Goal: Task Accomplishment & Management: Manage account settings

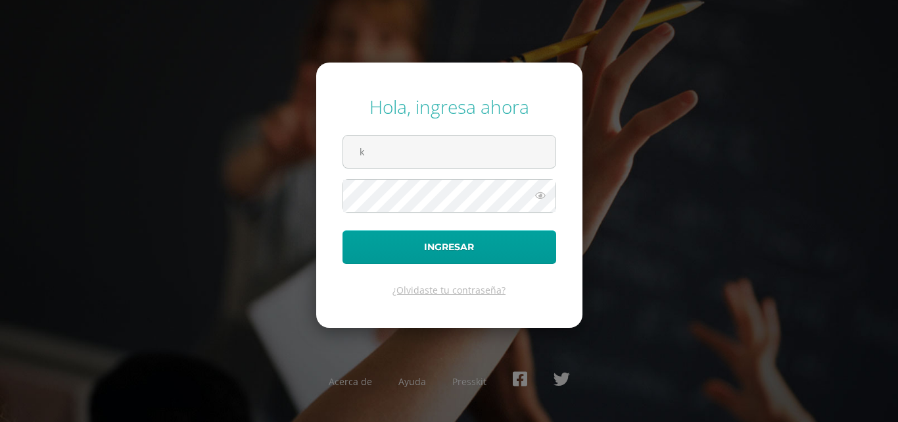
type input "[EMAIL_ADDRESS][DOMAIN_NAME]"
click at [343, 230] on button "Ingresar" at bounding box center [450, 247] width 214 height 34
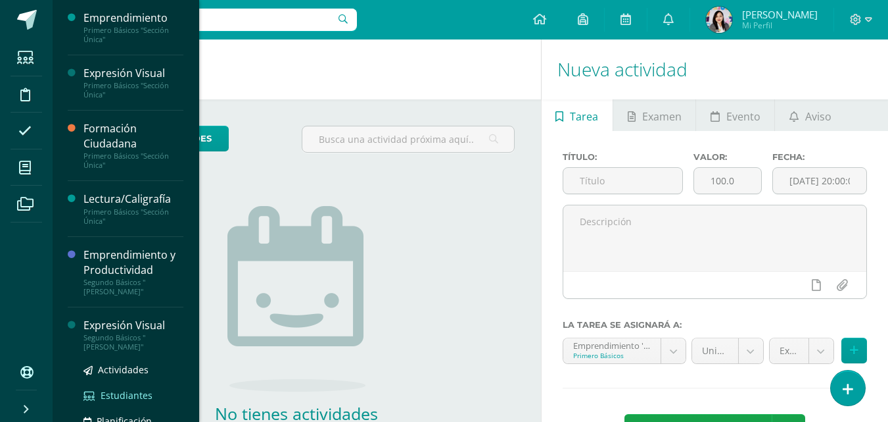
click at [136, 396] on span "Estudiantes" at bounding box center [127, 395] width 52 height 12
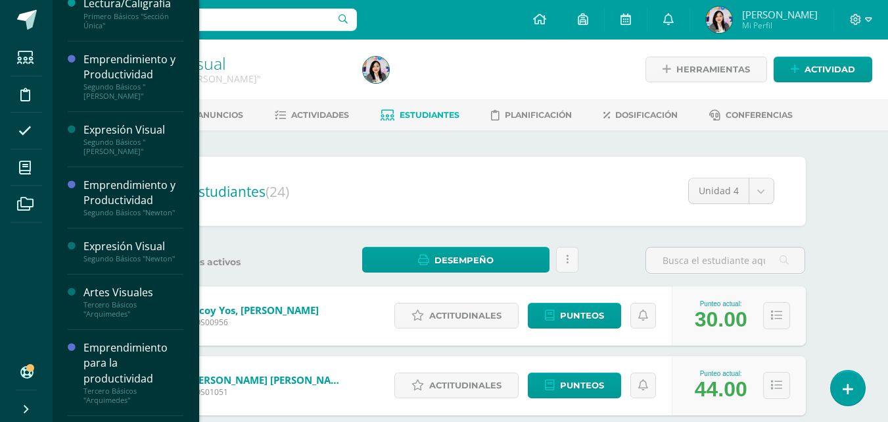
scroll to position [197, 0]
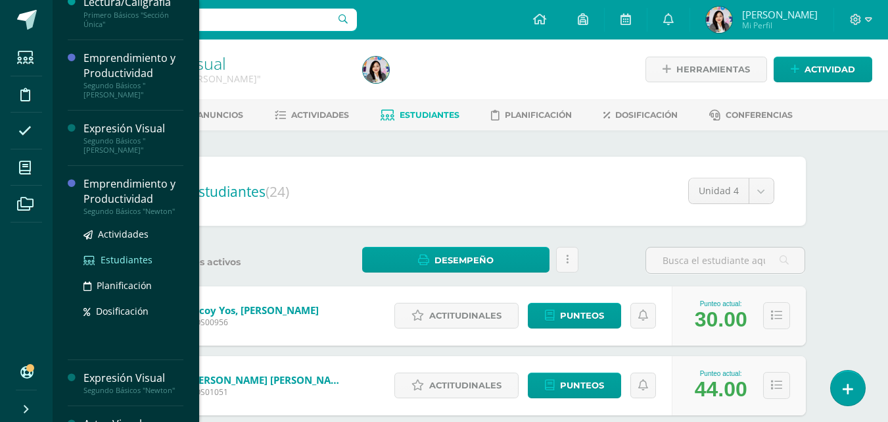
click at [124, 259] on span "Estudiantes" at bounding box center [127, 259] width 52 height 12
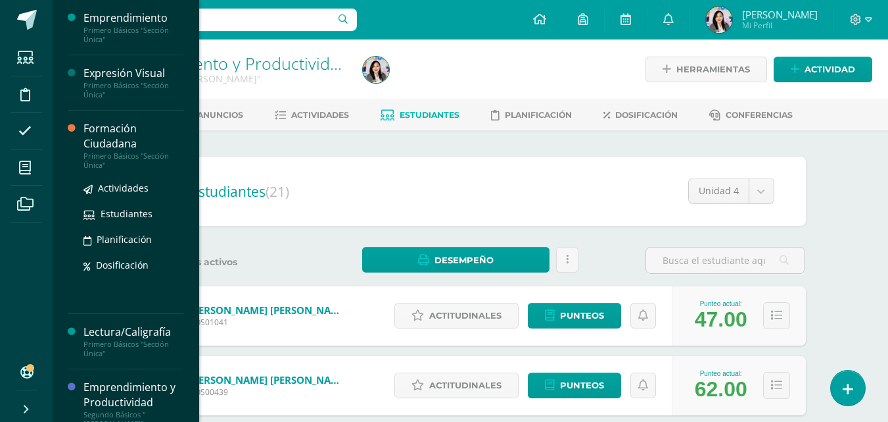
click at [105, 126] on div "Formación Ciudadana" at bounding box center [134, 136] width 100 height 30
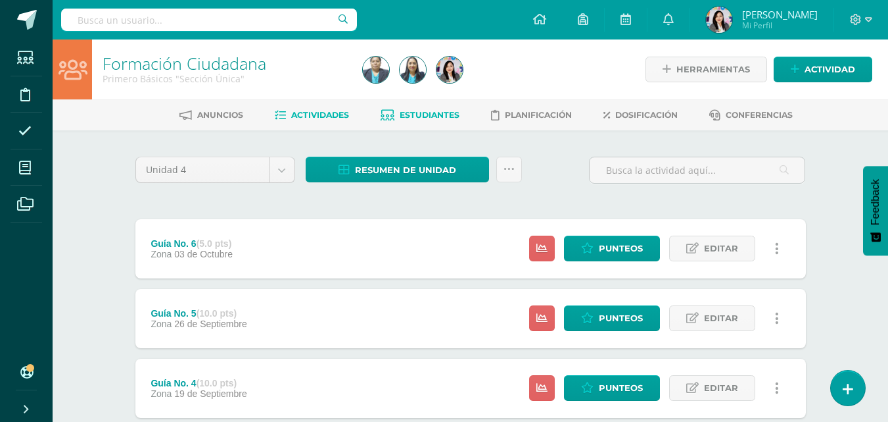
click at [420, 117] on span "Estudiantes" at bounding box center [430, 115] width 60 height 10
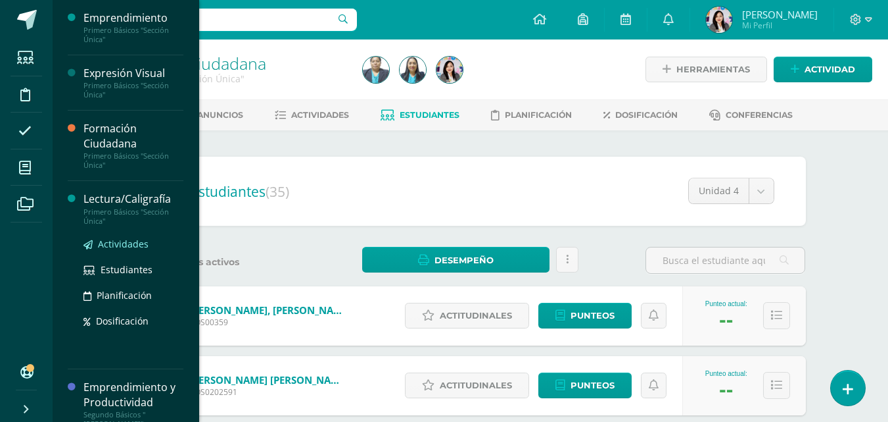
click at [107, 243] on span "Actividades" at bounding box center [123, 243] width 51 height 12
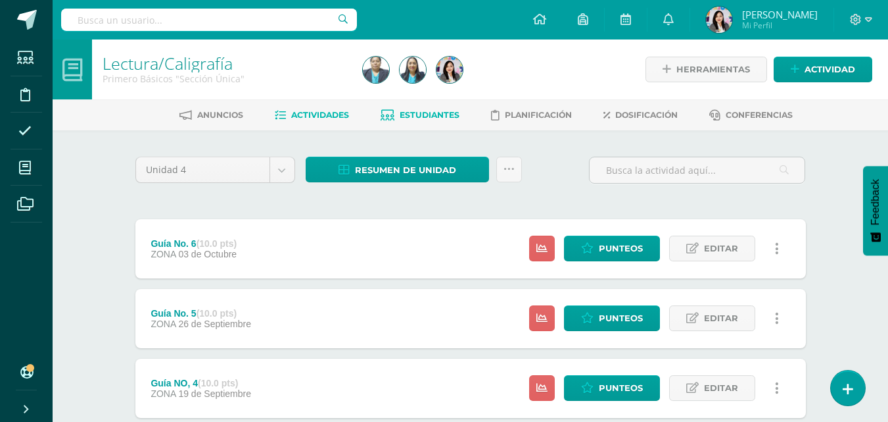
click at [399, 122] on link "Estudiantes" at bounding box center [420, 115] width 79 height 21
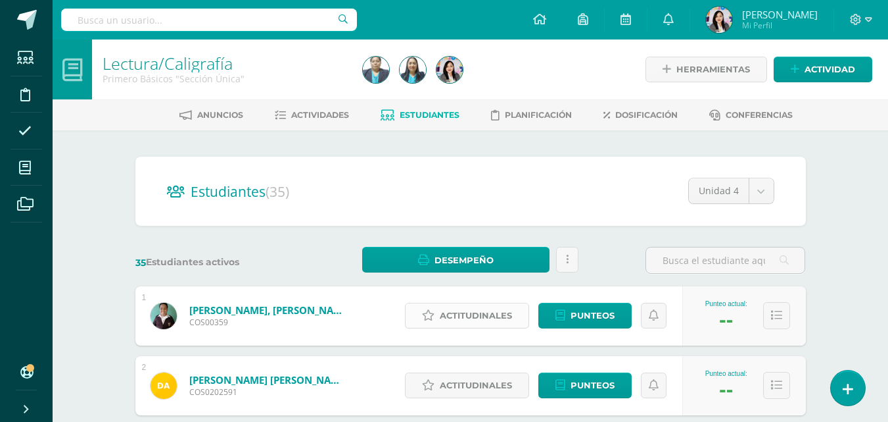
click at [429, 310] on icon at bounding box center [428, 315] width 12 height 11
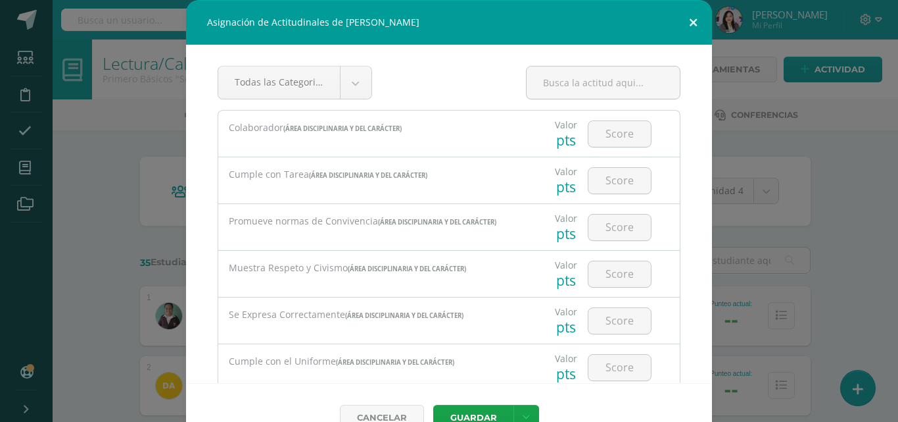
click at [689, 21] on button at bounding box center [693, 22] width 37 height 45
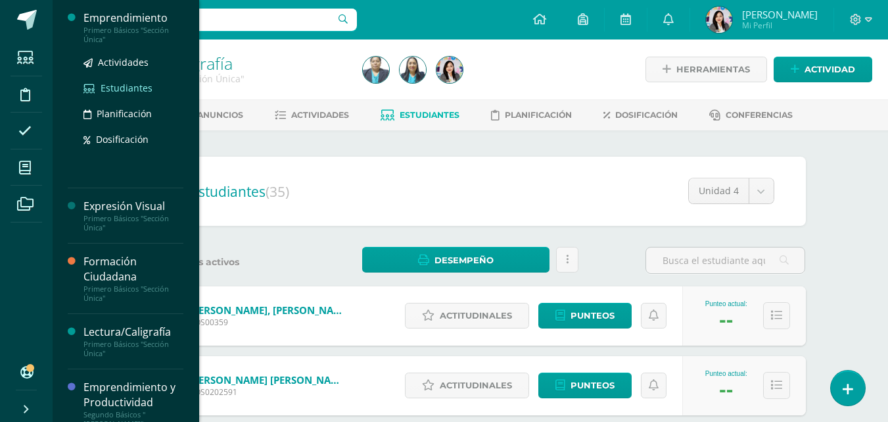
click at [115, 83] on span "Estudiantes" at bounding box center [127, 88] width 52 height 12
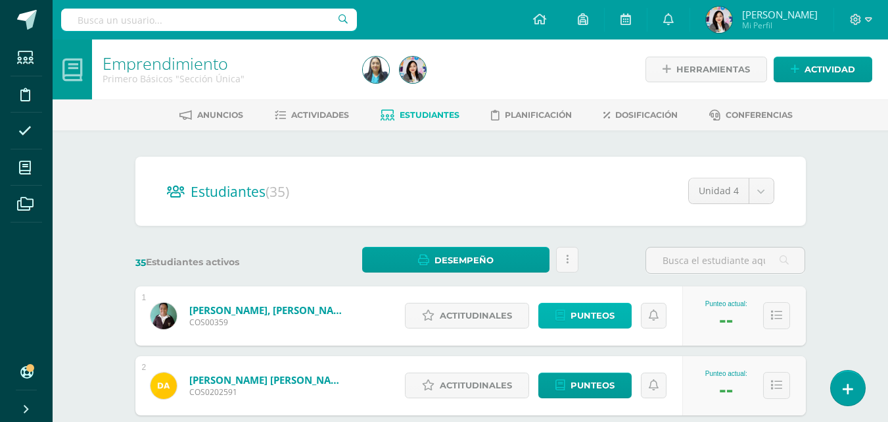
click at [575, 320] on span "Punteos" at bounding box center [593, 315] width 44 height 24
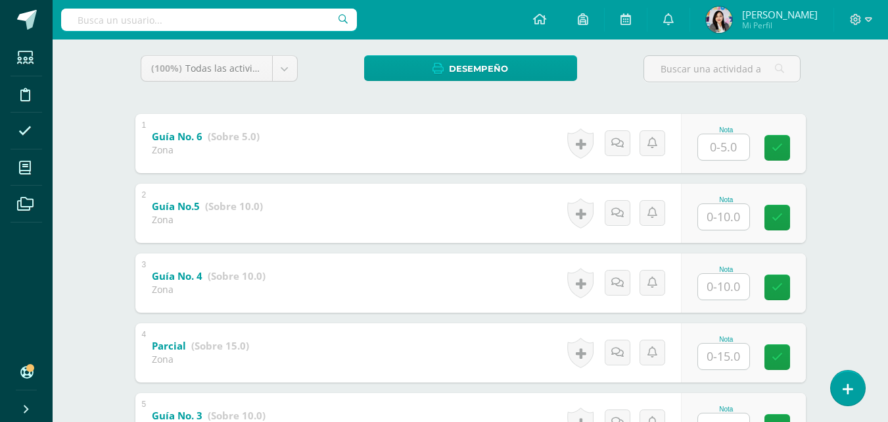
scroll to position [216, 0]
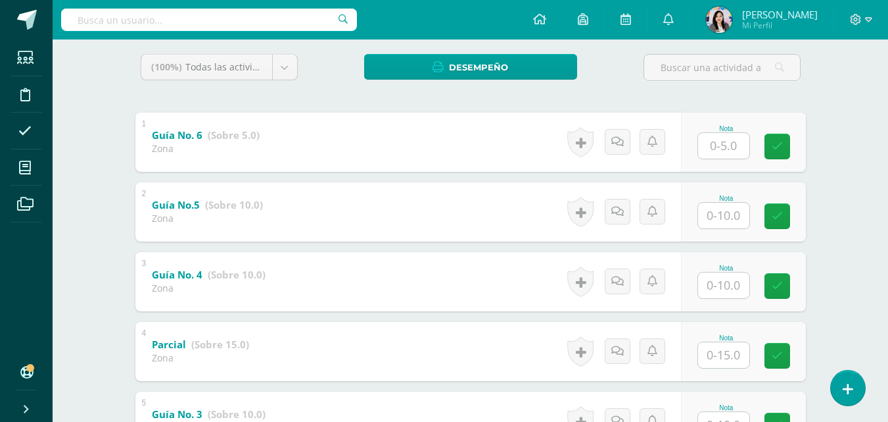
click at [721, 141] on input "text" at bounding box center [723, 146] width 51 height 26
type input "5"
click at [735, 213] on input "text" at bounding box center [723, 216] width 51 height 26
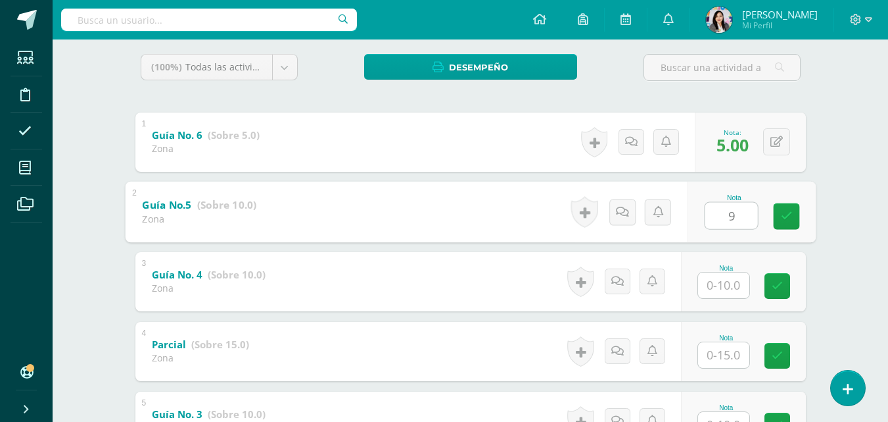
type input "9"
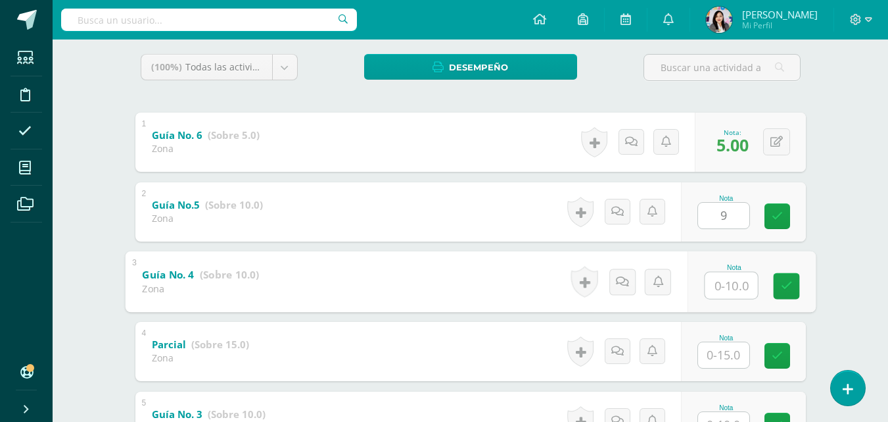
click at [729, 294] on input "text" at bounding box center [731, 285] width 53 height 26
type input "10"
click at [735, 350] on input "text" at bounding box center [723, 355] width 51 height 26
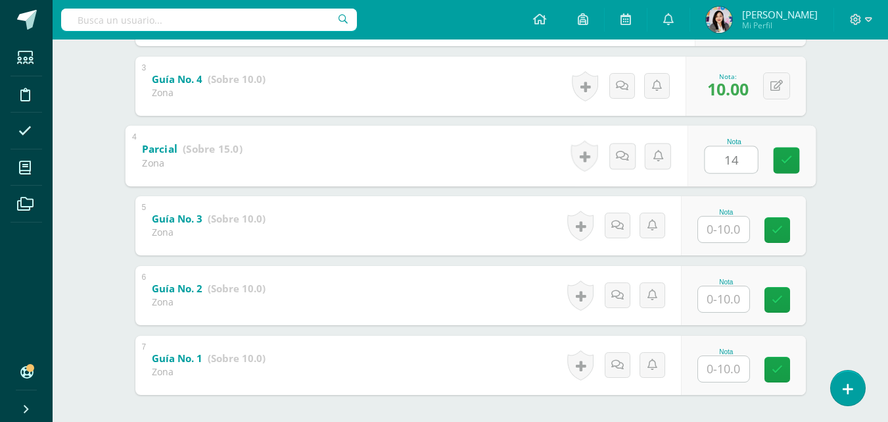
scroll to position [472, 0]
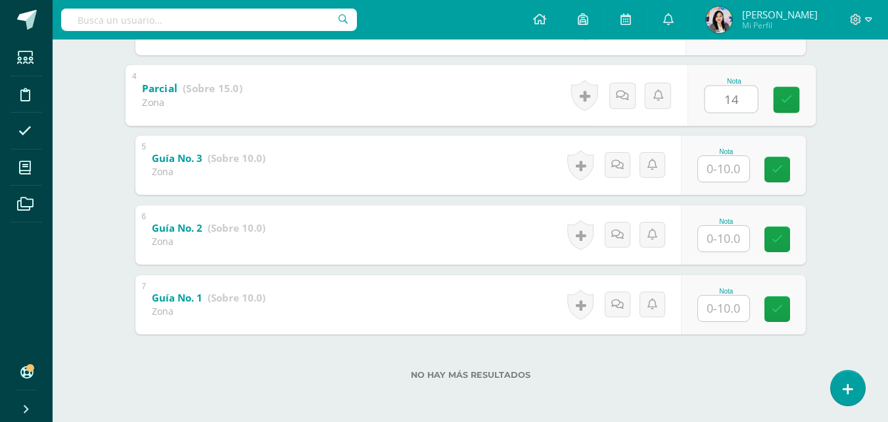
type input "14"
click at [719, 170] on input "text" at bounding box center [723, 169] width 51 height 26
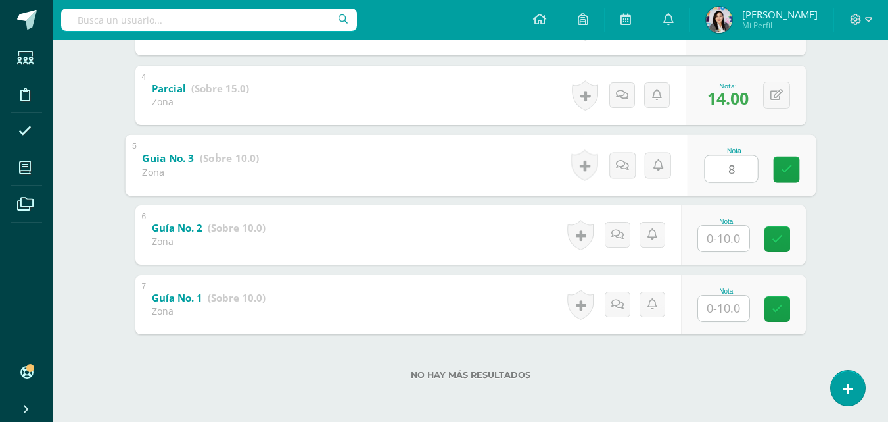
type input "8"
click at [718, 235] on input "text" at bounding box center [723, 239] width 51 height 26
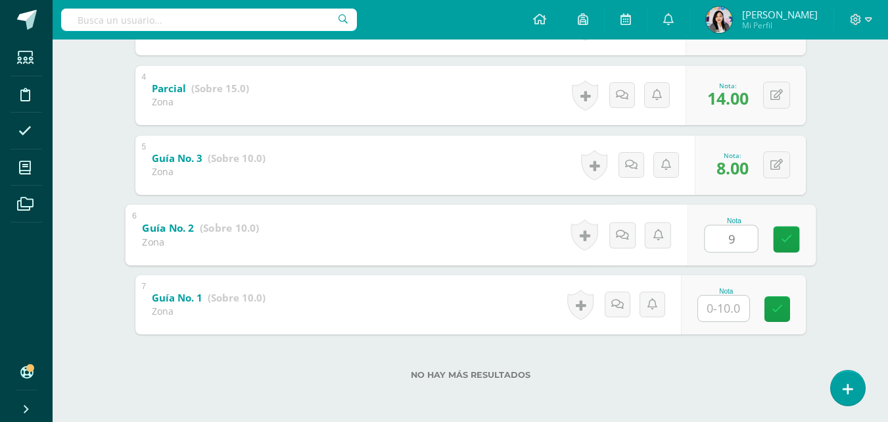
type input "9"
click at [729, 312] on input "text" at bounding box center [723, 308] width 51 height 26
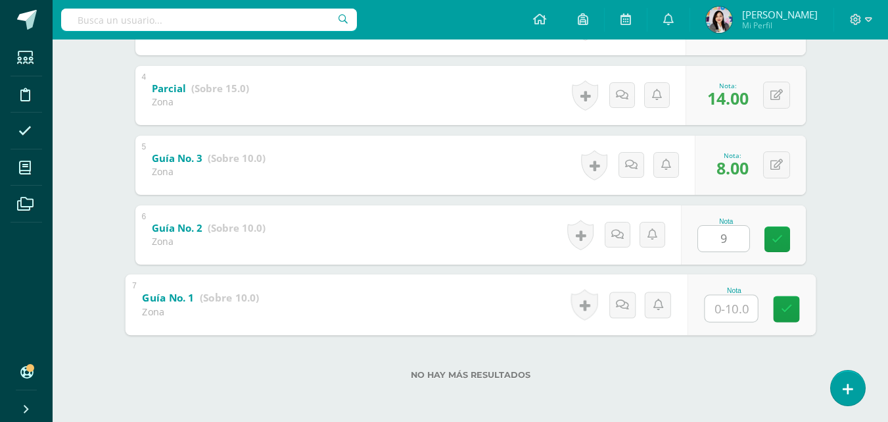
type input "6"
click at [782, 309] on icon at bounding box center [787, 308] width 12 height 11
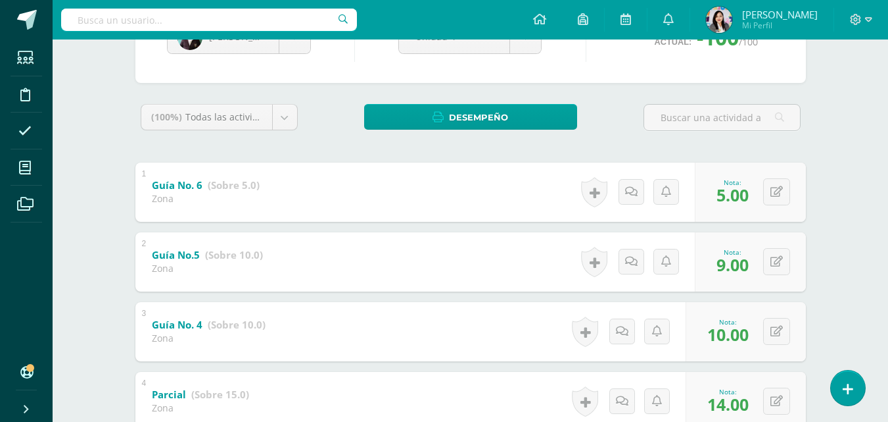
scroll to position [26, 0]
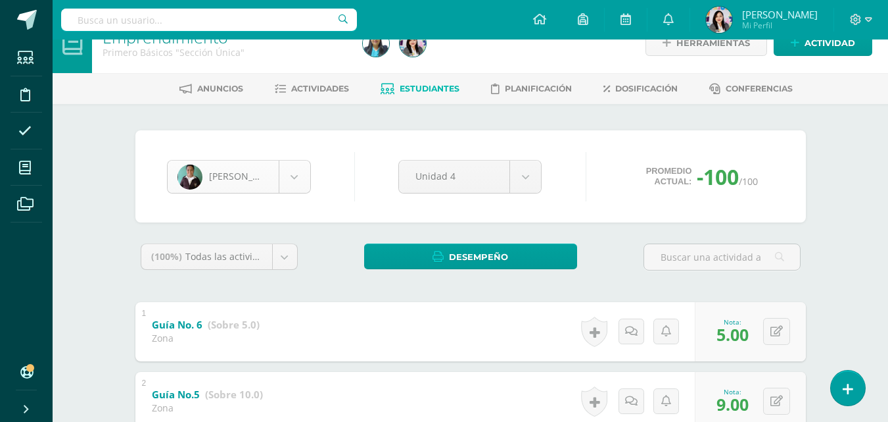
click at [292, 174] on body "Estudiantes Disciplina Asistencia Mis cursos Archivos Soporte Ayuda Reportar un…" at bounding box center [444, 420] width 888 height 893
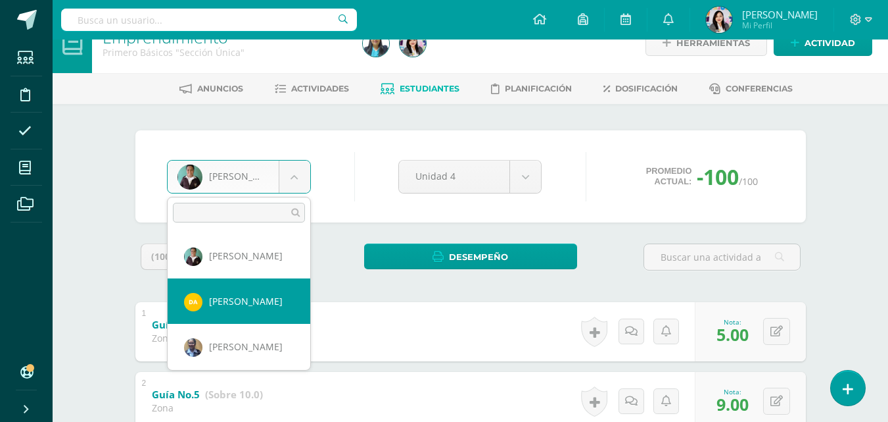
select select "1673"
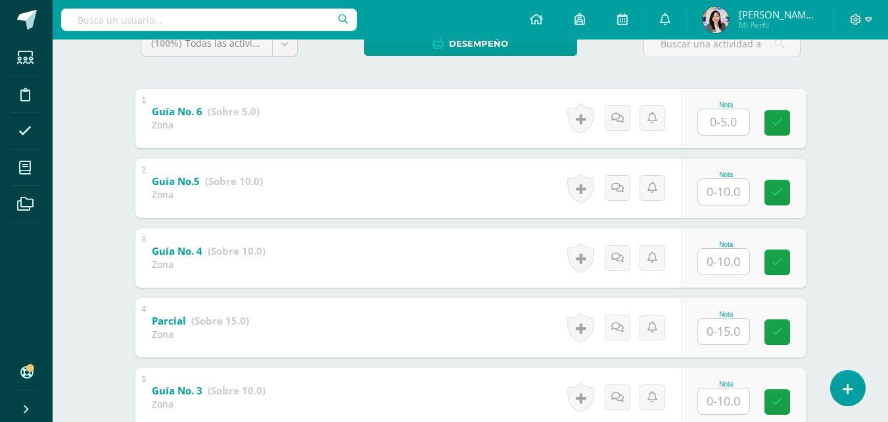
scroll to position [245, 0]
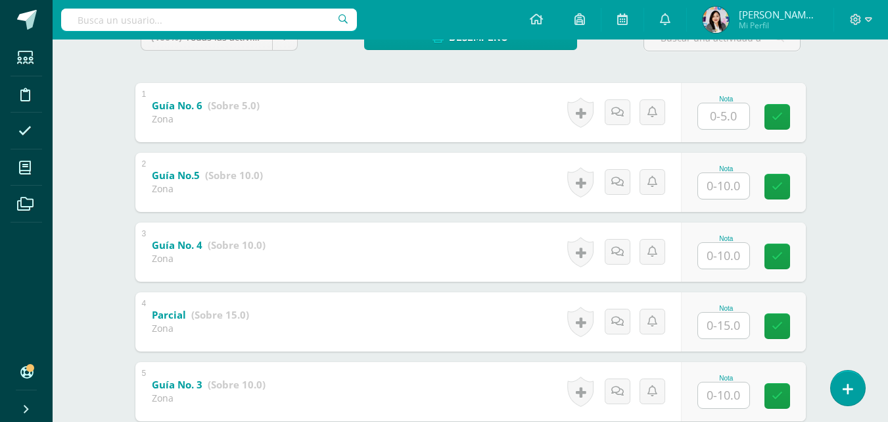
click at [725, 122] on input "text" at bounding box center [723, 116] width 51 height 26
type input "0"
click at [731, 186] on input "text" at bounding box center [723, 186] width 51 height 26
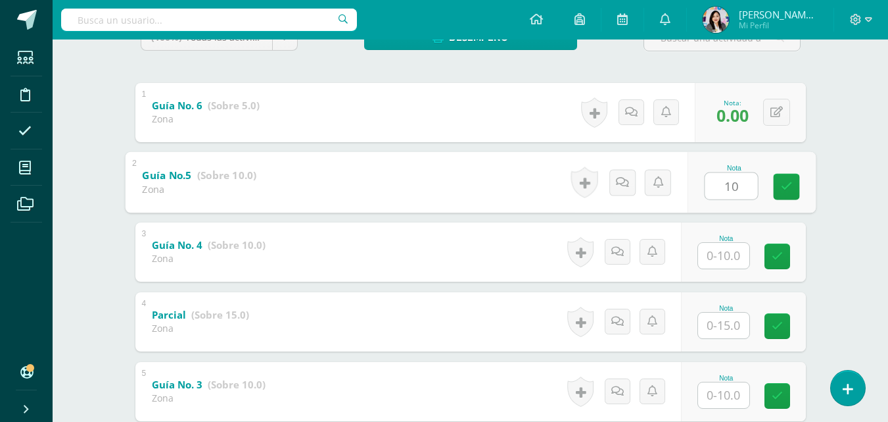
type input "10"
click at [720, 260] on input "text" at bounding box center [723, 256] width 51 height 26
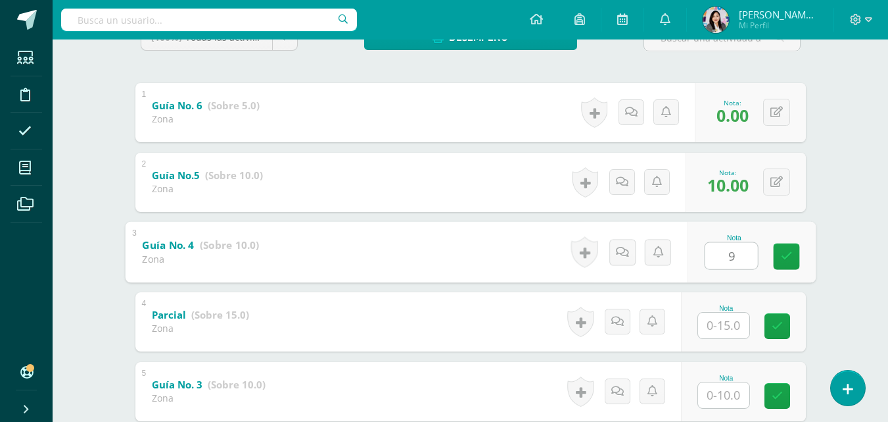
type input "9"
click at [721, 318] on input "text" at bounding box center [723, 325] width 51 height 26
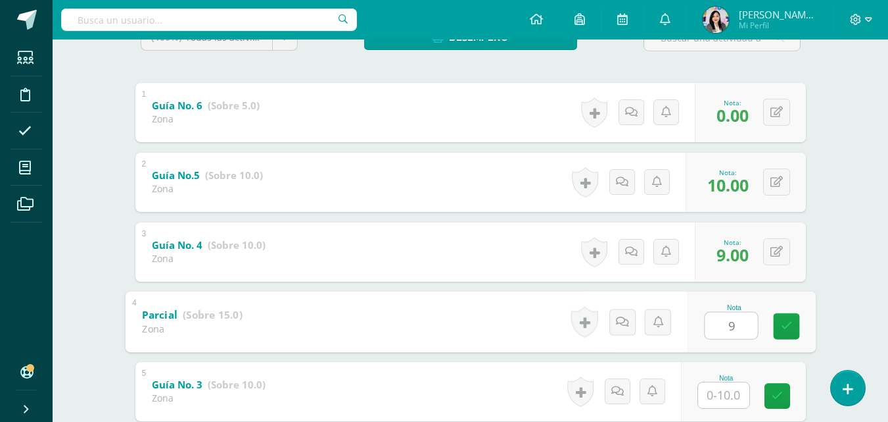
type input "9"
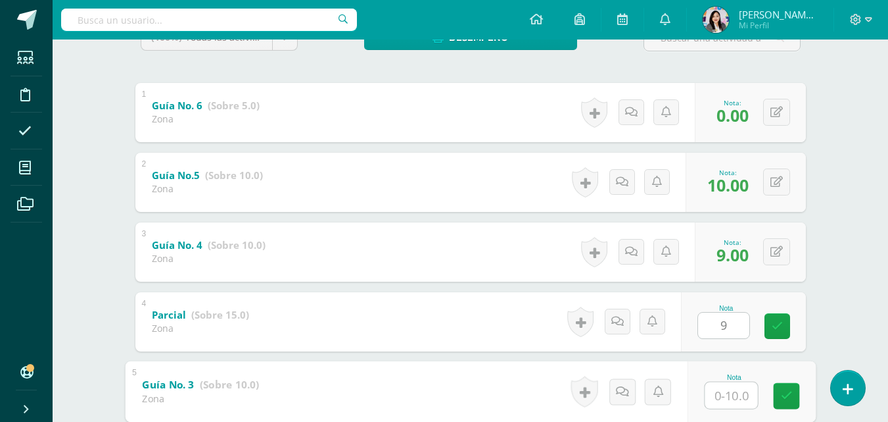
click at [731, 394] on input "text" at bounding box center [731, 394] width 53 height 26
click at [773, 324] on button at bounding box center [777, 321] width 27 height 27
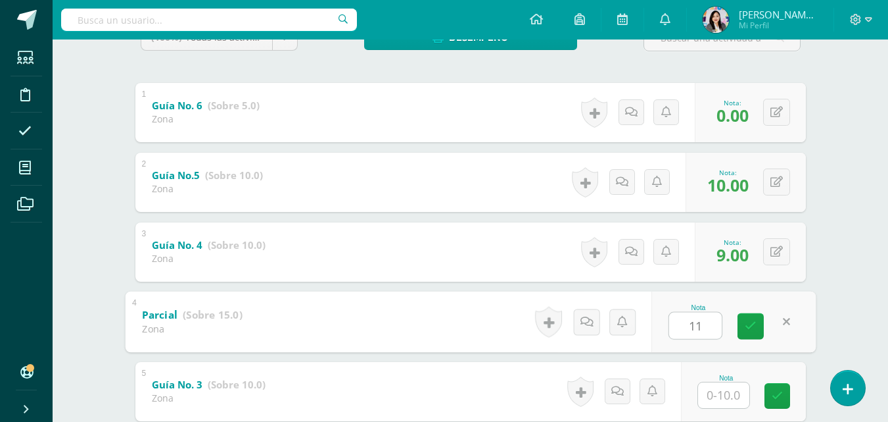
type input "11"
click at [724, 395] on input "text" at bounding box center [723, 395] width 51 height 26
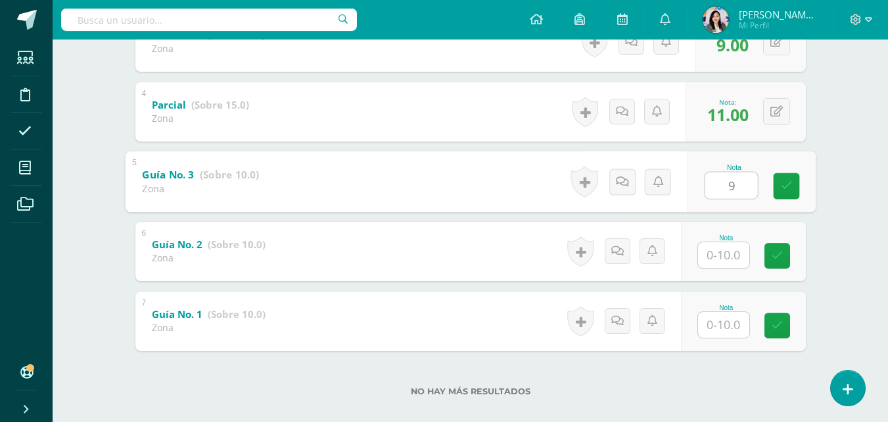
scroll to position [467, 0]
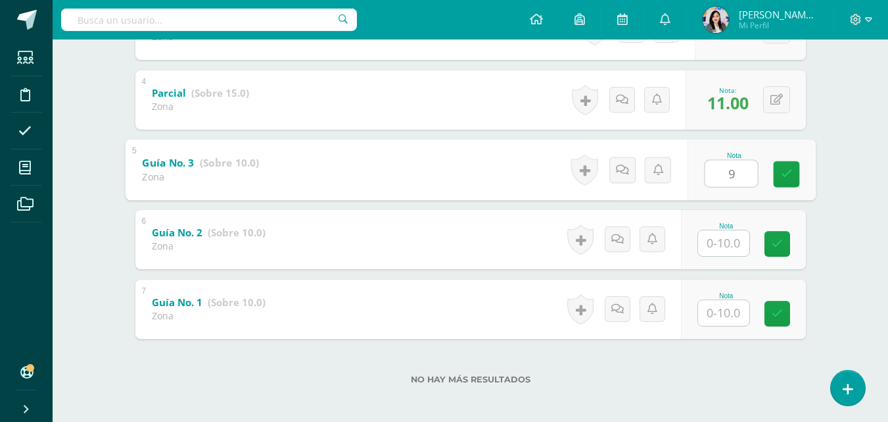
type input "9"
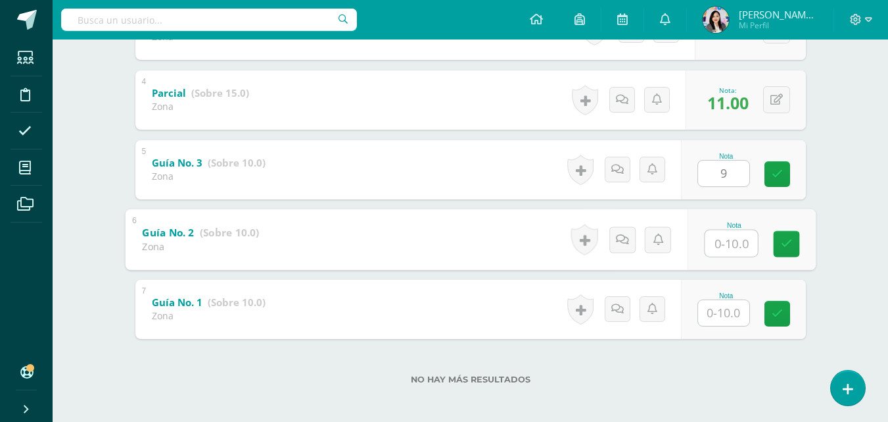
click at [713, 250] on input "text" at bounding box center [731, 243] width 53 height 26
type input "7"
click at [723, 310] on input "text" at bounding box center [723, 313] width 51 height 26
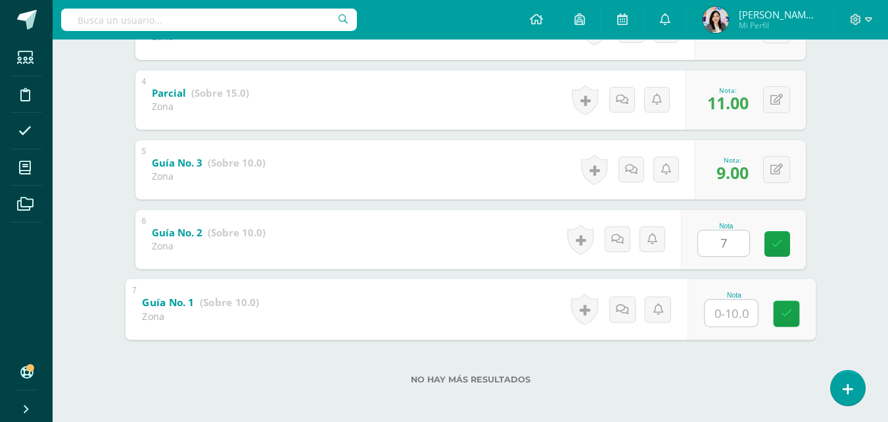
type input "5"
click at [781, 312] on icon at bounding box center [787, 313] width 12 height 11
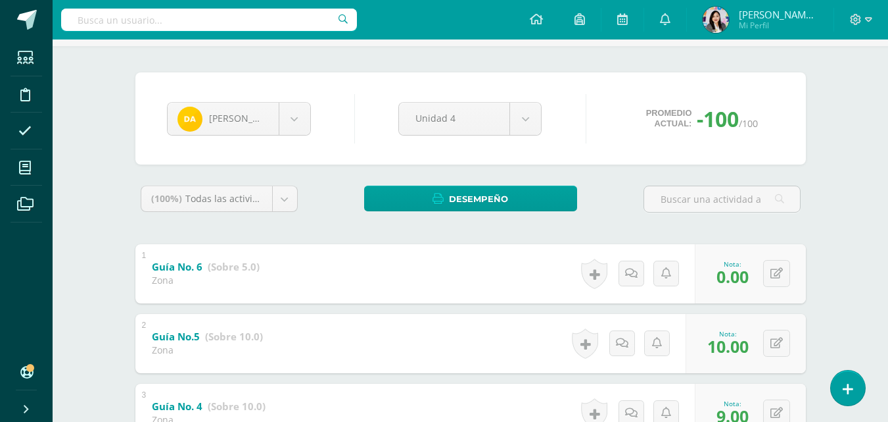
scroll to position [74, 0]
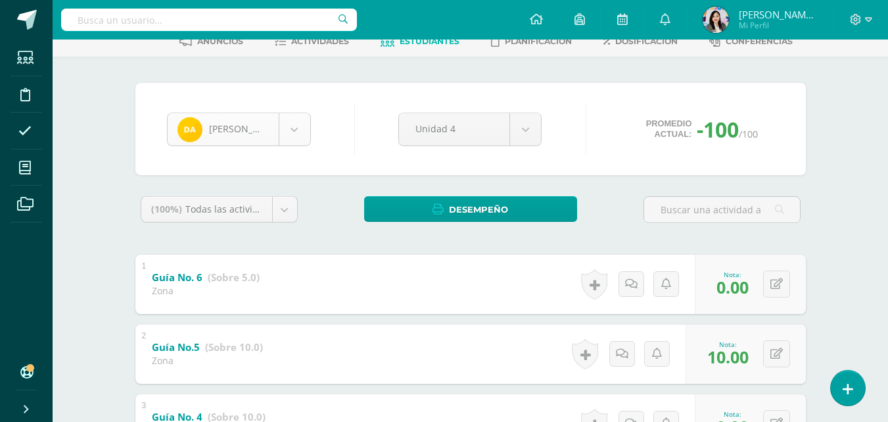
click at [288, 126] on body "Estudiantes Disciplina Asistencia Mis cursos Archivos Soporte Ayuda Reportar un…" at bounding box center [444, 372] width 888 height 893
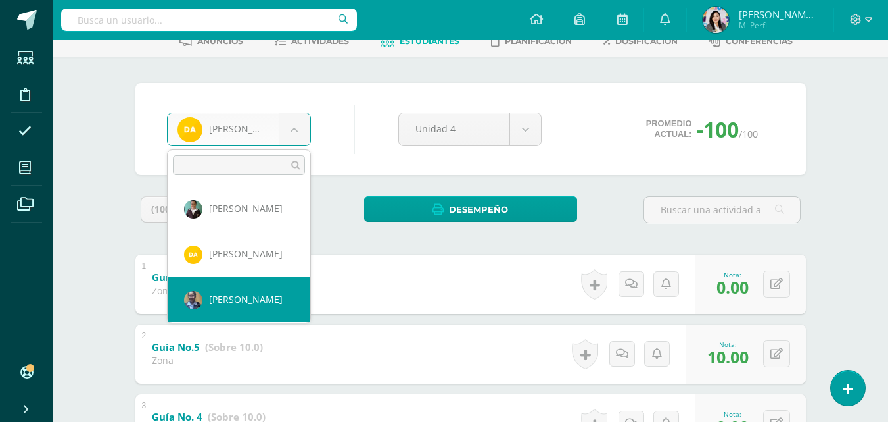
select select "1347"
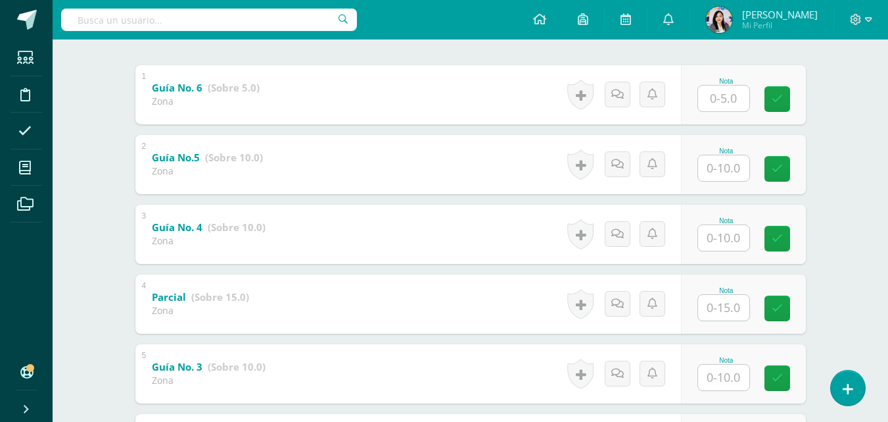
scroll to position [266, 0]
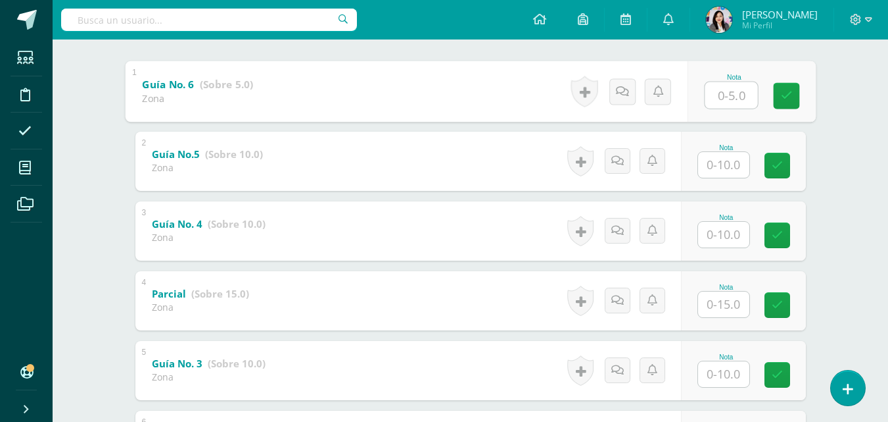
click at [732, 92] on input "text" at bounding box center [731, 95] width 53 height 26
type input "5"
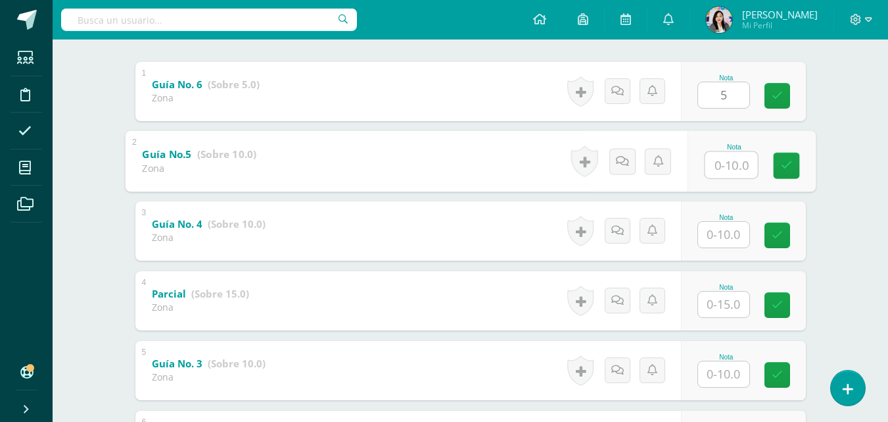
click at [739, 162] on input "text" at bounding box center [731, 164] width 53 height 26
type input "9"
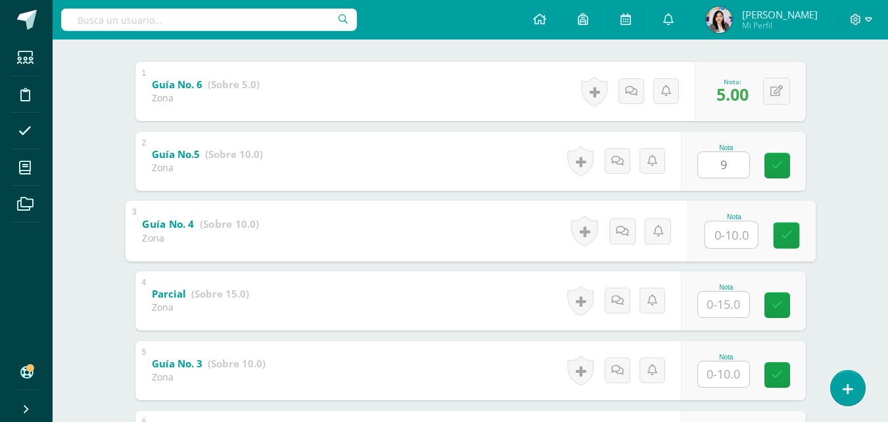
click at [706, 235] on input "text" at bounding box center [731, 234] width 53 height 26
type input "7"
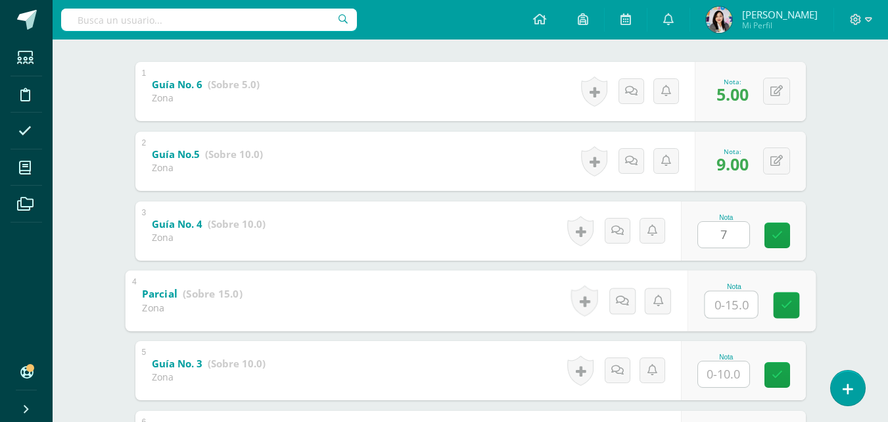
click at [718, 303] on input "text" at bounding box center [731, 304] width 53 height 26
type input "11"
click at [740, 377] on input "text" at bounding box center [723, 374] width 51 height 26
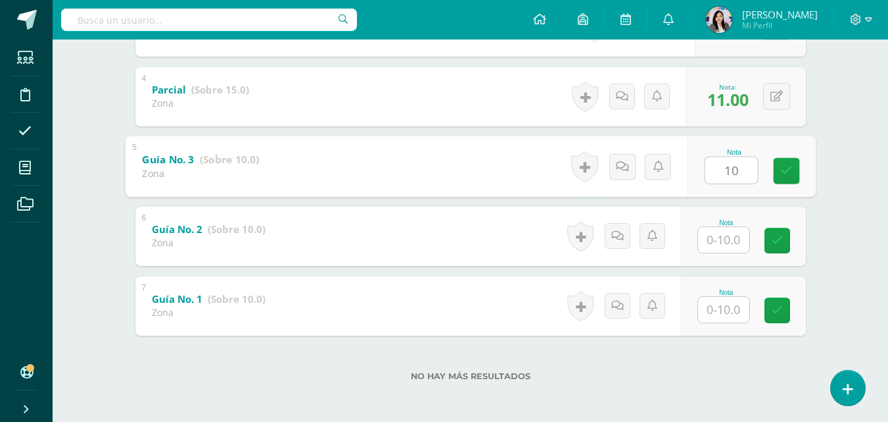
scroll to position [472, 0]
type input "10"
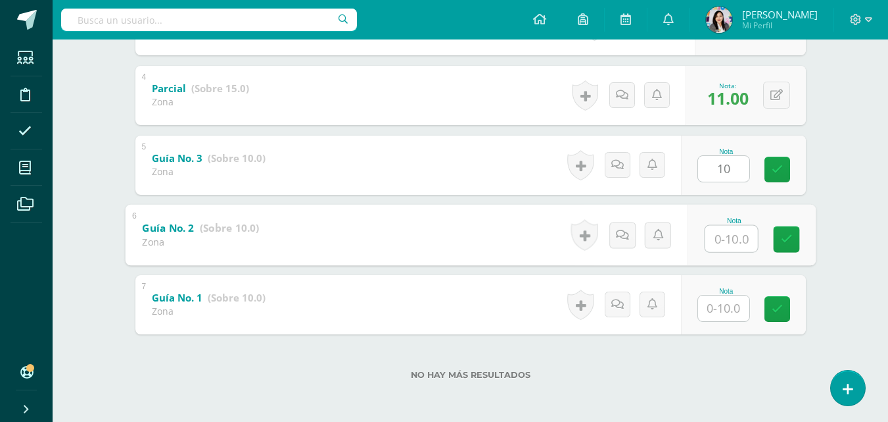
click at [733, 241] on input "text" at bounding box center [731, 238] width 53 height 26
type input "7"
click at [716, 308] on input "text" at bounding box center [723, 308] width 51 height 26
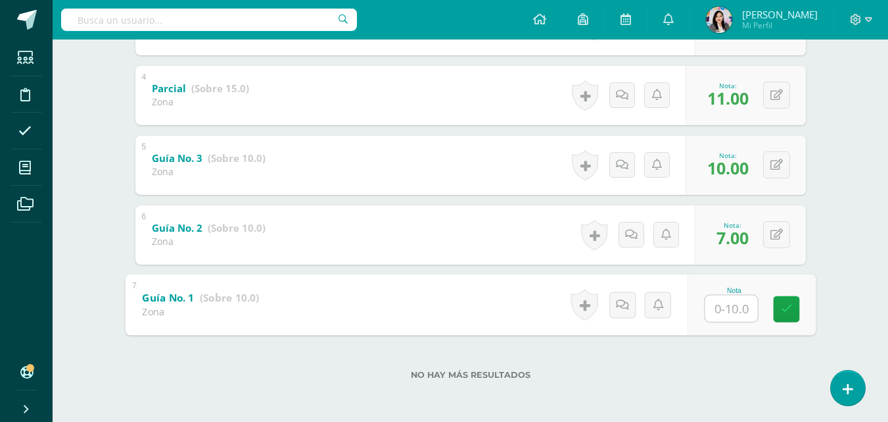
type input "6"
click at [787, 303] on icon at bounding box center [787, 308] width 12 height 11
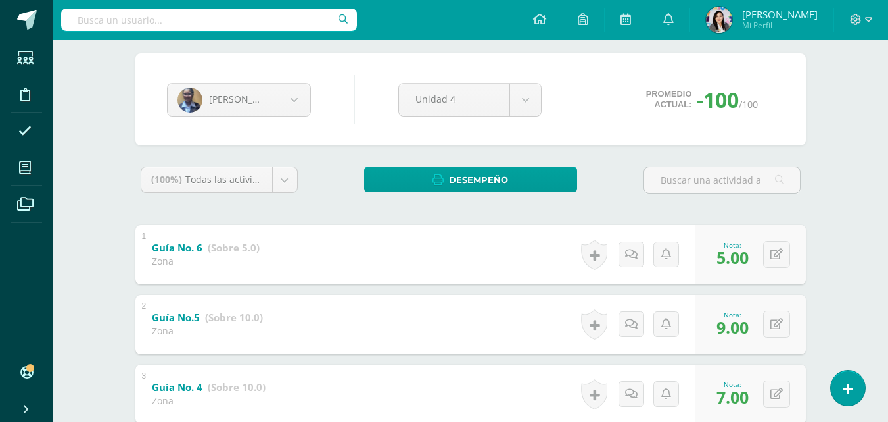
scroll to position [102, 0]
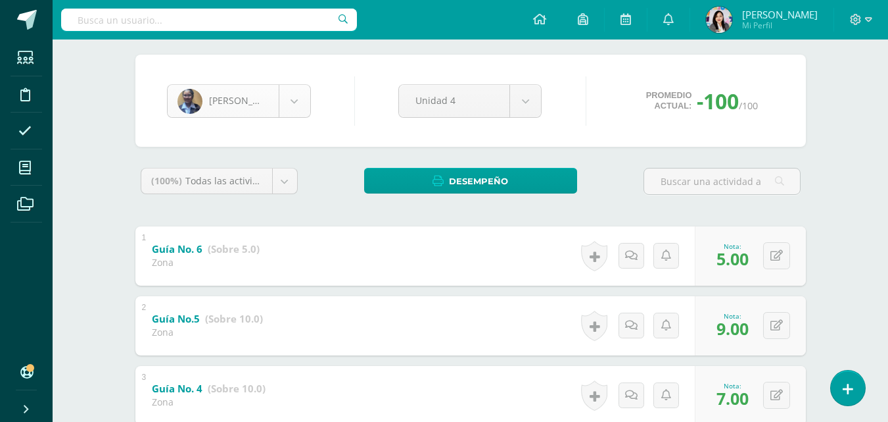
click at [310, 98] on body "Estudiantes Disciplina Asistencia Mis cursos Archivos Soporte Ayuda Reportar un…" at bounding box center [444, 344] width 888 height 893
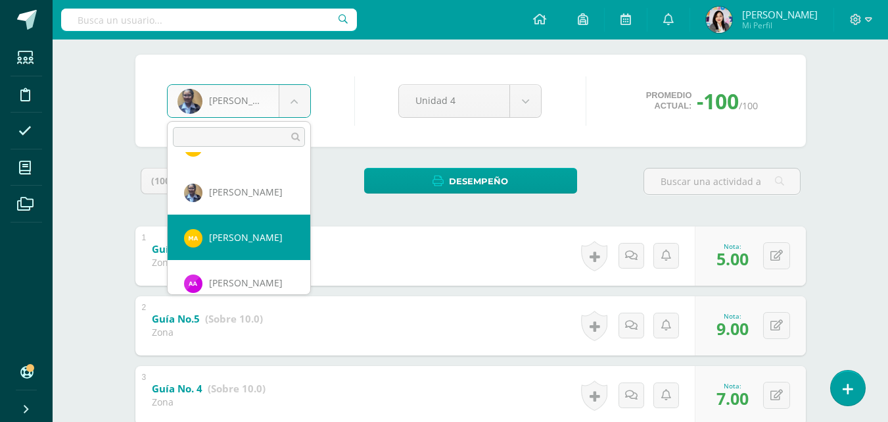
scroll to position [105, 0]
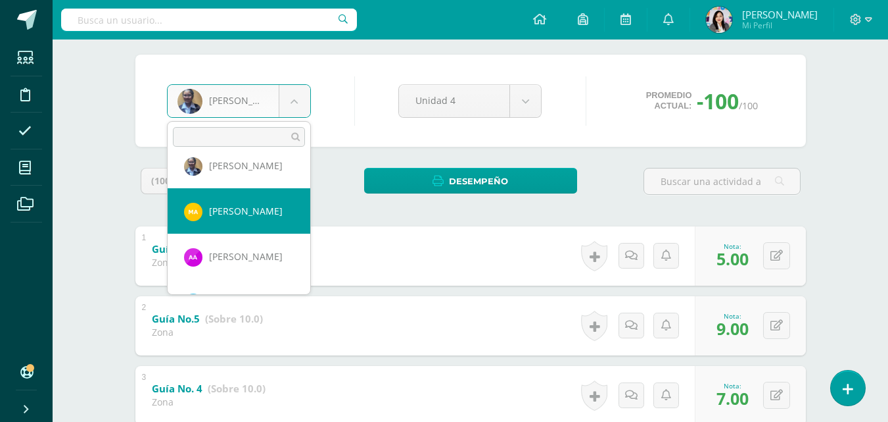
select select "1273"
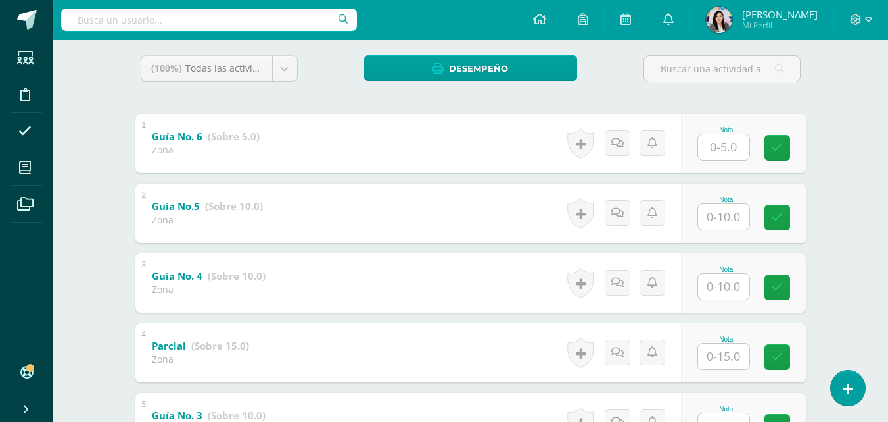
scroll to position [217, 0]
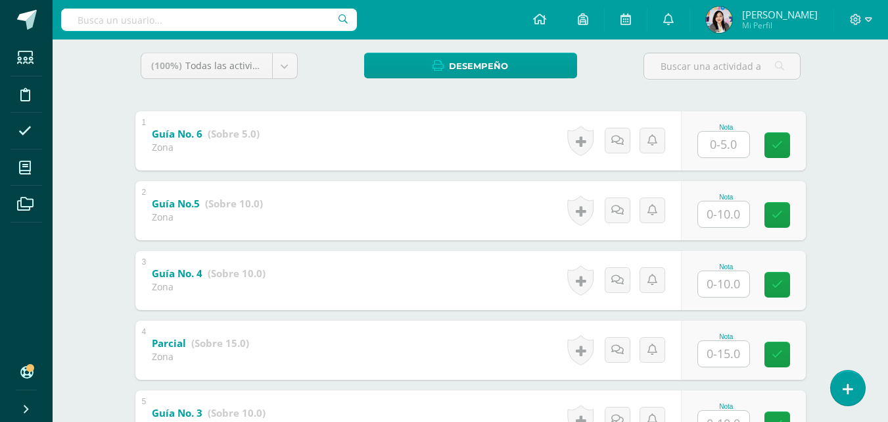
click at [731, 133] on input "text" at bounding box center [723, 145] width 51 height 26
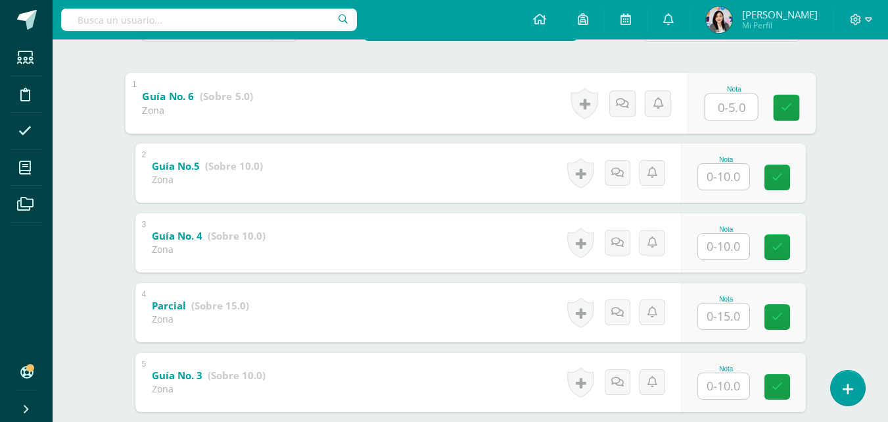
scroll to position [256, 0]
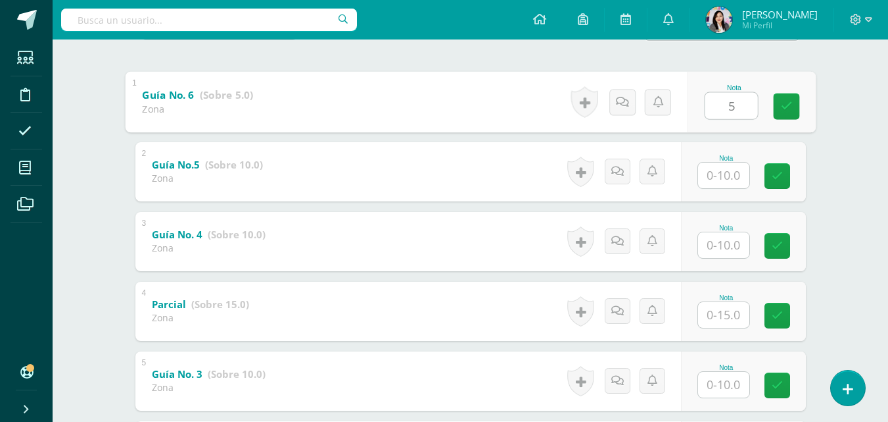
type input "5"
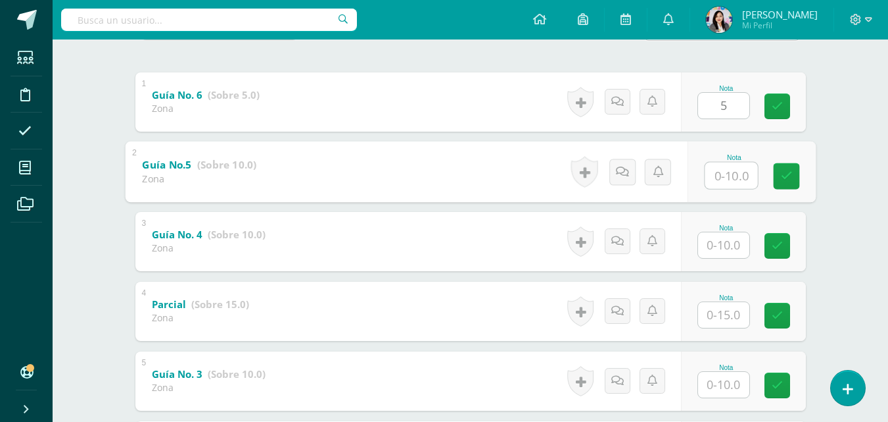
click at [735, 180] on input "text" at bounding box center [731, 175] width 53 height 26
type input "9"
click at [723, 245] on input "text" at bounding box center [723, 245] width 51 height 26
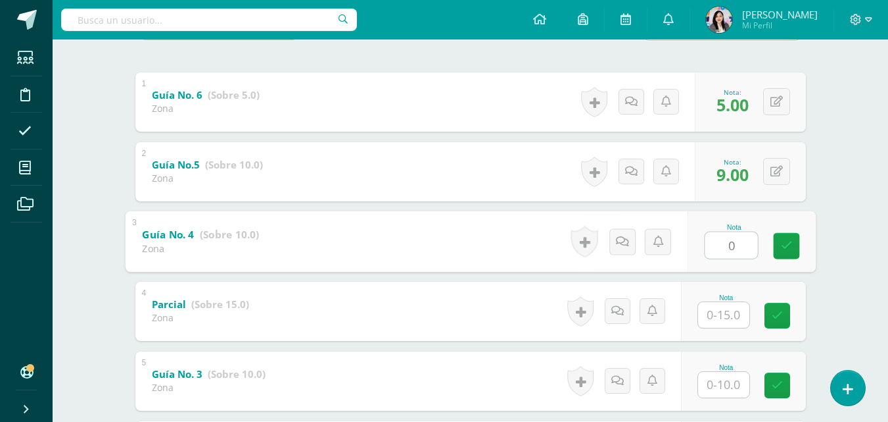
type input "0"
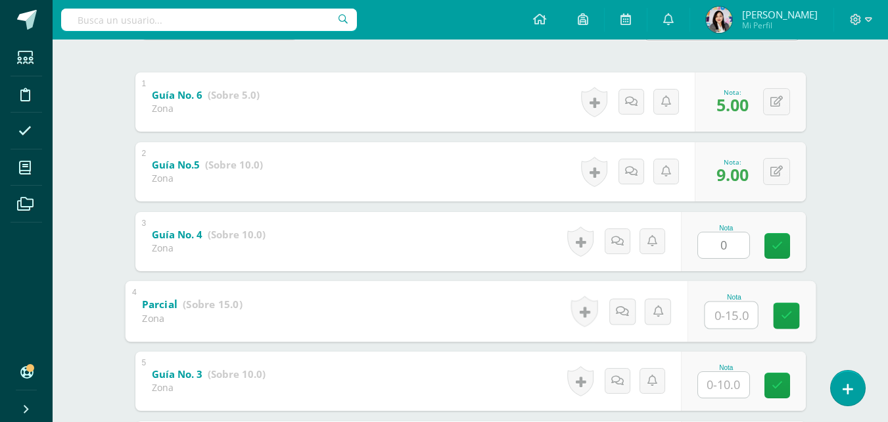
click at [726, 308] on input "text" at bounding box center [731, 314] width 53 height 26
type input "15"
click at [740, 387] on input "text" at bounding box center [723, 385] width 51 height 26
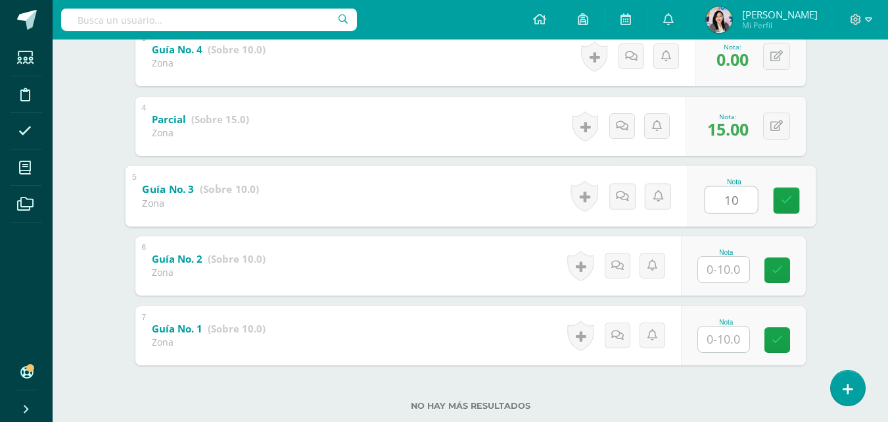
scroll to position [472, 0]
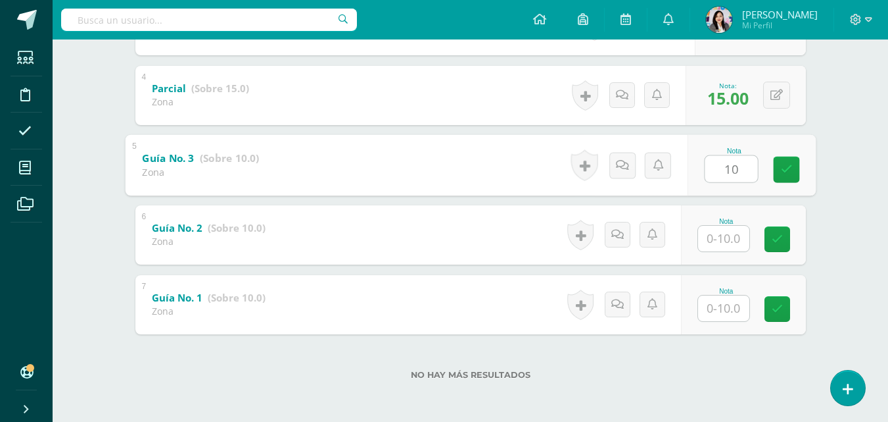
type input "10"
click at [745, 245] on input "text" at bounding box center [723, 239] width 51 height 26
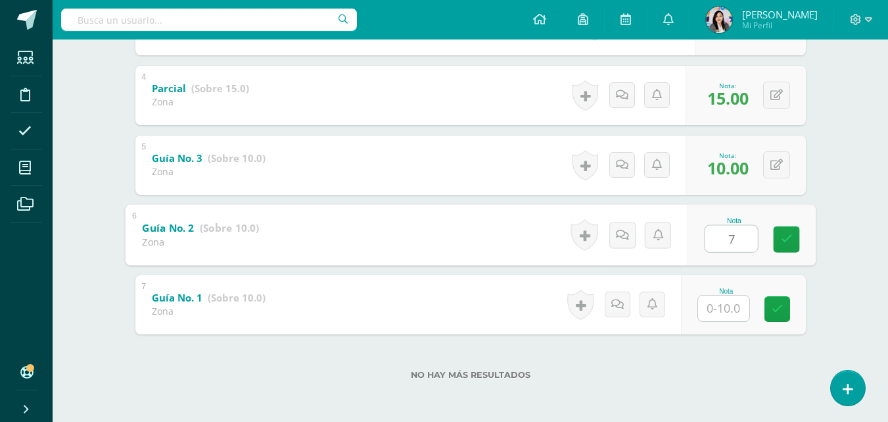
type input "7"
click at [725, 315] on input "text" at bounding box center [723, 308] width 51 height 26
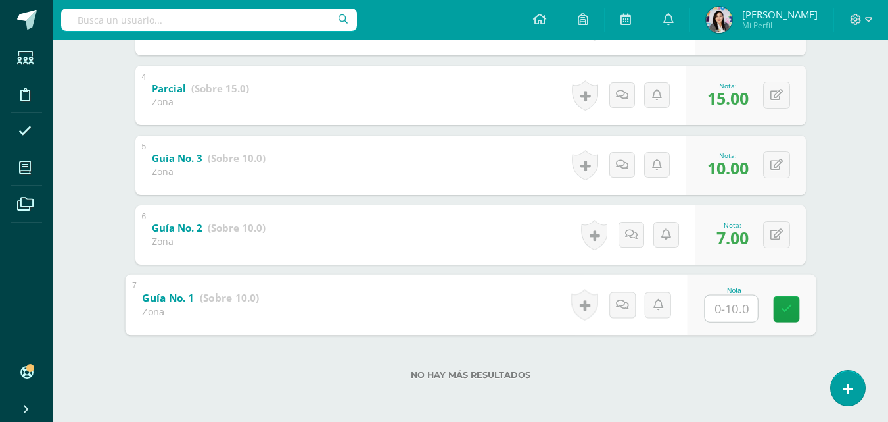
type input "3"
click at [792, 306] on icon at bounding box center [787, 308] width 12 height 11
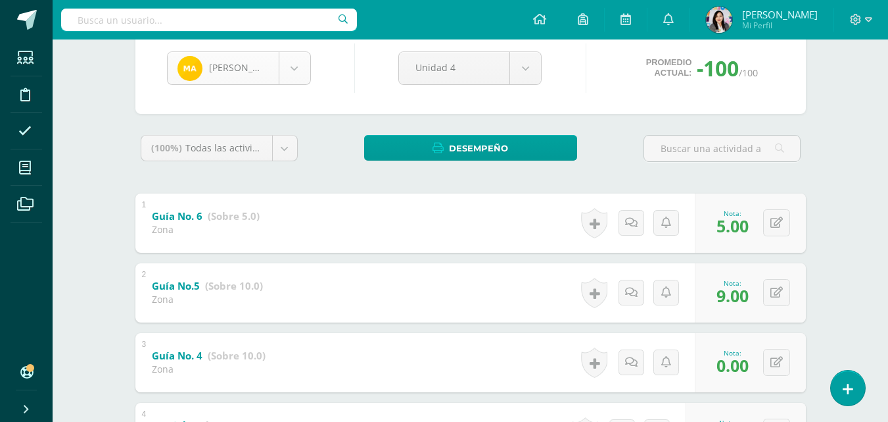
scroll to position [133, 0]
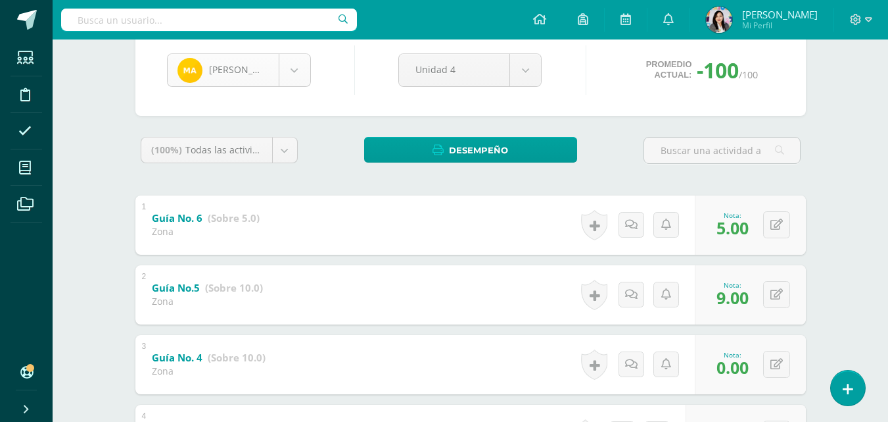
click at [299, 62] on body "Estudiantes Disciplina Asistencia Mis cursos Archivos Soporte Ayuda Reportar un…" at bounding box center [444, 313] width 888 height 893
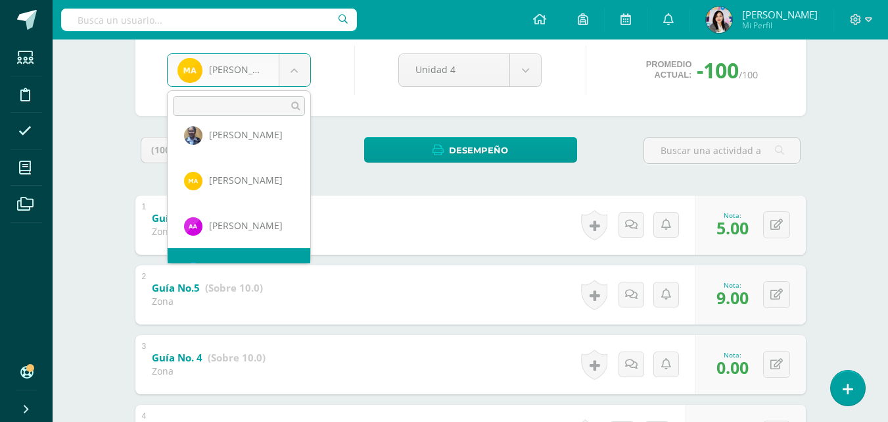
scroll to position [135, 0]
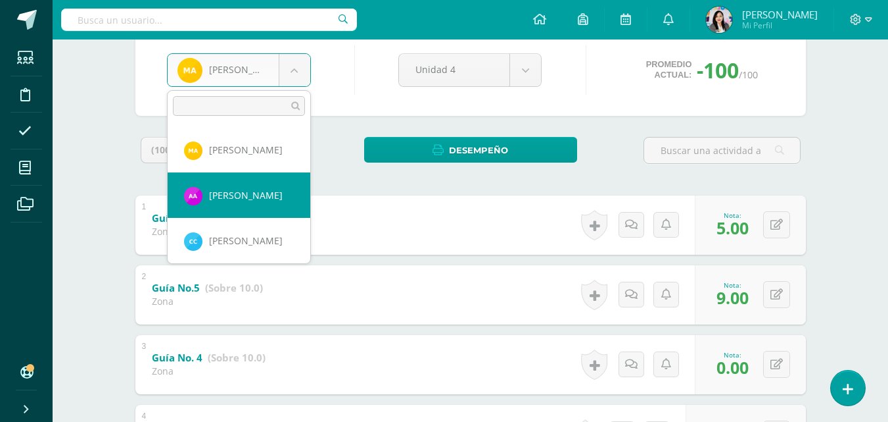
select select "1672"
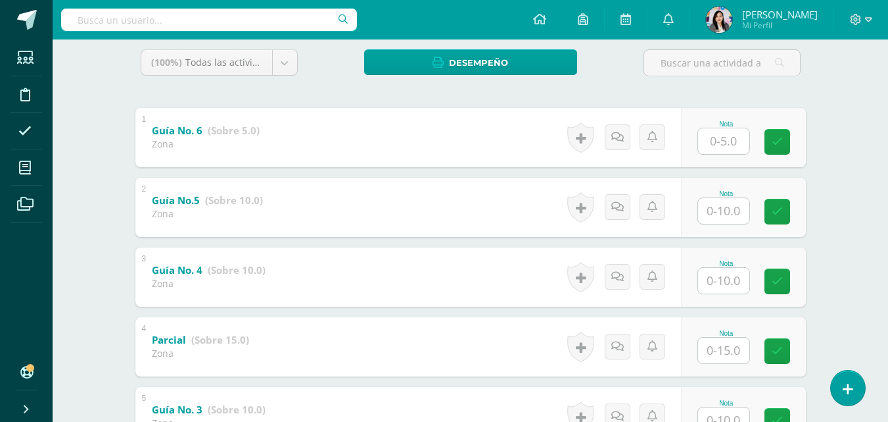
scroll to position [284, 0]
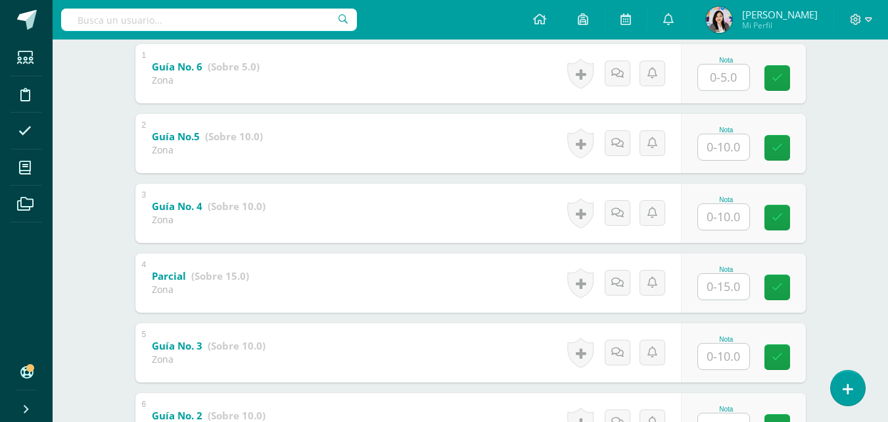
click at [738, 77] on input "text" at bounding box center [723, 77] width 51 height 26
type input "5"
click at [724, 145] on input "text" at bounding box center [723, 147] width 51 height 26
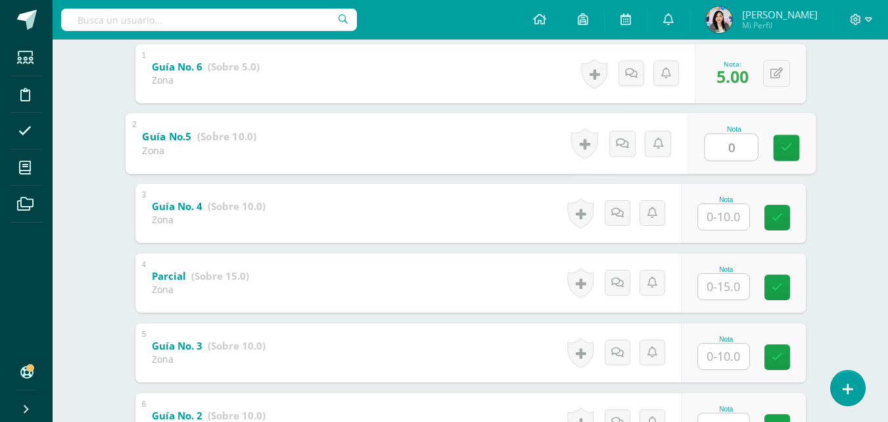
type input "0"
click at [725, 213] on input "text" at bounding box center [723, 217] width 51 height 26
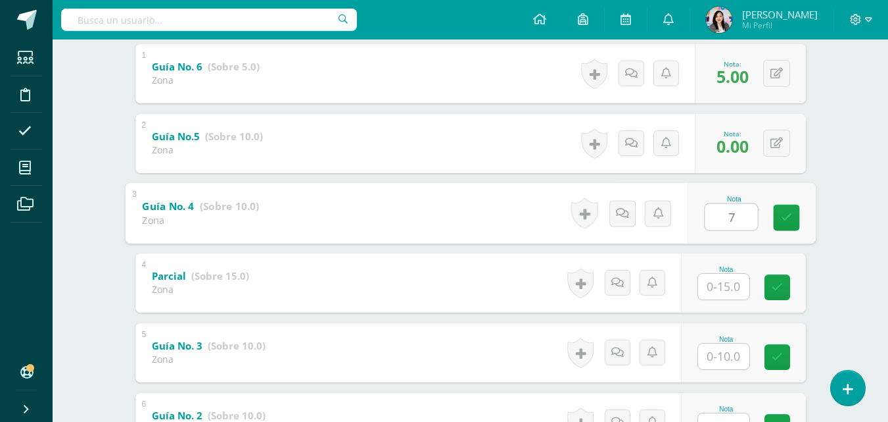
type input "7"
click at [723, 273] on div at bounding box center [724, 286] width 53 height 27
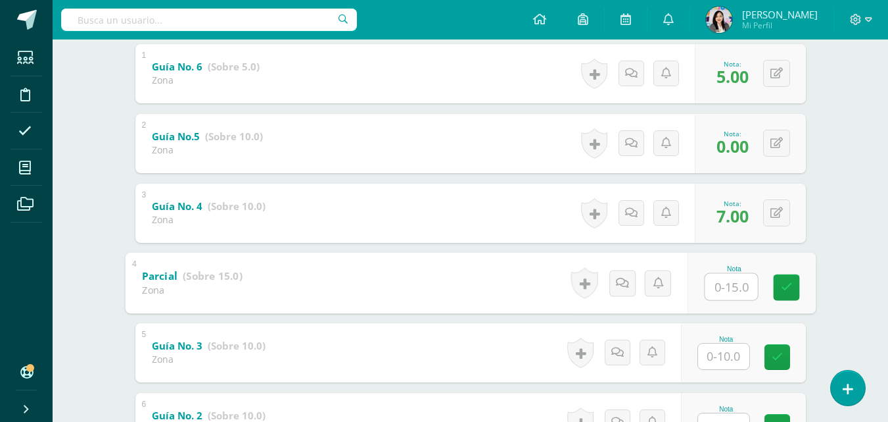
click at [725, 287] on input "text" at bounding box center [731, 286] width 53 height 26
type input "0"
click at [618, 287] on icon at bounding box center [622, 282] width 13 height 11
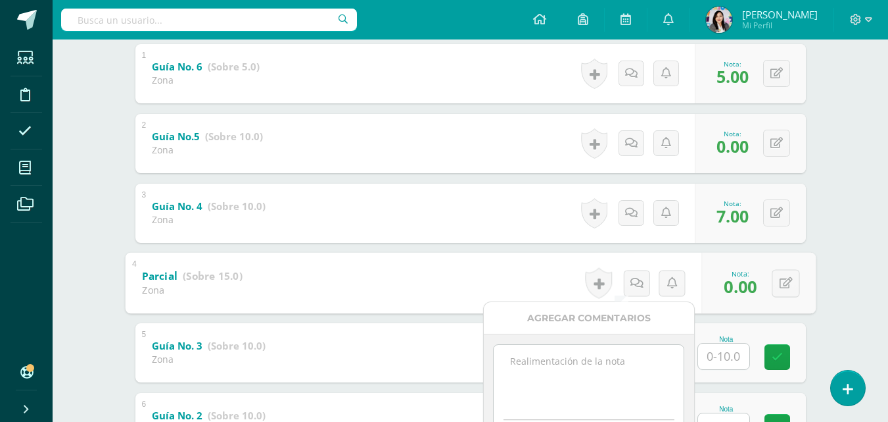
click at [543, 358] on textarea at bounding box center [589, 378] width 190 height 66
type textarea "Ausente"
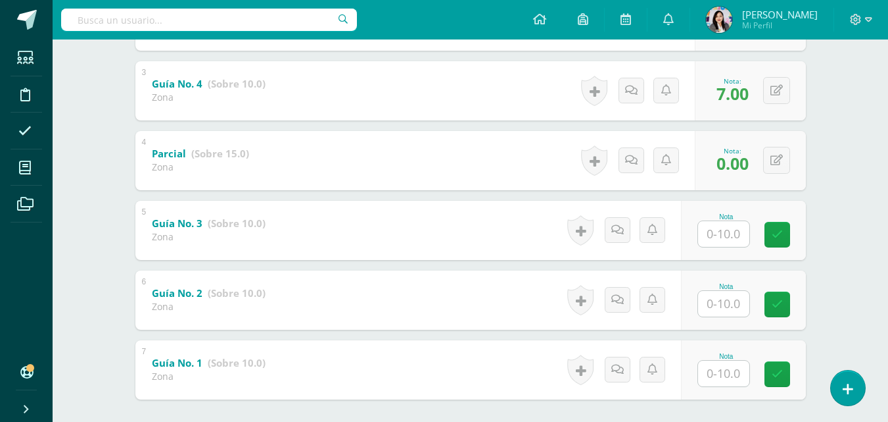
scroll to position [408, 0]
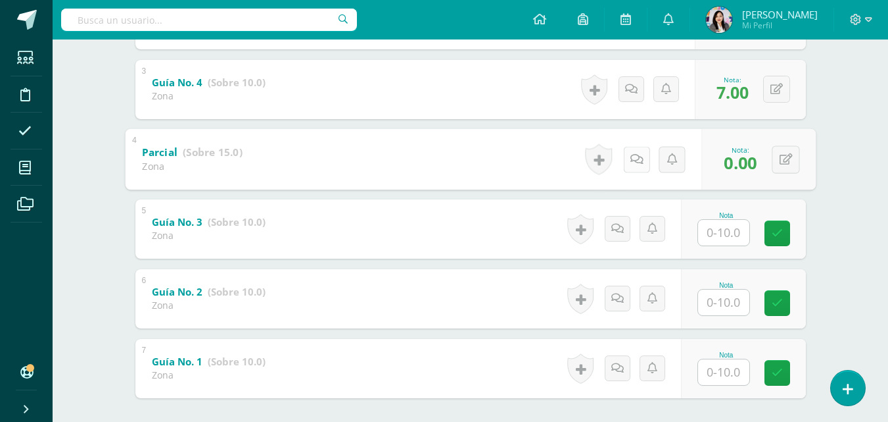
click at [625, 166] on link at bounding box center [636, 159] width 26 height 26
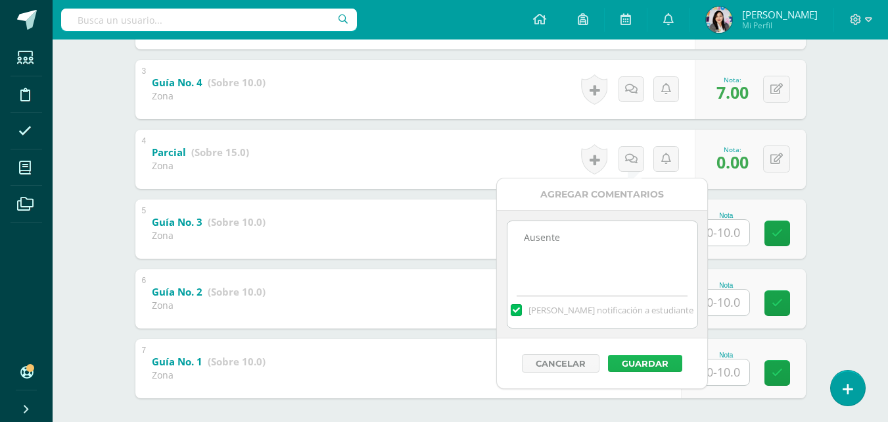
click at [627, 362] on button "Guardar" at bounding box center [645, 362] width 74 height 17
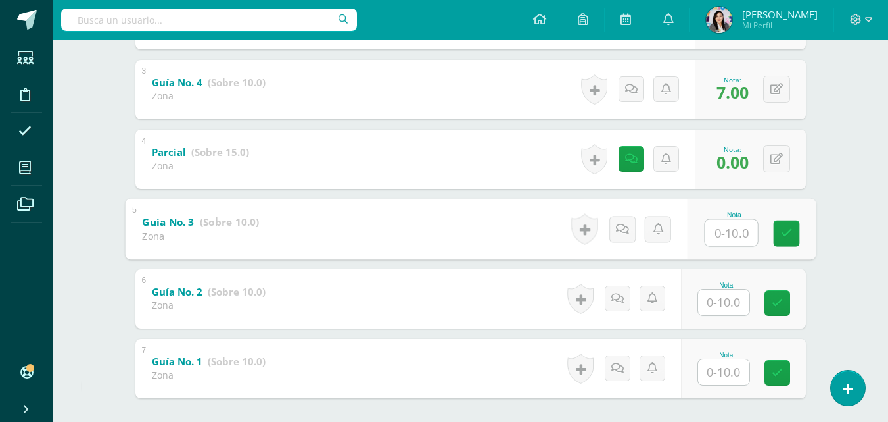
click at [726, 234] on input "text" at bounding box center [731, 232] width 53 height 26
type input "0"
click at [725, 301] on input "text" at bounding box center [723, 302] width 51 height 26
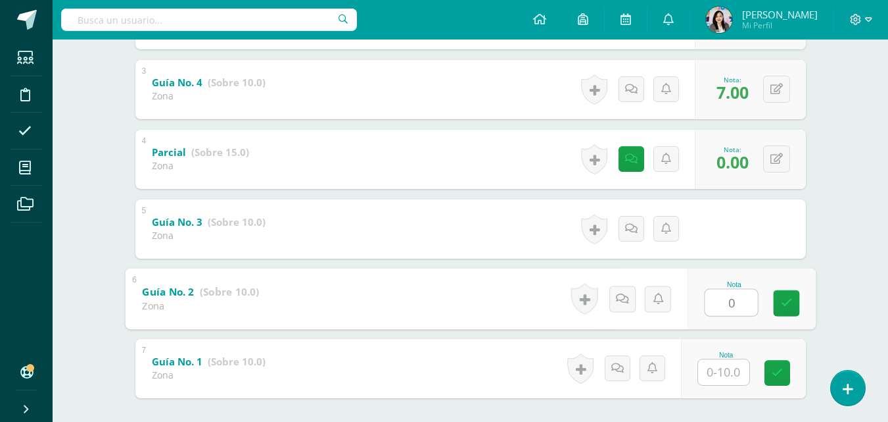
type input "0"
click at [729, 376] on input "text" at bounding box center [723, 372] width 51 height 26
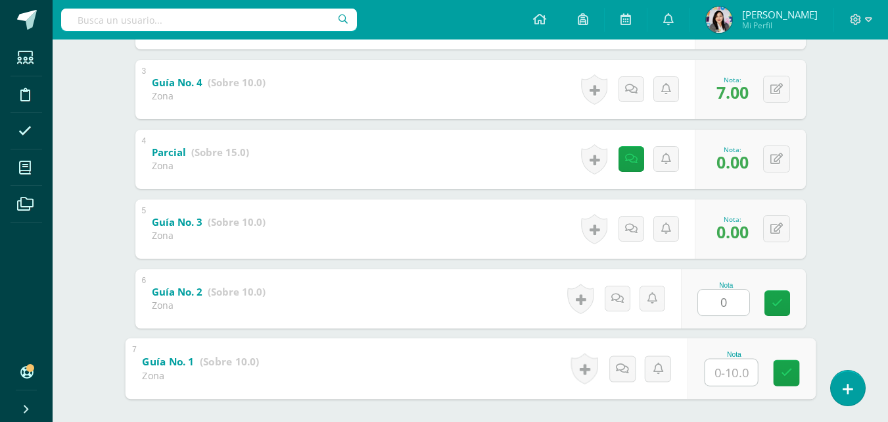
type input "0"
click at [788, 378] on icon at bounding box center [787, 372] width 12 height 11
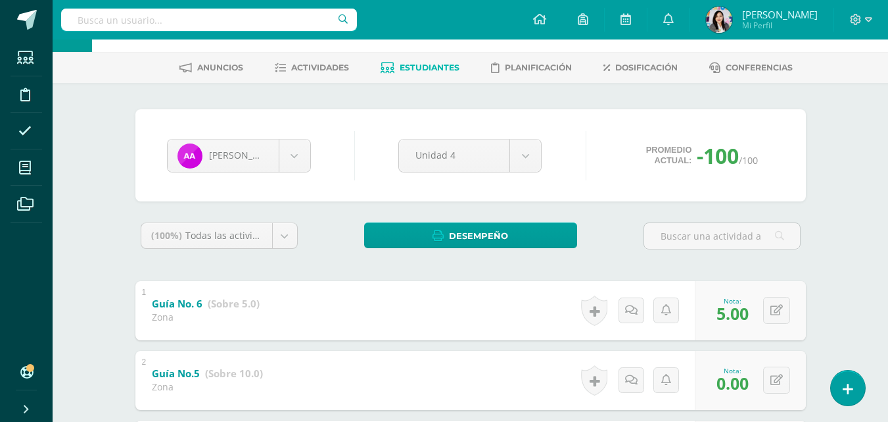
scroll to position [44, 0]
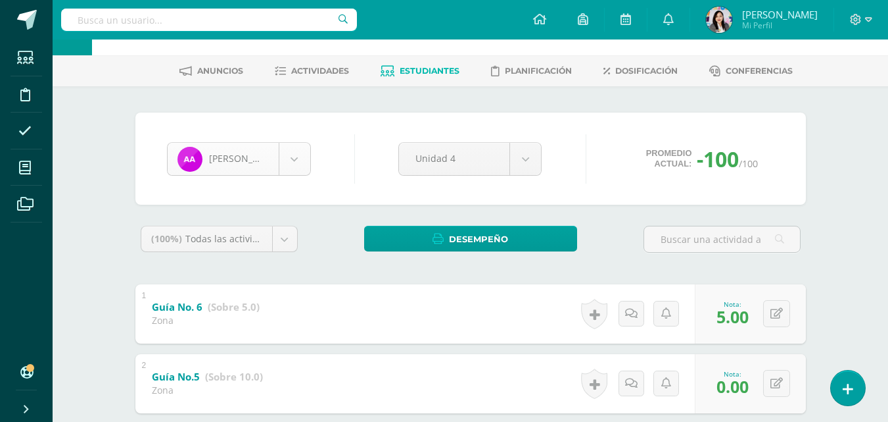
click at [301, 166] on body "El comentario ha sido guardado. Estudiantes Disciplina Asistencia Mis cursos Ar…" at bounding box center [444, 402] width 888 height 893
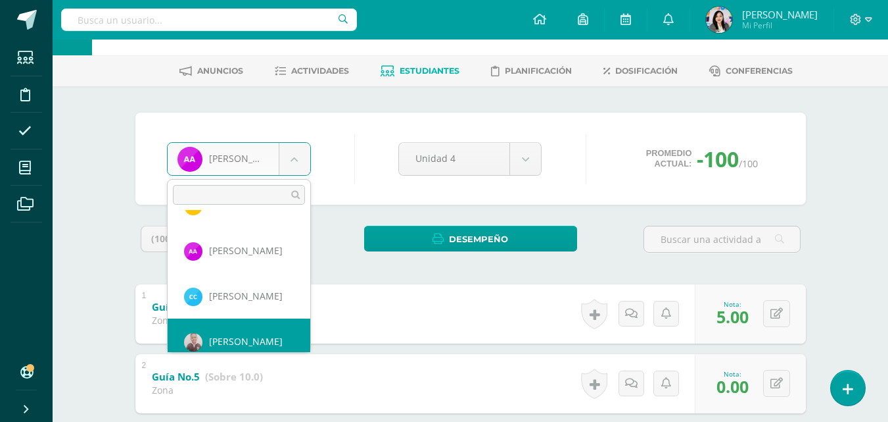
scroll to position [181, 0]
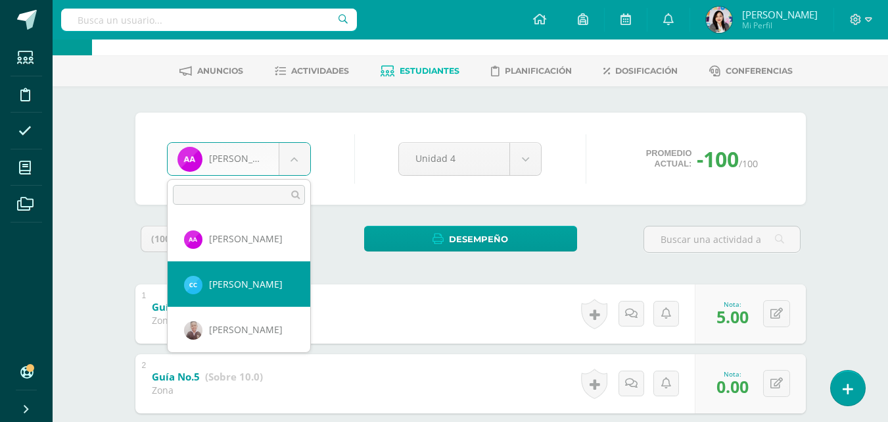
select select "1674"
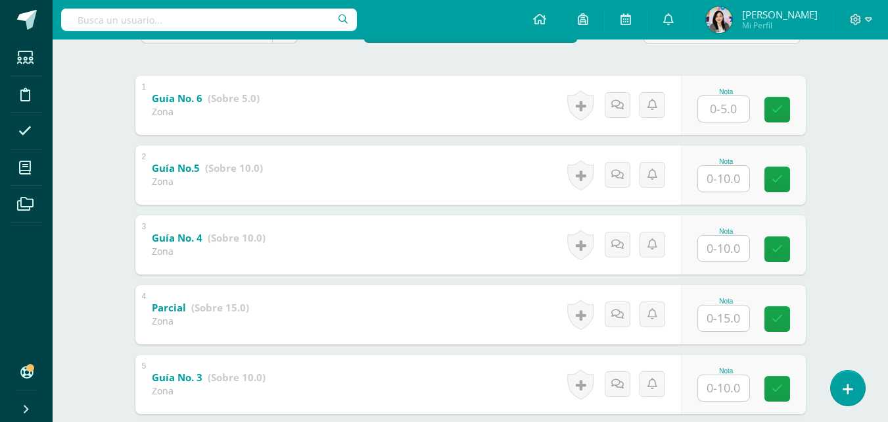
scroll to position [255, 0]
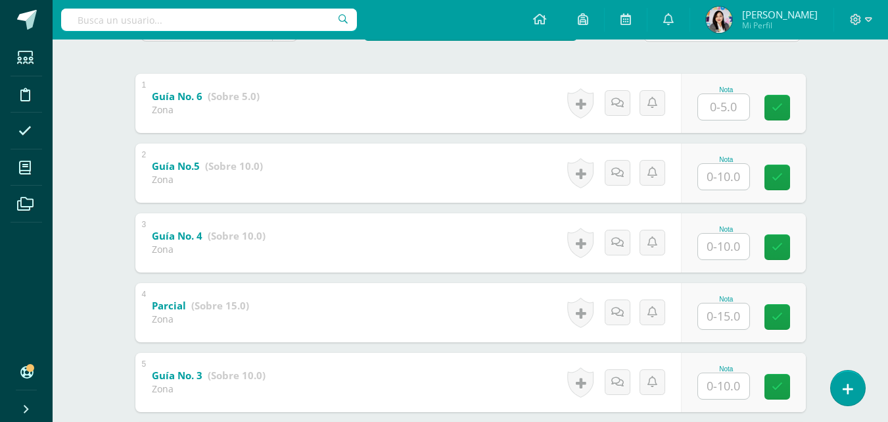
click at [742, 112] on input "text" at bounding box center [723, 107] width 51 height 26
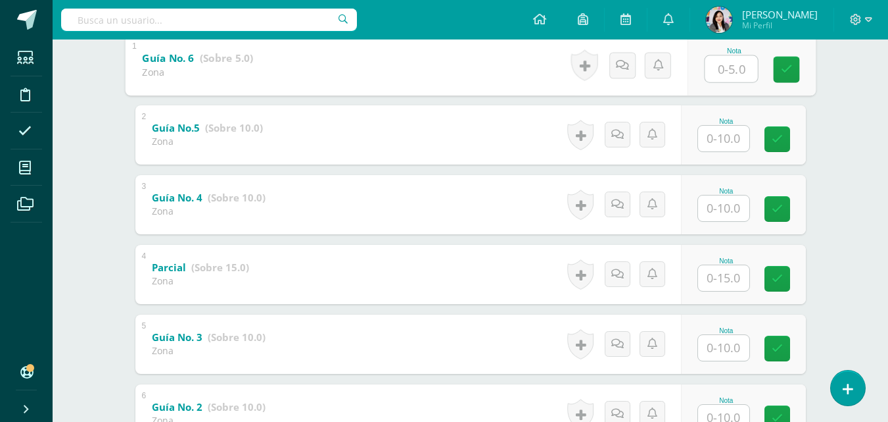
scroll to position [291, 0]
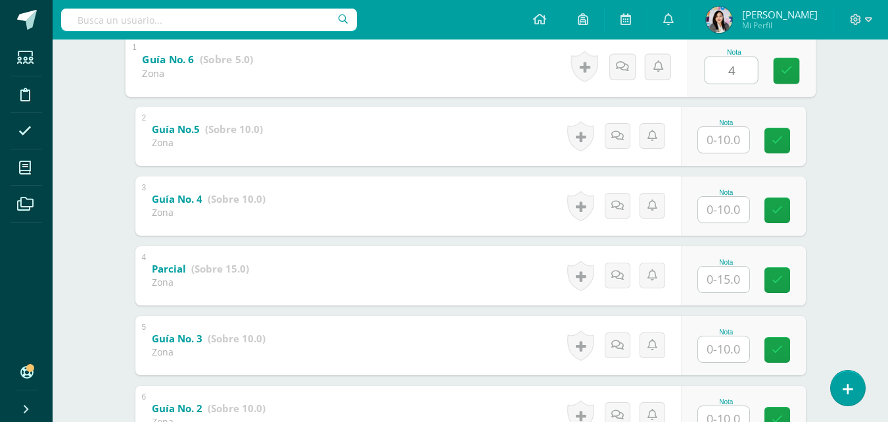
type input "4"
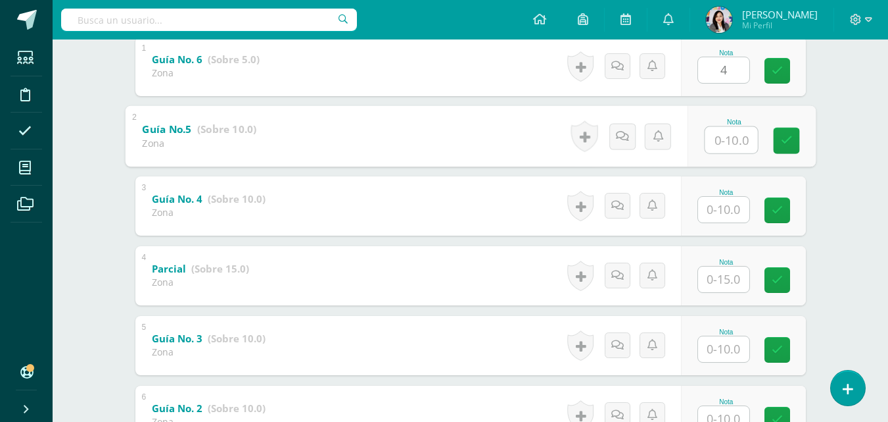
click at [721, 133] on input "text" at bounding box center [731, 139] width 53 height 26
type input "10"
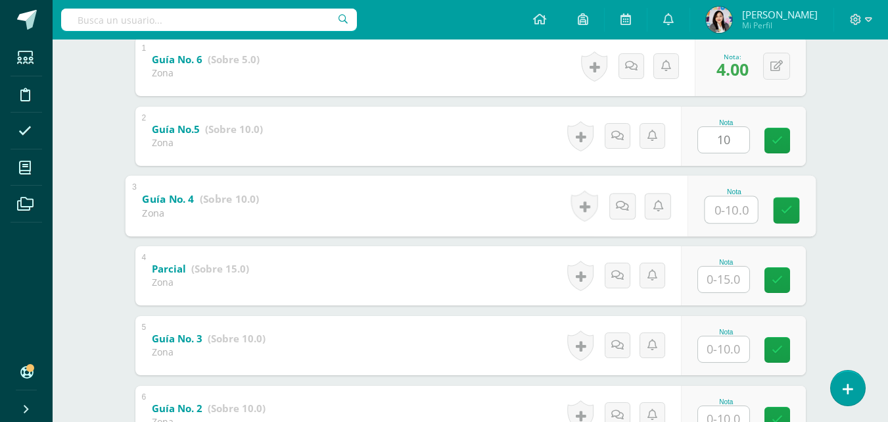
click at [730, 206] on input "text" at bounding box center [731, 209] width 53 height 26
type input "9"
click at [737, 280] on input "text" at bounding box center [723, 279] width 51 height 26
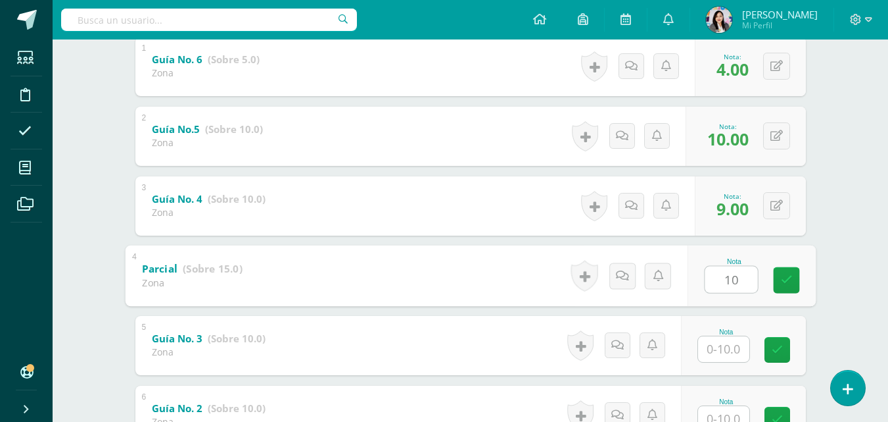
type input "10"
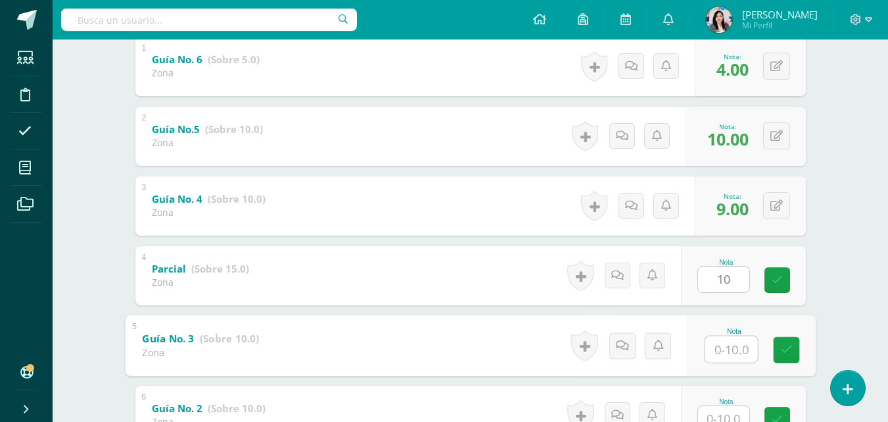
click at [723, 353] on input "text" at bounding box center [731, 348] width 53 height 26
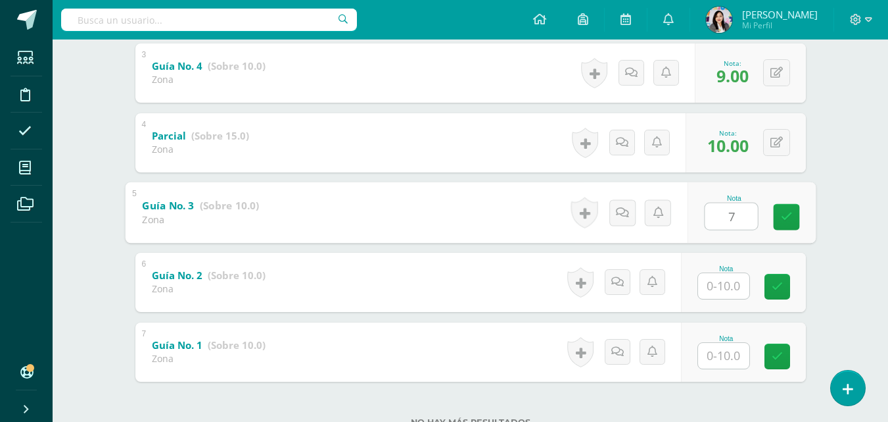
scroll to position [425, 0]
type input "7"
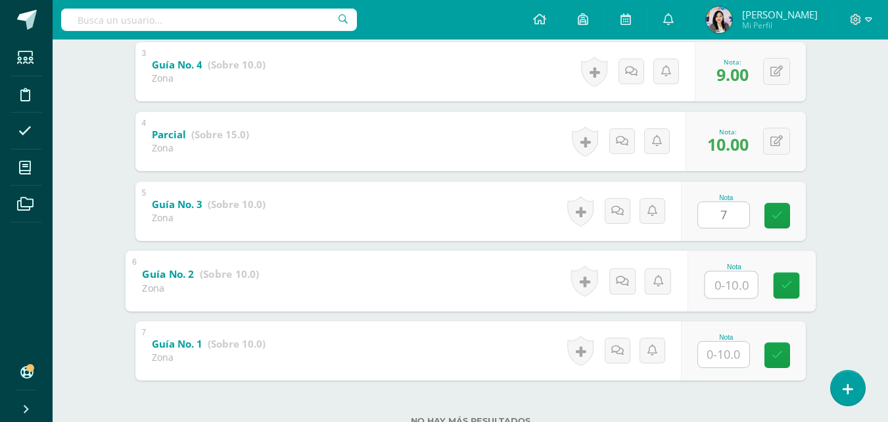
click at [746, 287] on input "text" at bounding box center [731, 284] width 53 height 26
type input "8"
click at [735, 360] on input "text" at bounding box center [723, 354] width 51 height 26
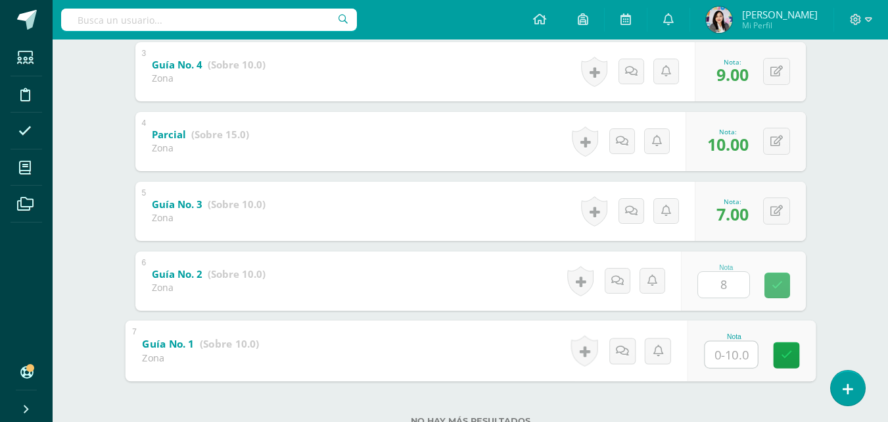
type input "5"
click at [782, 349] on icon at bounding box center [787, 354] width 12 height 11
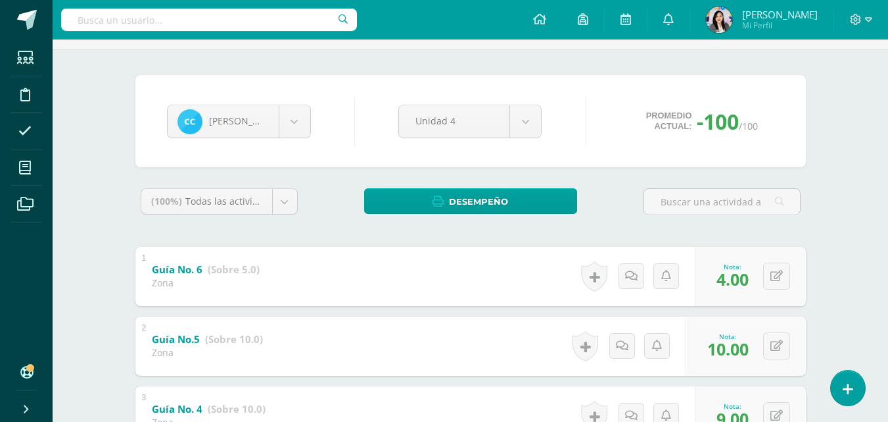
scroll to position [40, 0]
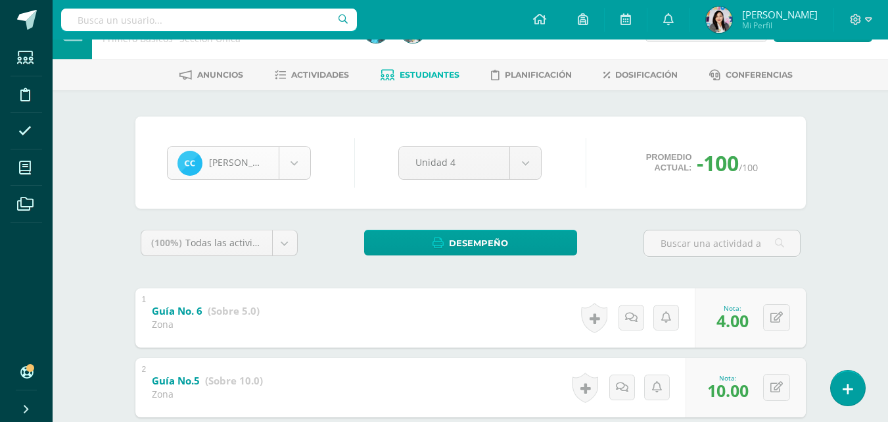
click at [294, 168] on body "Estudiantes Disciplina Asistencia Mis cursos Archivos Soporte Ayuda Reportar un…" at bounding box center [444, 406] width 888 height 893
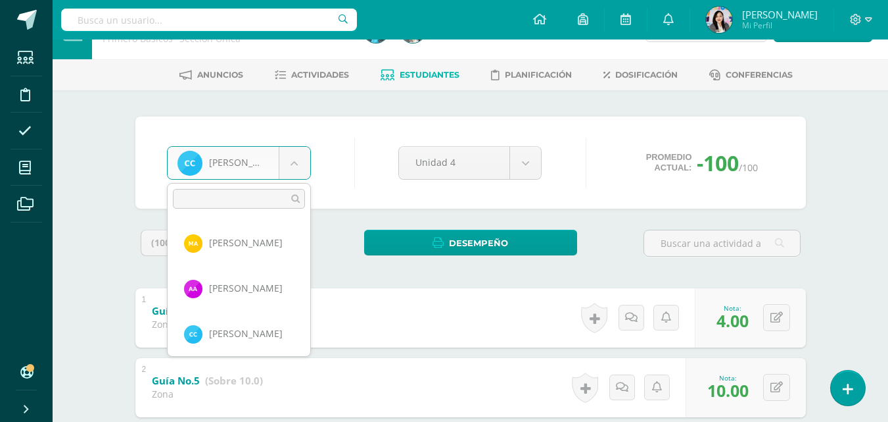
scroll to position [241, 0]
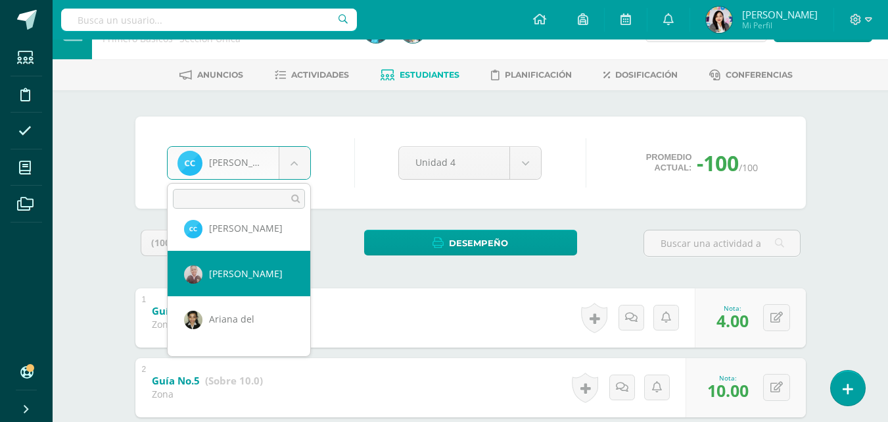
select select "749"
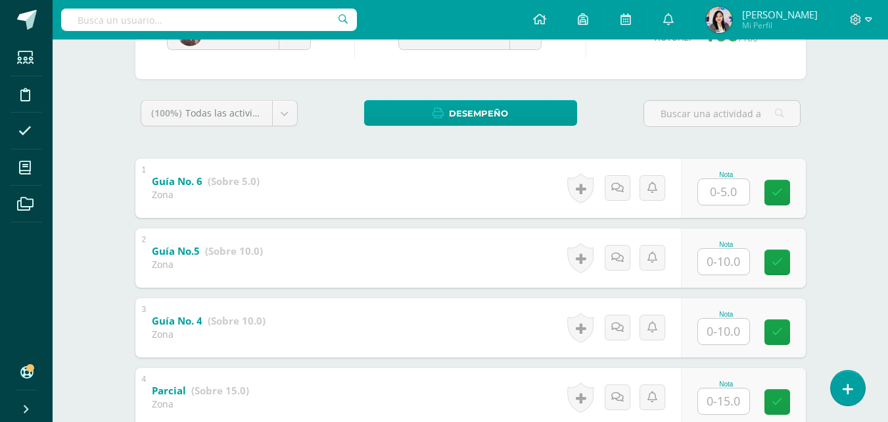
scroll to position [174, 0]
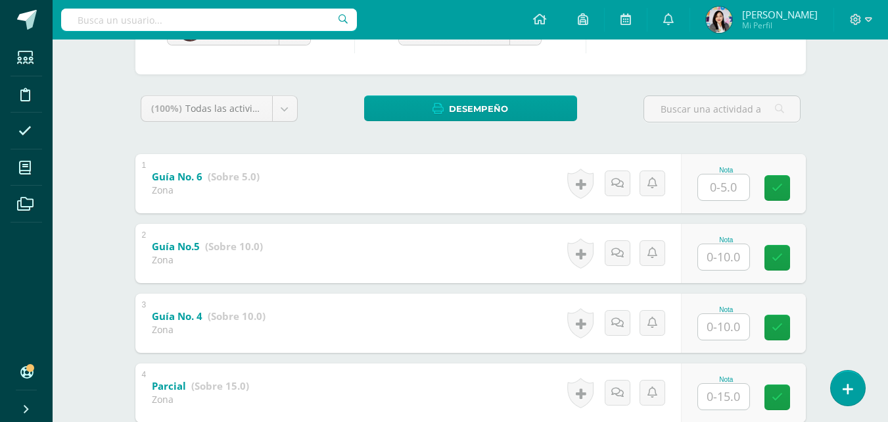
click at [714, 178] on input "text" at bounding box center [723, 187] width 51 height 26
type input "0"
click at [735, 256] on input "text" at bounding box center [723, 257] width 51 height 26
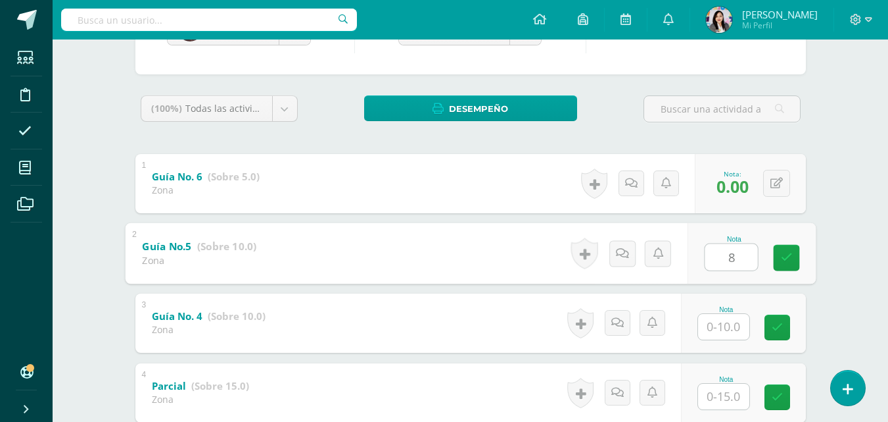
type input "8"
click at [713, 322] on input "text" at bounding box center [723, 327] width 51 height 26
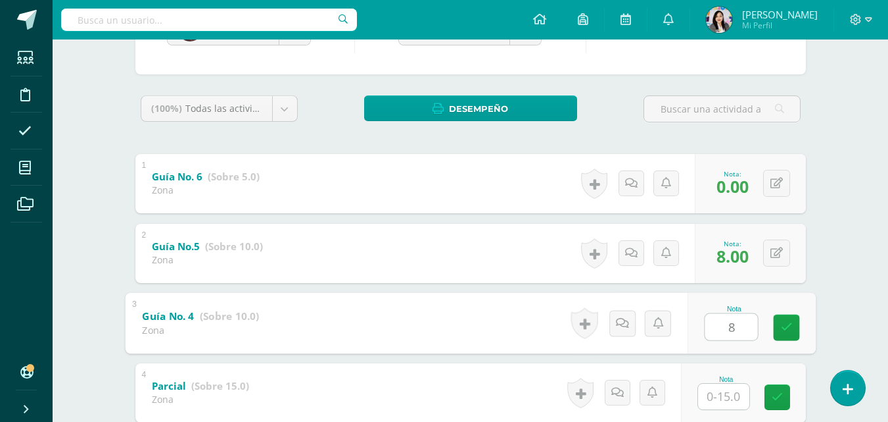
type input "8"
click at [728, 393] on input "text" at bounding box center [723, 396] width 51 height 26
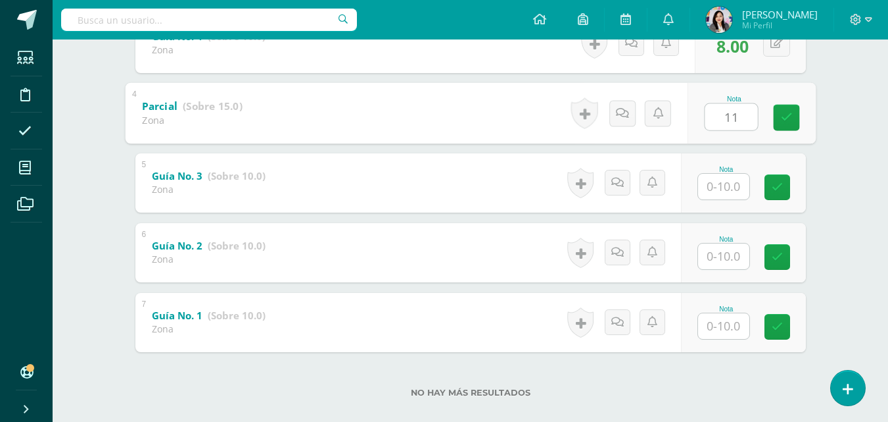
scroll to position [461, 0]
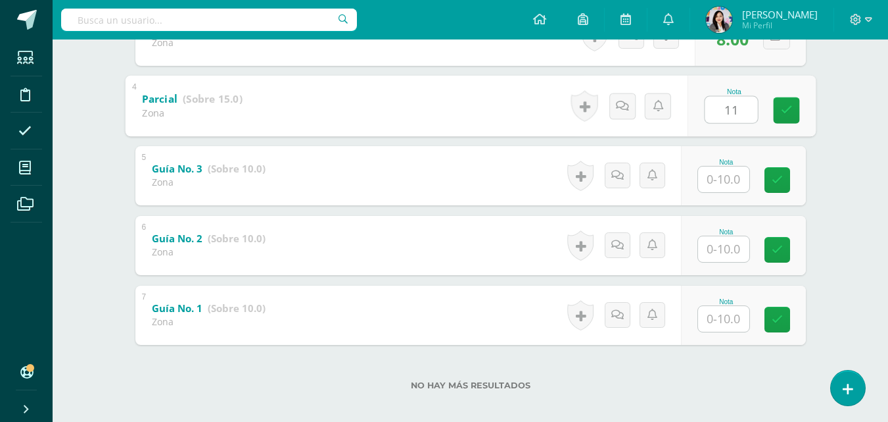
type input "11"
click at [731, 183] on input "text" at bounding box center [723, 179] width 51 height 26
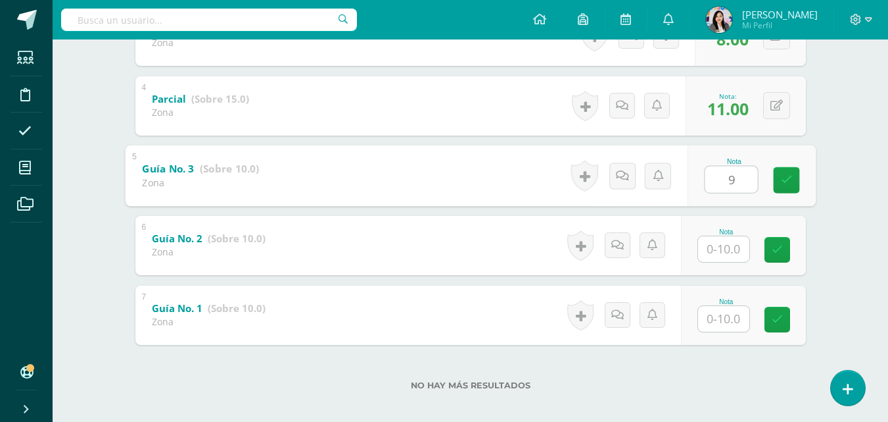
type input "9"
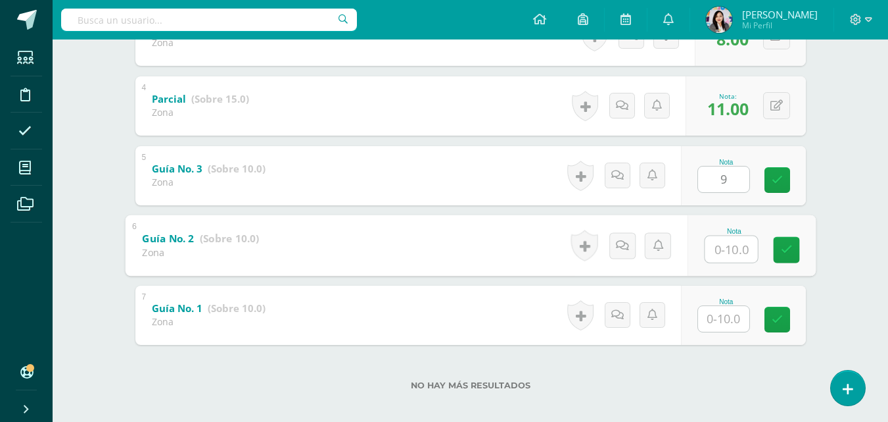
click at [718, 245] on input "text" at bounding box center [731, 248] width 53 height 26
type input "9"
click at [732, 314] on input "text" at bounding box center [723, 319] width 51 height 26
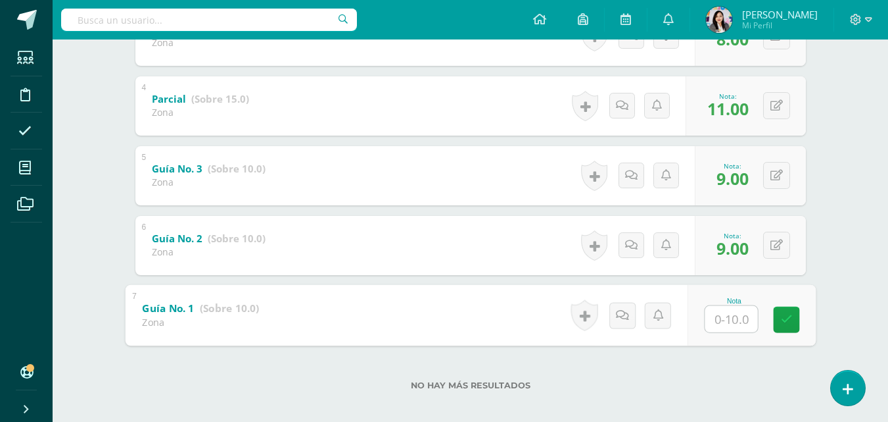
type input "5"
click at [783, 323] on icon at bounding box center [787, 319] width 12 height 11
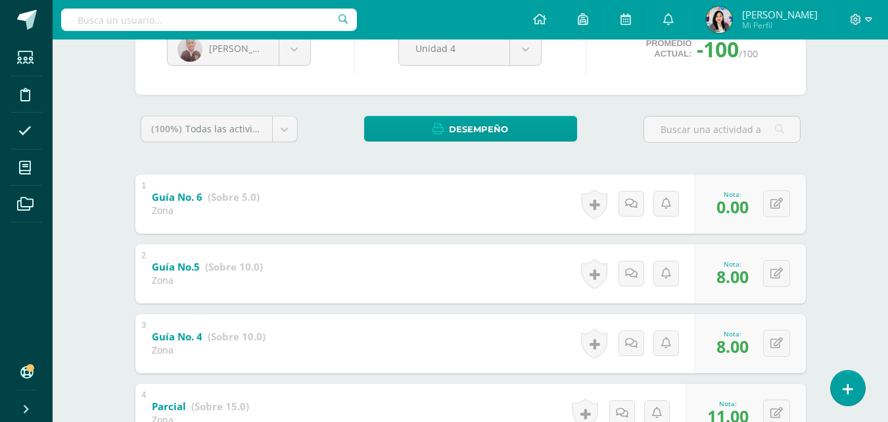
scroll to position [135, 0]
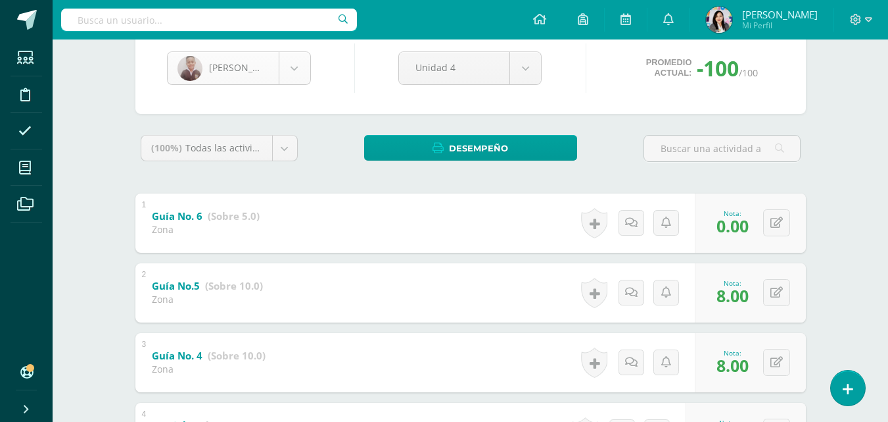
click at [293, 73] on body "Estudiantes Disciplina Asistencia Mis cursos Archivos Soporte Ayuda Reportar un…" at bounding box center [444, 311] width 888 height 893
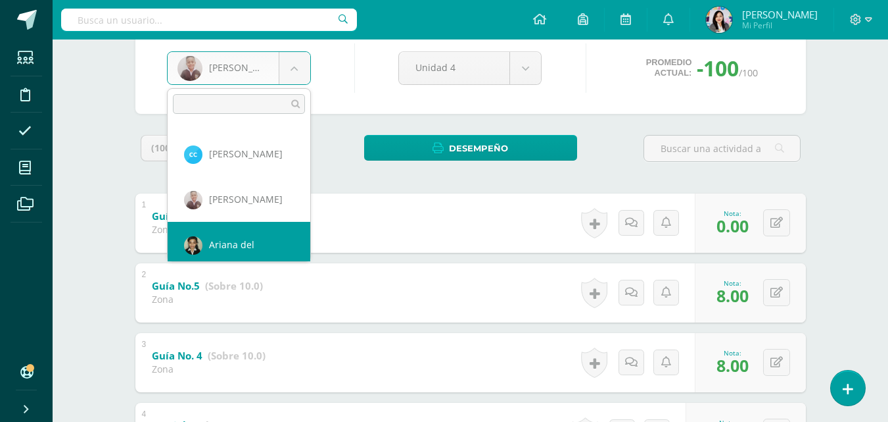
scroll to position [226, 0]
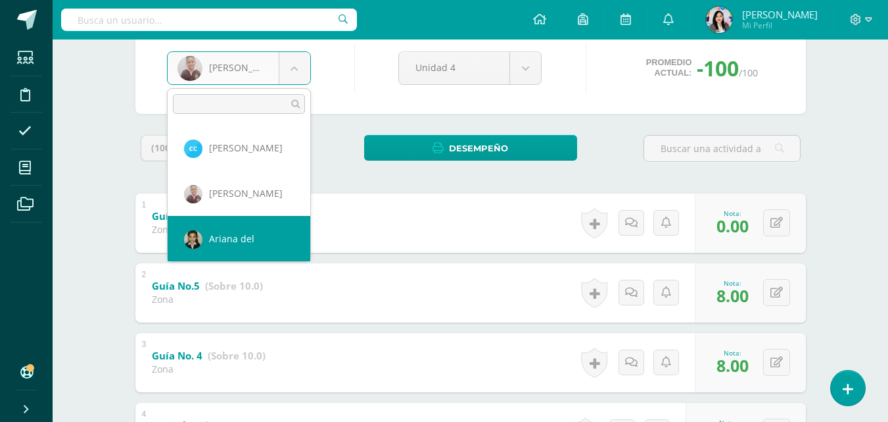
select select "8"
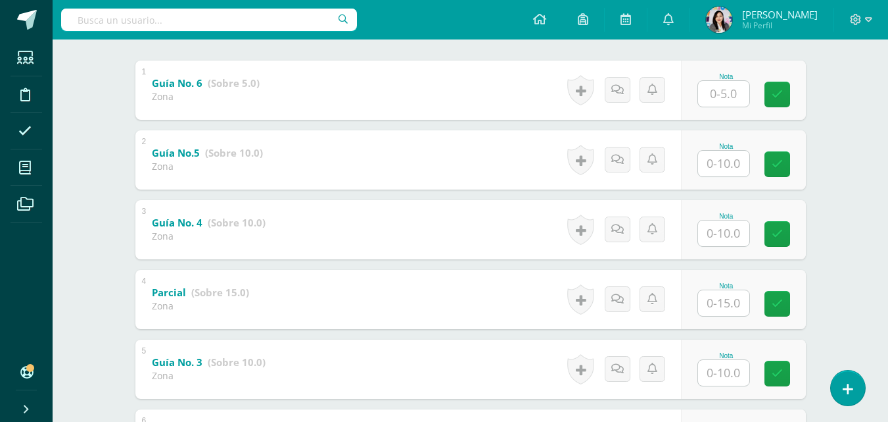
scroll to position [269, 0]
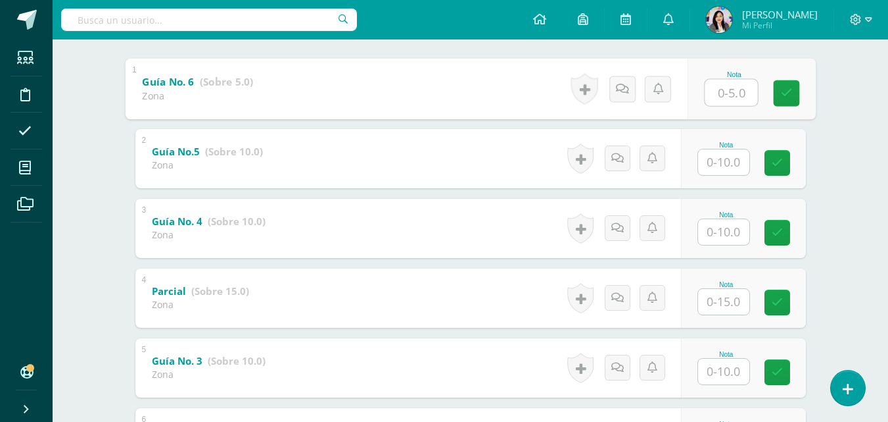
click at [737, 101] on input "text" at bounding box center [731, 92] width 53 height 26
type input "5"
click at [730, 164] on input "text" at bounding box center [723, 162] width 51 height 26
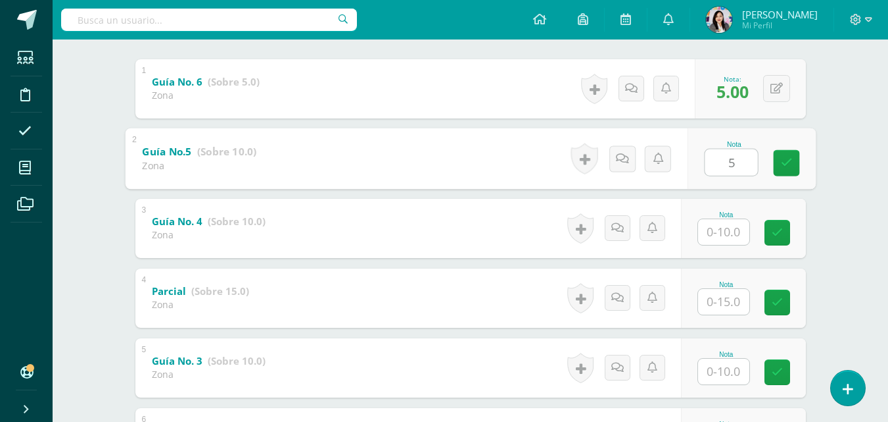
type input "5"
click at [733, 240] on input "text" at bounding box center [723, 232] width 51 height 26
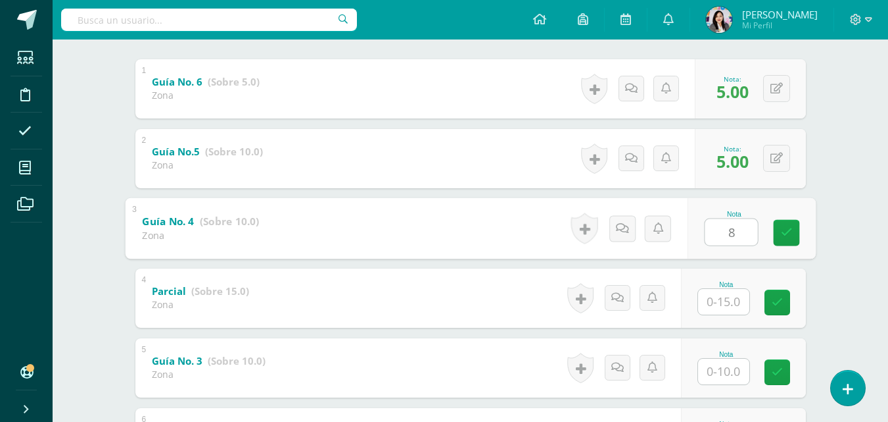
type input "8"
click at [739, 314] on input "text" at bounding box center [723, 302] width 51 height 26
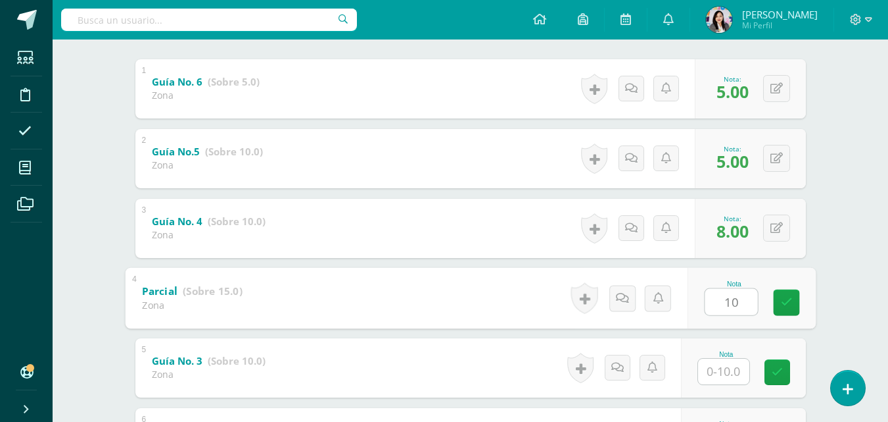
type input "1"
type input "12"
click at [724, 377] on input "text" at bounding box center [723, 371] width 51 height 26
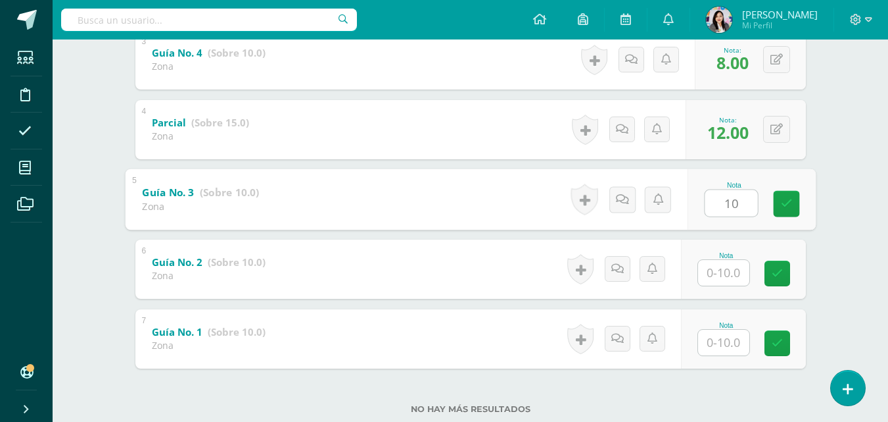
scroll to position [472, 0]
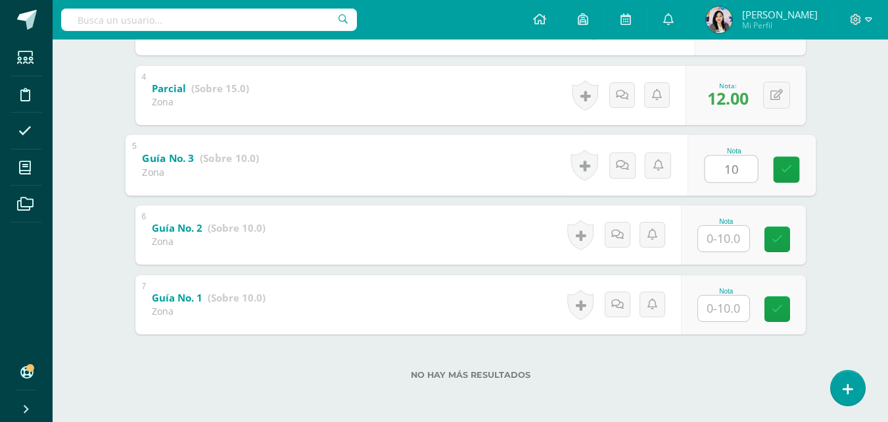
type input "10"
click at [731, 234] on input "text" at bounding box center [723, 239] width 51 height 26
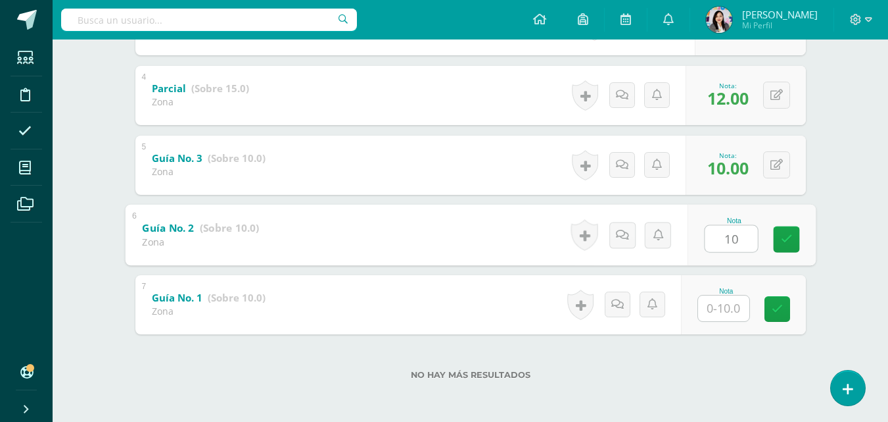
type input "10"
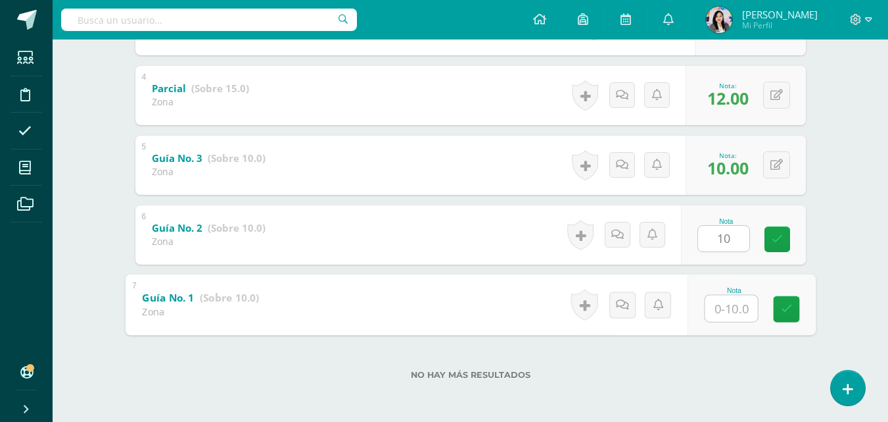
click at [721, 301] on input "text" at bounding box center [731, 308] width 53 height 26
type input "10"
click at [777, 311] on link at bounding box center [786, 308] width 26 height 26
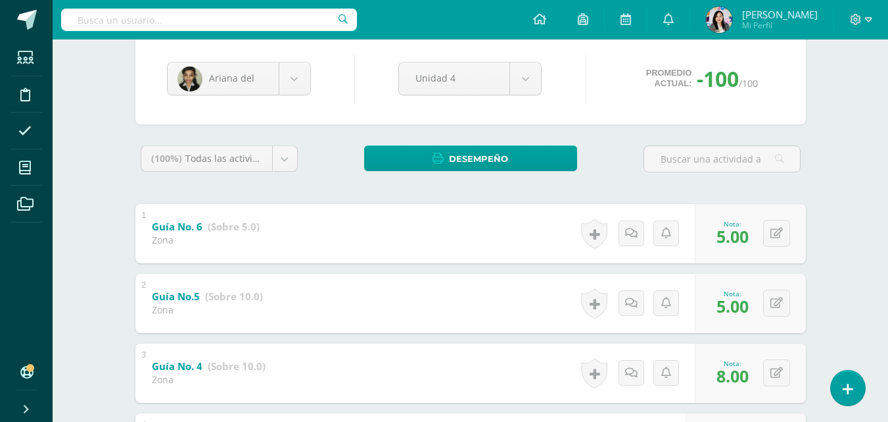
scroll to position [111, 0]
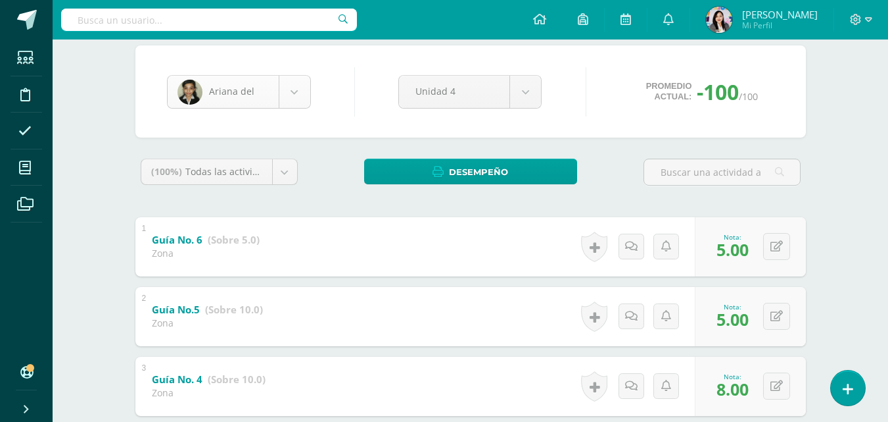
click at [299, 99] on body "Estudiantes Disciplina Asistencia Mis cursos Archivos Soporte Ayuda Reportar un…" at bounding box center [444, 335] width 888 height 893
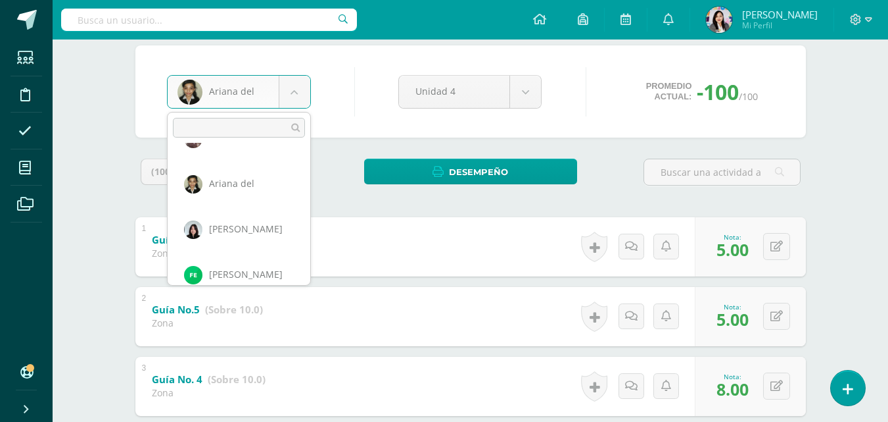
scroll to position [317, 0]
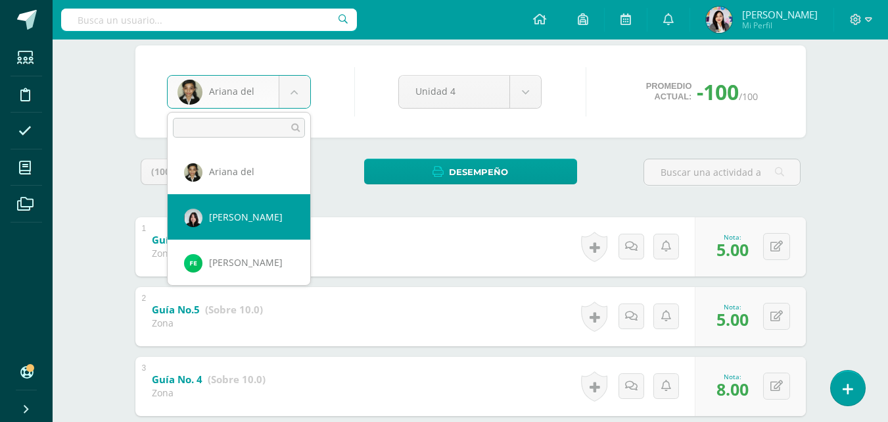
select select "7"
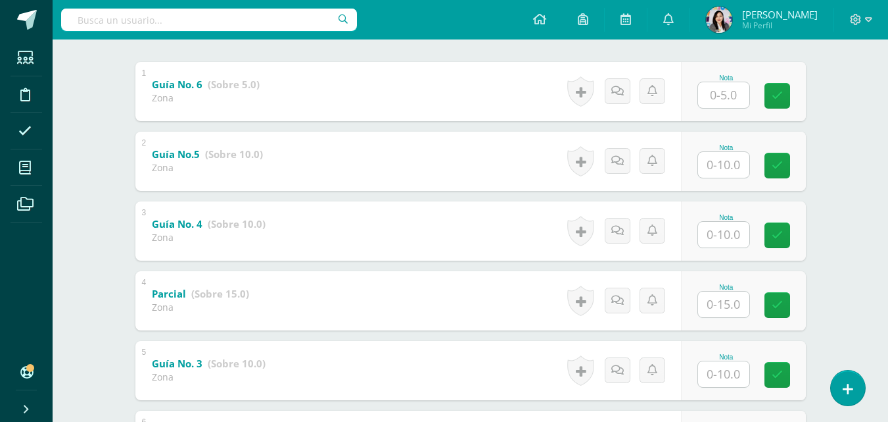
scroll to position [262, 0]
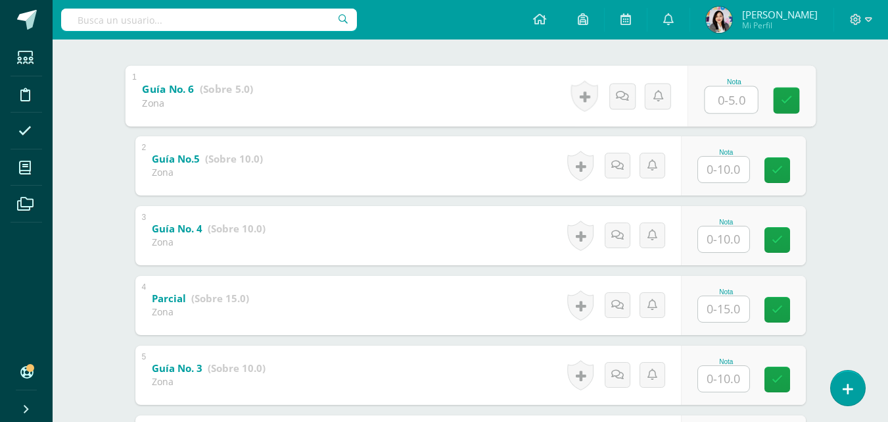
click at [727, 101] on input "text" at bounding box center [731, 99] width 53 height 26
type input "5"
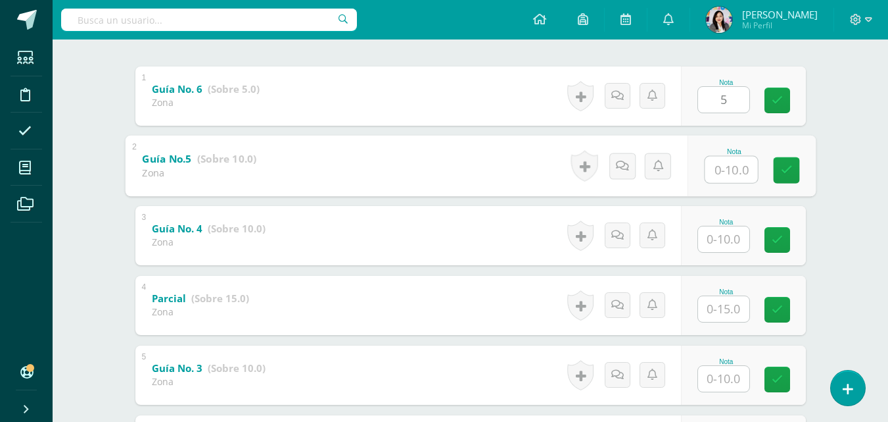
click at [721, 160] on input "text" at bounding box center [731, 169] width 53 height 26
type input "10"
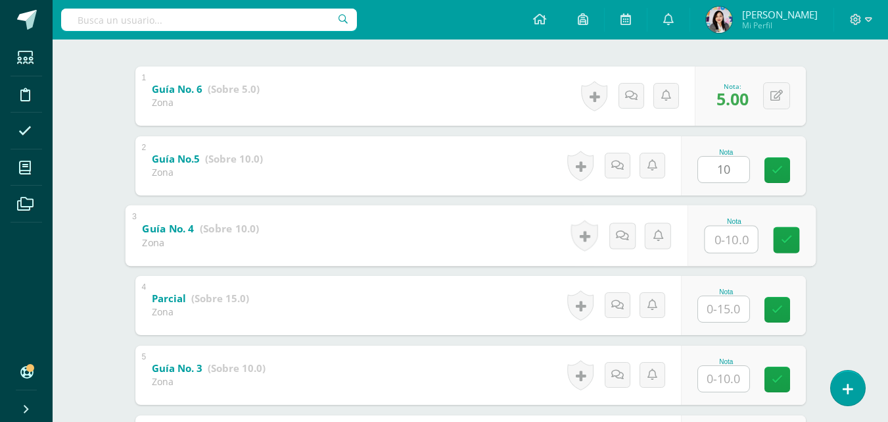
click at [728, 235] on input "text" at bounding box center [731, 239] width 53 height 26
type input "10"
click at [719, 317] on input "text" at bounding box center [723, 309] width 51 height 26
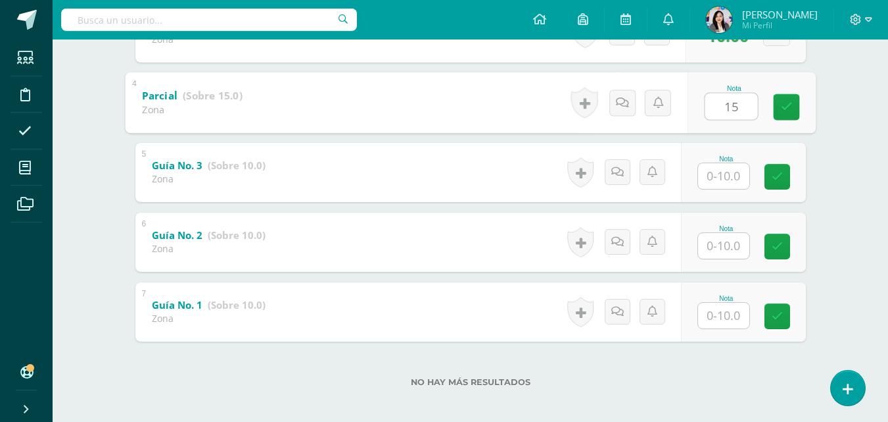
scroll to position [472, 0]
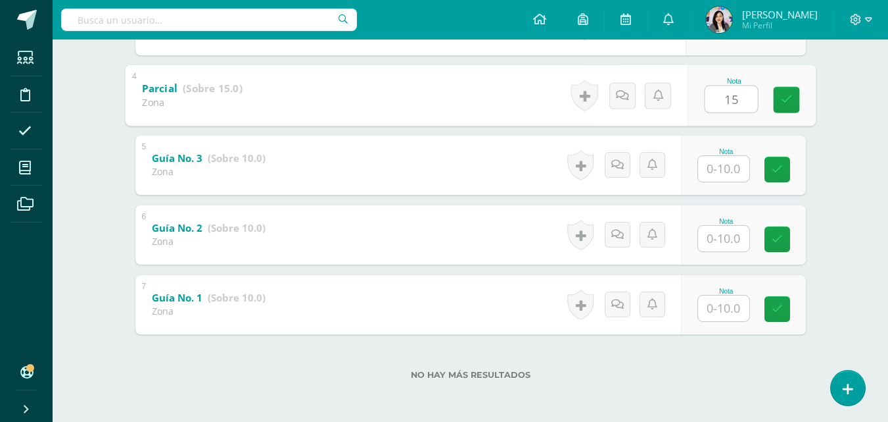
type input "15"
click at [710, 172] on input "text" at bounding box center [723, 169] width 51 height 26
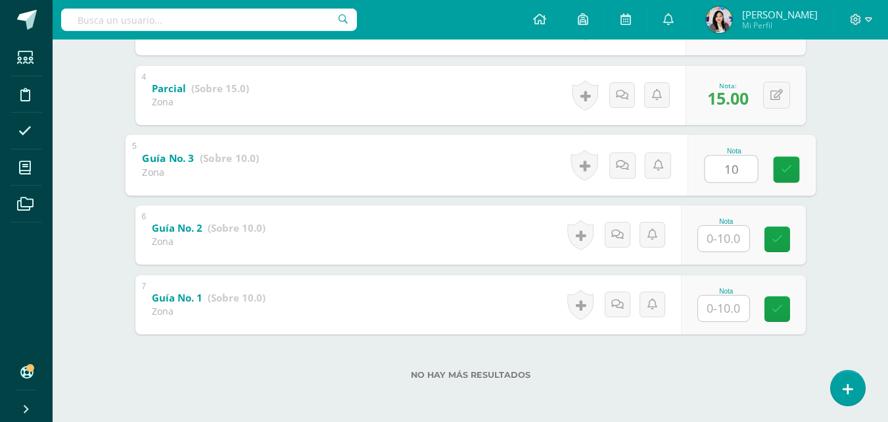
type input "10"
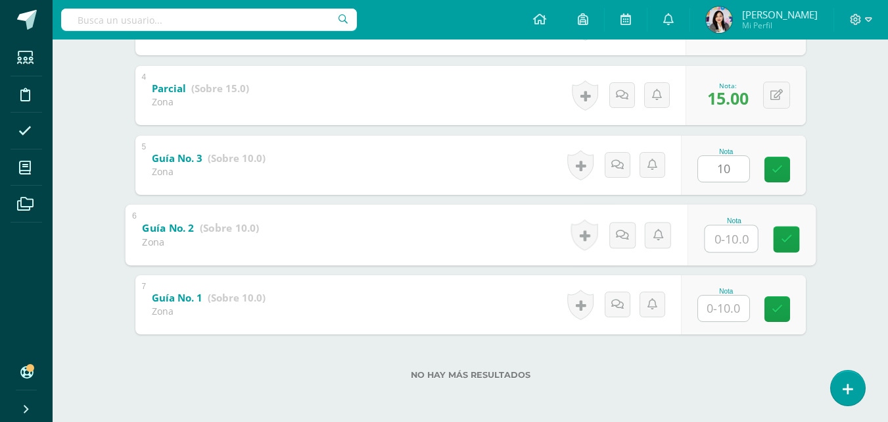
click at [744, 240] on input "text" at bounding box center [731, 238] width 53 height 26
type input "9"
click at [728, 303] on input "text" at bounding box center [723, 308] width 51 height 26
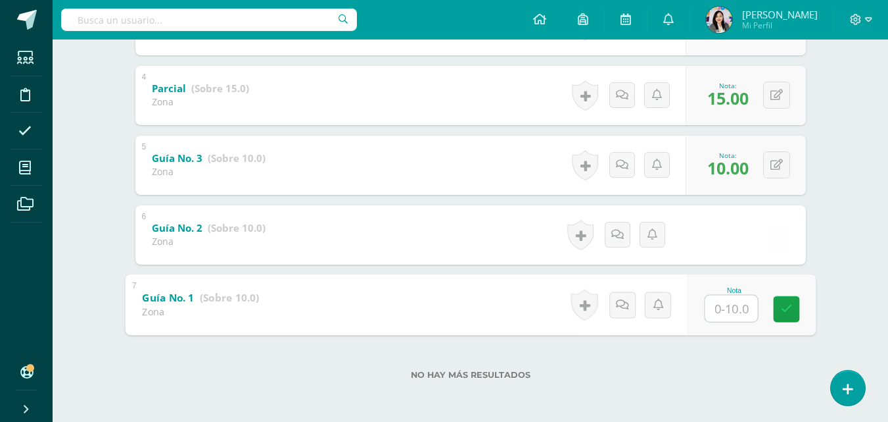
type input "8"
click at [777, 309] on link at bounding box center [786, 308] width 26 height 26
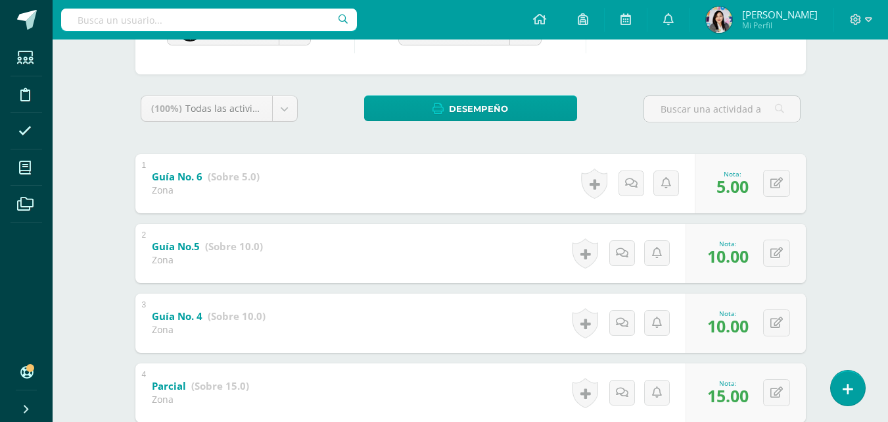
scroll to position [168, 0]
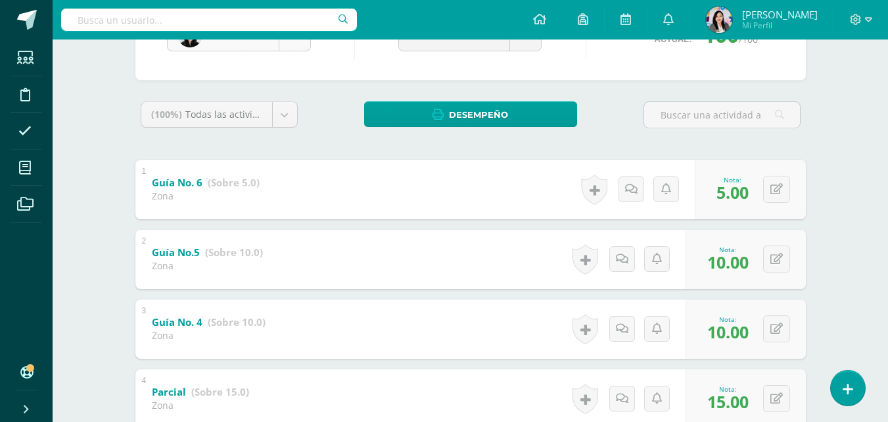
click at [285, 47] on body "Estudiantes Disciplina Asistencia Mis cursos Archivos Soporte Ayuda Reportar un…" at bounding box center [444, 278] width 888 height 893
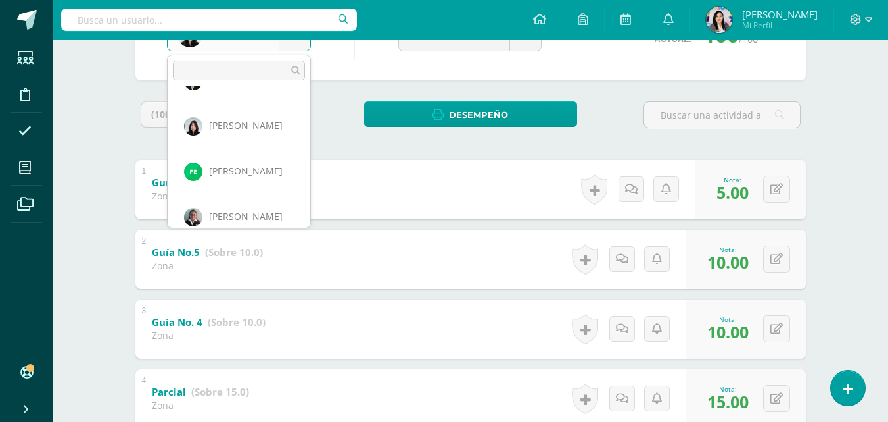
scroll to position [364, 0]
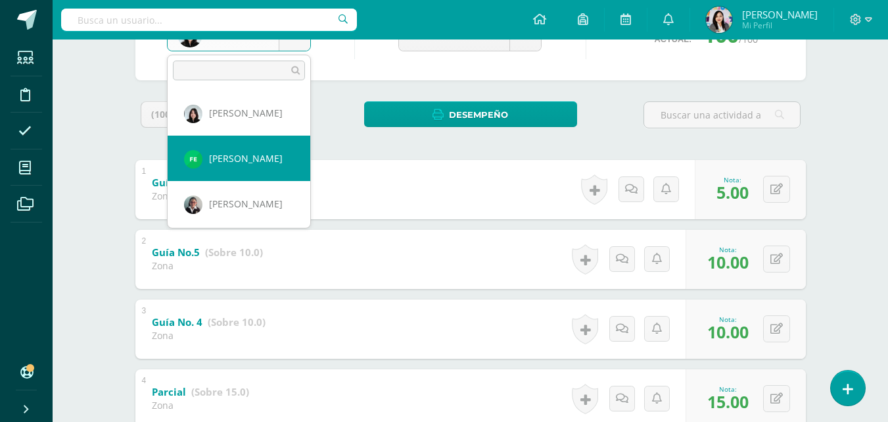
select select "1671"
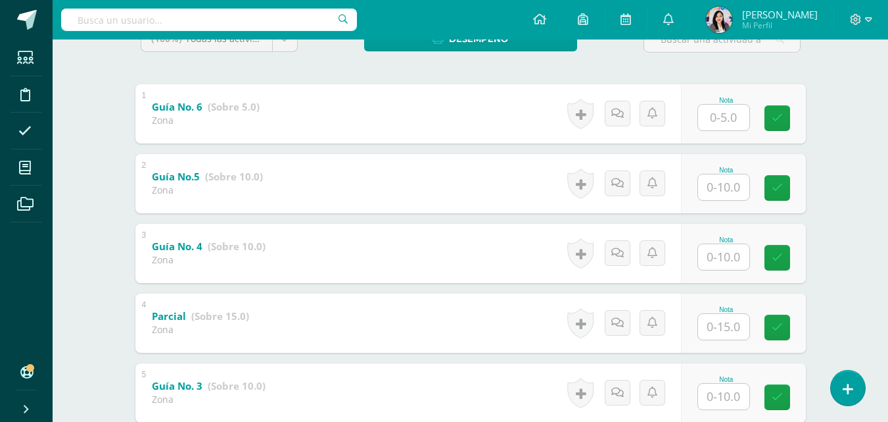
scroll to position [245, 0]
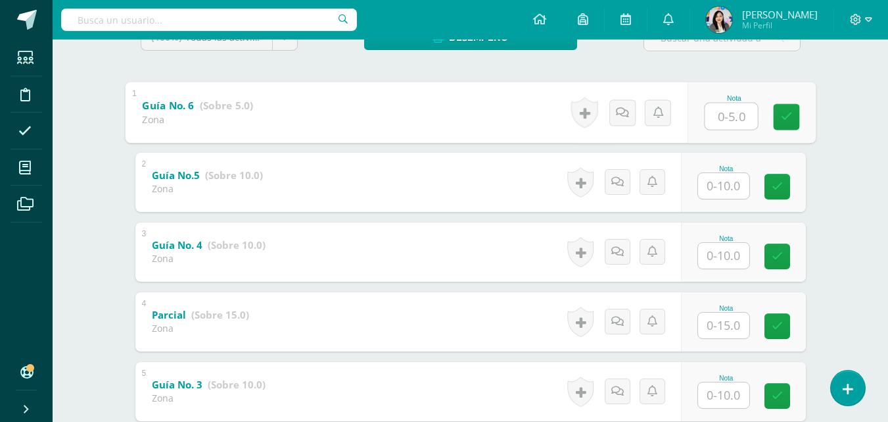
click at [734, 120] on input "text" at bounding box center [731, 116] width 53 height 26
type input "5"
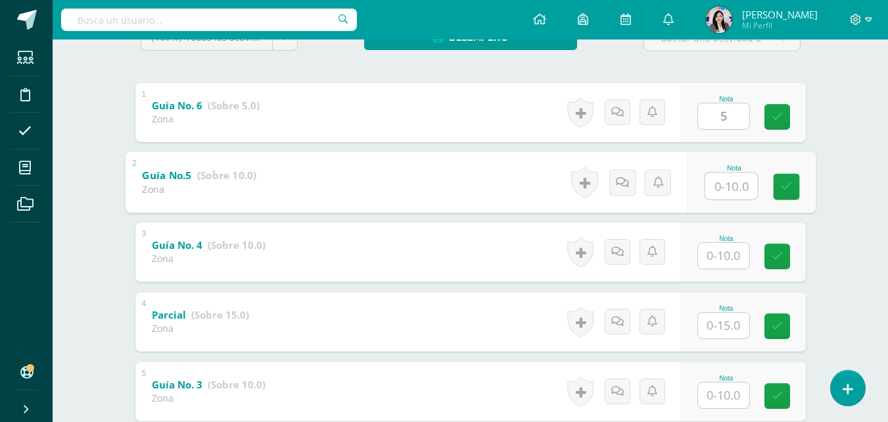
click at [728, 186] on input "text" at bounding box center [731, 185] width 53 height 26
type input "8"
click at [720, 260] on input "text" at bounding box center [723, 256] width 51 height 26
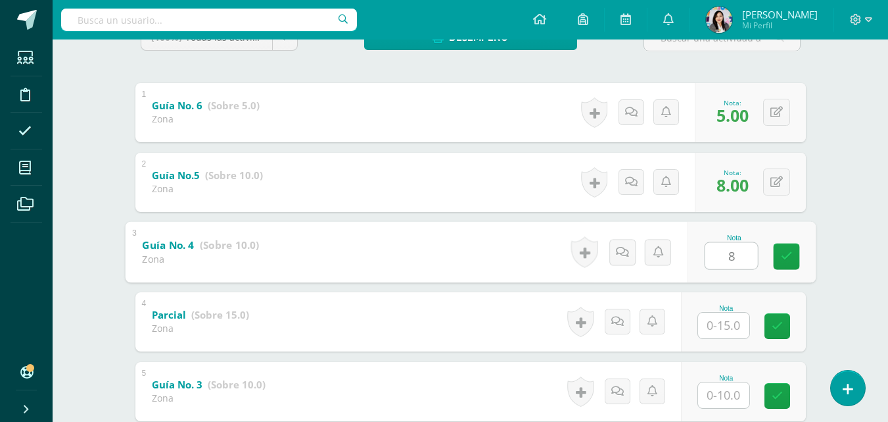
type input "8"
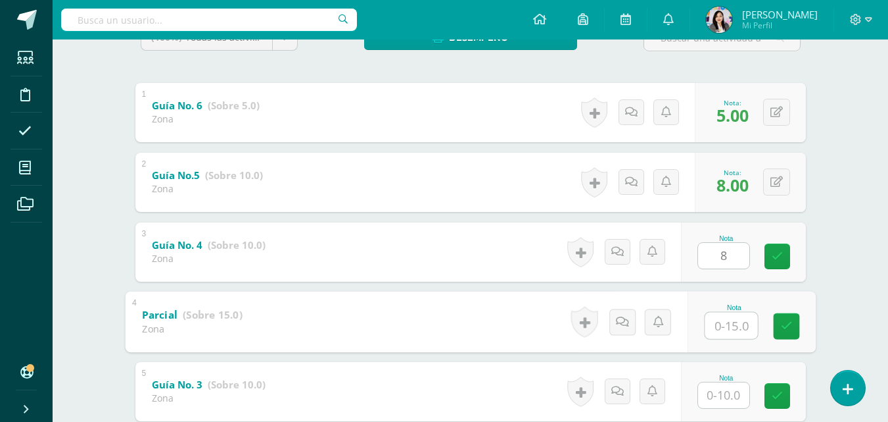
click at [731, 318] on input "text" at bounding box center [731, 325] width 53 height 26
type input "0"
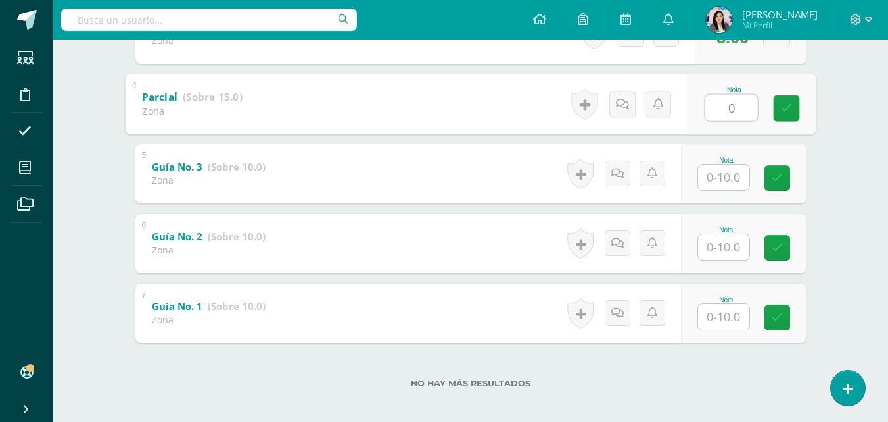
scroll to position [472, 0]
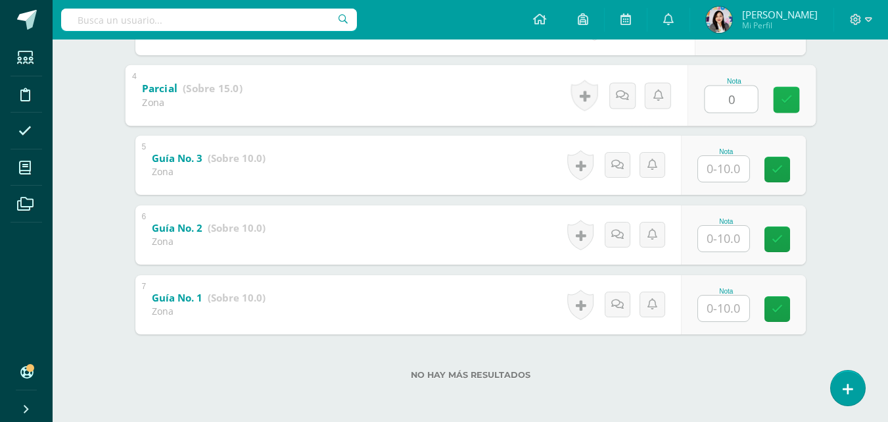
click at [779, 101] on link at bounding box center [786, 99] width 26 height 26
click at [637, 91] on icon at bounding box center [636, 94] width 13 height 11
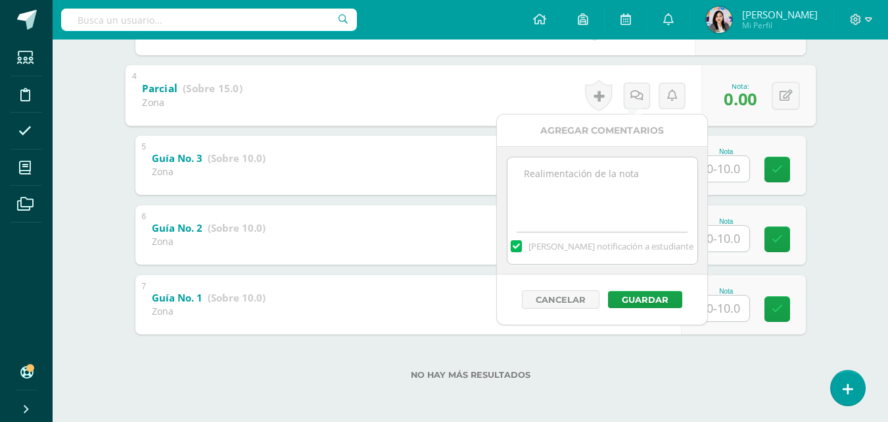
click at [605, 168] on textarea at bounding box center [603, 190] width 190 height 66
click at [631, 301] on button "Guardar" at bounding box center [645, 299] width 74 height 17
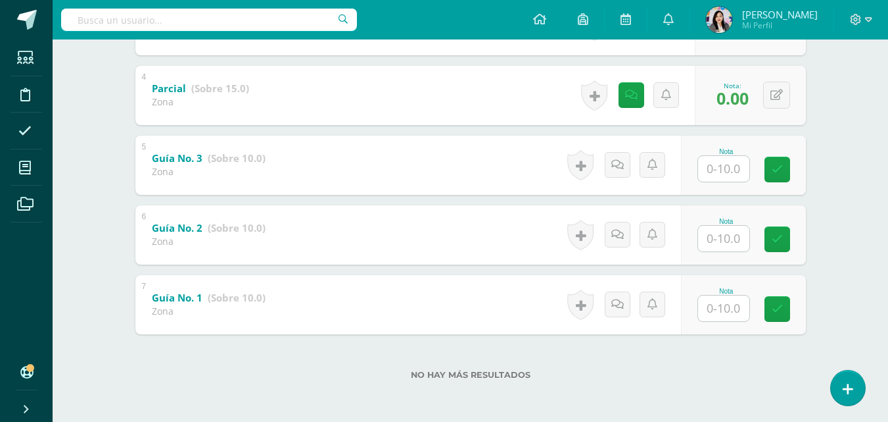
click at [723, 168] on input "text" at bounding box center [723, 169] width 51 height 26
click at [635, 97] on icon at bounding box center [631, 94] width 12 height 11
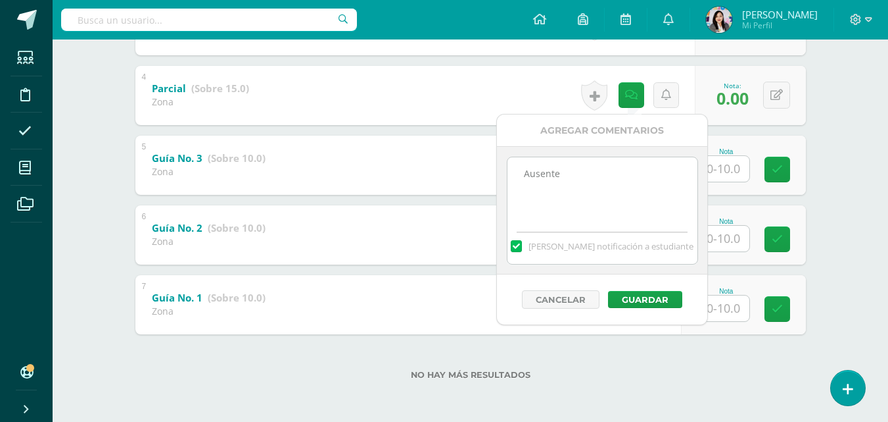
click at [570, 195] on textarea "Ausente" at bounding box center [603, 190] width 190 height 66
type textarea "Ausente por recomendación medica se le duplicará un serie de la evaluación."
click at [634, 297] on button "Guardar" at bounding box center [645, 299] width 74 height 17
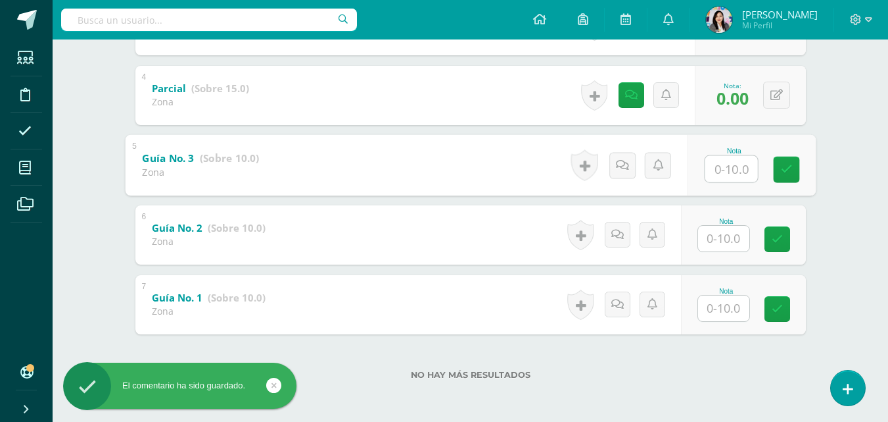
click at [738, 164] on input "text" at bounding box center [731, 168] width 53 height 26
type input "8"
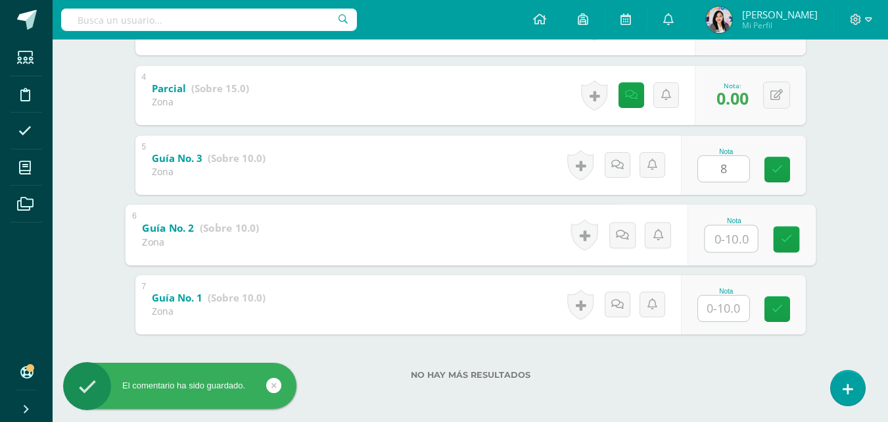
click at [725, 237] on input "text" at bounding box center [731, 238] width 53 height 26
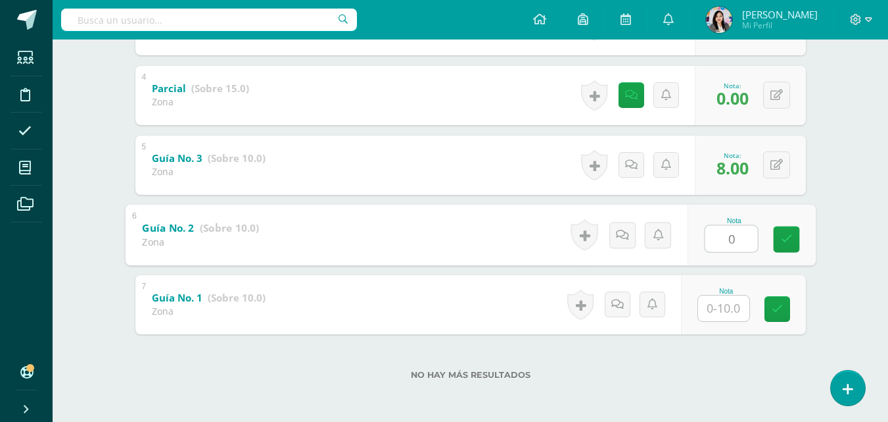
type input "0"
click at [723, 308] on input "text" at bounding box center [723, 308] width 51 height 26
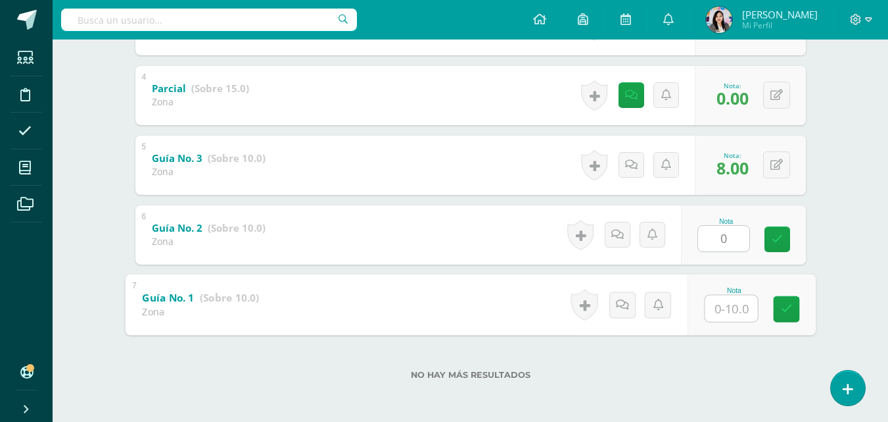
type input "3"
click at [778, 310] on link at bounding box center [786, 308] width 26 height 26
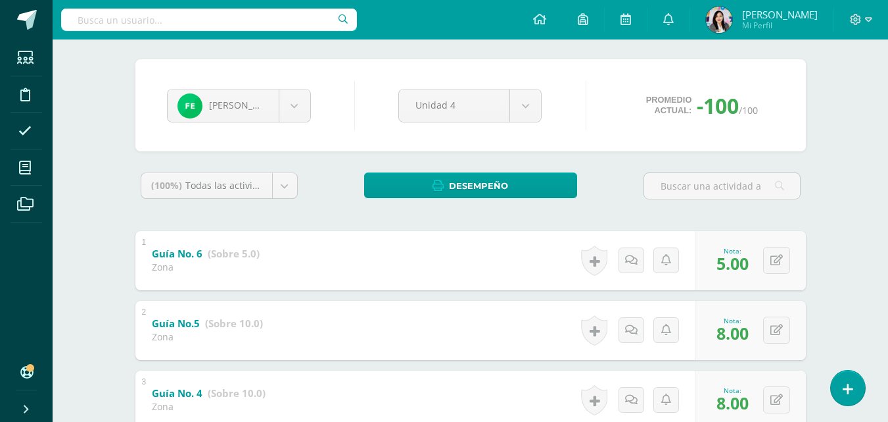
scroll to position [95, 0]
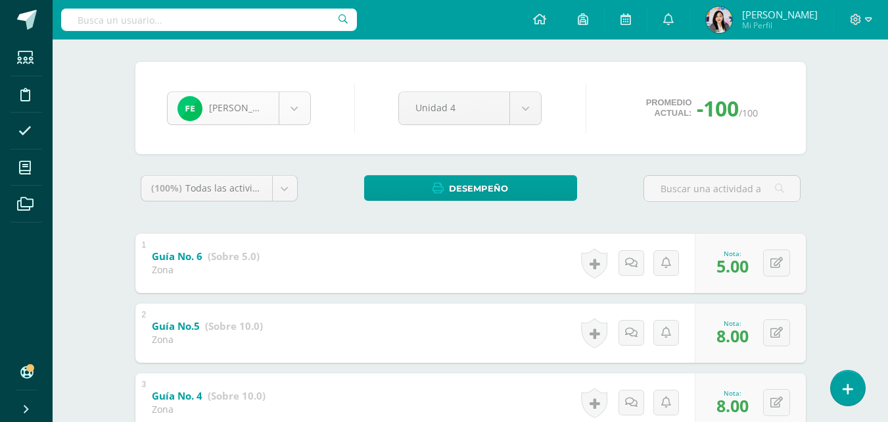
click at [290, 96] on body "El comentario ha sido guardado. El comentario ha sido guardado. Estudiantes Dis…" at bounding box center [444, 351] width 888 height 893
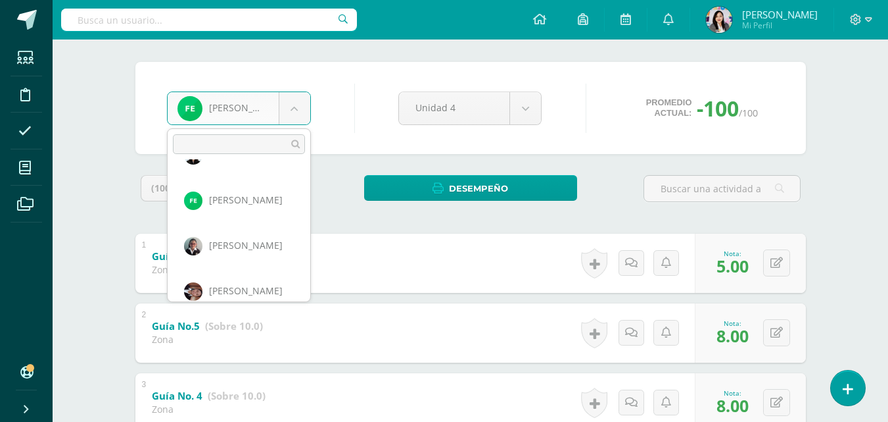
scroll to position [408, 0]
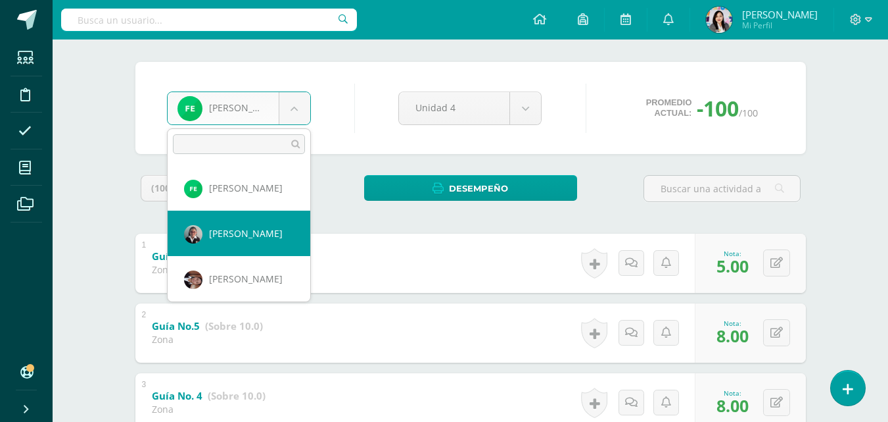
select select "6"
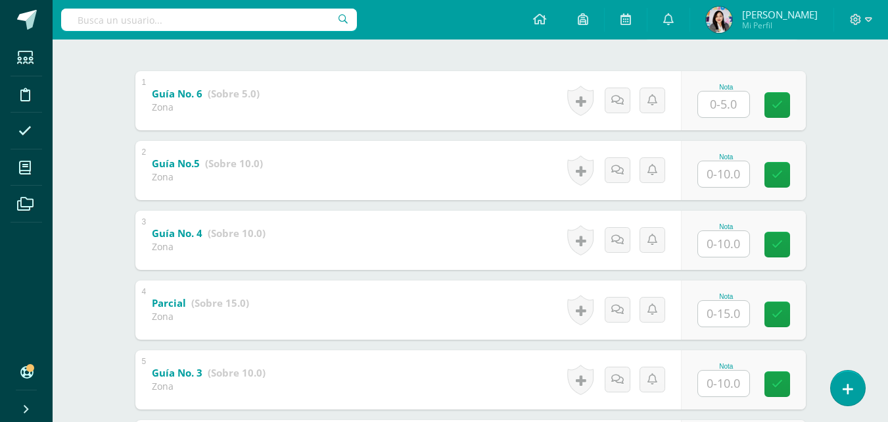
scroll to position [262, 0]
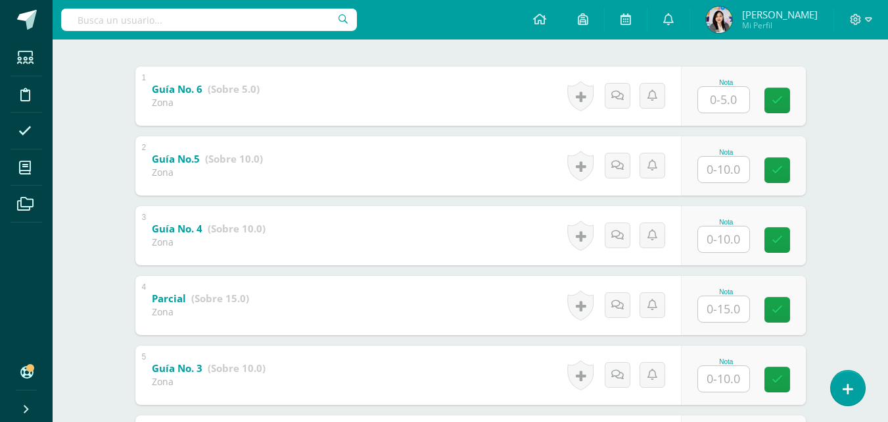
click at [716, 93] on input "text" at bounding box center [723, 100] width 51 height 26
type input "5"
click at [722, 160] on input "text" at bounding box center [731, 169] width 53 height 26
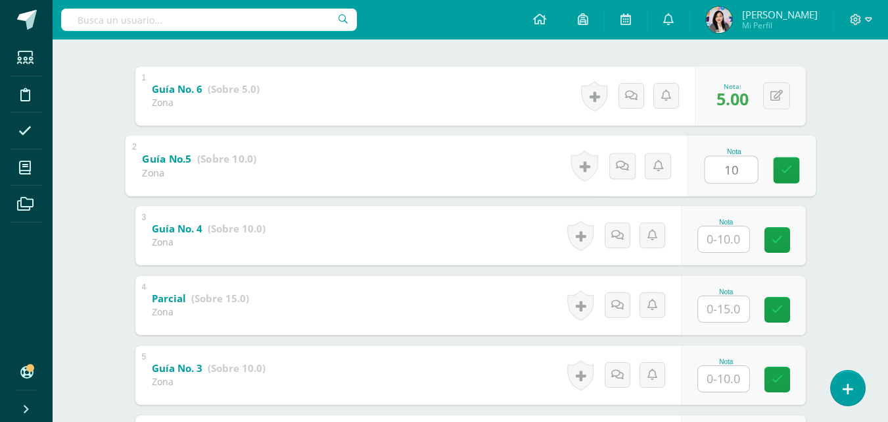
type input "10"
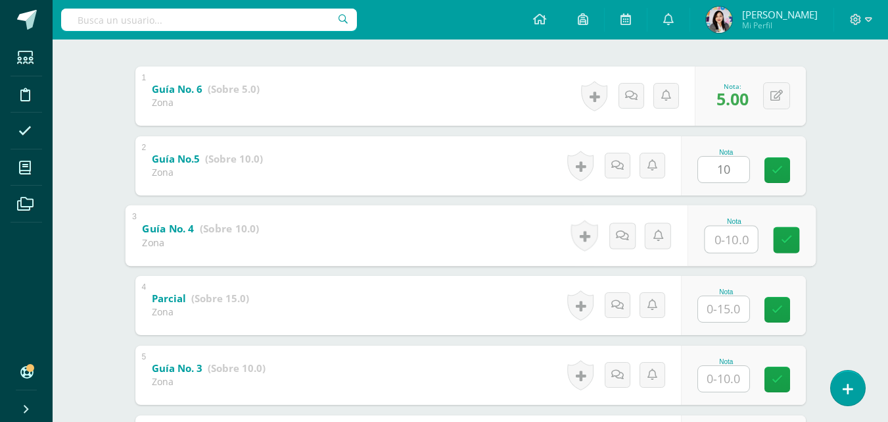
click at [736, 234] on input "text" at bounding box center [731, 239] width 53 height 26
type input "9"
click at [713, 318] on input "text" at bounding box center [723, 309] width 51 height 26
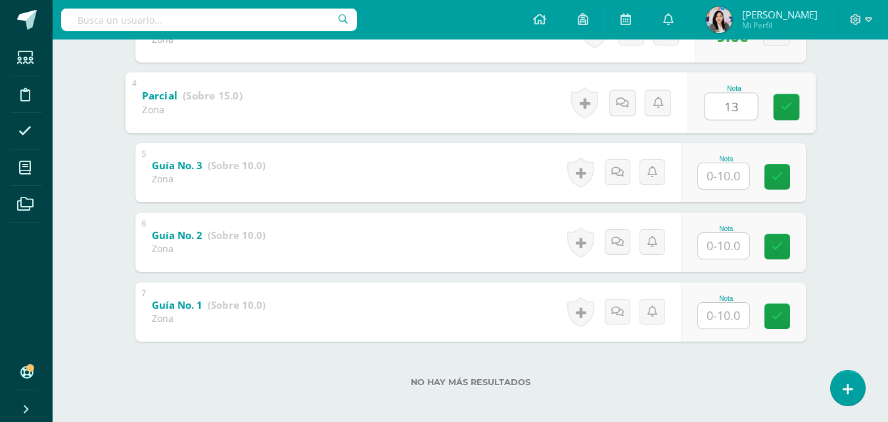
scroll to position [466, 0]
type input "13"
click at [725, 176] on input "text" at bounding box center [723, 175] width 51 height 26
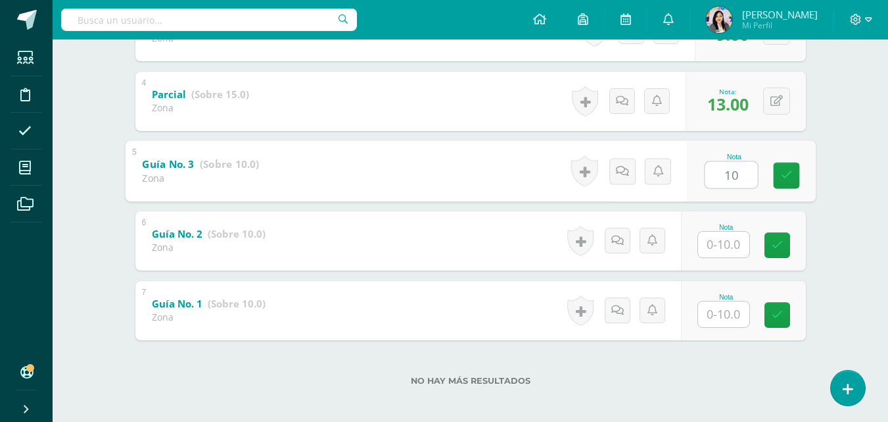
type input "10"
click at [721, 240] on input "text" at bounding box center [723, 244] width 51 height 26
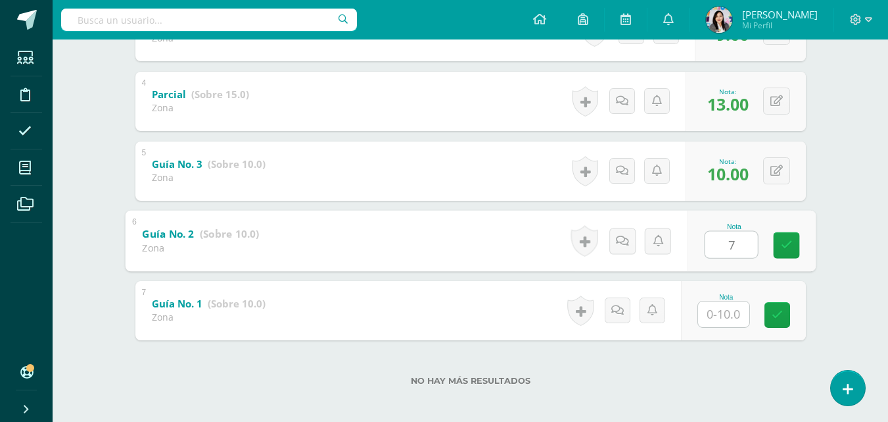
type input "7"
click at [714, 320] on input "text" at bounding box center [723, 314] width 51 height 26
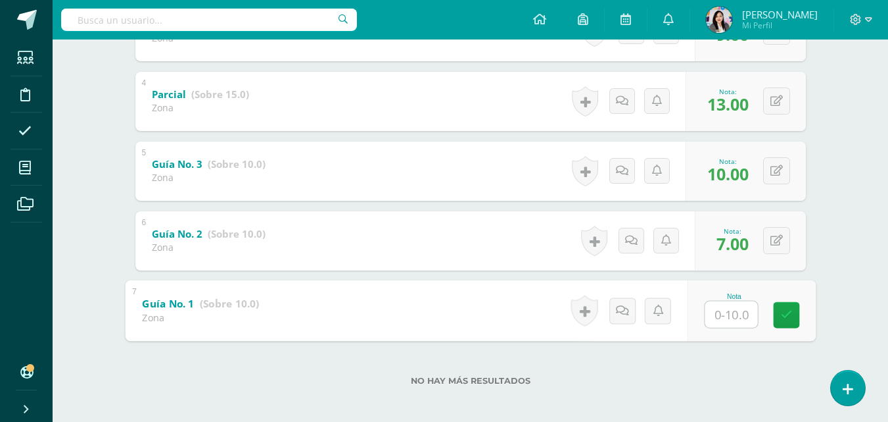
type input "5"
click at [783, 310] on icon at bounding box center [787, 314] width 12 height 11
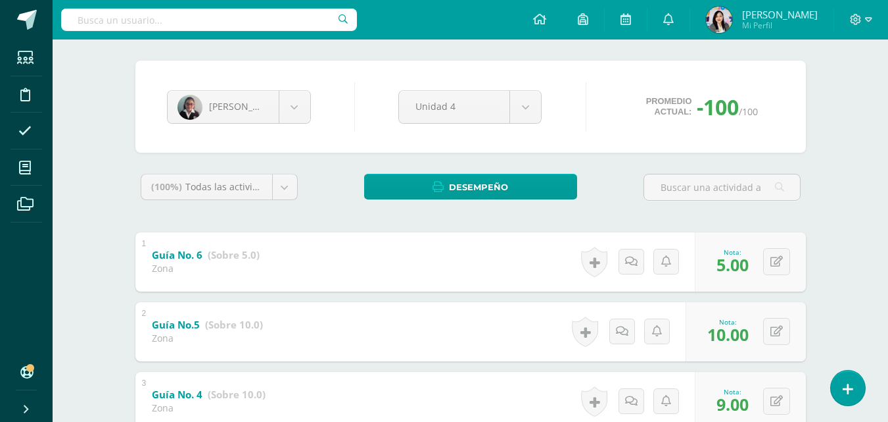
scroll to position [82, 0]
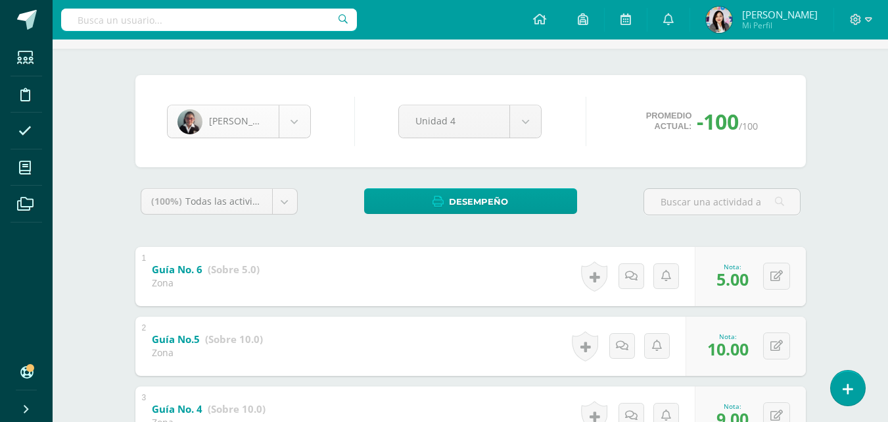
click at [298, 128] on body "Estudiantes Disciplina Asistencia Mis cursos Archivos Soporte Ayuda Reportar un…" at bounding box center [444, 364] width 888 height 893
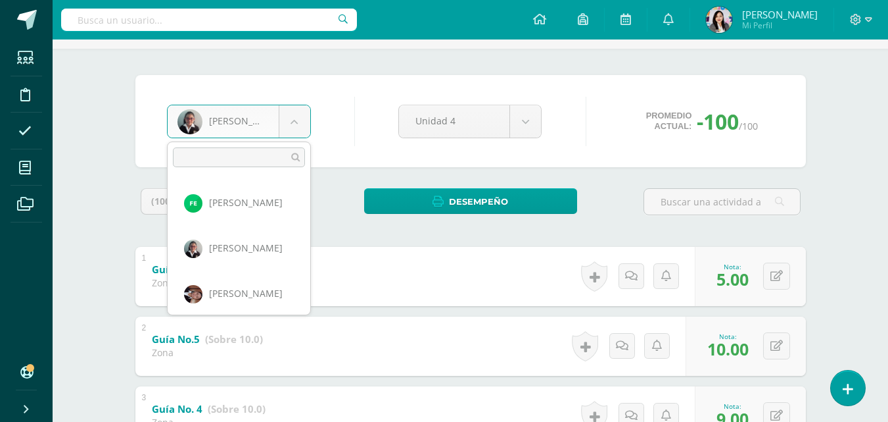
scroll to position [415, 0]
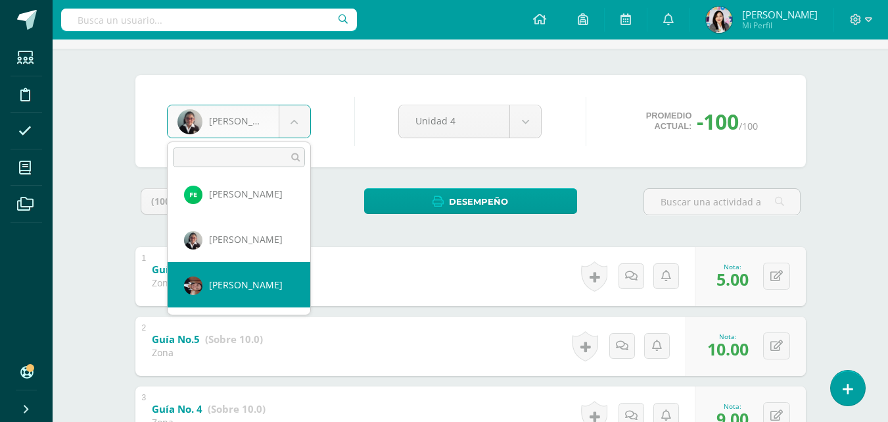
select select "1478"
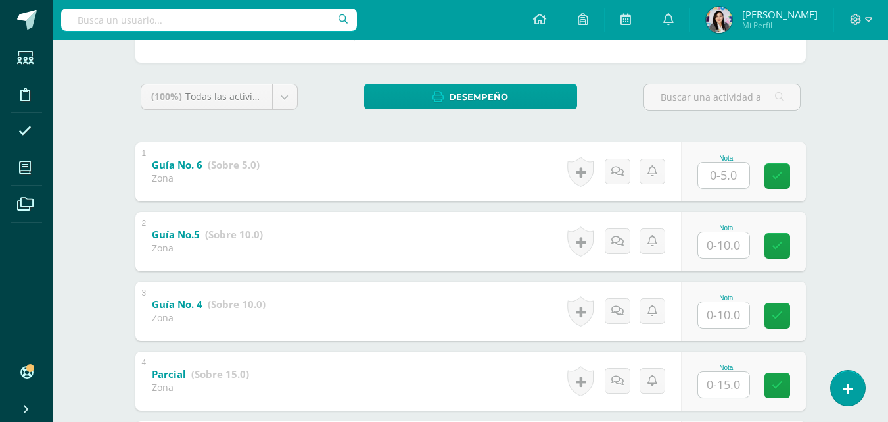
scroll to position [198, 0]
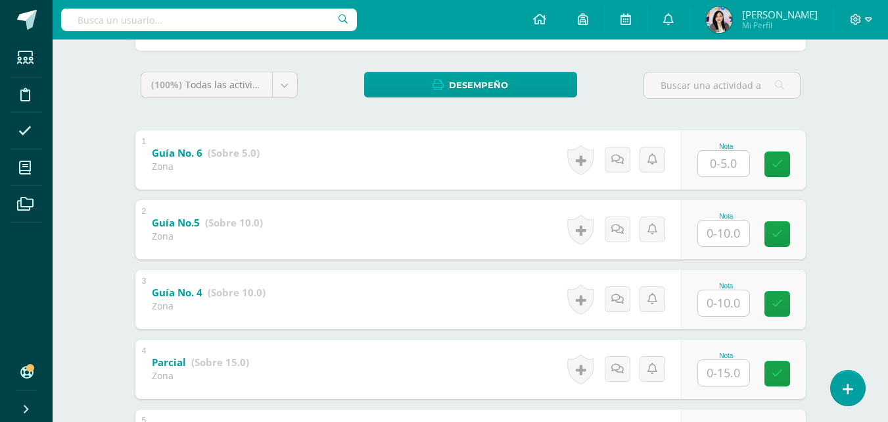
click at [733, 155] on input "text" at bounding box center [723, 164] width 51 height 26
type input "4"
click at [715, 232] on input "text" at bounding box center [723, 233] width 51 height 26
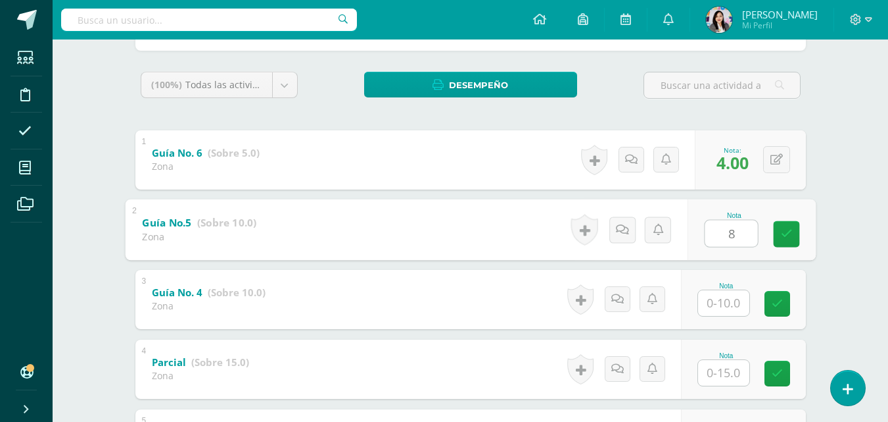
type input "8"
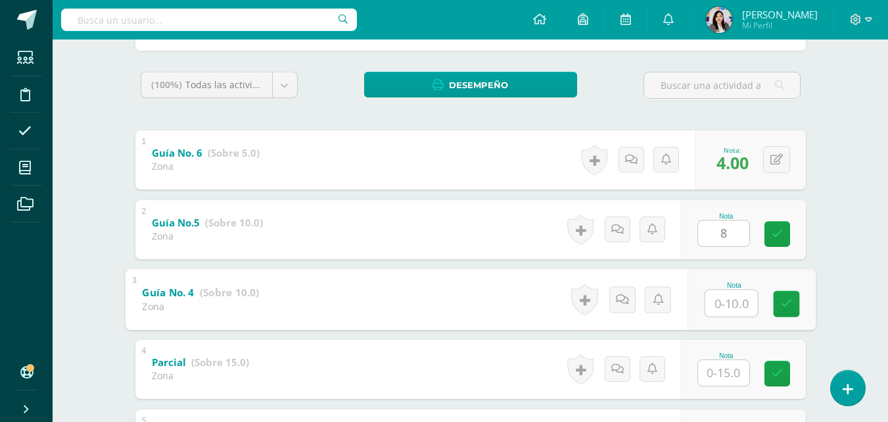
click at [728, 309] on input "text" at bounding box center [731, 302] width 53 height 26
type input "5"
click at [725, 385] on div at bounding box center [724, 372] width 53 height 27
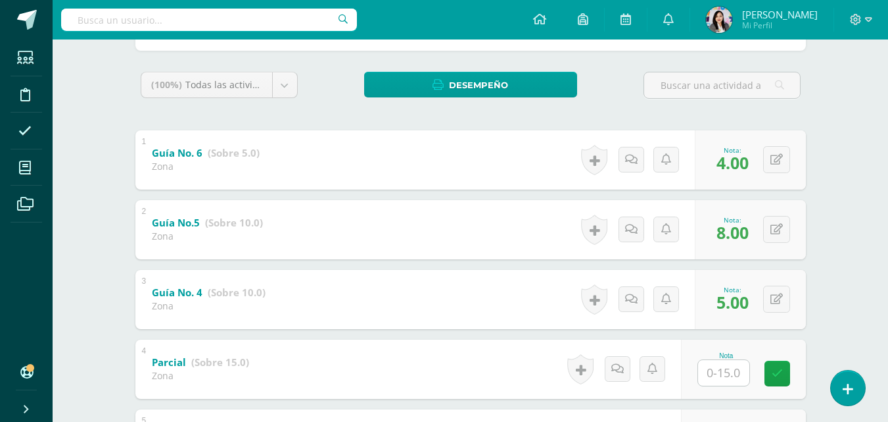
click at [727, 373] on input "text" at bounding box center [723, 373] width 51 height 26
type input "11"
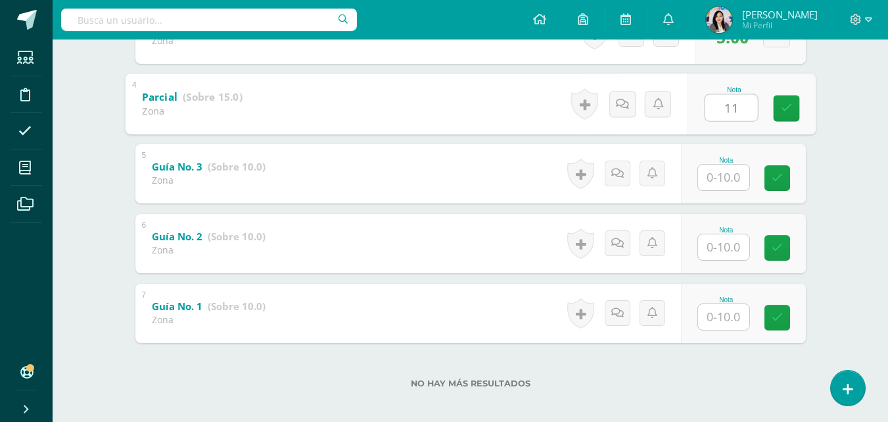
scroll to position [466, 0]
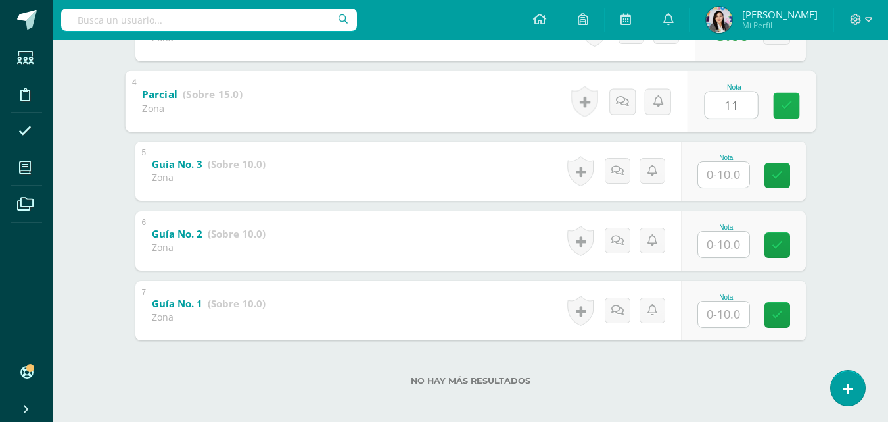
click at [795, 98] on link at bounding box center [786, 105] width 26 height 26
click at [735, 170] on input "text" at bounding box center [723, 175] width 51 height 26
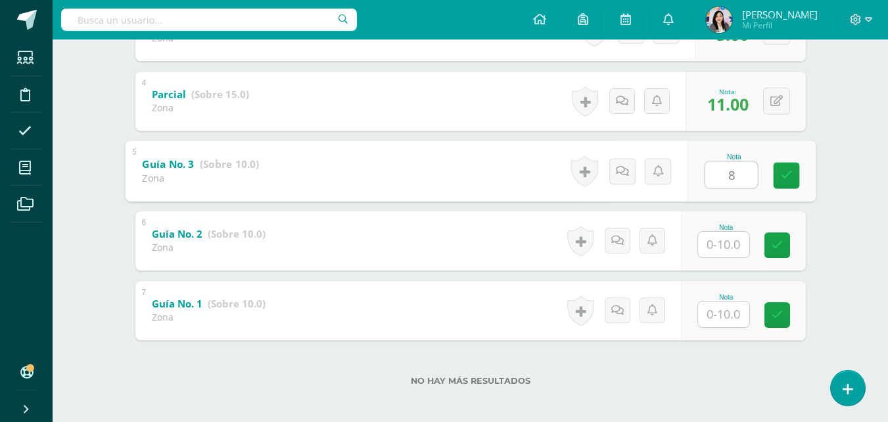
type input "8"
click at [732, 249] on input "text" at bounding box center [723, 244] width 51 height 26
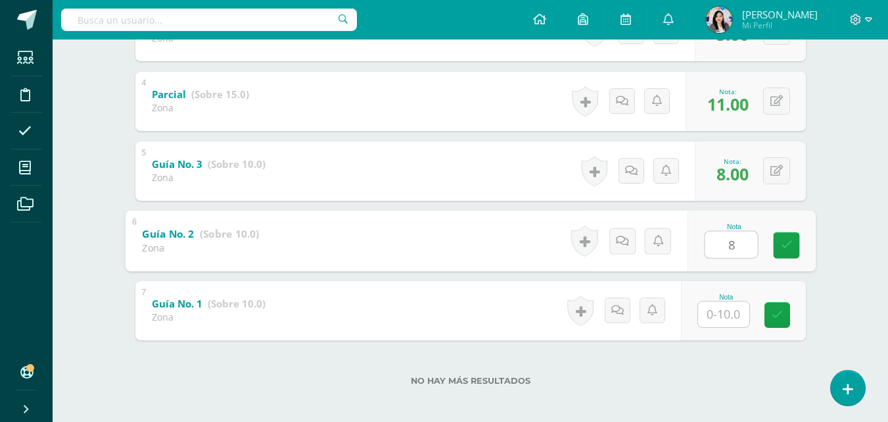
type input "8"
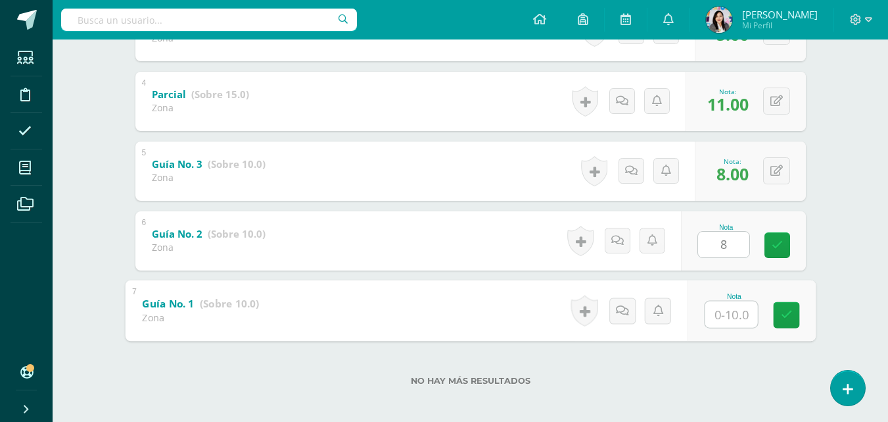
click at [728, 308] on input "text" at bounding box center [731, 314] width 53 height 26
type input "8"
click at [787, 319] on icon at bounding box center [787, 314] width 12 height 11
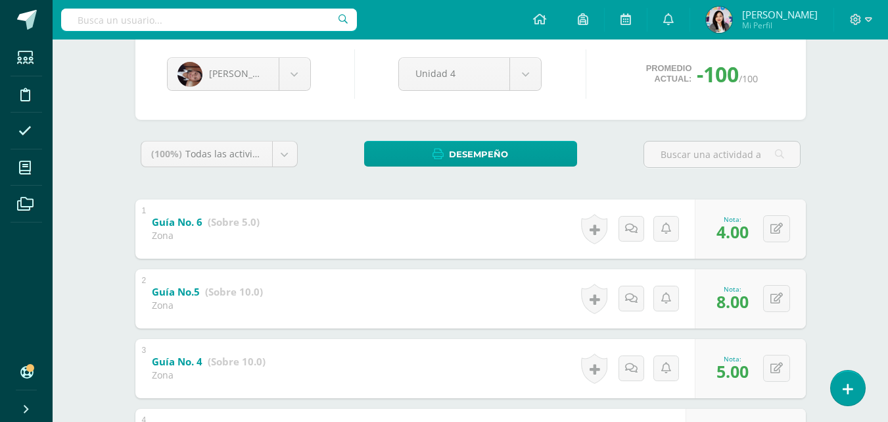
scroll to position [123, 0]
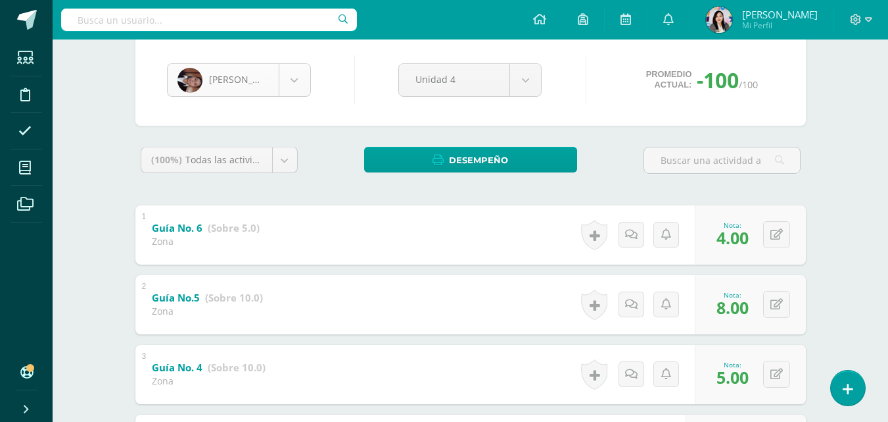
click at [289, 78] on body "Estudiantes Disciplina Asistencia Mis cursos Archivos Soporte Ayuda Reportar un…" at bounding box center [444, 323] width 888 height 893
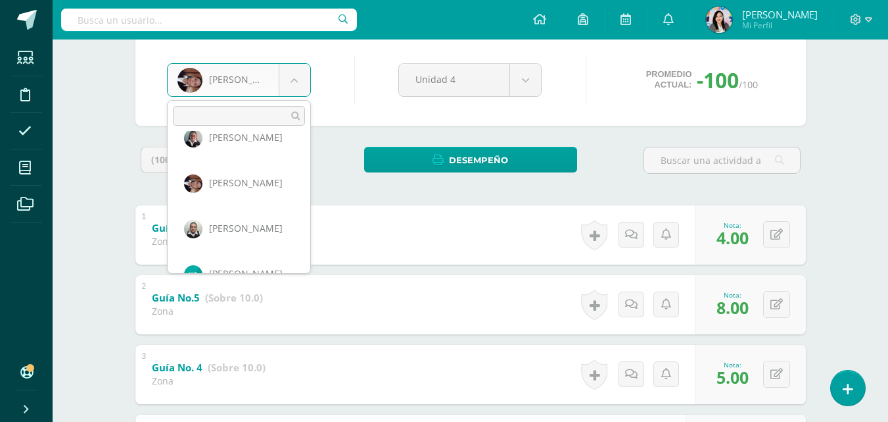
scroll to position [500, 0]
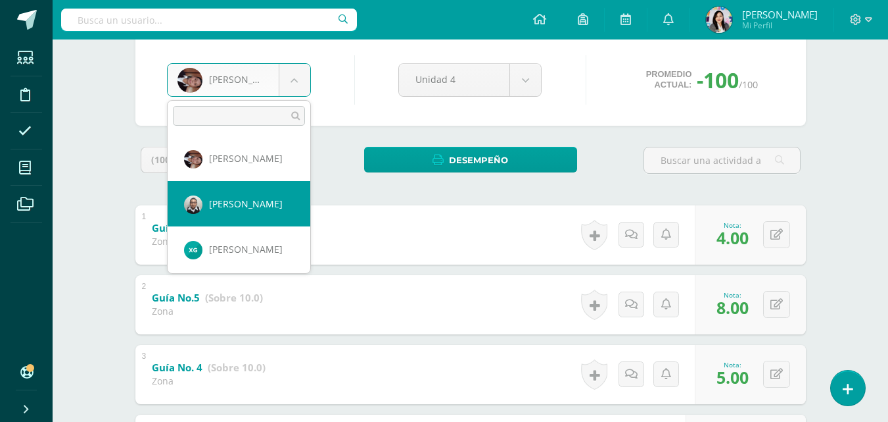
select select "5"
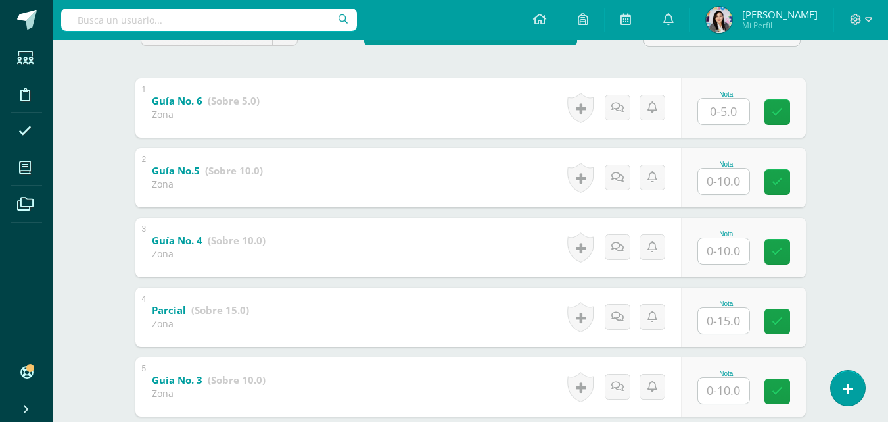
scroll to position [251, 0]
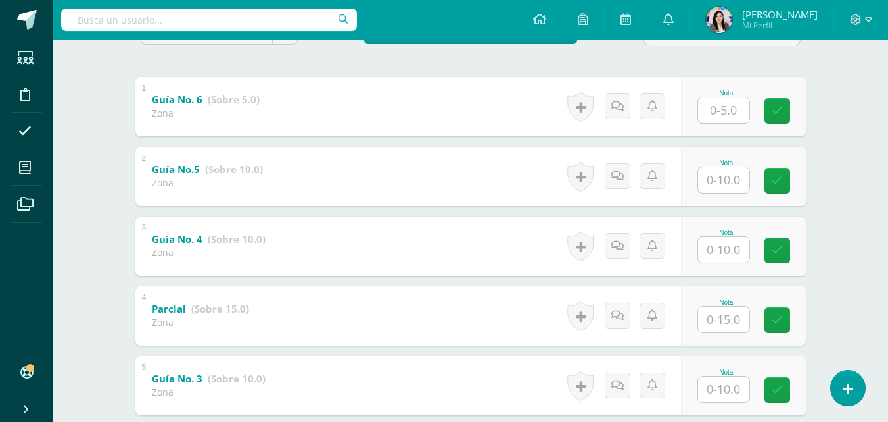
click at [717, 113] on input "text" at bounding box center [723, 110] width 51 height 26
type input "0"
click at [732, 172] on input "text" at bounding box center [723, 180] width 51 height 26
click at [732, 172] on input "text" at bounding box center [731, 179] width 53 height 26
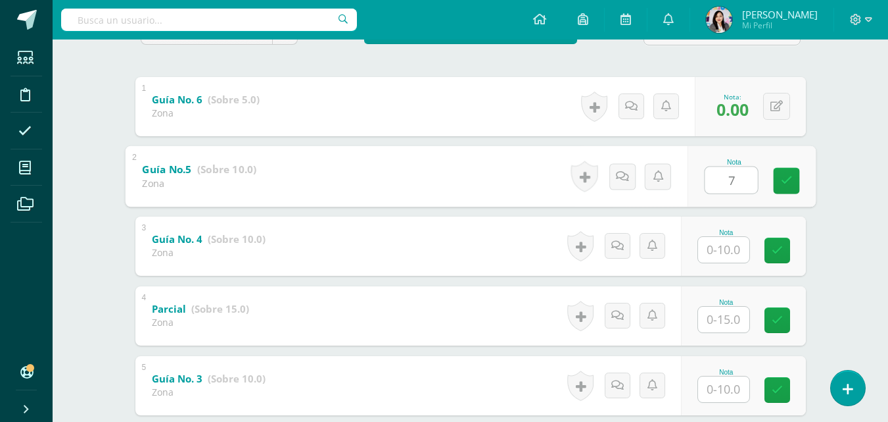
type input "7"
click at [743, 249] on input "text" at bounding box center [723, 250] width 51 height 26
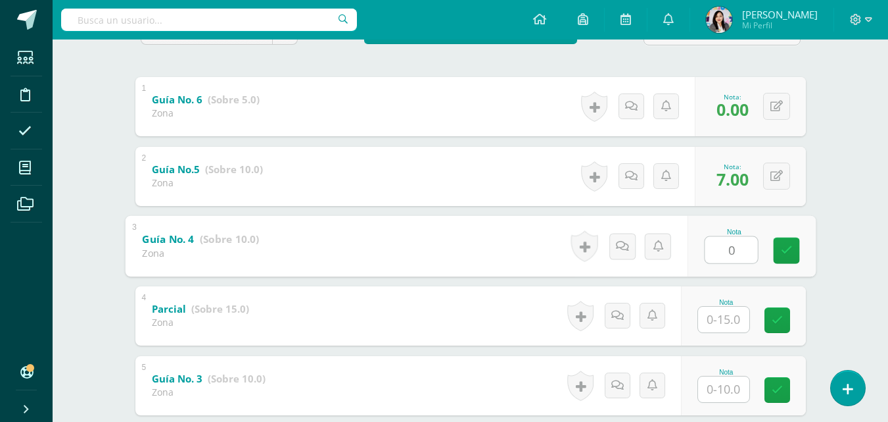
type input "0"
click at [735, 313] on input "text" at bounding box center [723, 319] width 51 height 26
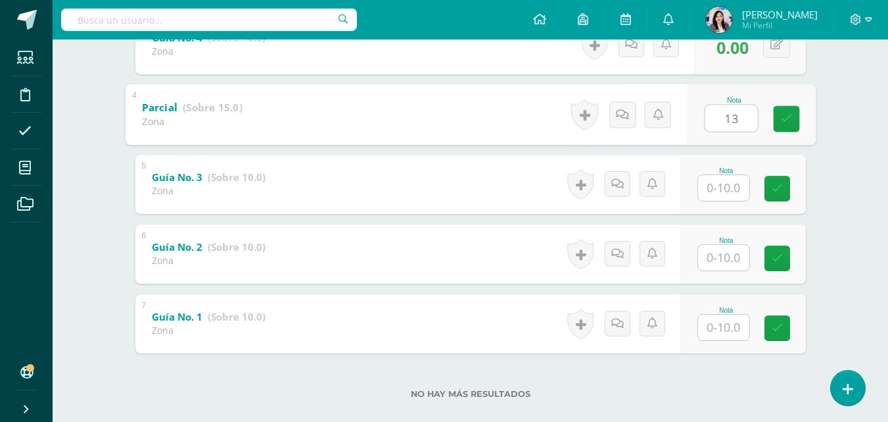
scroll to position [472, 0]
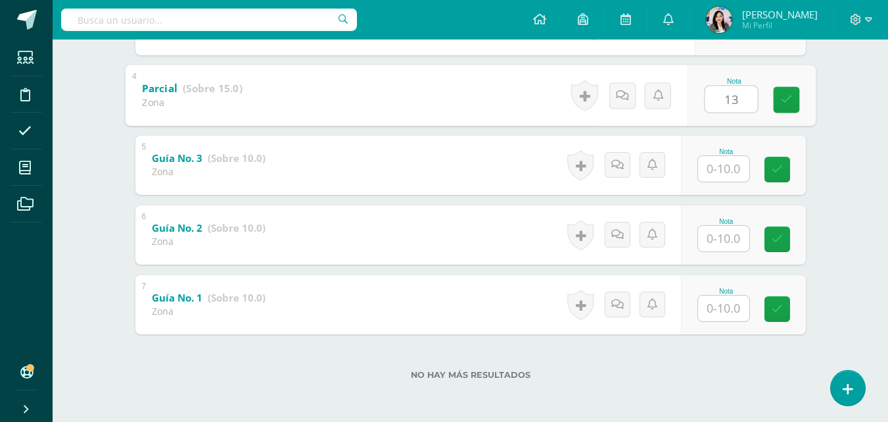
type input "13"
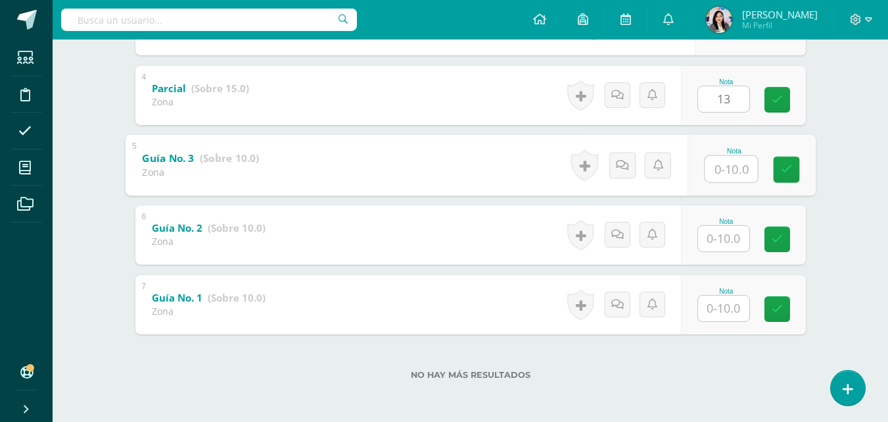
click at [725, 167] on input "text" at bounding box center [731, 168] width 53 height 26
type input "0"
click at [739, 240] on input "text" at bounding box center [723, 239] width 51 height 26
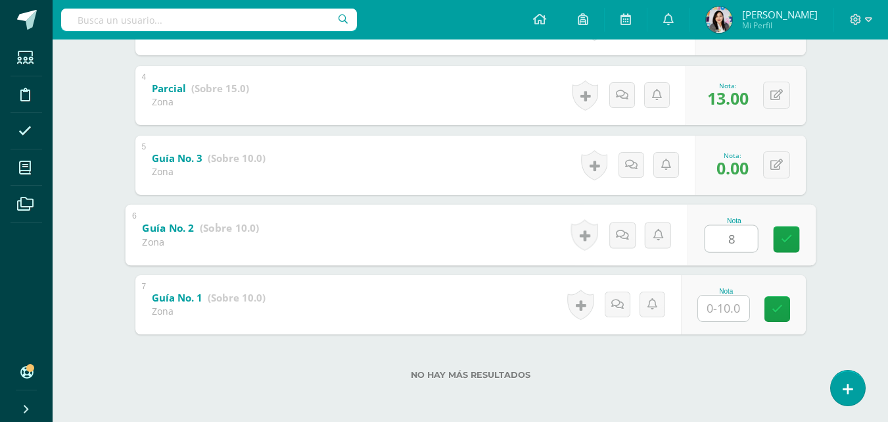
type input "8"
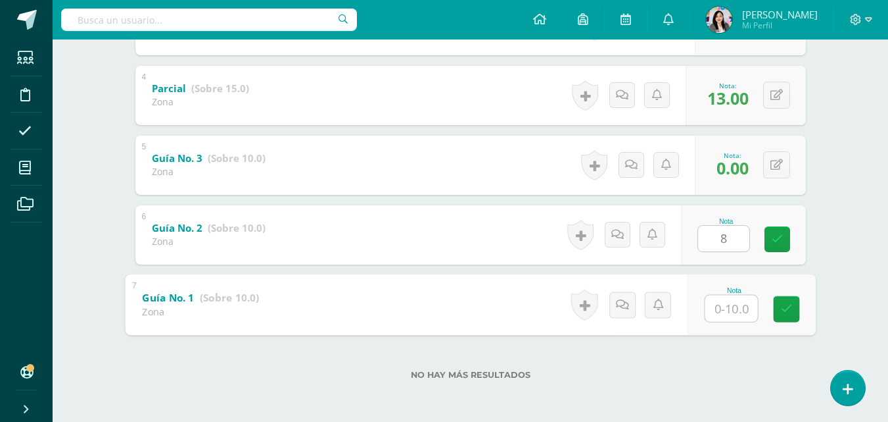
click at [725, 308] on input "text" at bounding box center [731, 308] width 53 height 26
type input "0"
click at [781, 314] on icon at bounding box center [787, 308] width 12 height 11
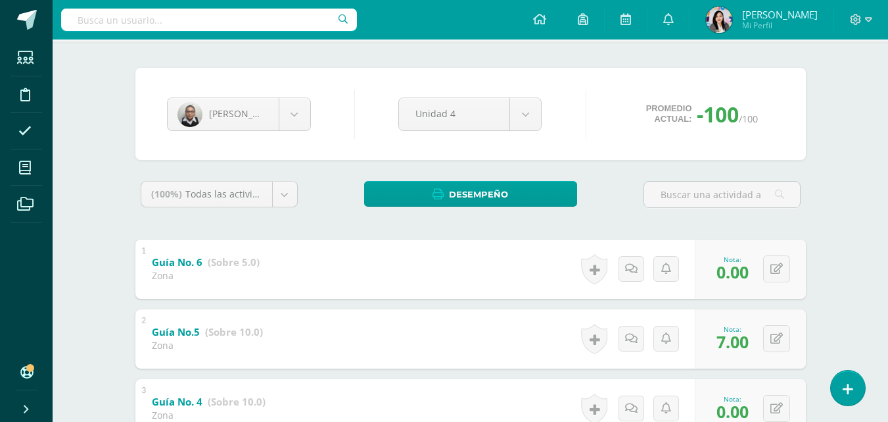
scroll to position [84, 0]
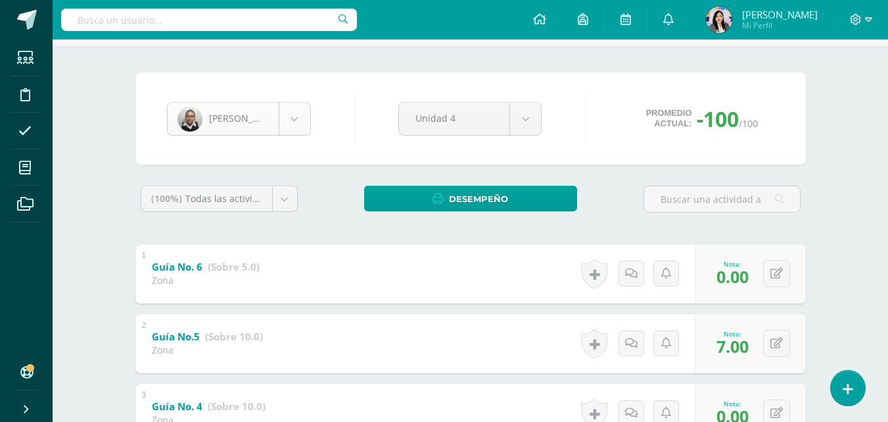
click at [301, 119] on body "Estudiantes Disciplina Asistencia Mis cursos Archivos Soporte Ayuda Reportar un…" at bounding box center [444, 362] width 888 height 893
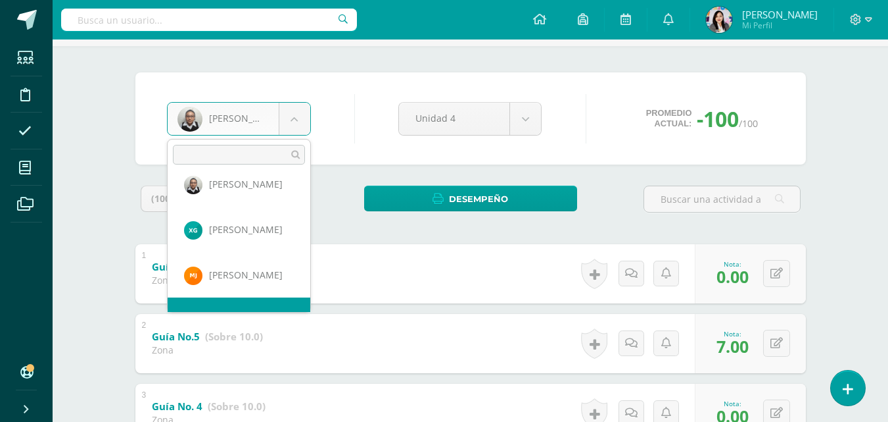
scroll to position [589, 0]
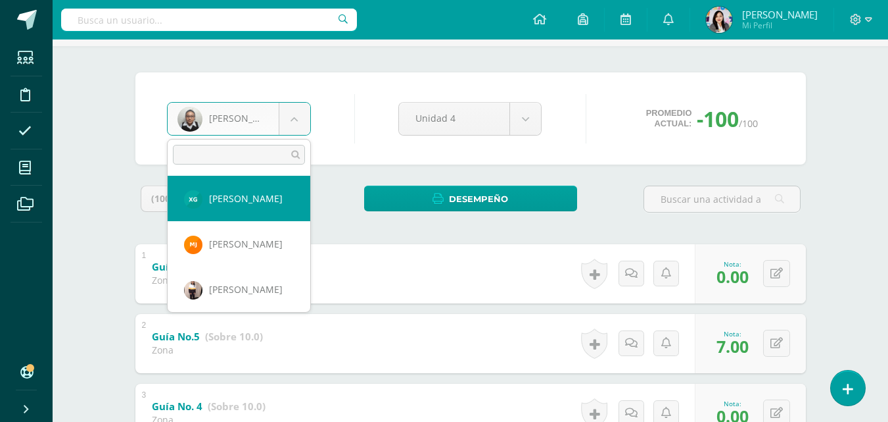
select select "1573"
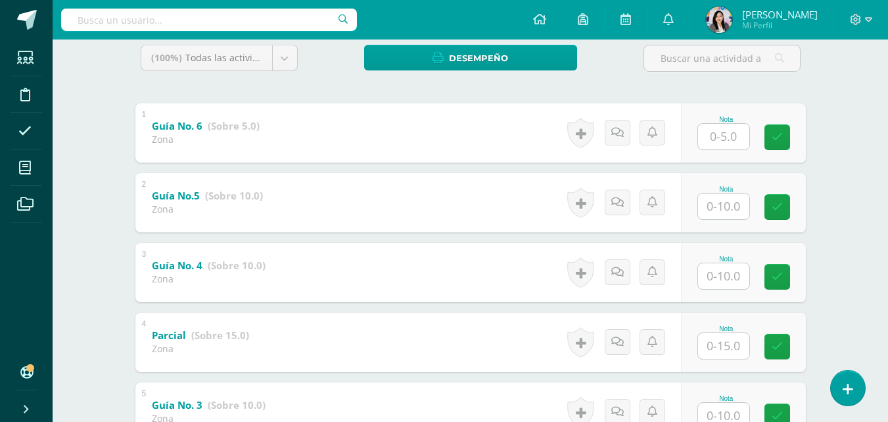
scroll to position [244, 0]
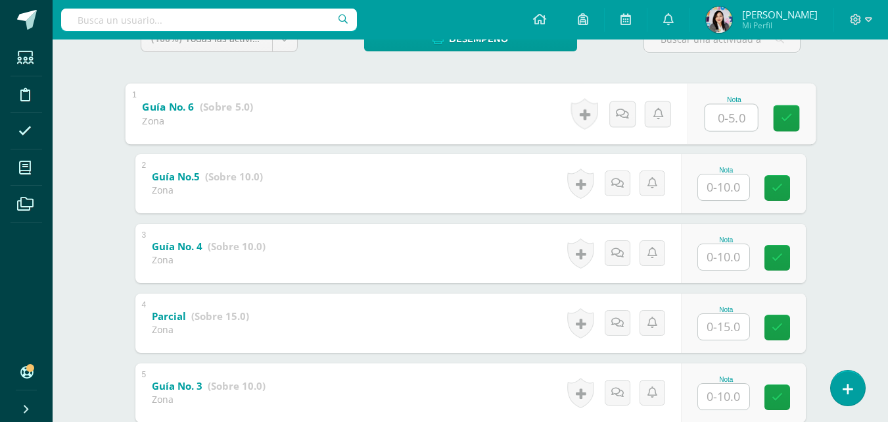
click at [733, 118] on input "text" at bounding box center [731, 117] width 53 height 26
type input "5"
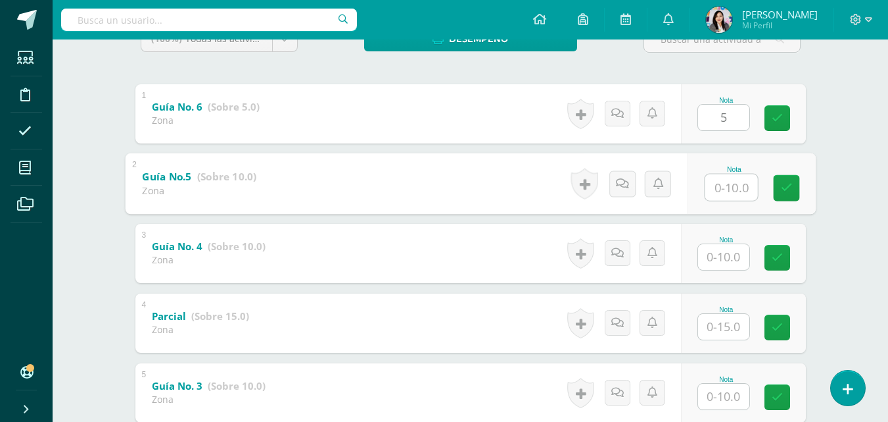
click at [717, 195] on input "text" at bounding box center [731, 187] width 53 height 26
type input "0"
click at [722, 267] on input "text" at bounding box center [723, 257] width 51 height 26
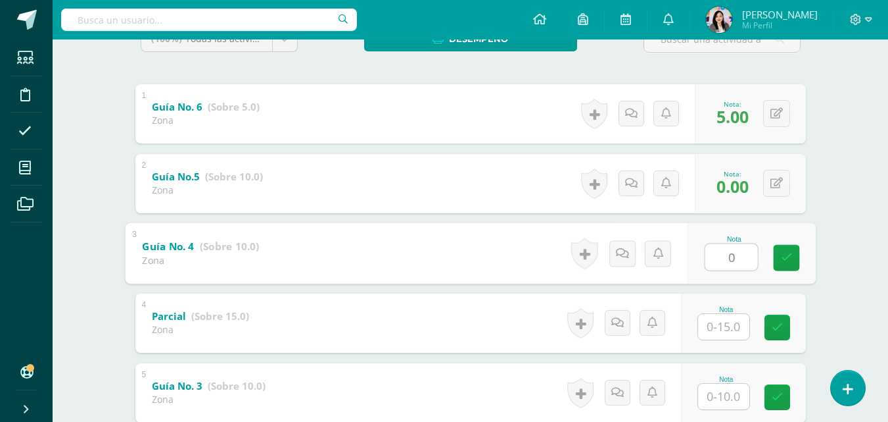
type input "0"
click at [737, 326] on input "text" at bounding box center [723, 327] width 51 height 26
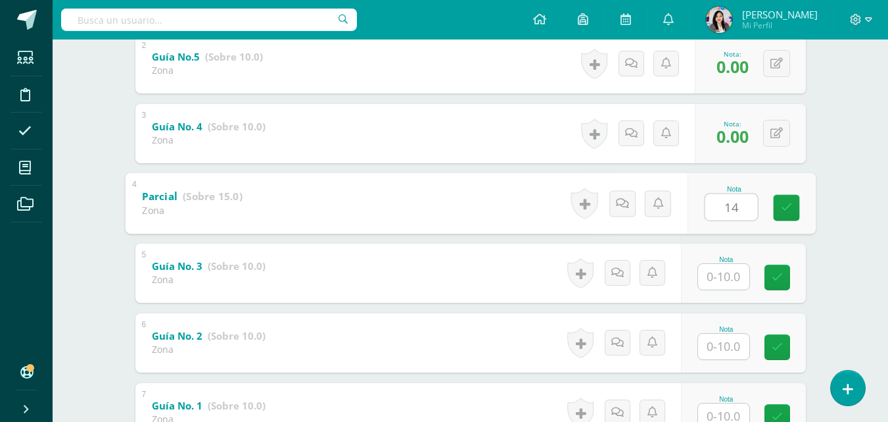
scroll to position [472, 0]
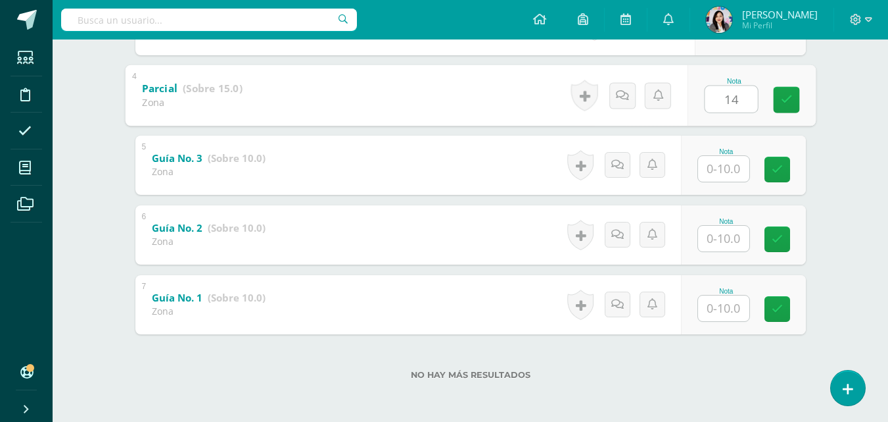
type input "14"
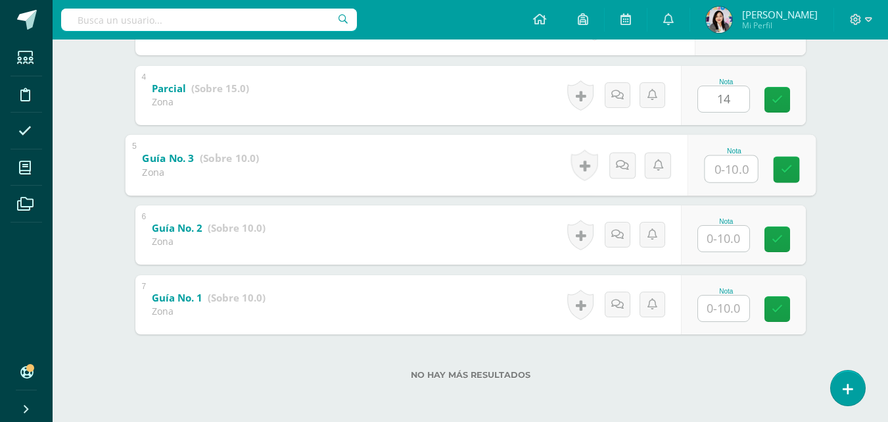
click at [736, 165] on input "text" at bounding box center [731, 168] width 53 height 26
type input "10"
click at [721, 231] on input "text" at bounding box center [723, 239] width 51 height 26
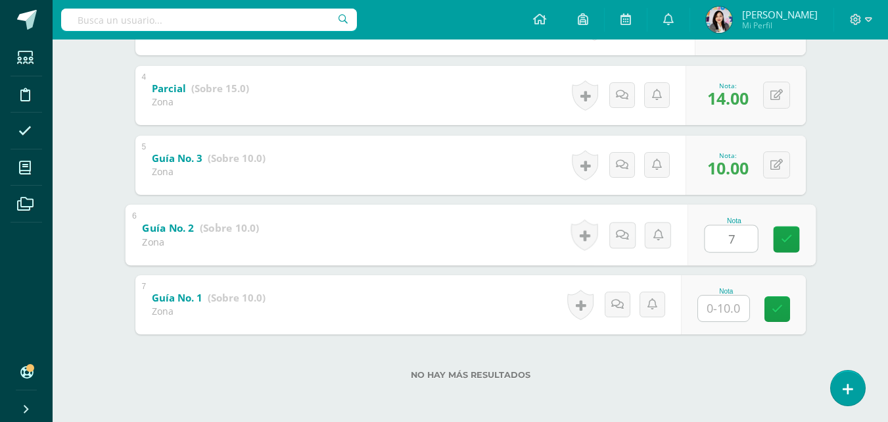
type input "7"
click at [718, 311] on input "text" at bounding box center [723, 308] width 51 height 26
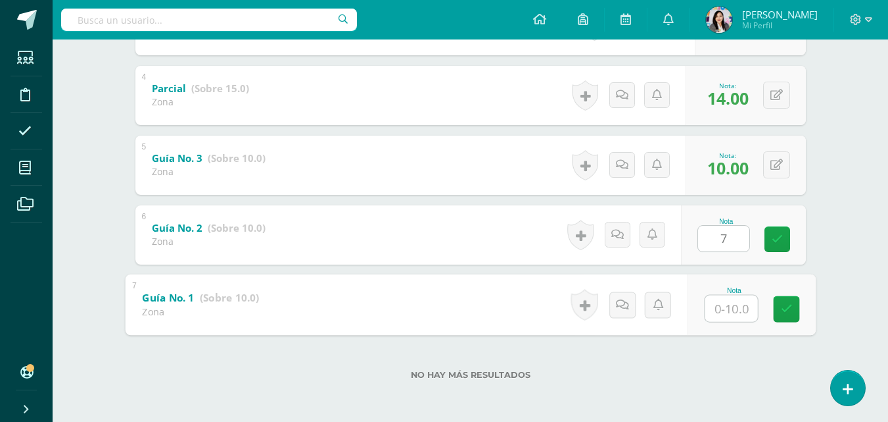
type input "7"
click at [783, 306] on icon at bounding box center [787, 308] width 12 height 11
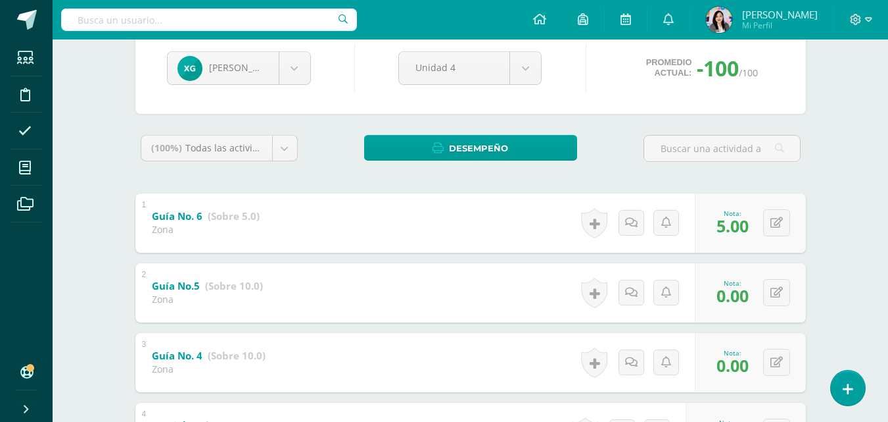
scroll to position [130, 0]
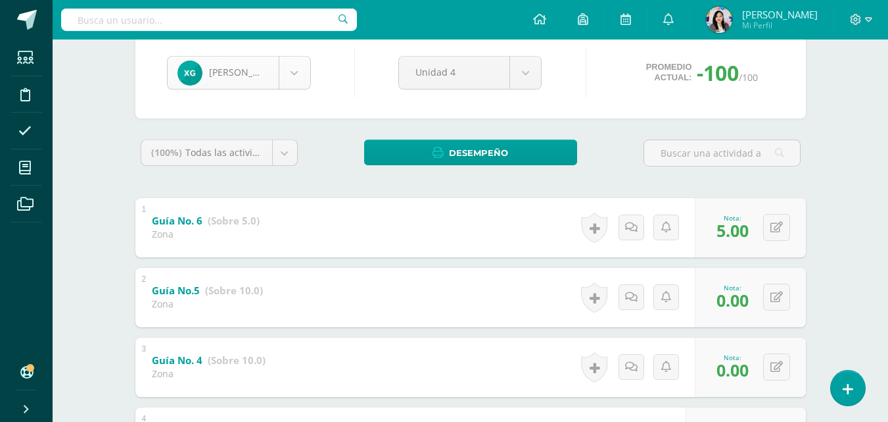
click at [293, 85] on body "Estudiantes Disciplina Asistencia Mis cursos Archivos Soporte Ayuda Reportar un…" at bounding box center [444, 316] width 888 height 893
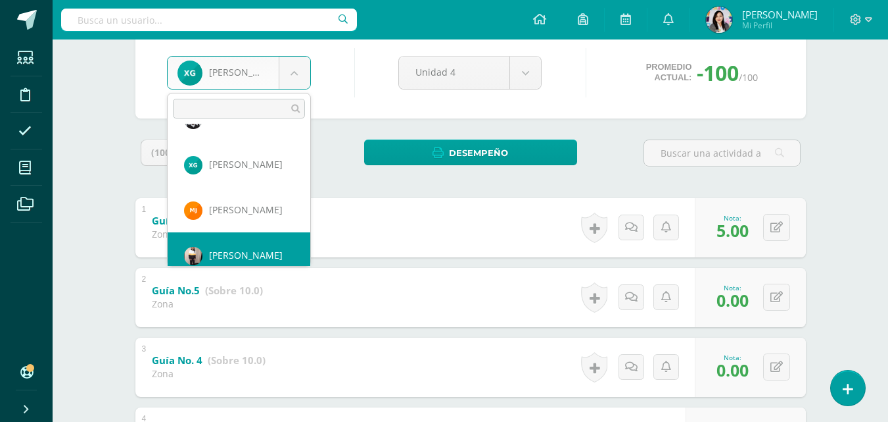
scroll to position [589, 0]
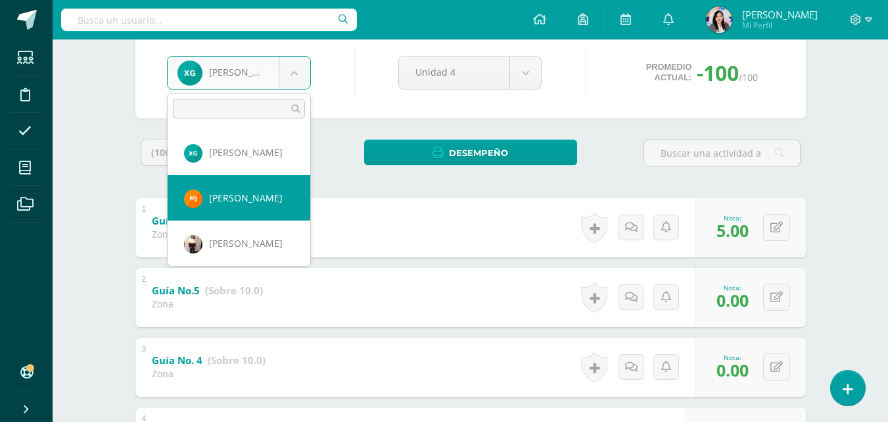
select select "1652"
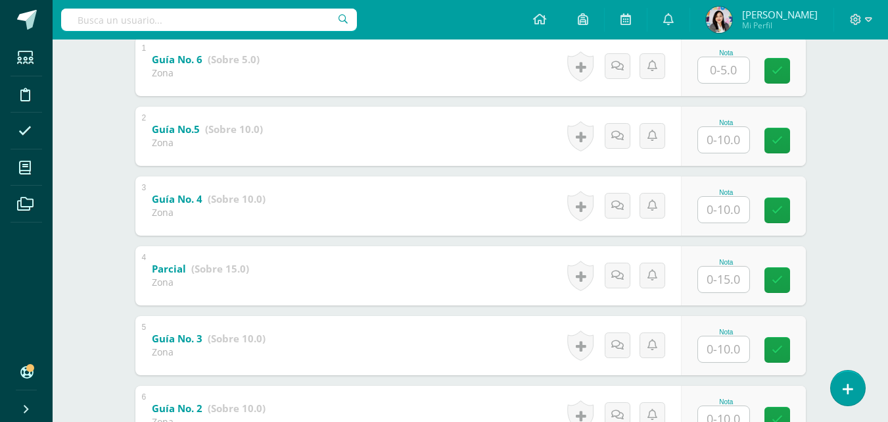
scroll to position [296, 0]
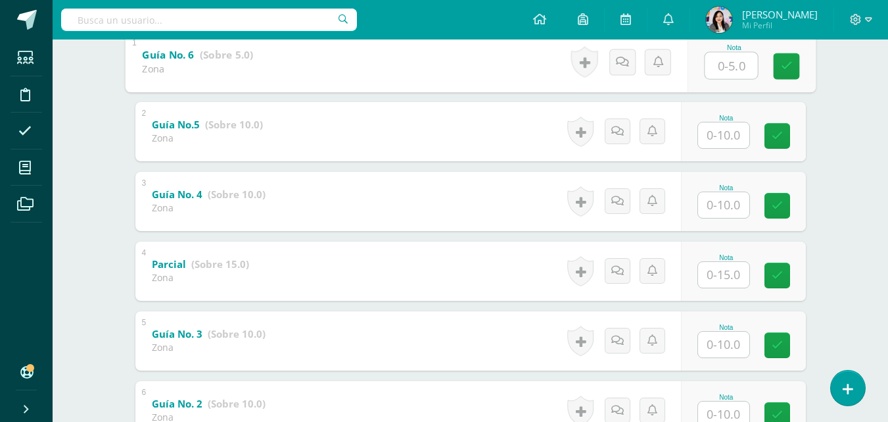
click at [737, 62] on input "text" at bounding box center [731, 65] width 53 height 26
type input "5"
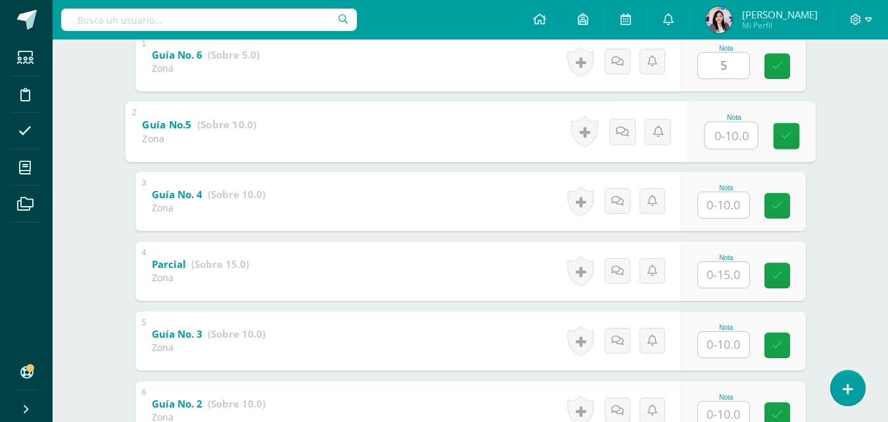
click at [713, 130] on input "text" at bounding box center [731, 135] width 53 height 26
type input "10"
click at [717, 203] on input "text" at bounding box center [723, 205] width 51 height 26
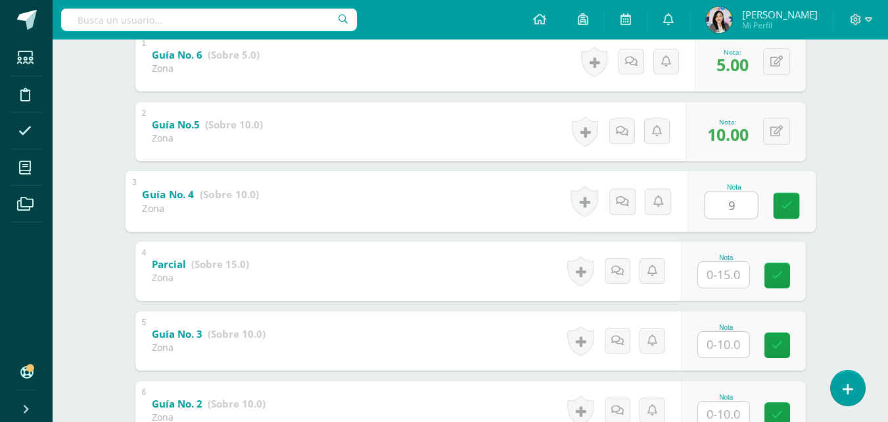
type input "9"
click at [726, 273] on input "text" at bounding box center [723, 275] width 51 height 26
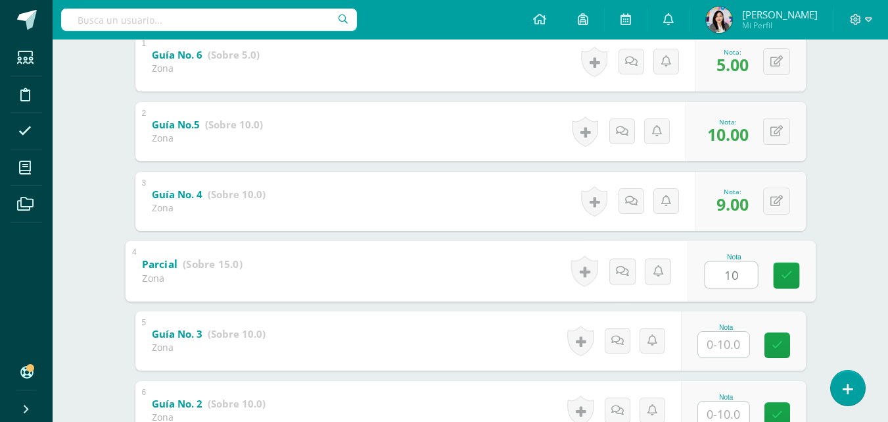
type input "10"
click at [730, 350] on input "text" at bounding box center [723, 344] width 51 height 26
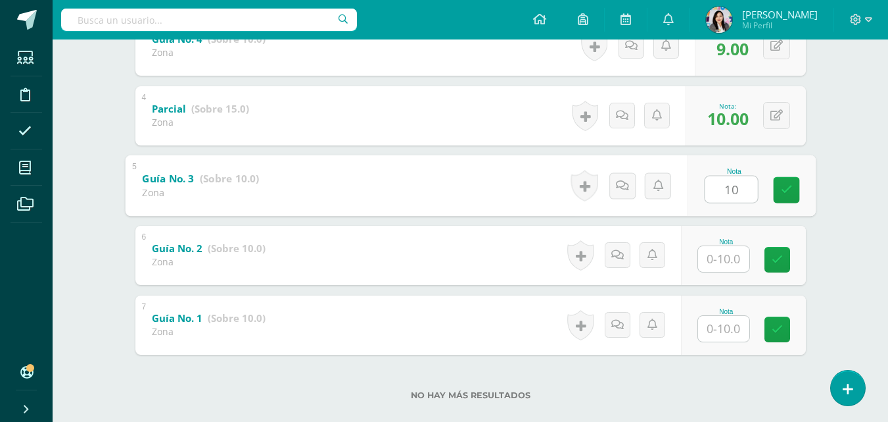
scroll to position [472, 0]
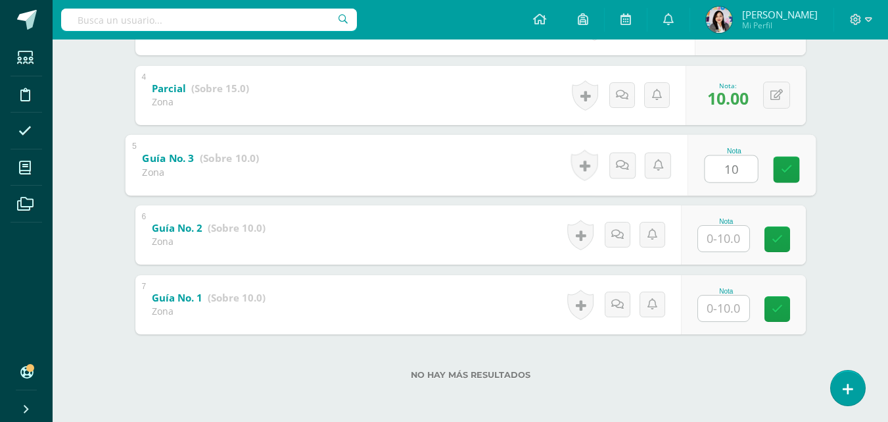
type input "10"
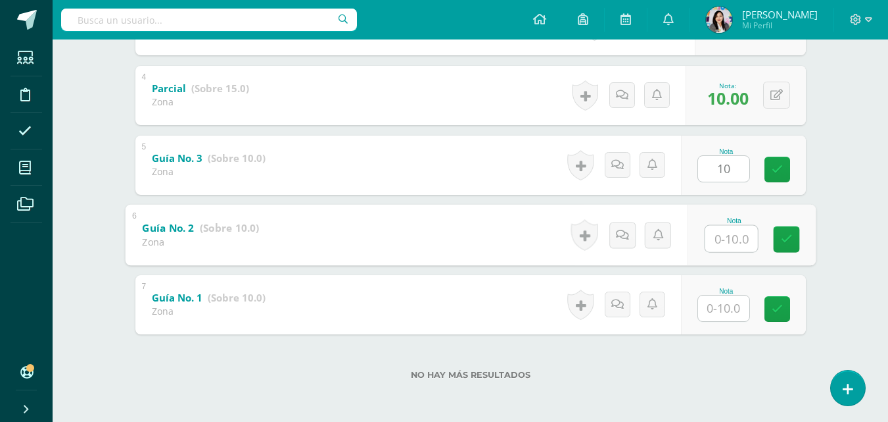
click at [726, 242] on input "text" at bounding box center [731, 238] width 53 height 26
type input "10"
click at [775, 98] on button at bounding box center [777, 95] width 27 height 27
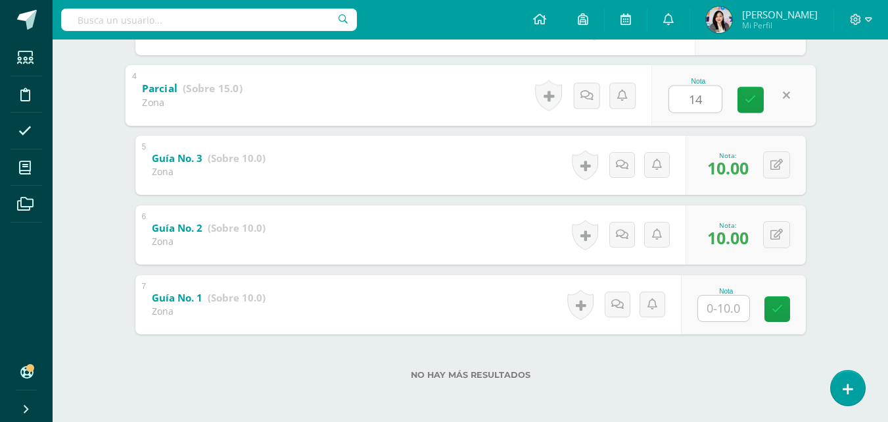
type input "14"
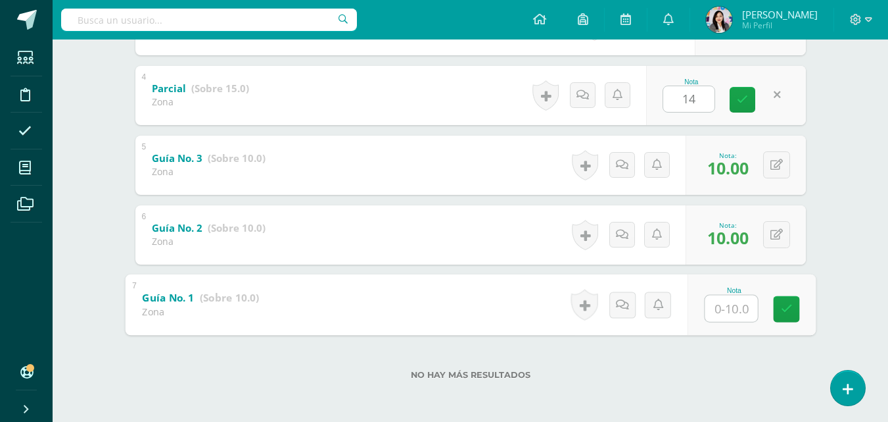
click at [724, 303] on input "text" at bounding box center [731, 308] width 53 height 26
type input "10"
click at [795, 304] on link at bounding box center [786, 308] width 26 height 26
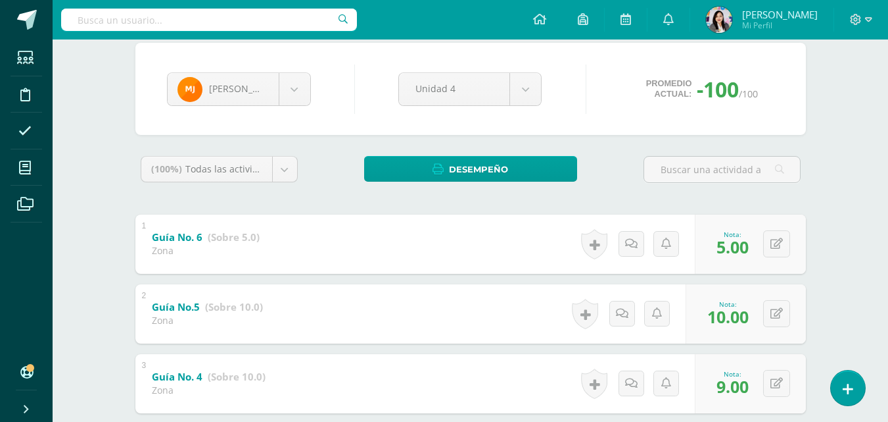
scroll to position [111, 0]
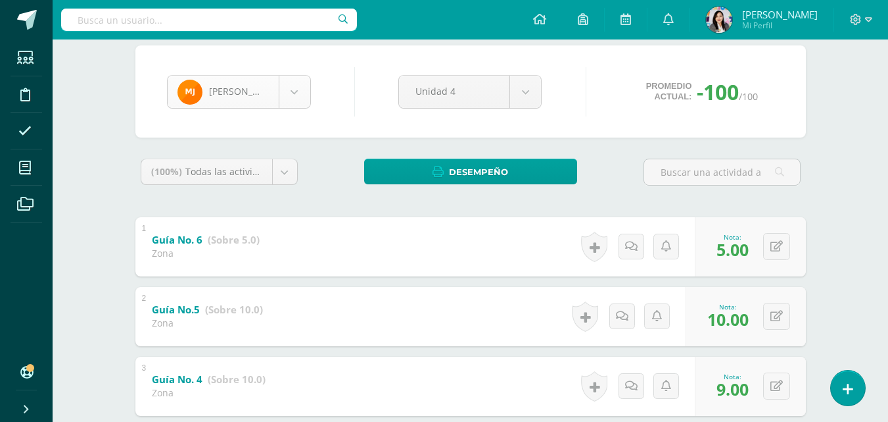
click at [287, 96] on body "Estudiantes Disciplina Asistencia Mis cursos Archivos Soporte Ayuda Reportar un…" at bounding box center [444, 335] width 888 height 893
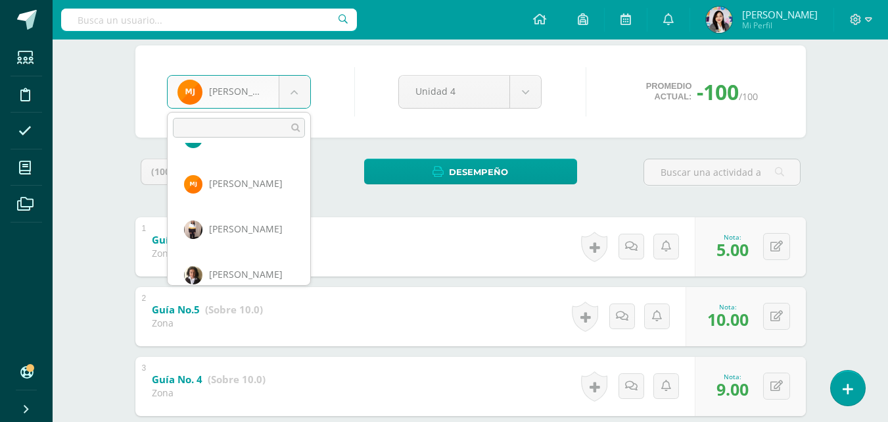
scroll to position [635, 0]
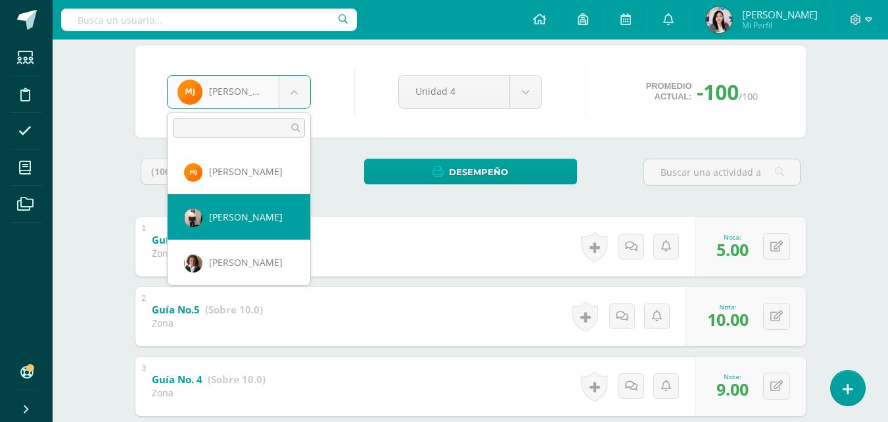
select select "803"
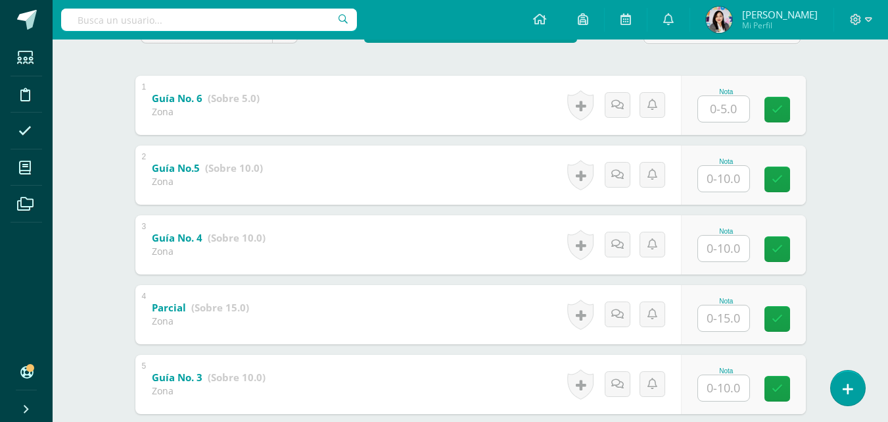
scroll to position [257, 0]
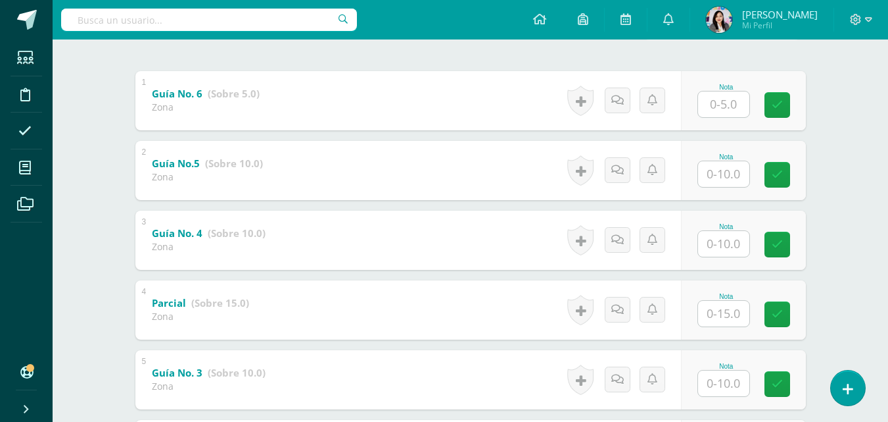
click at [733, 101] on input "text" at bounding box center [723, 104] width 51 height 26
type input "5"
click at [714, 178] on input "text" at bounding box center [723, 174] width 51 height 26
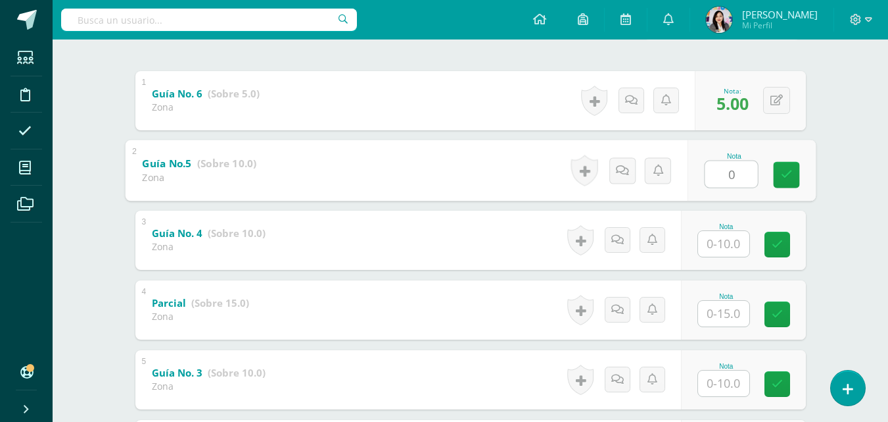
type input "0"
click at [718, 241] on input "text" at bounding box center [723, 244] width 51 height 26
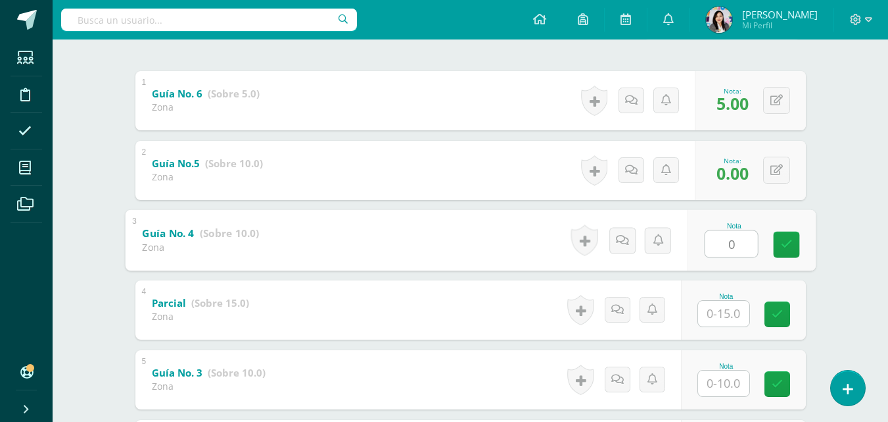
type input "0"
click at [723, 322] on input "text" at bounding box center [723, 314] width 51 height 26
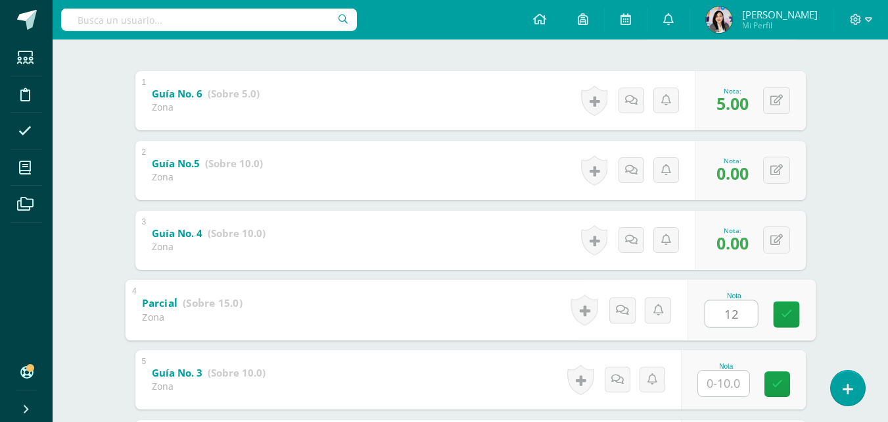
type input "12"
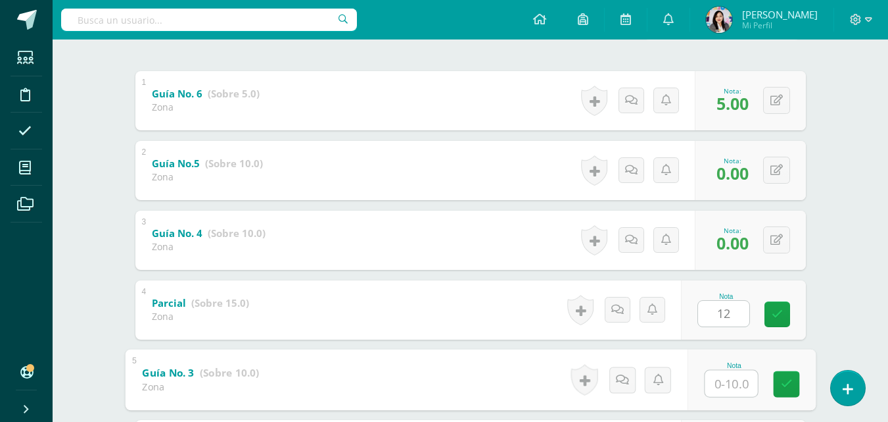
click at [729, 378] on input "text" at bounding box center [731, 383] width 53 height 26
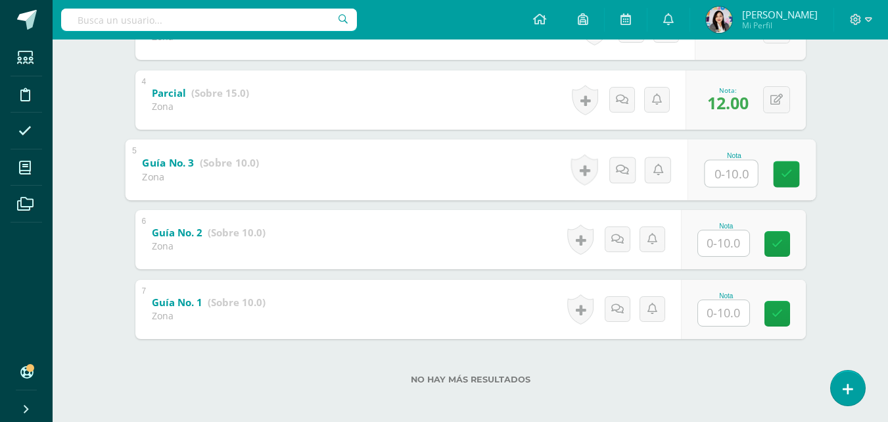
scroll to position [472, 0]
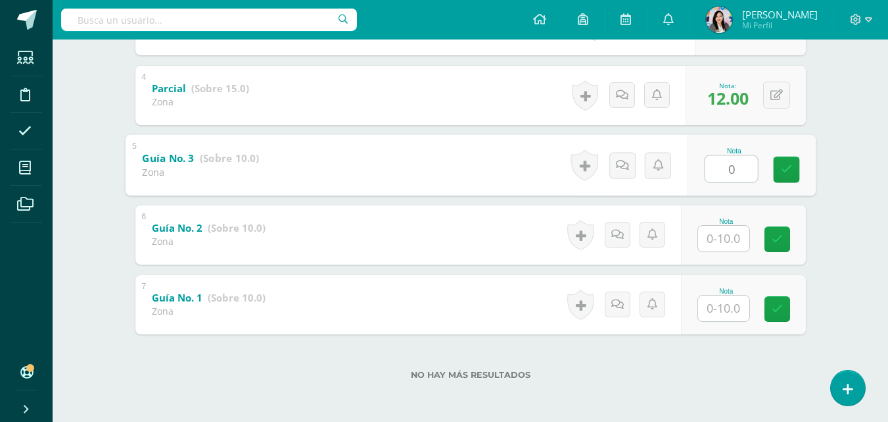
type input "0"
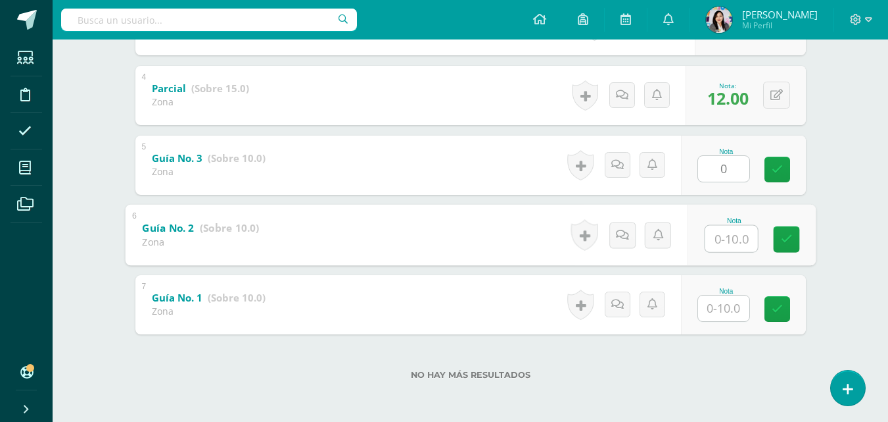
click at [725, 241] on input "text" at bounding box center [731, 238] width 53 height 26
type input "0"
click at [713, 297] on input "text" at bounding box center [723, 308] width 51 height 26
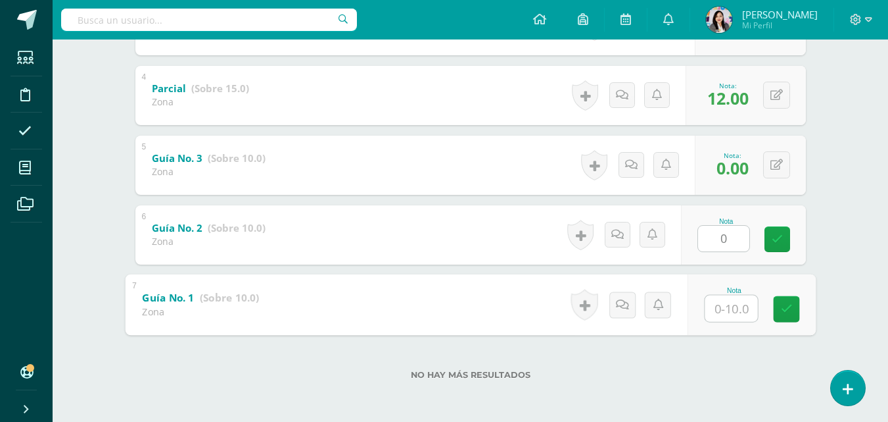
type input "0"
click at [790, 317] on link at bounding box center [786, 308] width 26 height 26
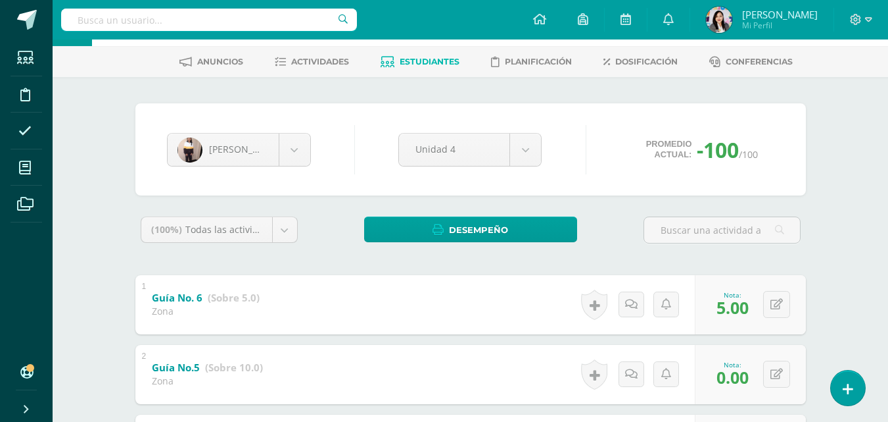
scroll to position [26, 0]
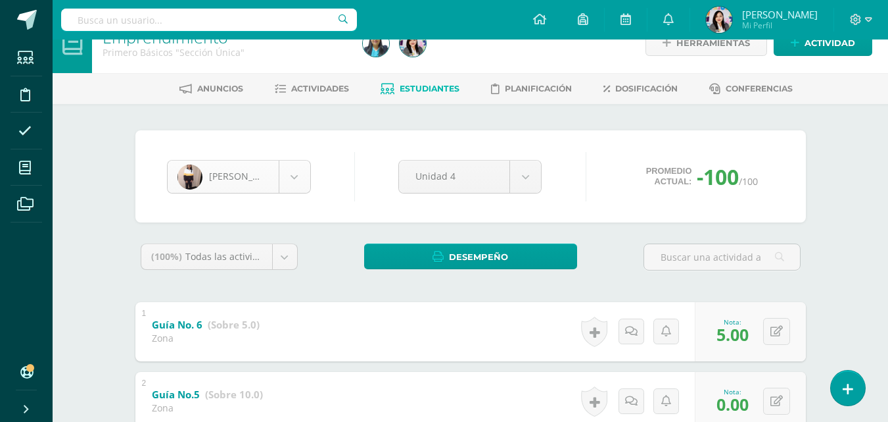
click at [304, 182] on body "Estudiantes Disciplina Asistencia Mis cursos Archivos Soporte Ayuda Reportar un…" at bounding box center [444, 420] width 888 height 893
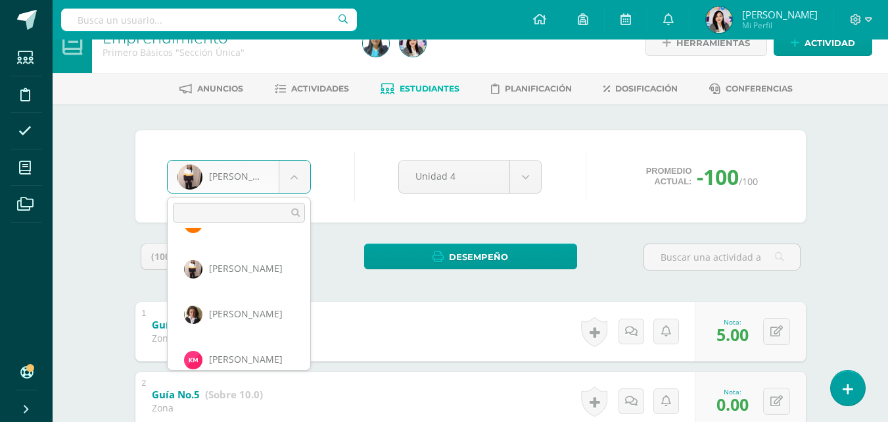
scroll to position [680, 0]
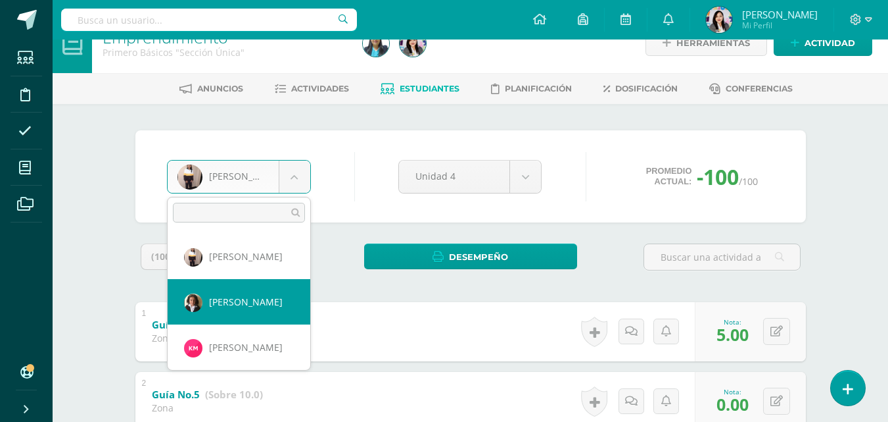
select select "837"
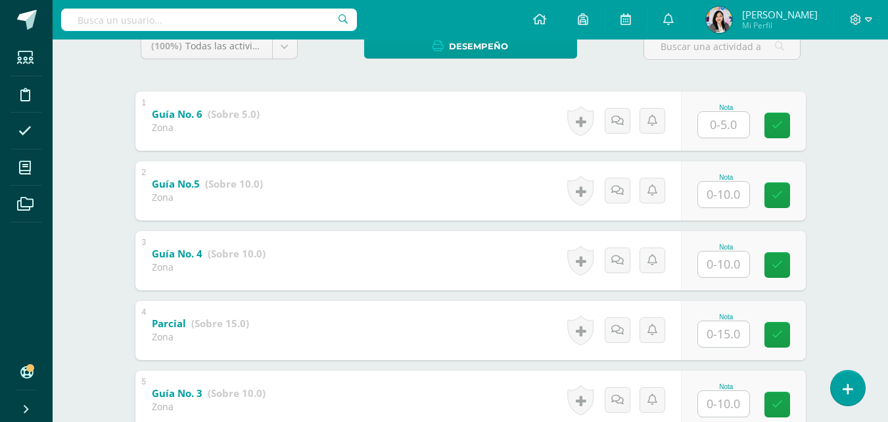
scroll to position [244, 0]
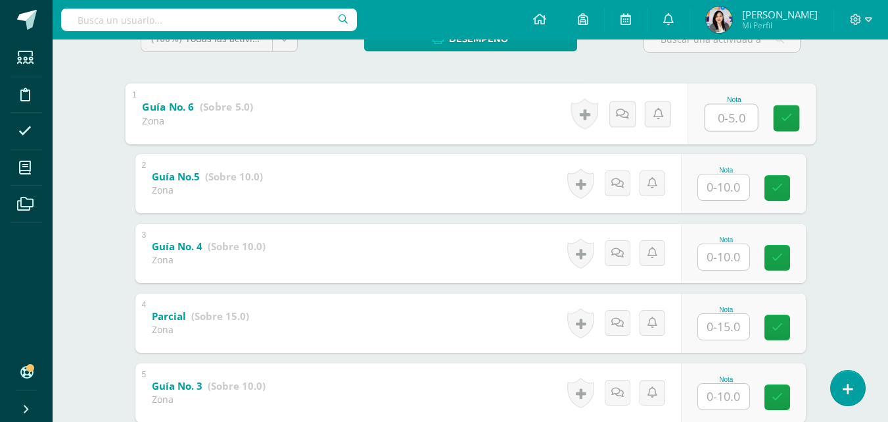
click at [718, 118] on input "text" at bounding box center [731, 117] width 53 height 26
type input "0"
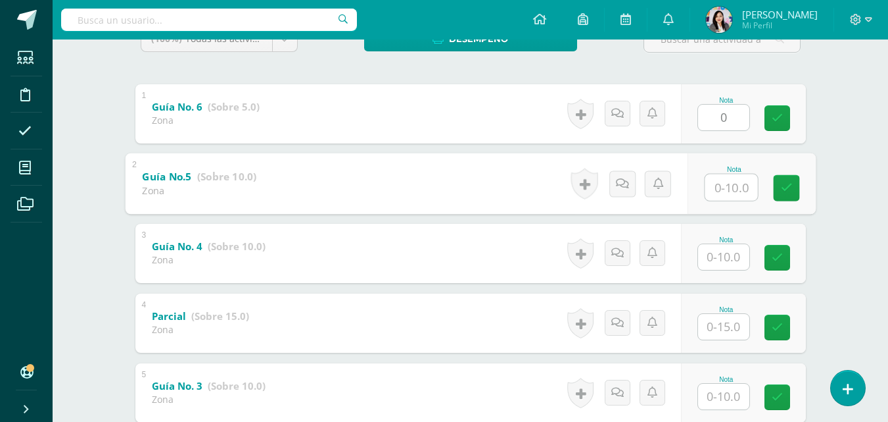
click at [715, 182] on input "text" at bounding box center [731, 187] width 53 height 26
type input "5"
click at [728, 258] on input "text" at bounding box center [723, 257] width 51 height 26
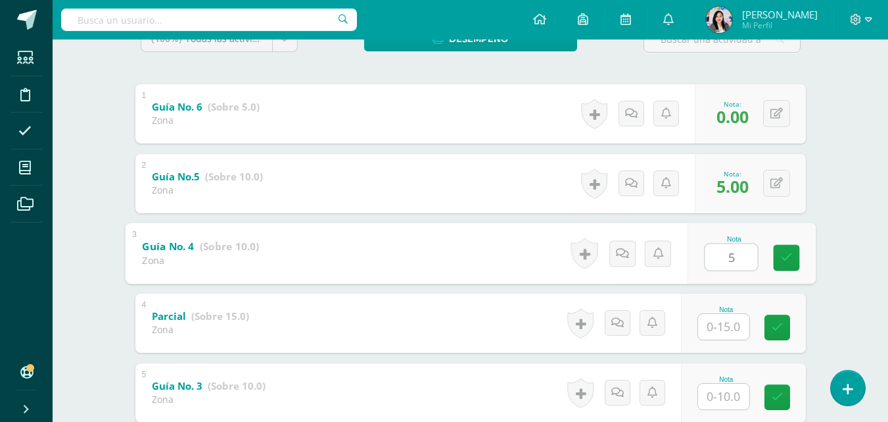
type input "5"
click at [725, 327] on input "text" at bounding box center [723, 327] width 51 height 26
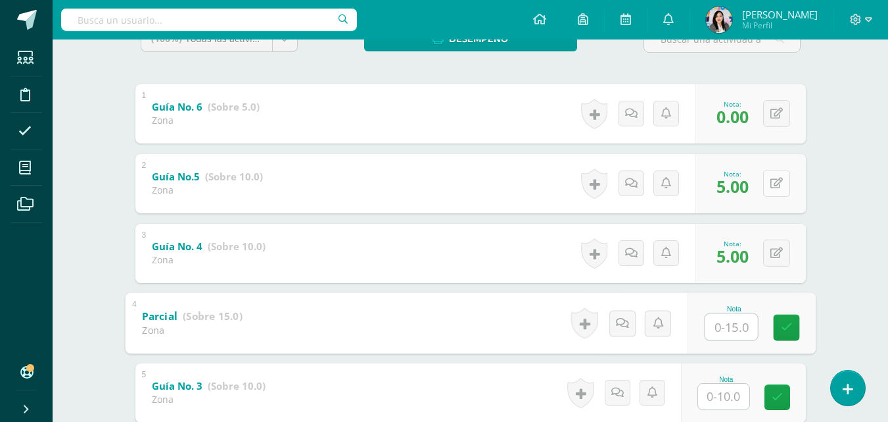
click at [773, 187] on button at bounding box center [777, 183] width 27 height 27
click at [720, 326] on input "text" at bounding box center [731, 326] width 53 height 26
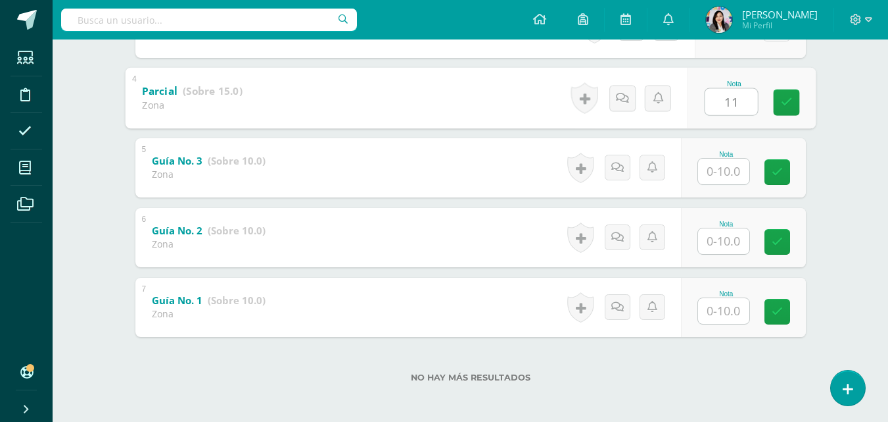
scroll to position [470, 0]
type input "11"
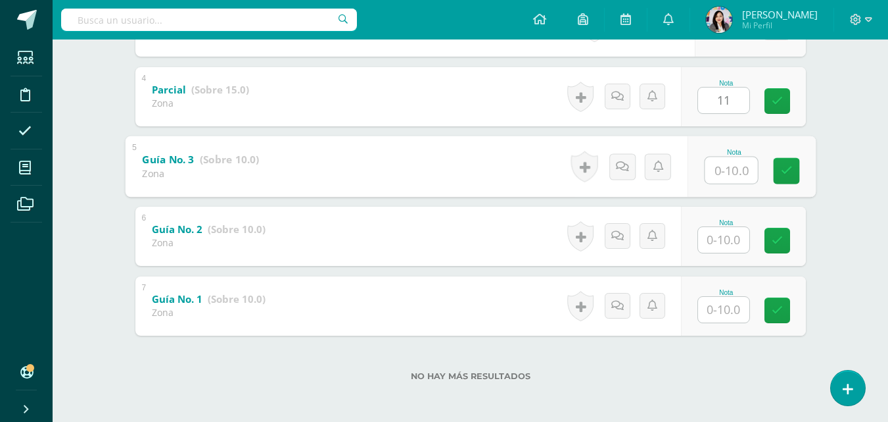
click at [733, 169] on input "text" at bounding box center [731, 170] width 53 height 26
type input "5"
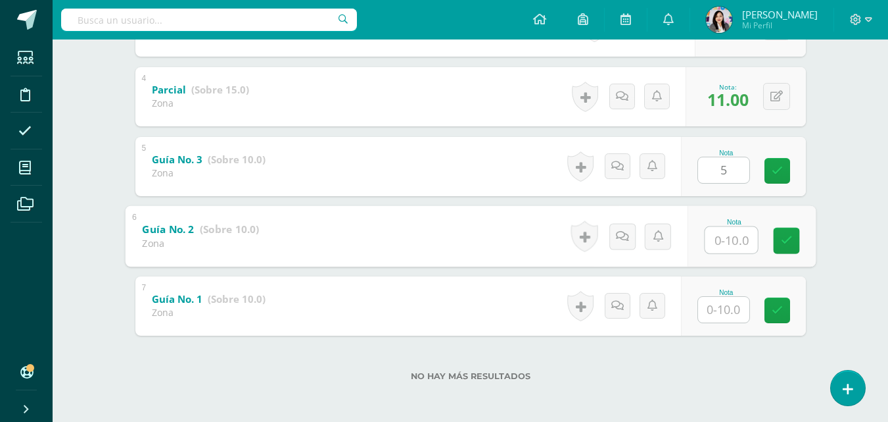
click at [725, 237] on input "text" at bounding box center [731, 239] width 53 height 26
type input "10"
click at [738, 308] on input "text" at bounding box center [723, 310] width 51 height 26
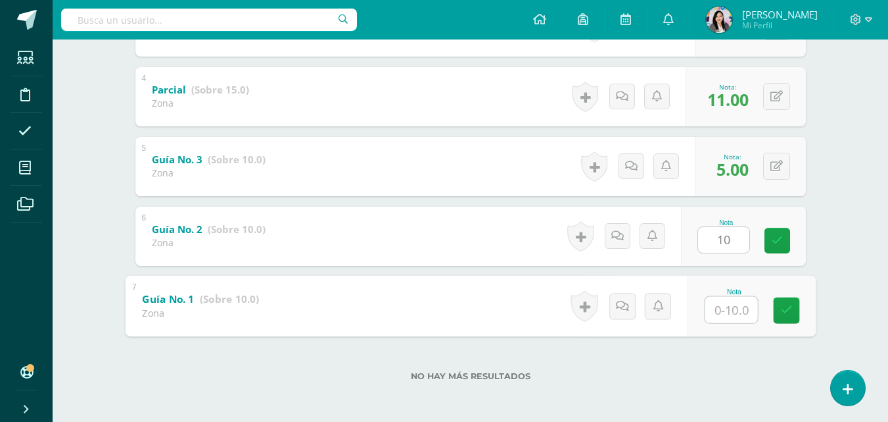
type input "4"
click at [782, 311] on icon at bounding box center [787, 309] width 12 height 11
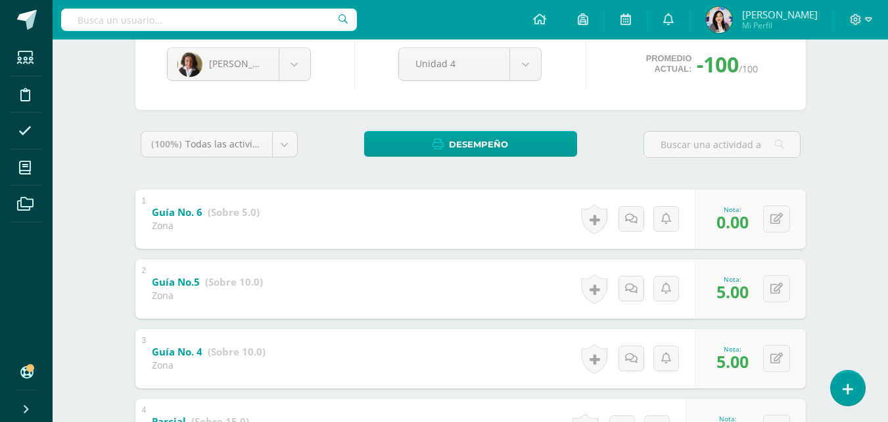
scroll to position [135, 0]
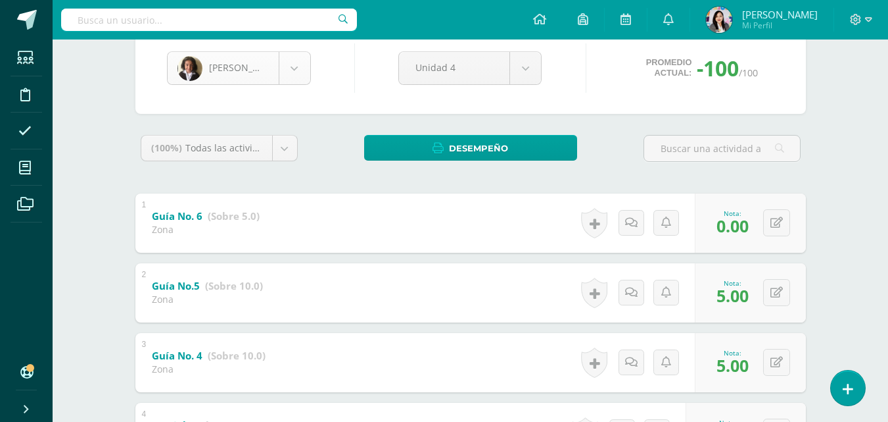
click at [295, 69] on body "Estudiantes Disciplina Asistencia Mis cursos Archivos Soporte Ayuda Reportar un…" at bounding box center [444, 311] width 888 height 893
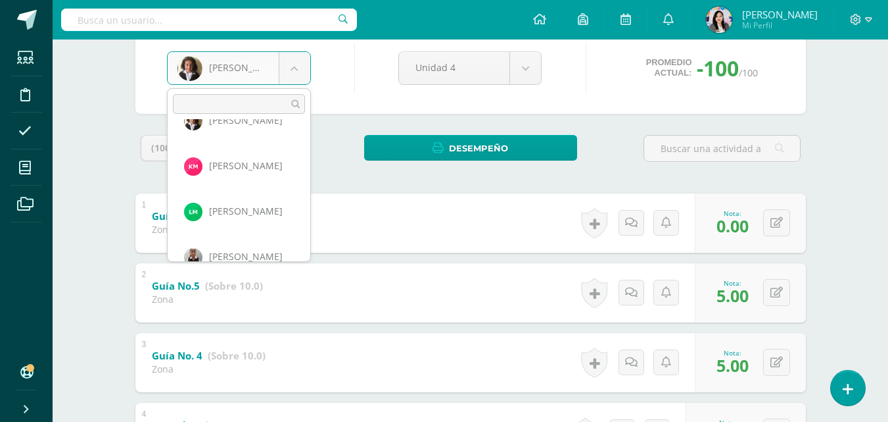
scroll to position [771, 0]
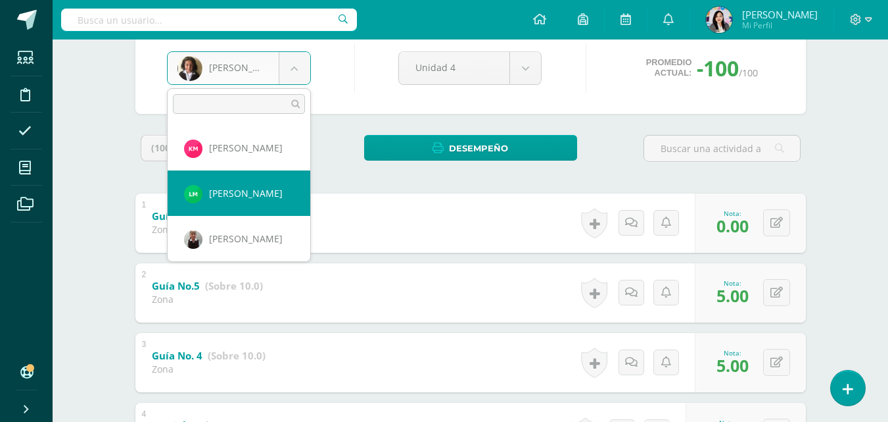
select select "1676"
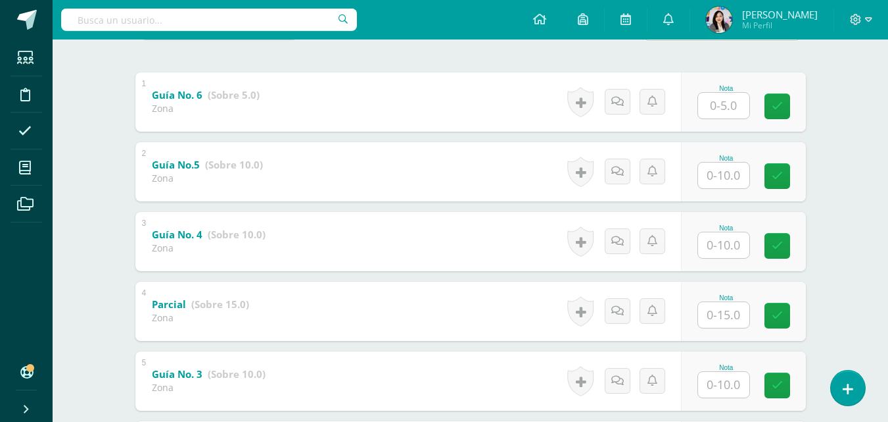
scroll to position [257, 0]
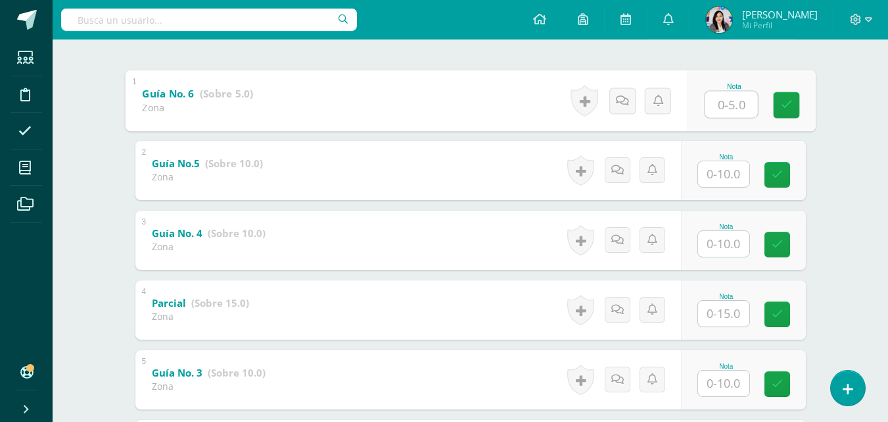
click at [731, 109] on input "text" at bounding box center [731, 104] width 53 height 26
type input "0"
type input "5"
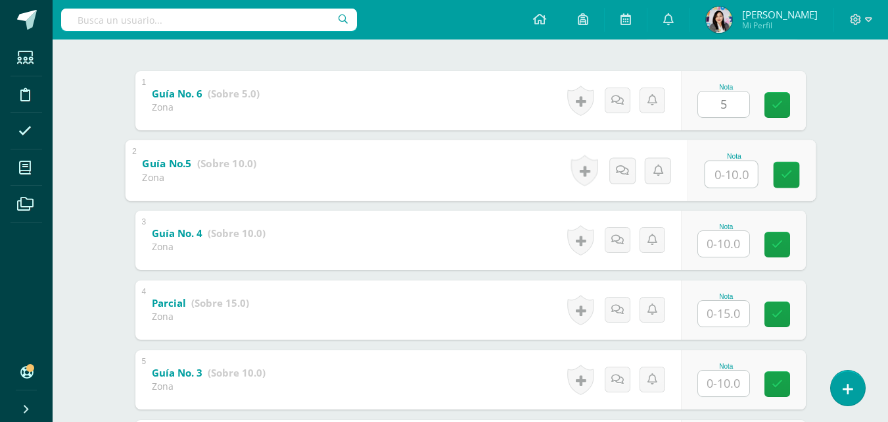
click at [730, 172] on input "text" at bounding box center [731, 173] width 53 height 26
type input "8"
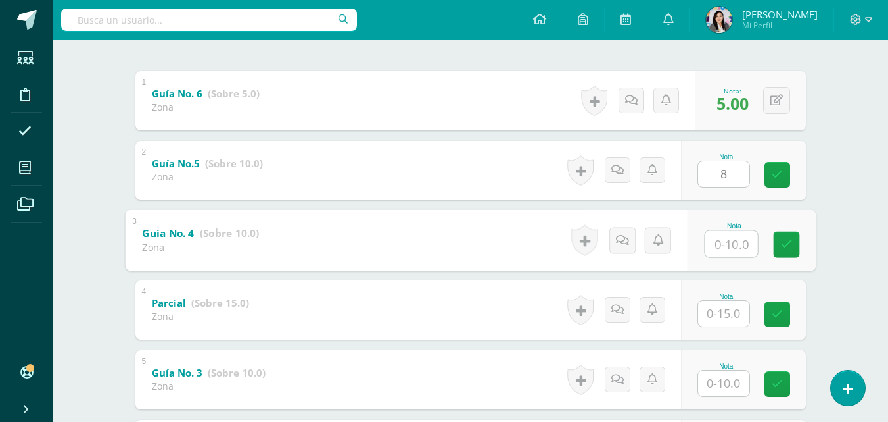
click at [731, 235] on input "text" at bounding box center [731, 243] width 53 height 26
type input "8"
click at [723, 324] on input "text" at bounding box center [723, 314] width 51 height 26
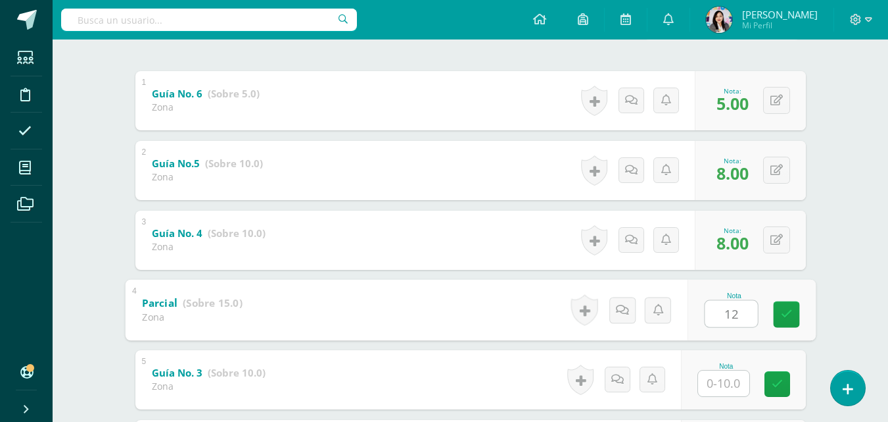
type input "12"
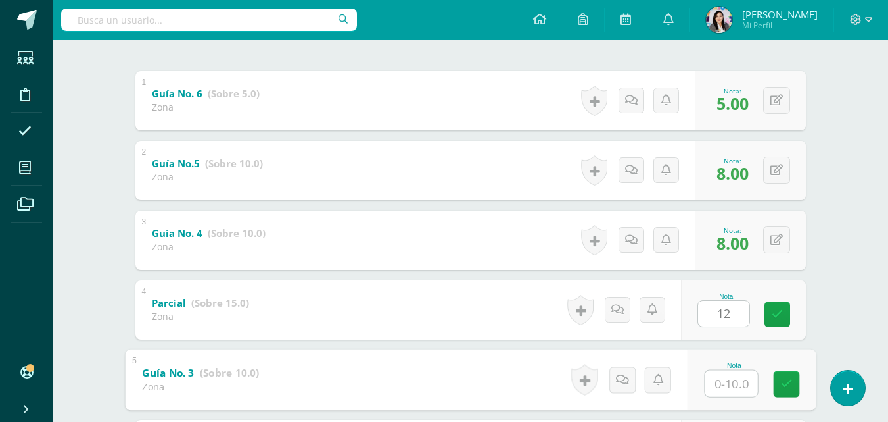
click at [719, 377] on input "text" at bounding box center [731, 383] width 53 height 26
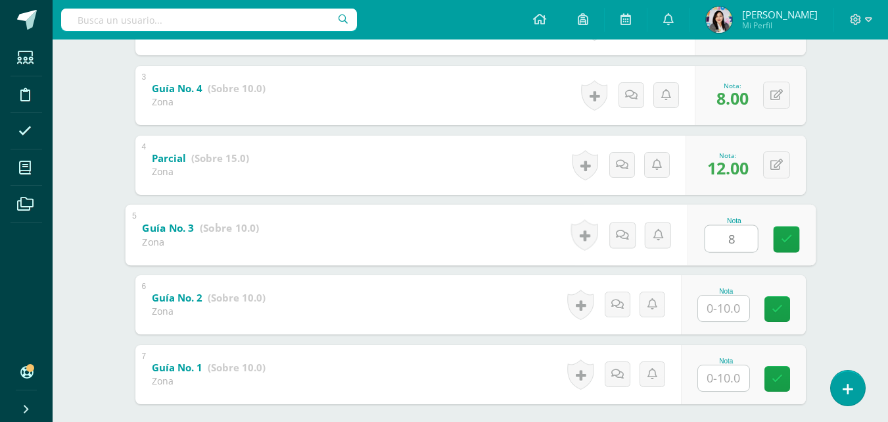
scroll to position [472, 0]
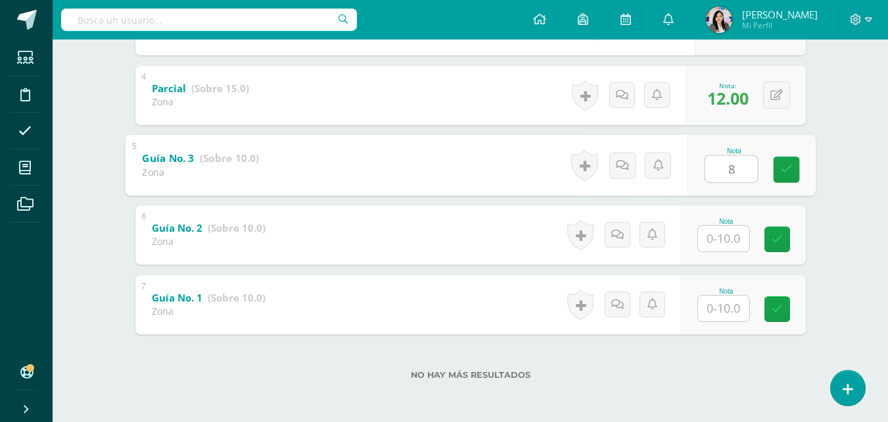
type input "8"
click at [725, 230] on input "text" at bounding box center [723, 239] width 51 height 26
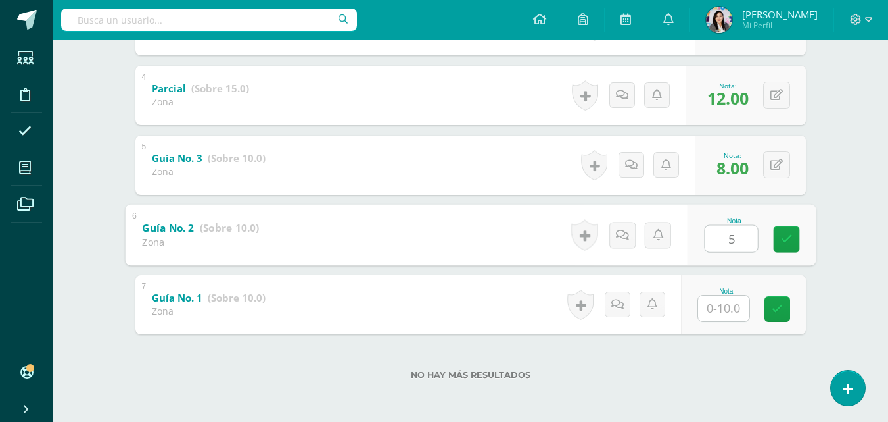
type input "5"
click at [722, 303] on input "text" at bounding box center [723, 308] width 51 height 26
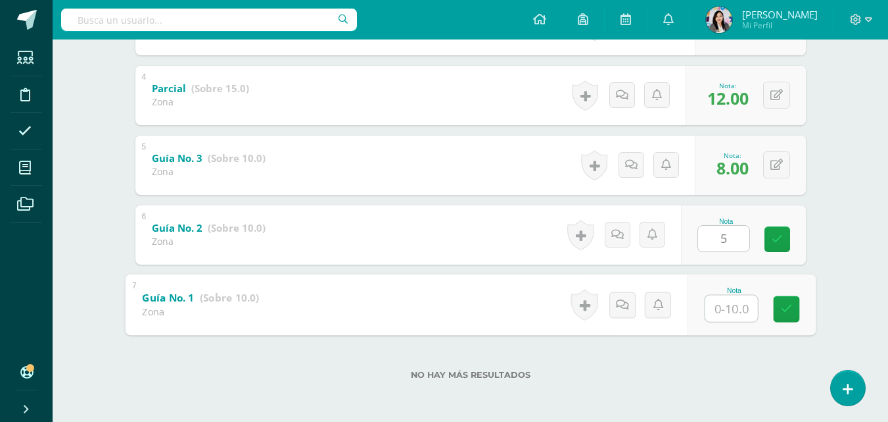
type input "3"
click at [791, 312] on icon at bounding box center [787, 308] width 12 height 11
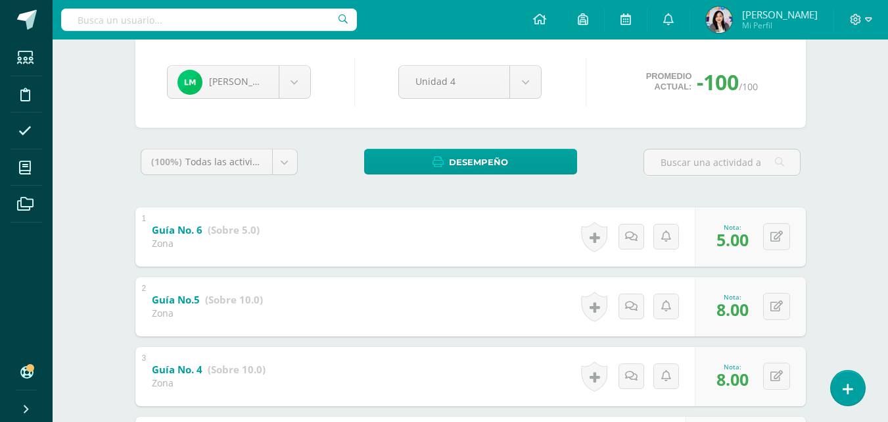
scroll to position [115, 0]
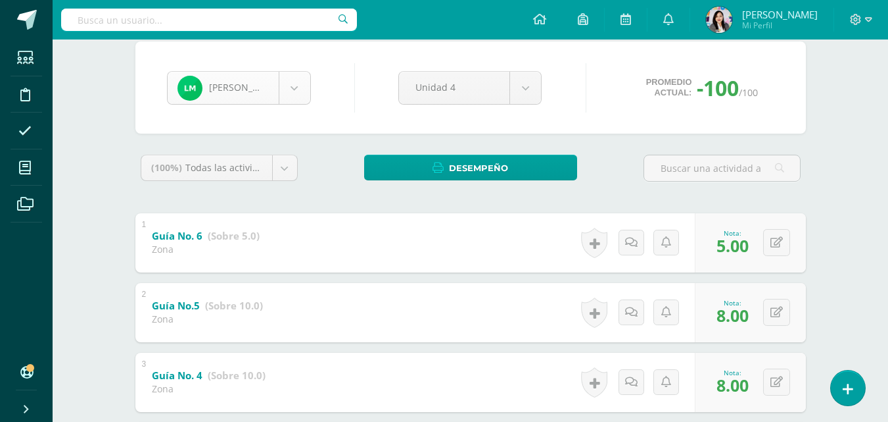
click at [303, 101] on body "Estudiantes Disciplina Asistencia Mis cursos Archivos Soporte Ayuda Reportar un…" at bounding box center [444, 331] width 888 height 893
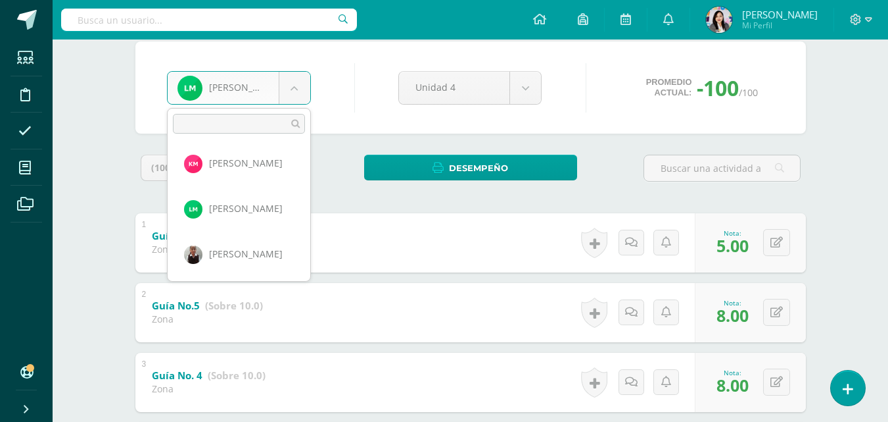
scroll to position [778, 0]
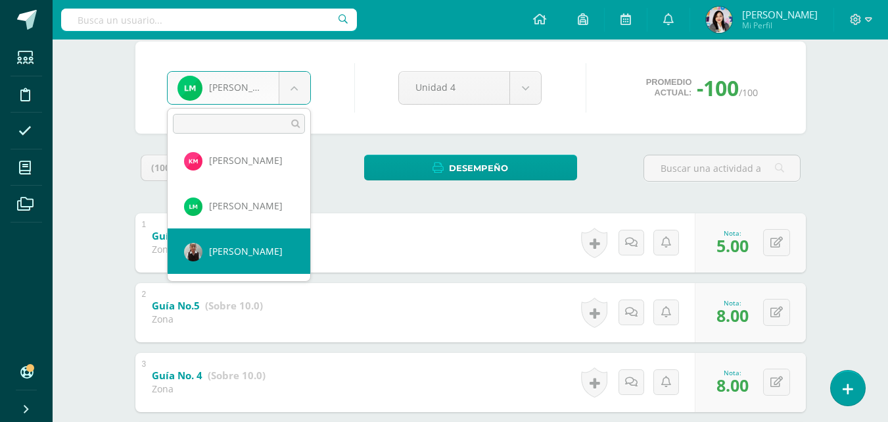
select select "3"
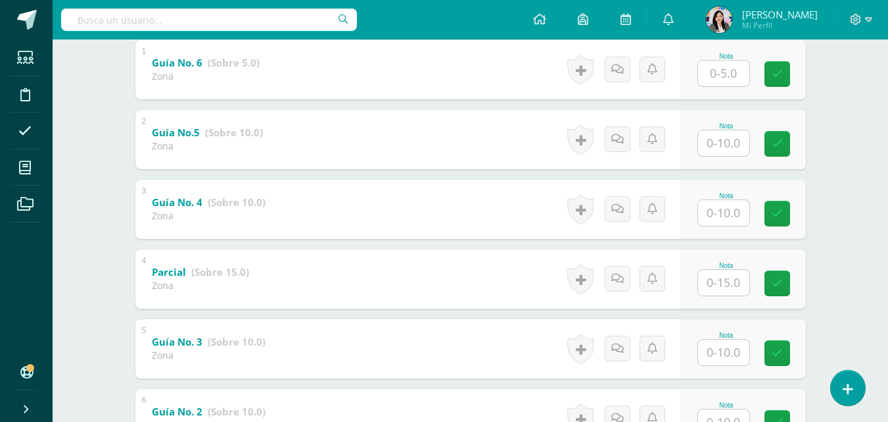
scroll to position [294, 0]
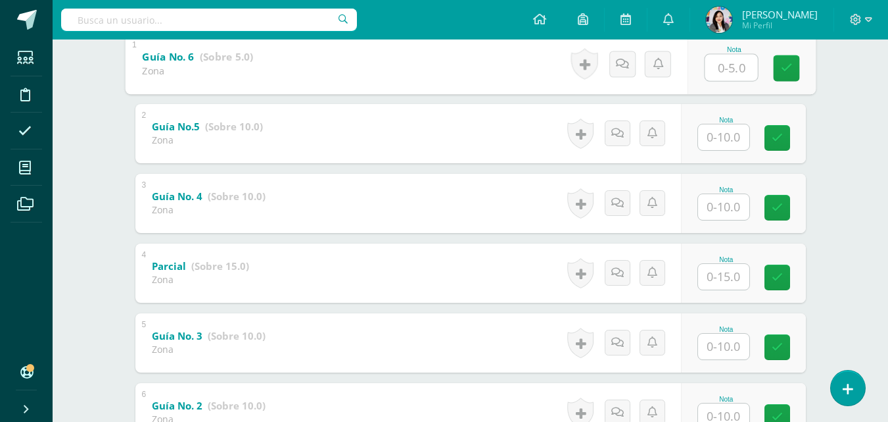
click at [710, 70] on input "text" at bounding box center [731, 67] width 53 height 26
type input "0"
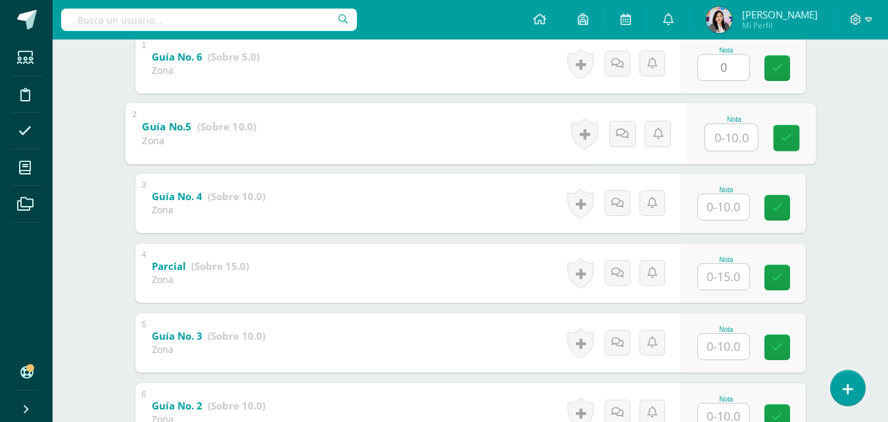
click at [714, 133] on input "text" at bounding box center [731, 137] width 53 height 26
type input "10"
click at [723, 195] on input "text" at bounding box center [723, 207] width 51 height 26
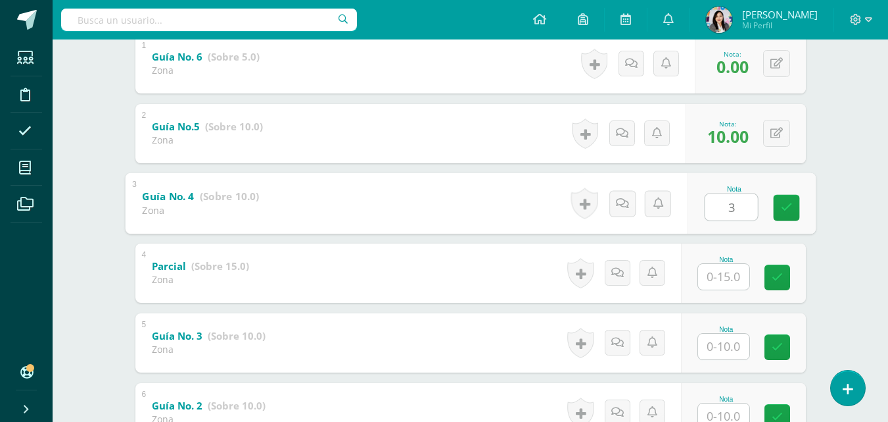
type input "3"
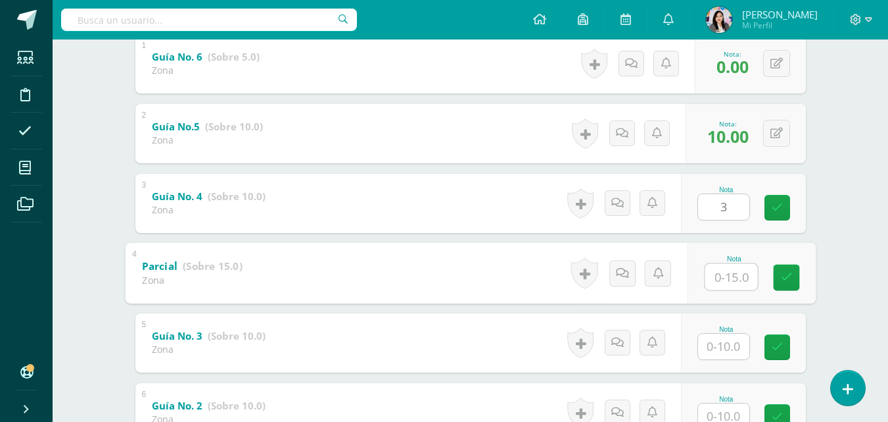
click at [733, 279] on input "text" at bounding box center [731, 276] width 53 height 26
type input "10"
click at [715, 339] on input "text" at bounding box center [723, 346] width 51 height 26
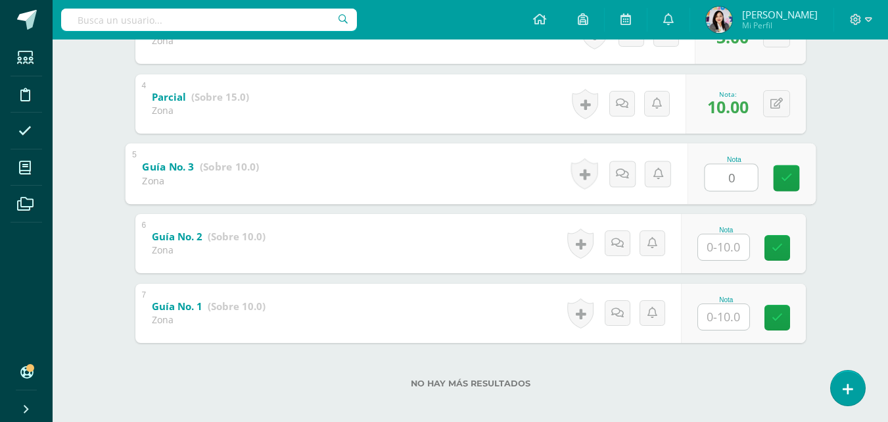
scroll to position [472, 0]
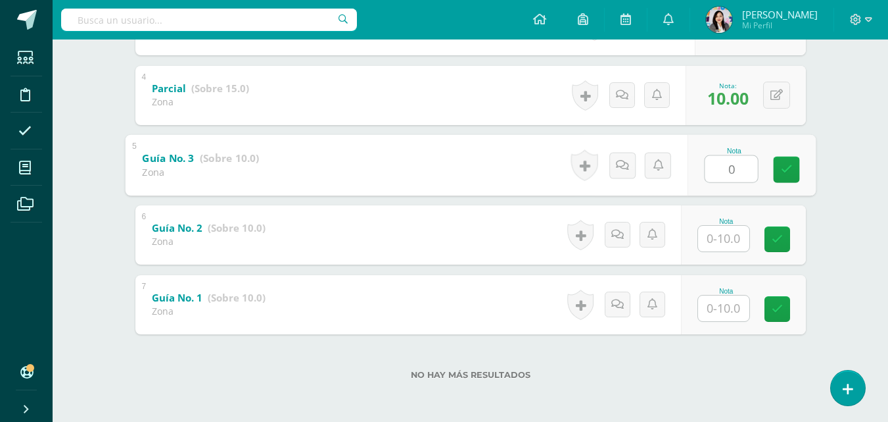
type input "0"
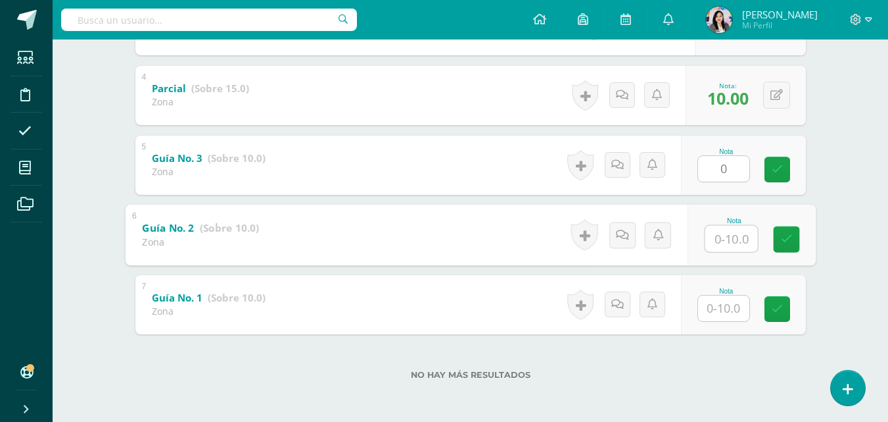
click at [731, 236] on input "text" at bounding box center [731, 238] width 53 height 26
type input "7"
click at [727, 305] on input "text" at bounding box center [723, 308] width 51 height 26
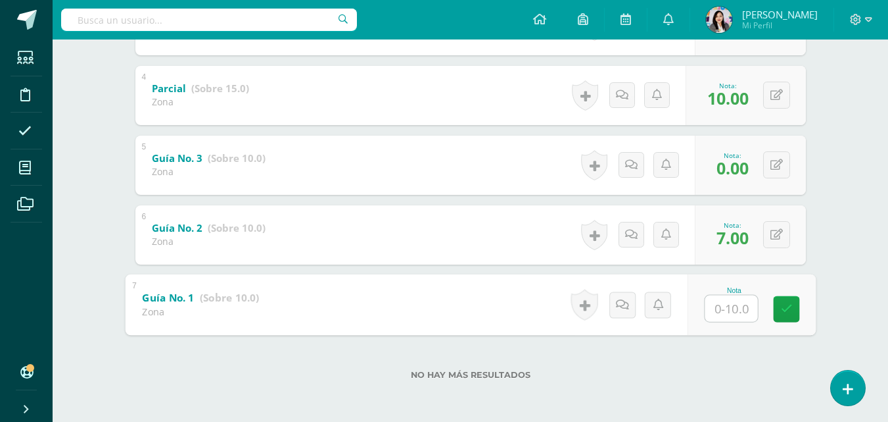
type input "0"
click at [779, 310] on link at bounding box center [786, 308] width 26 height 26
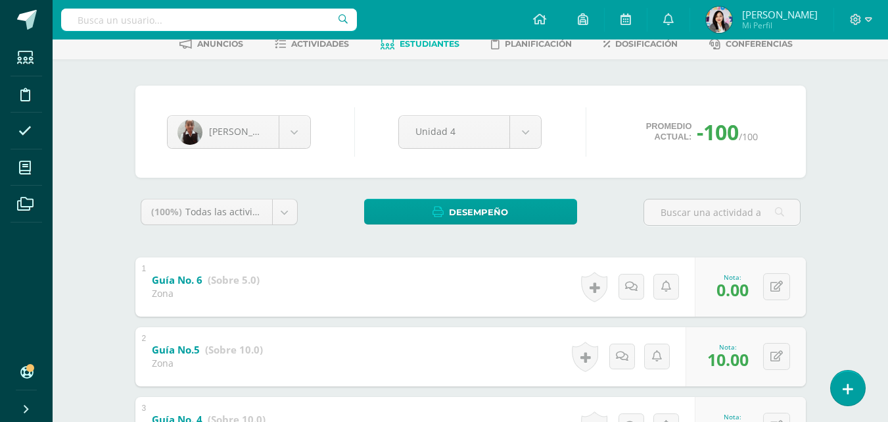
scroll to position [70, 0]
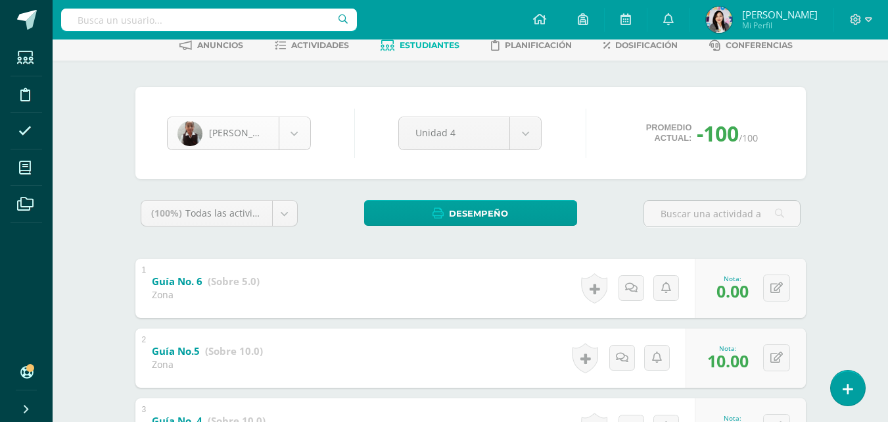
click at [299, 133] on body "Estudiantes Disciplina Asistencia Mis cursos Archivos Soporte Ayuda Reportar un…" at bounding box center [444, 376] width 888 height 893
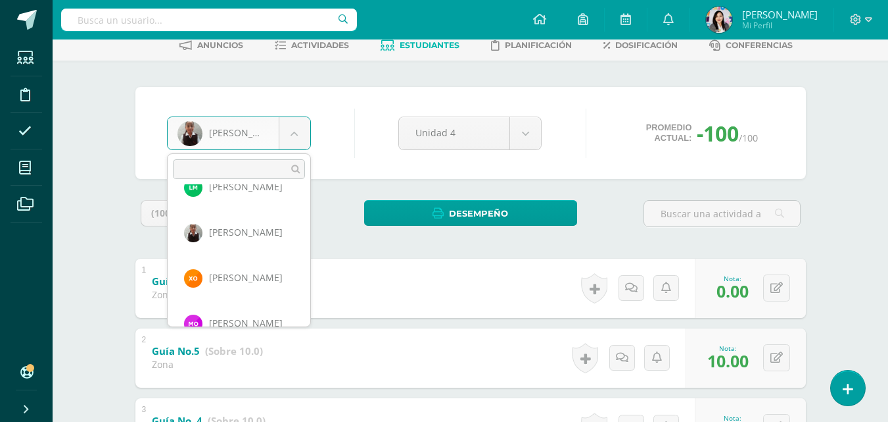
scroll to position [863, 0]
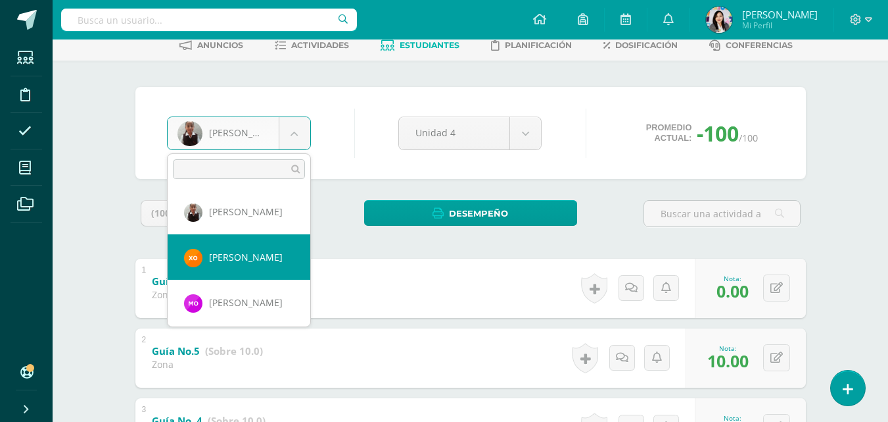
select select "1677"
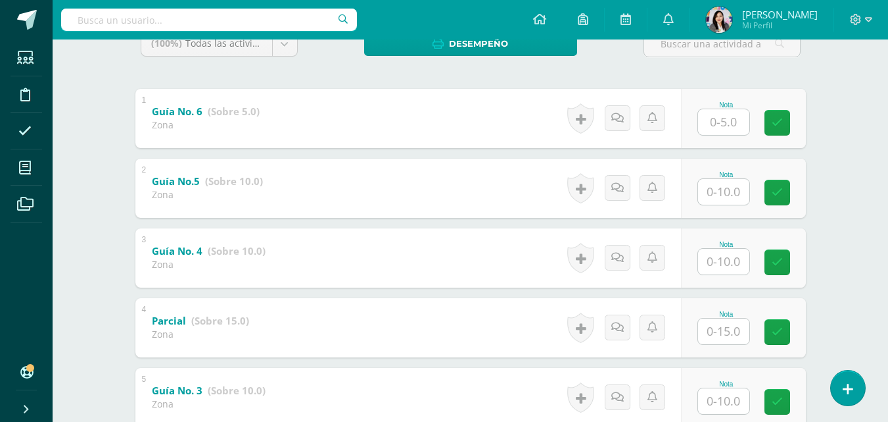
scroll to position [241, 0]
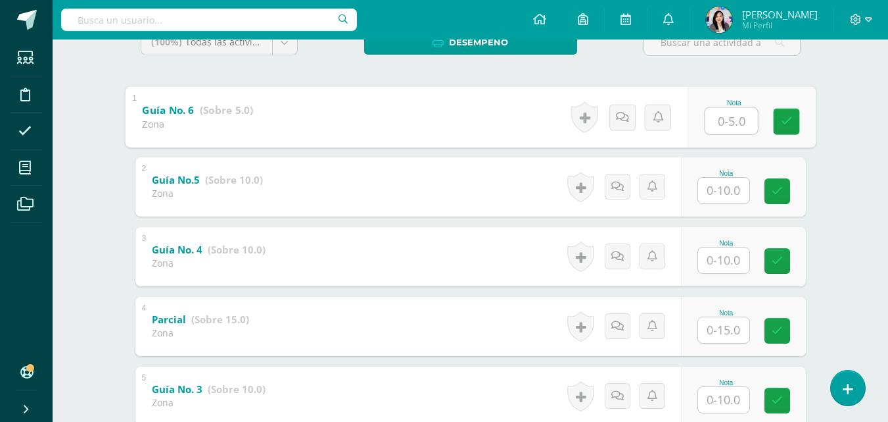
click at [739, 122] on input "text" at bounding box center [731, 120] width 53 height 26
type input "0"
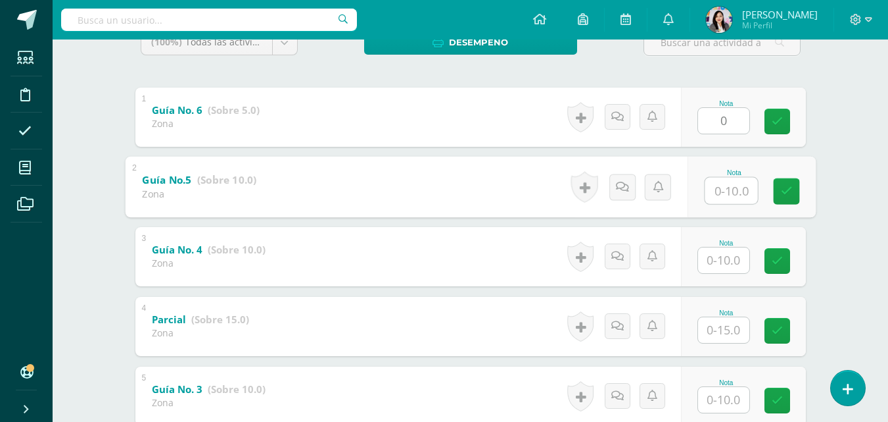
click at [722, 185] on input "text" at bounding box center [731, 190] width 53 height 26
type input "10"
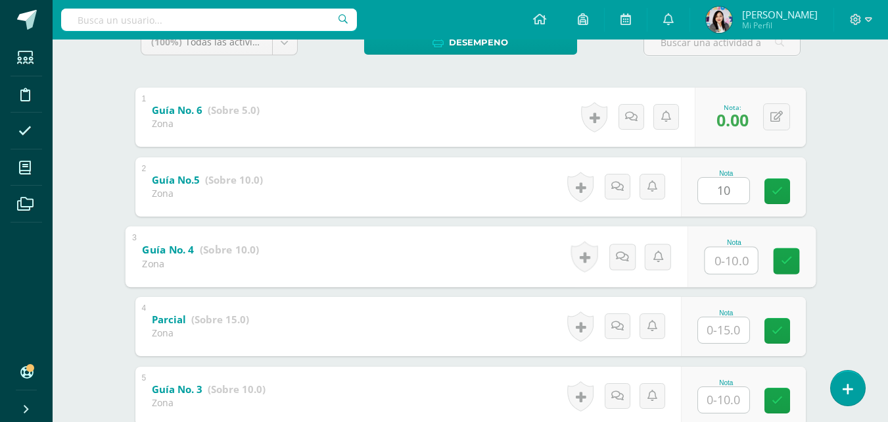
click at [717, 258] on input "text" at bounding box center [731, 260] width 53 height 26
type input "10"
click at [722, 339] on input "text" at bounding box center [723, 330] width 51 height 26
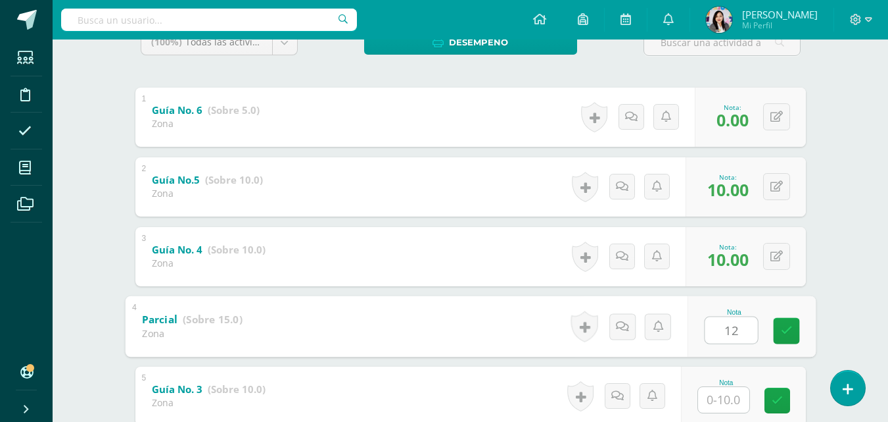
type input "12"
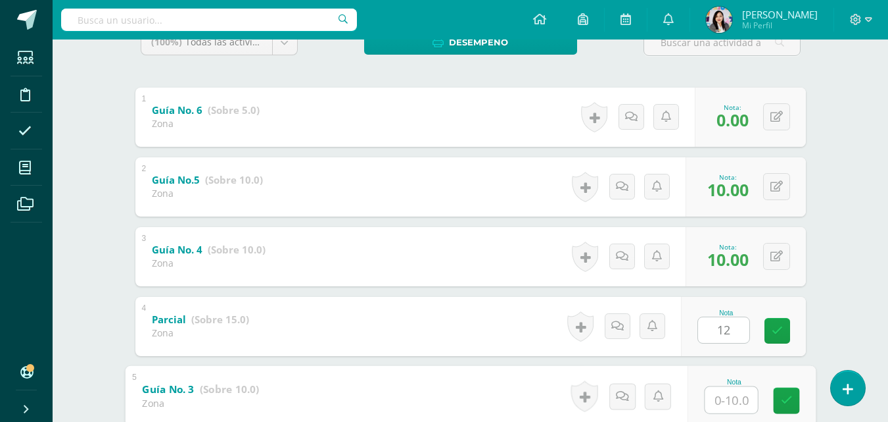
click at [723, 396] on input "text" at bounding box center [731, 399] width 53 height 26
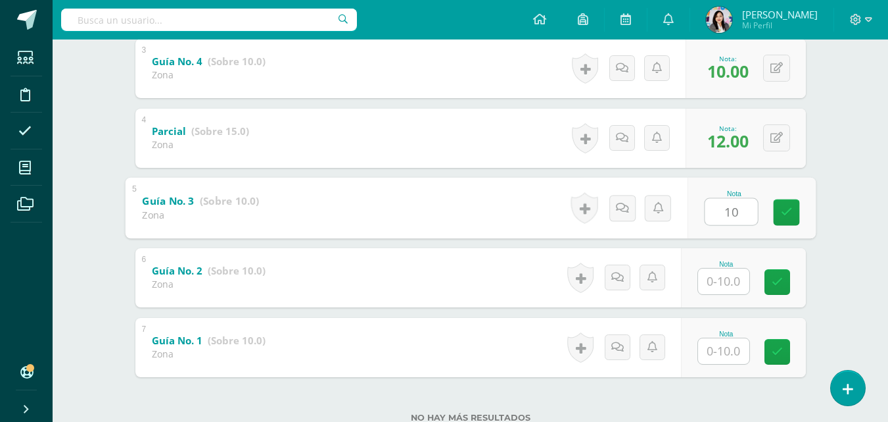
scroll to position [430, 0]
type input "10"
click at [729, 274] on input "text" at bounding box center [723, 280] width 51 height 26
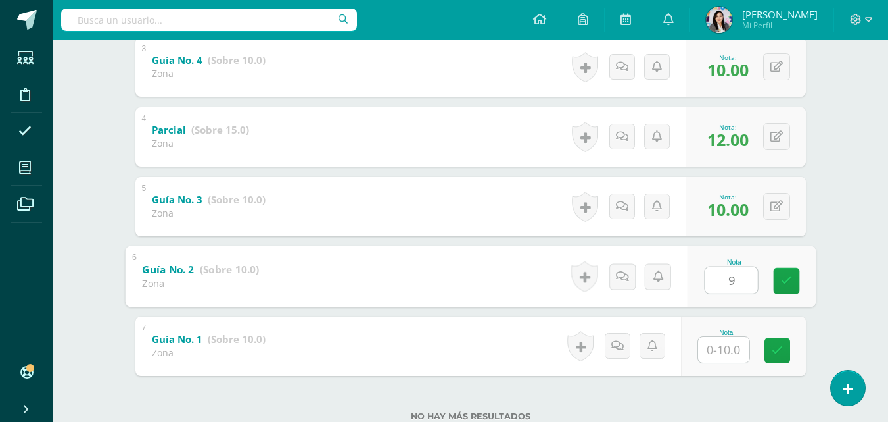
type input "9"
click at [722, 349] on input "text" at bounding box center [723, 350] width 51 height 26
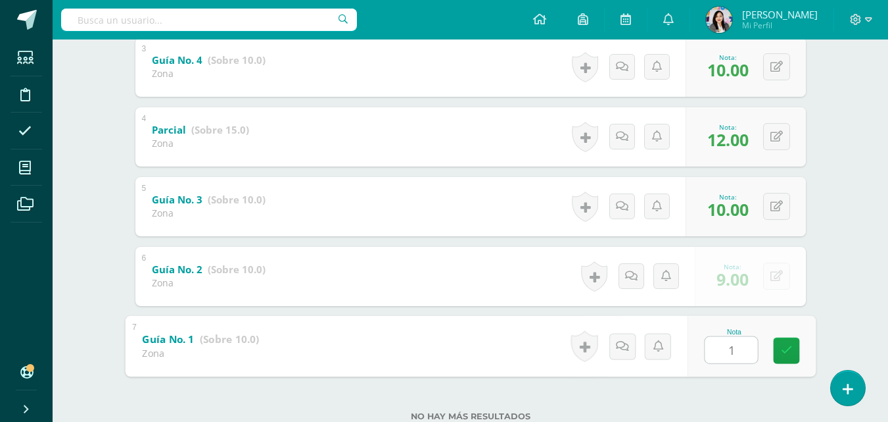
type input "10"
click at [778, 352] on link at bounding box center [786, 350] width 26 height 26
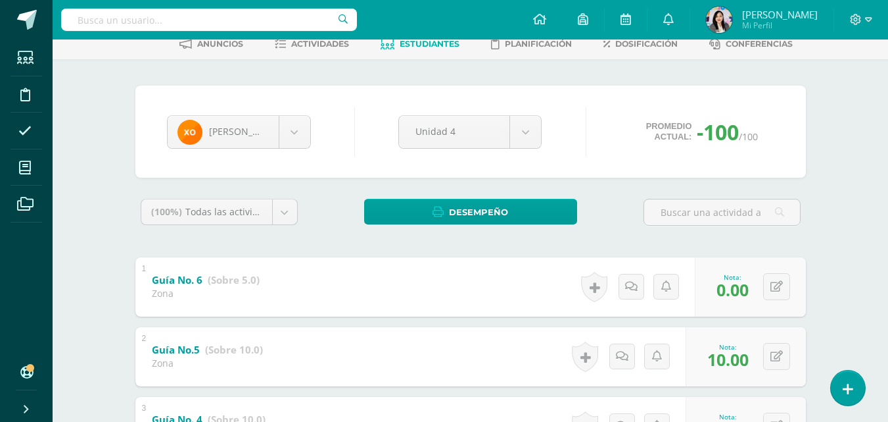
scroll to position [70, 0]
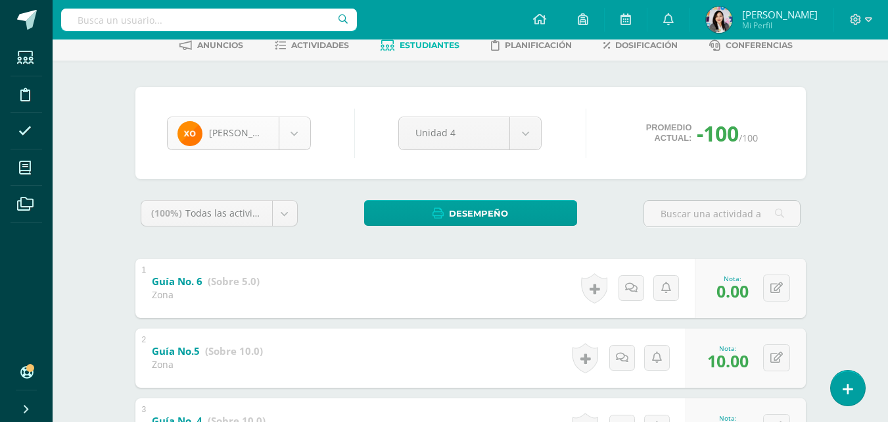
click at [297, 143] on body "Estudiantes Disciplina Asistencia Mis cursos Archivos Soporte Ayuda Reportar un…" at bounding box center [444, 376] width 888 height 893
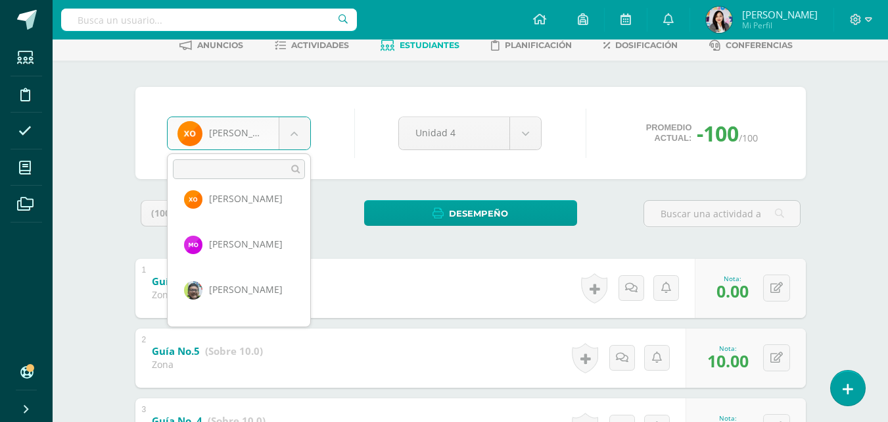
scroll to position [952, 0]
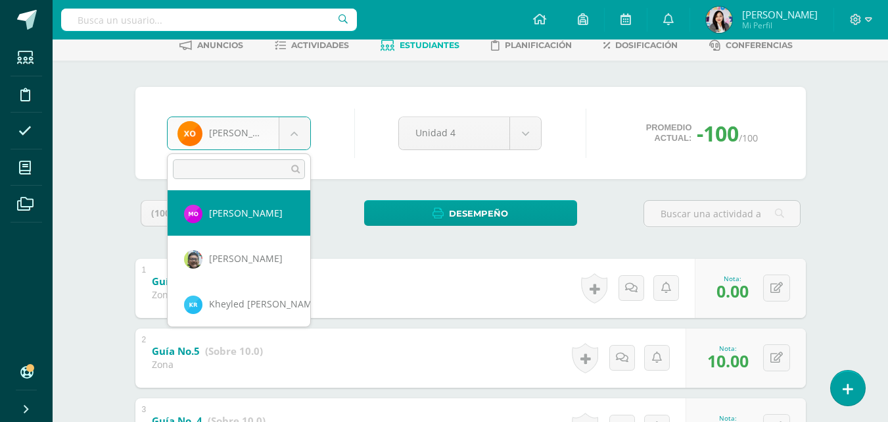
select select "1678"
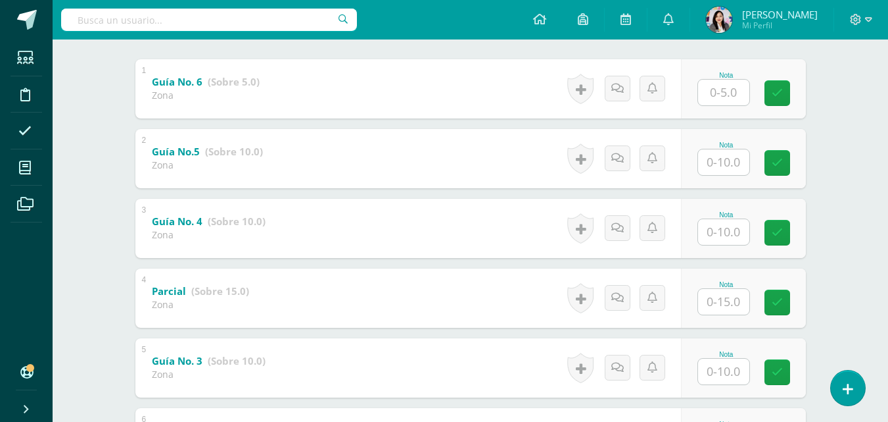
scroll to position [274, 0]
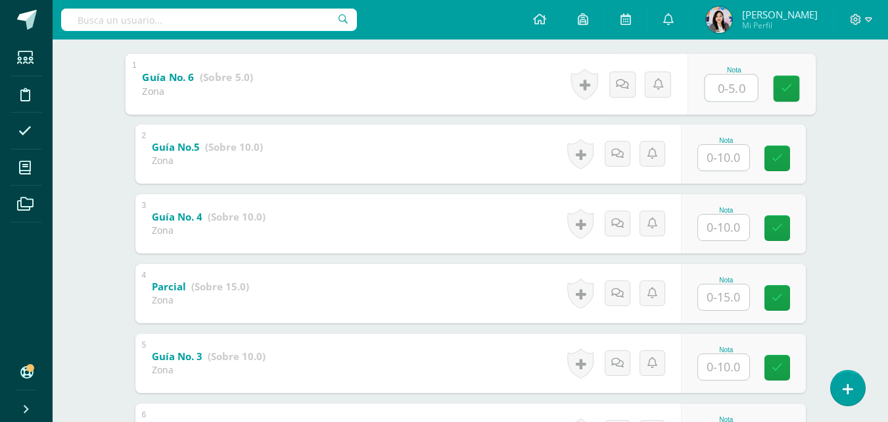
click at [727, 96] on input "text" at bounding box center [731, 87] width 53 height 26
type input "3"
click at [712, 160] on input "text" at bounding box center [723, 158] width 51 height 26
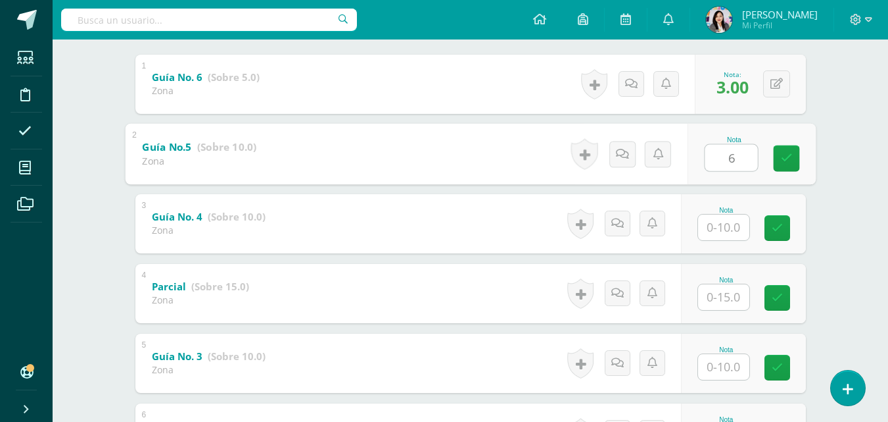
type input "6"
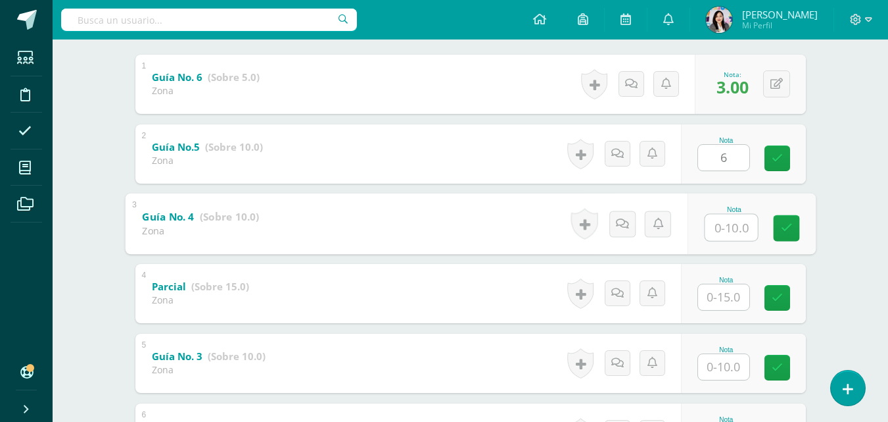
click at [719, 225] on input "text" at bounding box center [731, 227] width 53 height 26
type input "8"
type input "7"
click at [727, 292] on input "text" at bounding box center [723, 297] width 51 height 26
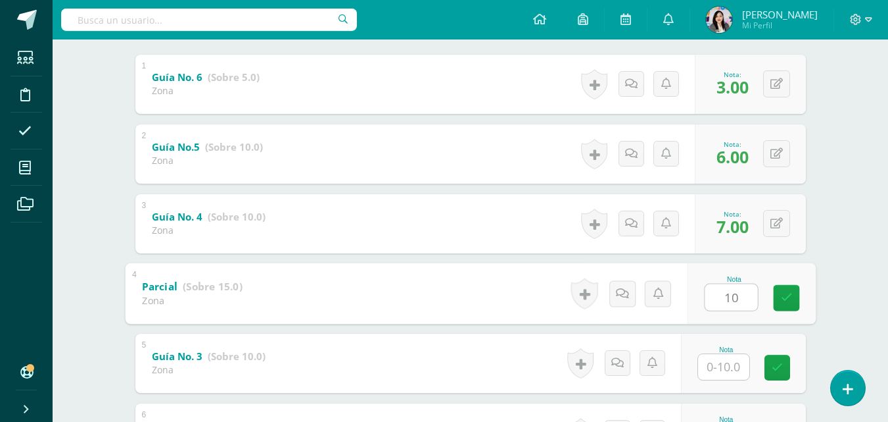
type input "10"
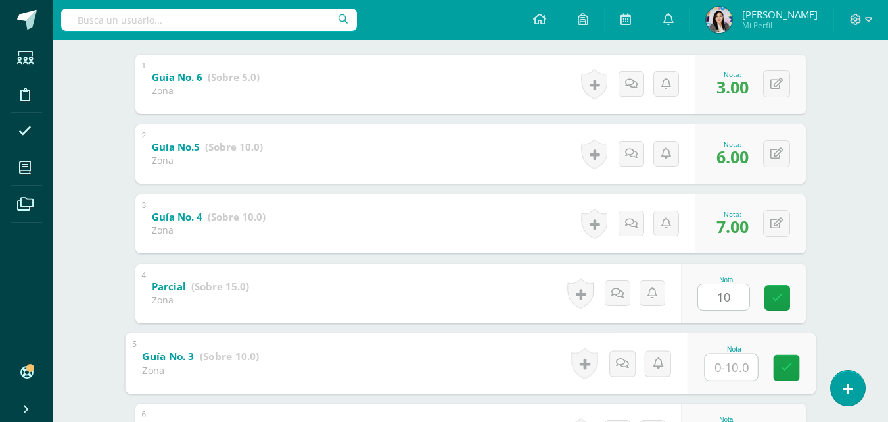
click at [718, 368] on input "text" at bounding box center [731, 366] width 53 height 26
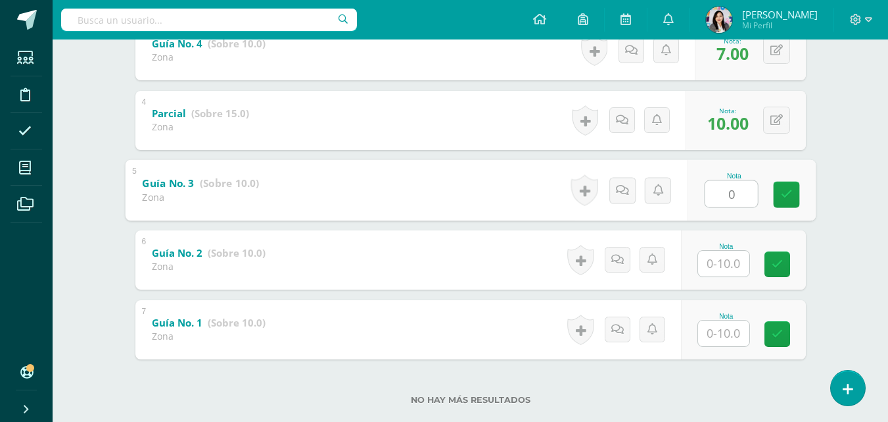
scroll to position [448, 0]
type input "0"
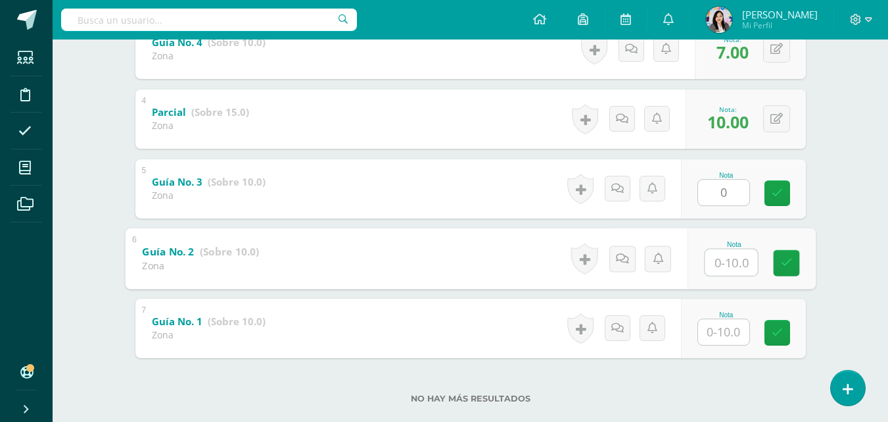
click at [720, 270] on input "text" at bounding box center [731, 262] width 53 height 26
type input "8"
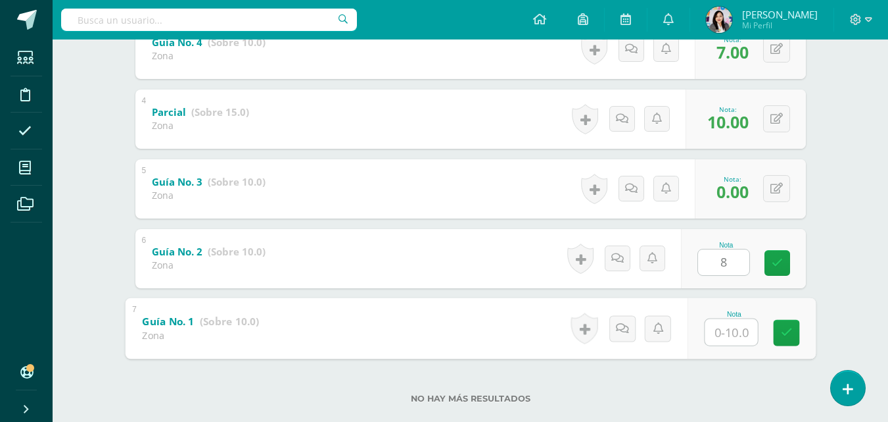
click at [720, 341] on input "text" at bounding box center [731, 331] width 53 height 26
click at [781, 335] on icon at bounding box center [787, 332] width 12 height 11
type input "8.00"
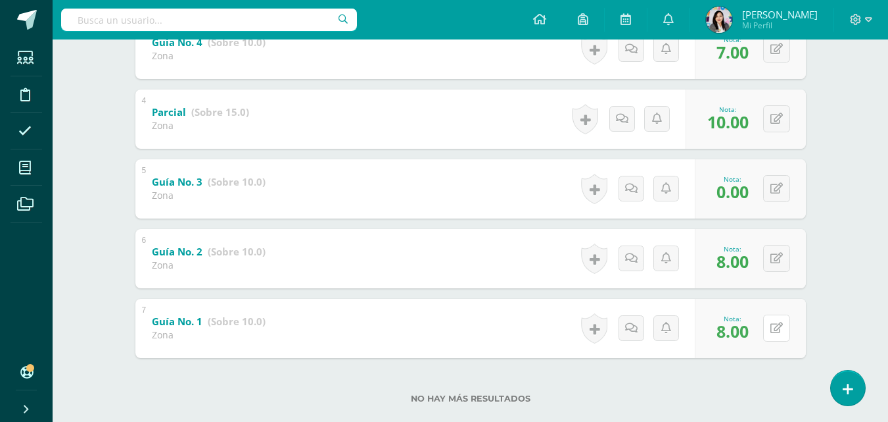
click at [781, 335] on button at bounding box center [777, 327] width 27 height 27
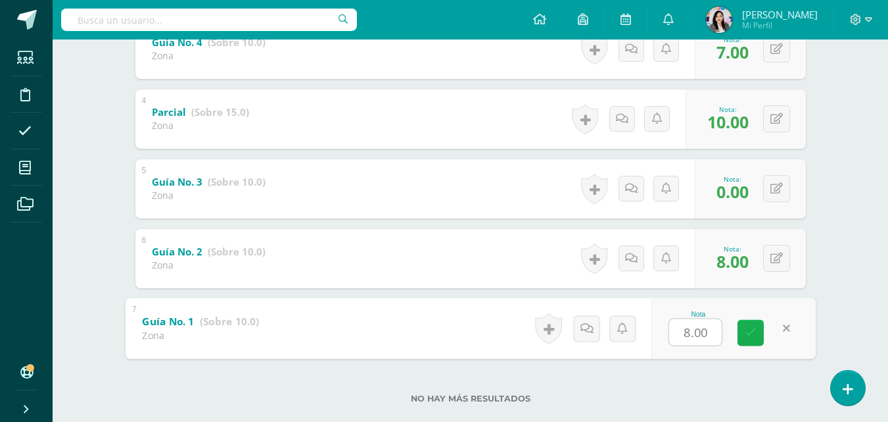
click at [752, 328] on icon at bounding box center [751, 332] width 12 height 11
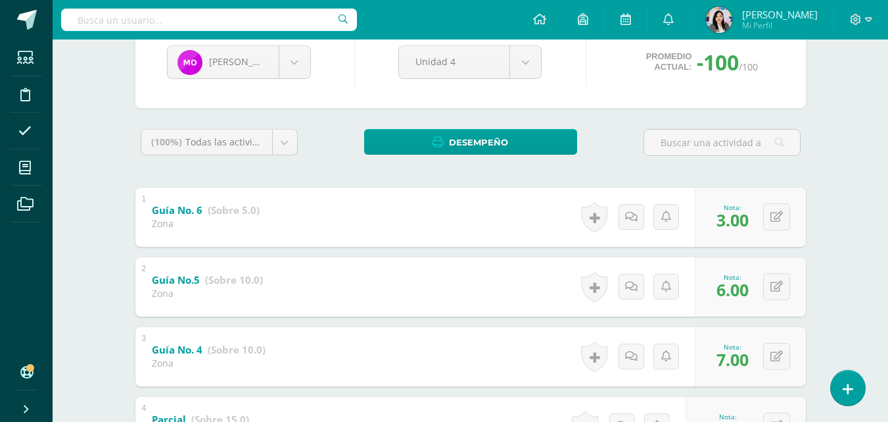
scroll to position [132, 0]
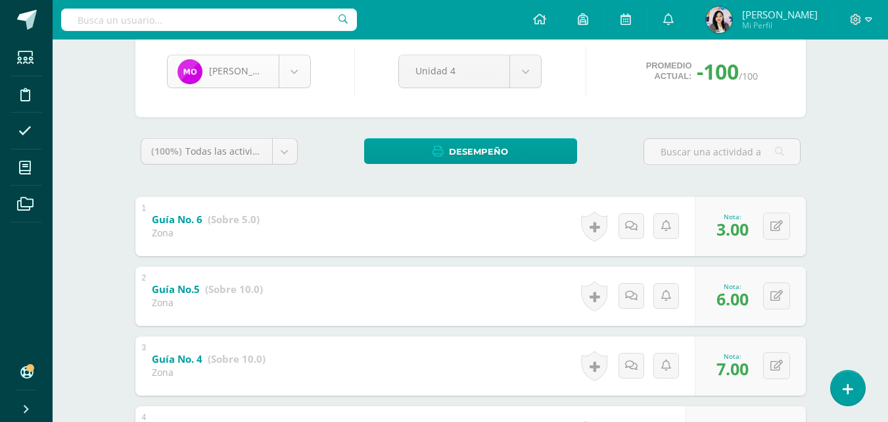
click at [287, 64] on body "Estudiantes Disciplina Asistencia Mis cursos Archivos Soporte Ayuda Reportar un…" at bounding box center [444, 314] width 888 height 893
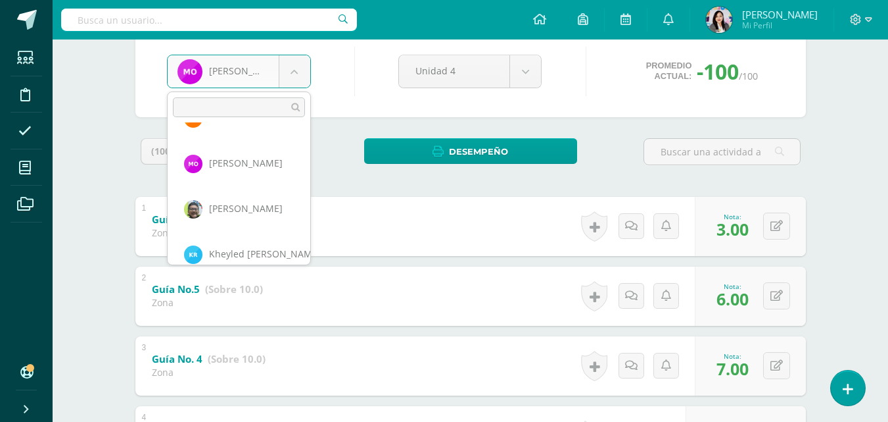
scroll to position [952, 0]
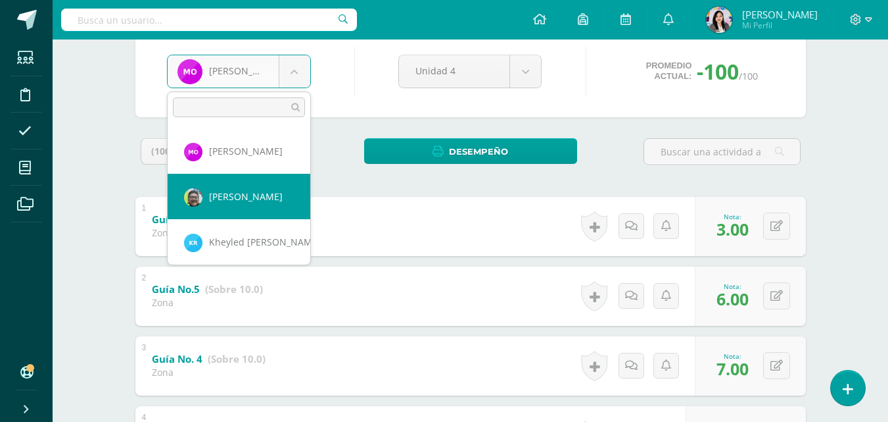
select select "1287"
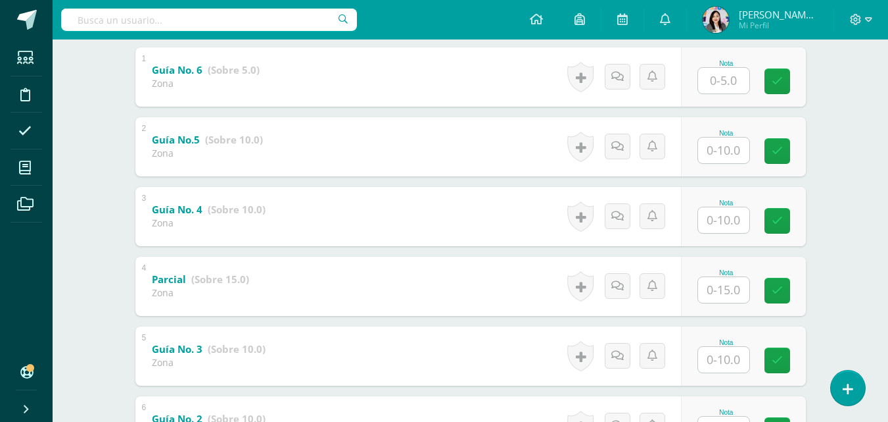
scroll to position [285, 0]
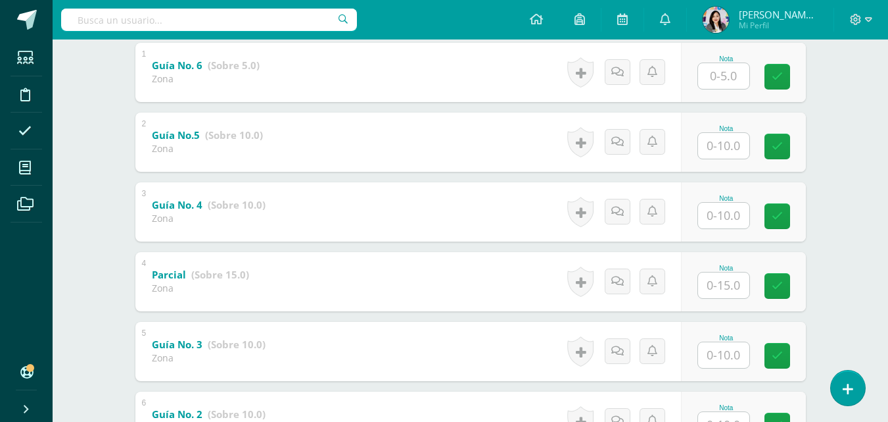
click at [733, 72] on input "text" at bounding box center [723, 76] width 51 height 26
type input "5"
click at [731, 144] on input "text" at bounding box center [723, 146] width 51 height 26
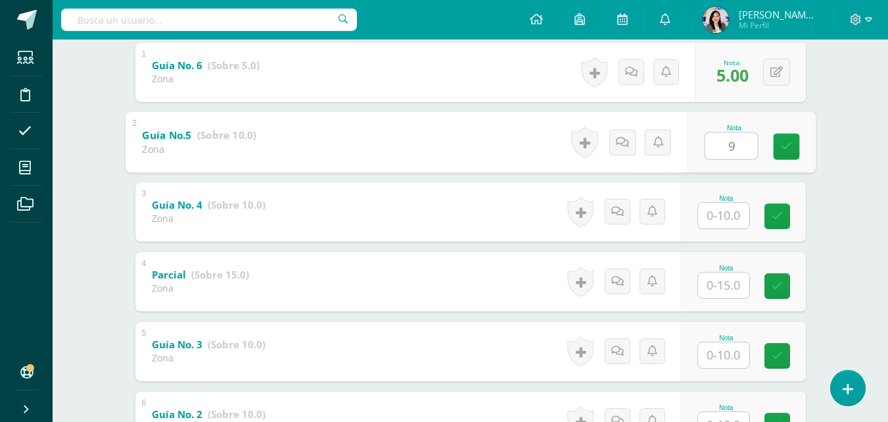
type input "9"
click at [706, 214] on input "text" at bounding box center [723, 216] width 51 height 26
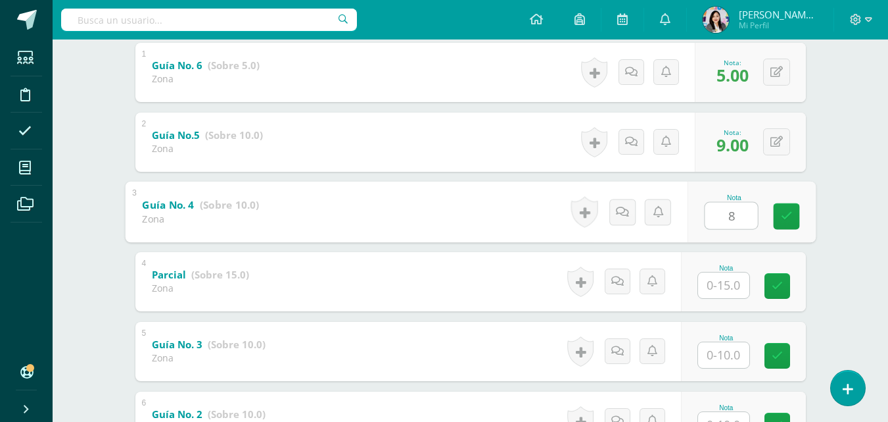
type input "8"
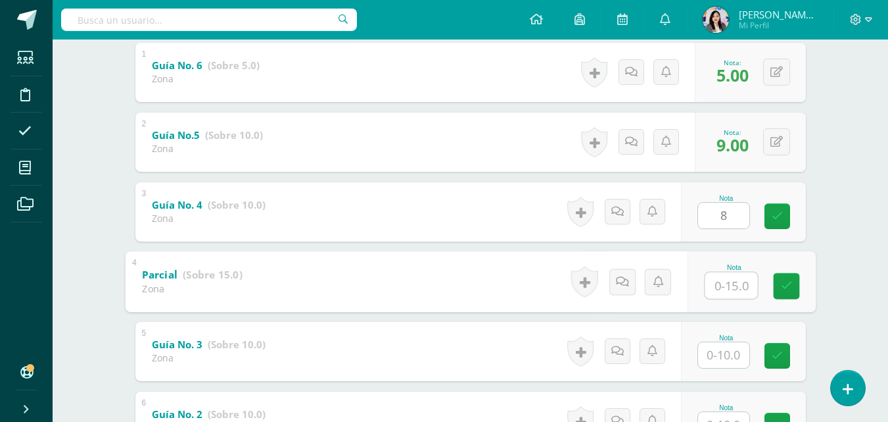
click at [727, 289] on input "text" at bounding box center [731, 285] width 53 height 26
type input "15"
click at [730, 354] on input "text" at bounding box center [723, 355] width 51 height 26
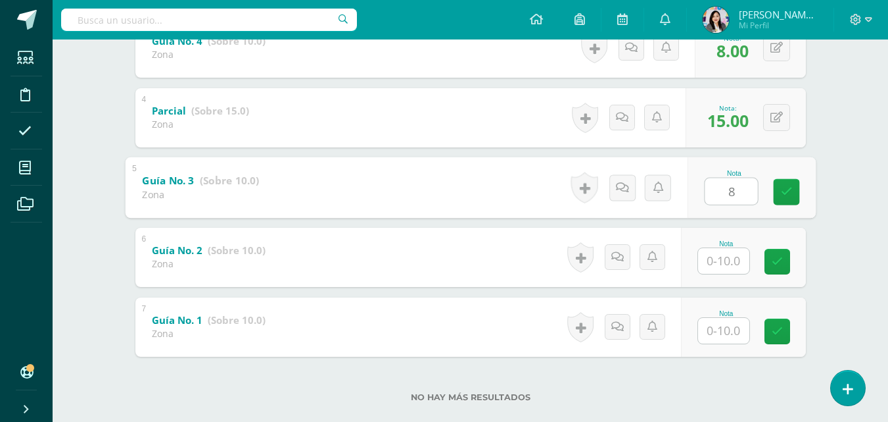
scroll to position [472, 0]
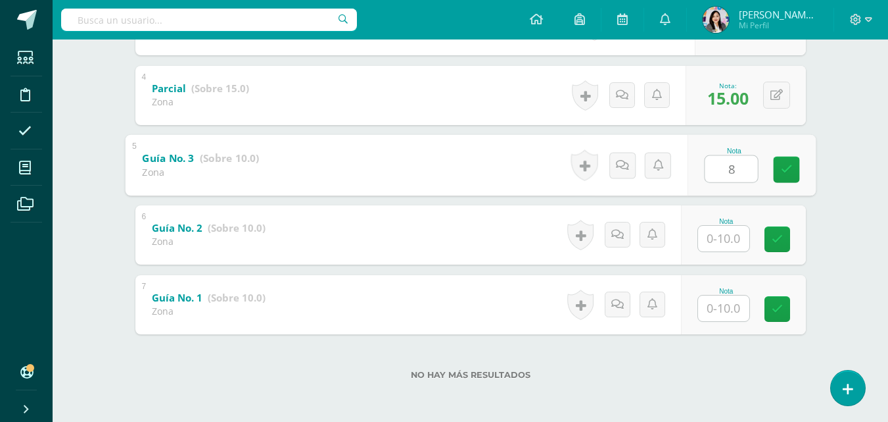
type input "8"
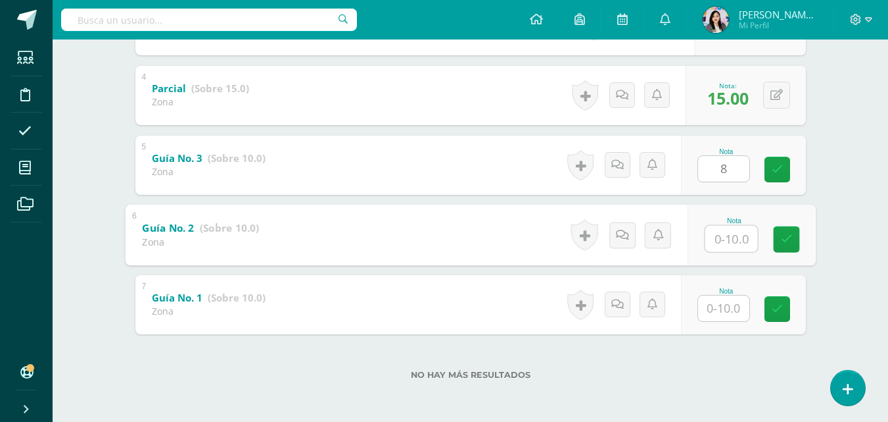
click at [715, 244] on input "text" at bounding box center [731, 238] width 53 height 26
type input "6"
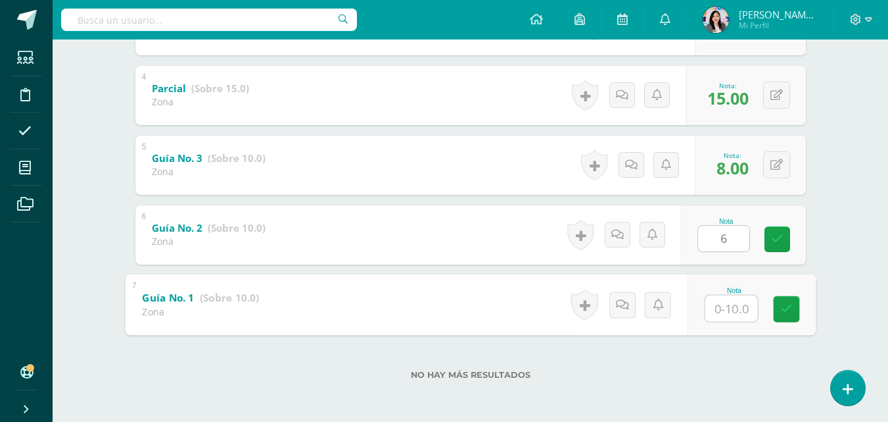
click at [721, 309] on input "text" at bounding box center [731, 308] width 53 height 26
type input "3"
click at [779, 307] on link at bounding box center [786, 308] width 26 height 26
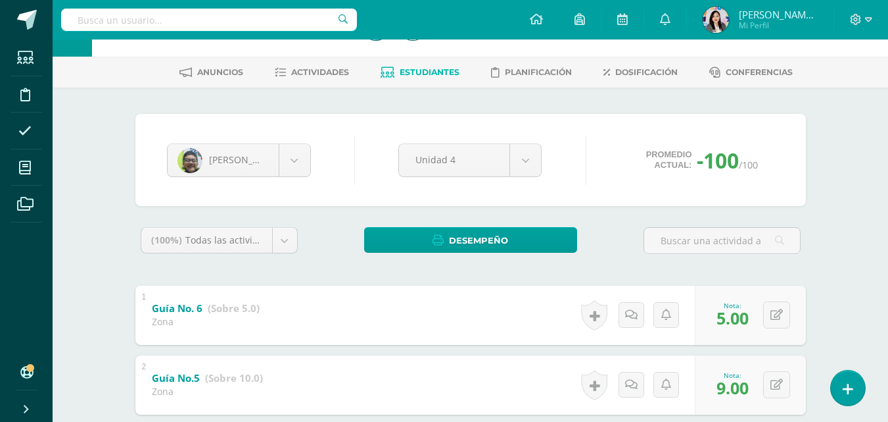
scroll to position [38, 0]
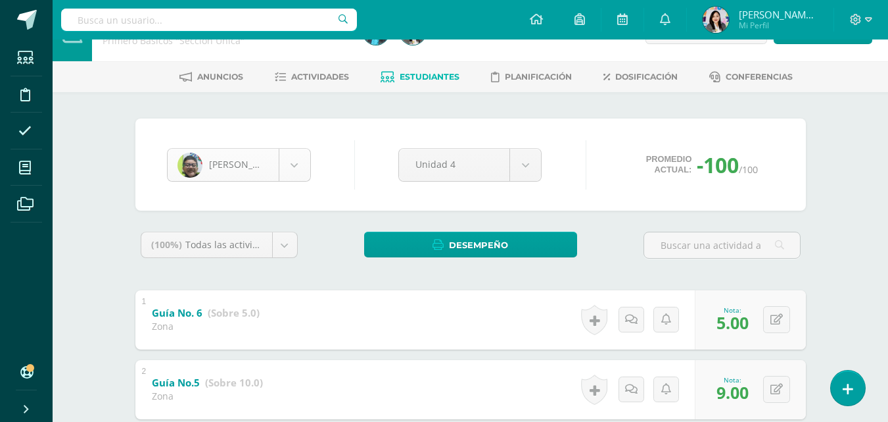
click at [298, 174] on body "Estudiantes Disciplina Asistencia Mis cursos Archivos Soporte Ayuda Reportar un…" at bounding box center [444, 408] width 888 height 893
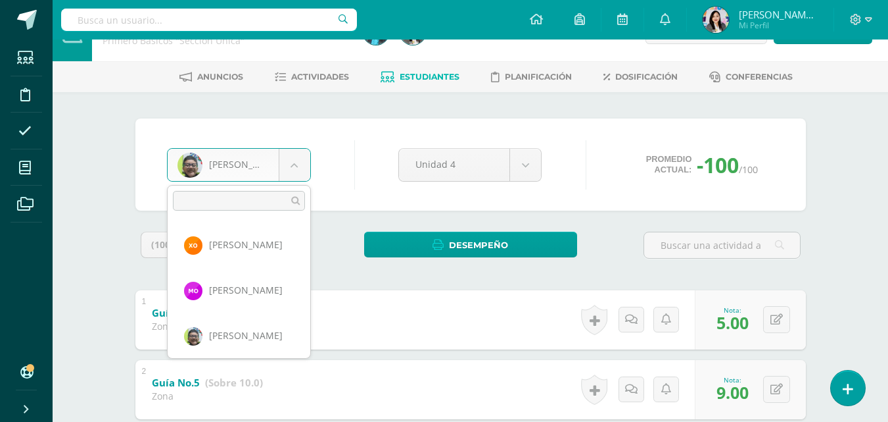
scroll to position [998, 0]
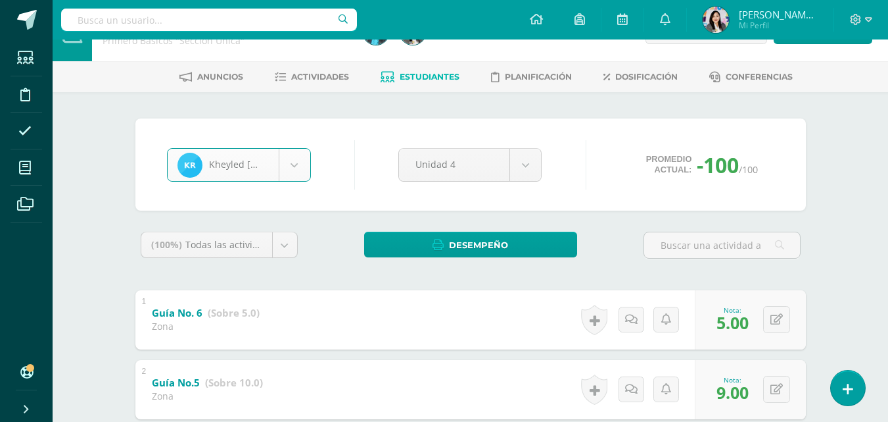
select select "1445"
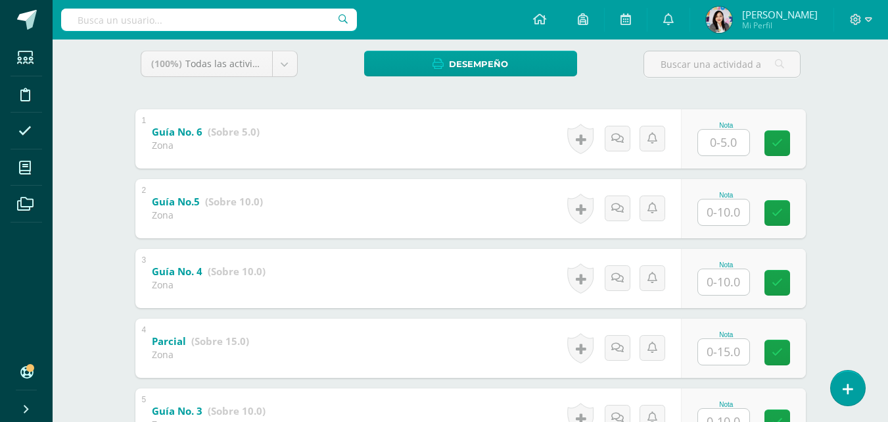
scroll to position [222, 0]
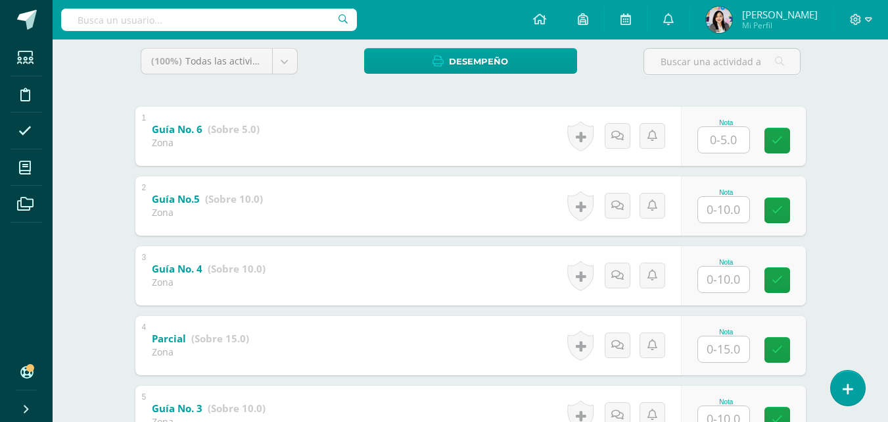
click at [733, 139] on input "text" at bounding box center [723, 140] width 51 height 26
type input "5"
click at [725, 218] on input "text" at bounding box center [731, 209] width 53 height 26
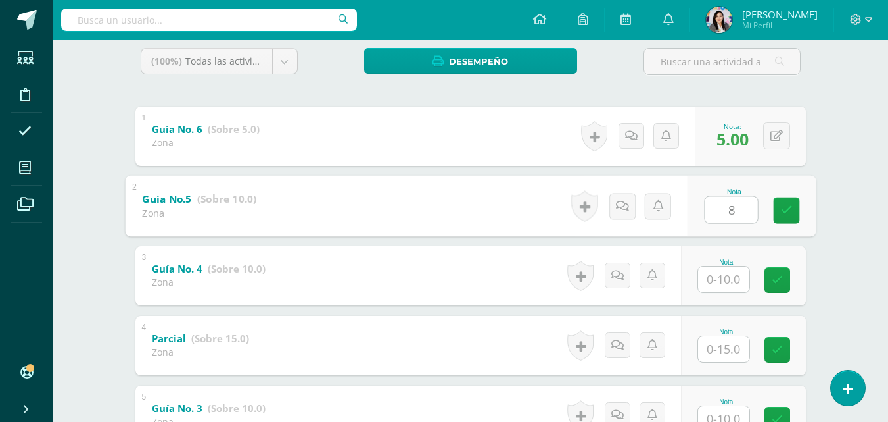
type input "8"
click at [731, 285] on input "text" at bounding box center [723, 279] width 51 height 26
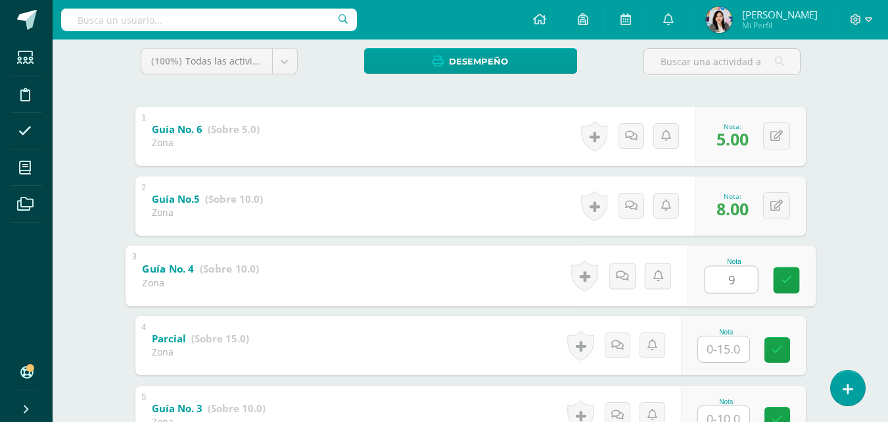
type input "9"
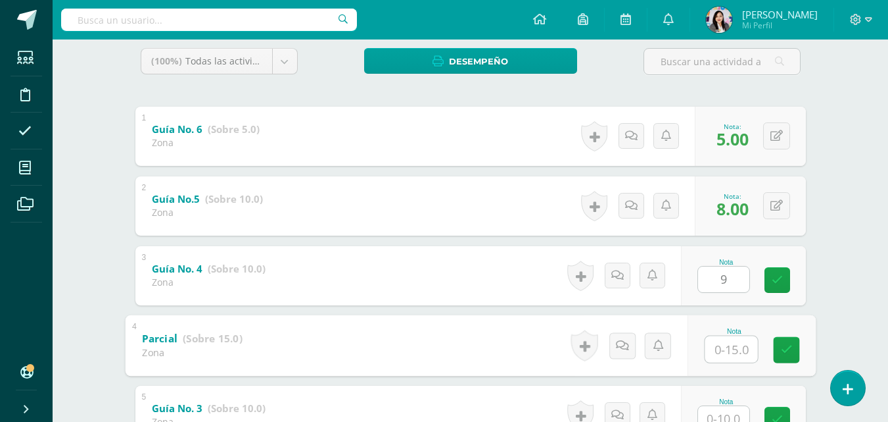
click at [728, 347] on input "text" at bounding box center [731, 348] width 53 height 26
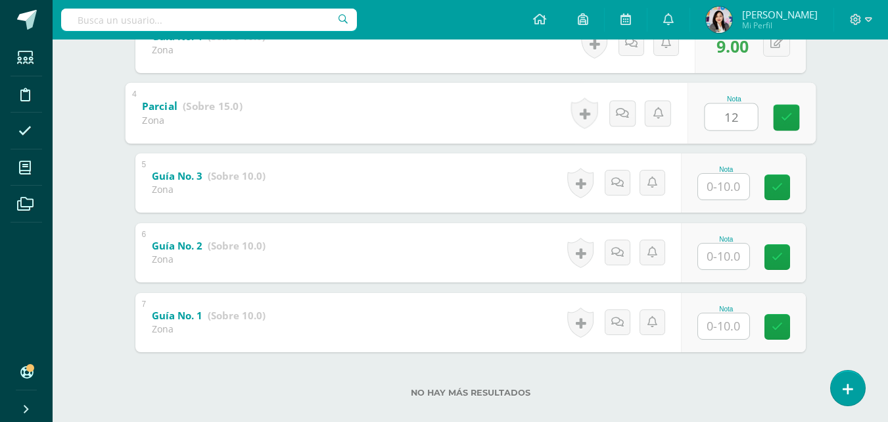
scroll to position [472, 0]
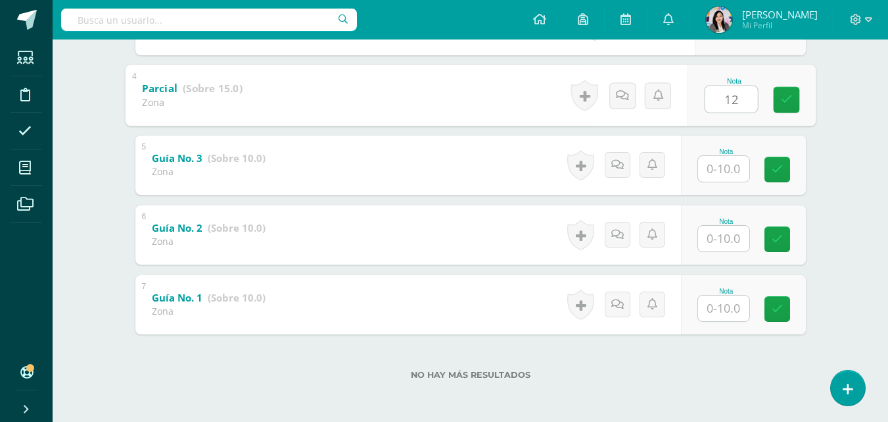
type input "12"
click at [733, 173] on input "text" at bounding box center [723, 169] width 51 height 26
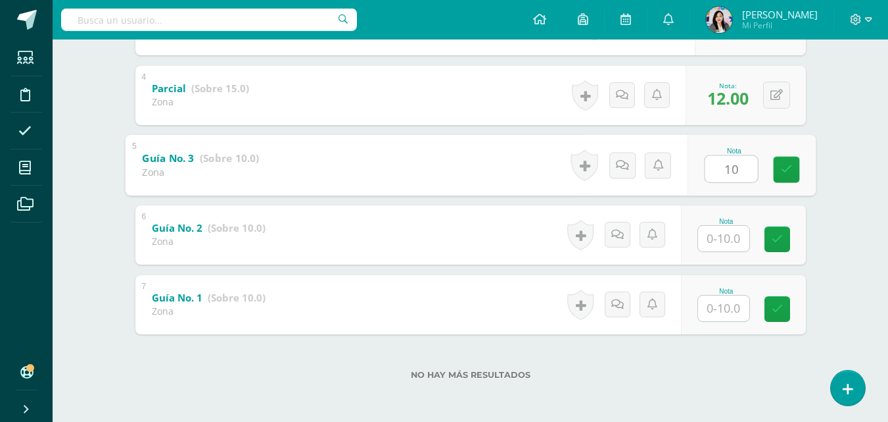
type input "10"
click at [726, 239] on input "text" at bounding box center [723, 239] width 51 height 26
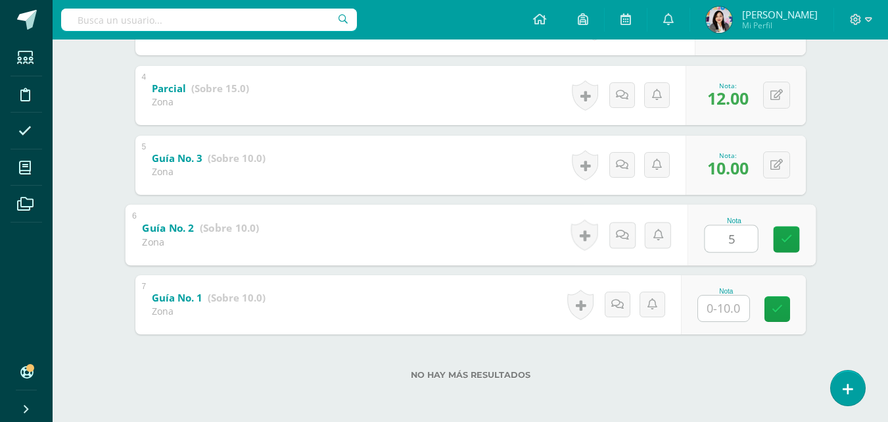
type input "5"
click at [732, 304] on input "text" at bounding box center [723, 308] width 51 height 26
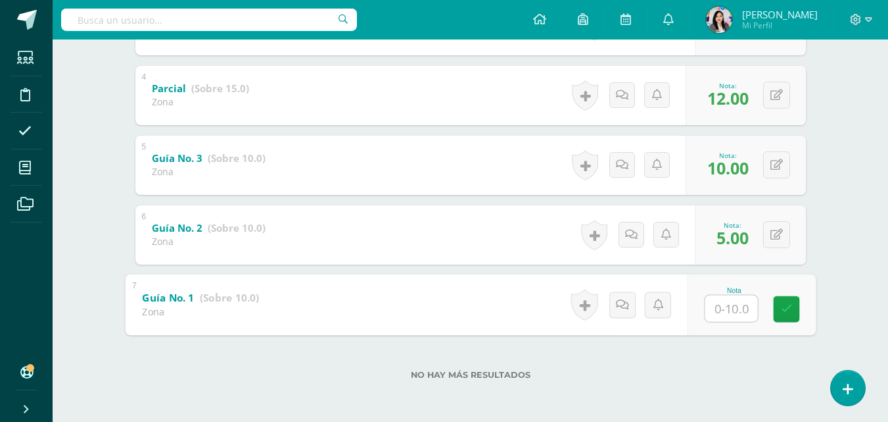
type input "3"
click at [794, 312] on link at bounding box center [786, 308] width 26 height 26
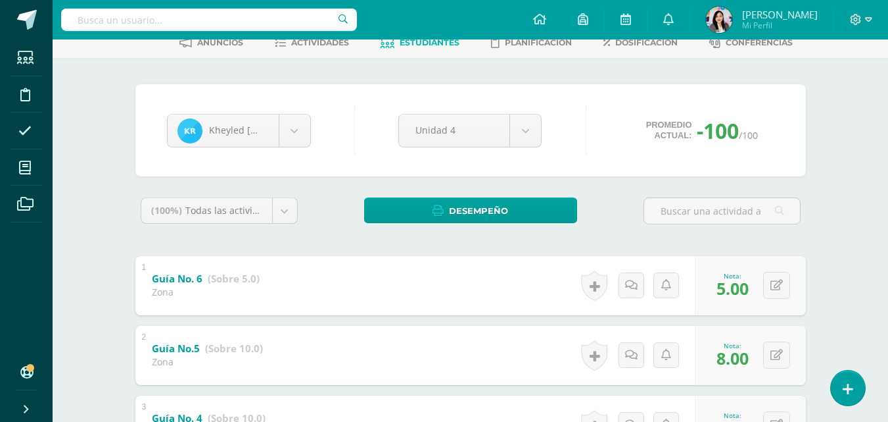
scroll to position [65, 0]
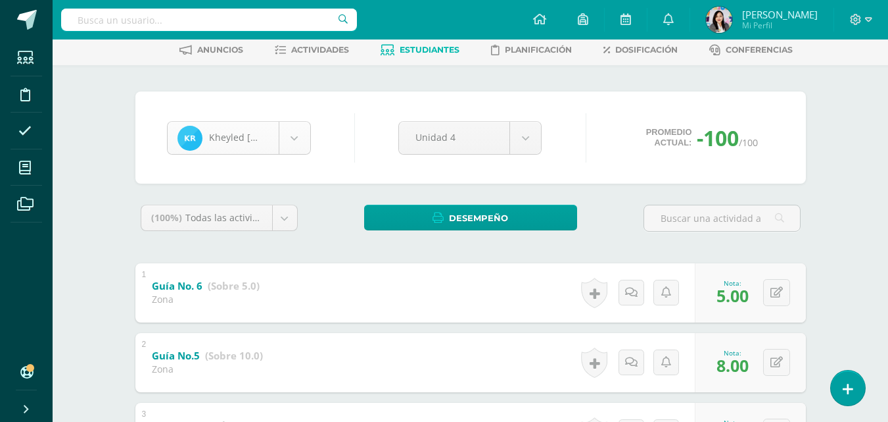
click at [307, 137] on body "Estudiantes Disciplina Asistencia Mis cursos Archivos Soporte Ayuda Reportar un…" at bounding box center [444, 381] width 888 height 893
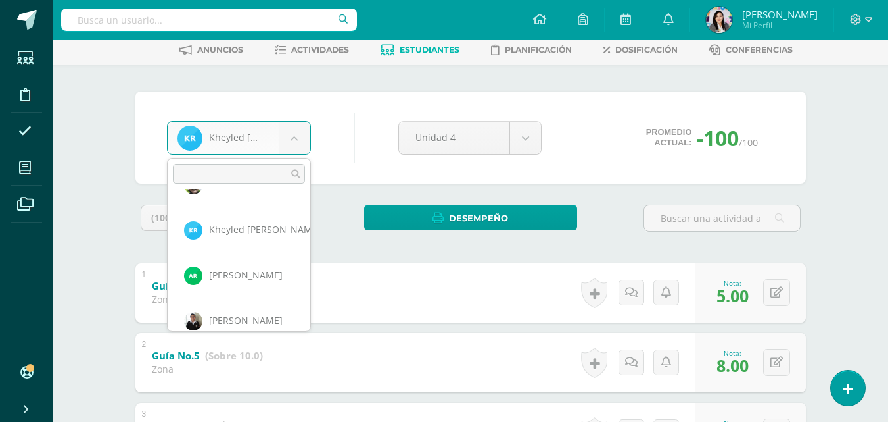
scroll to position [1043, 0]
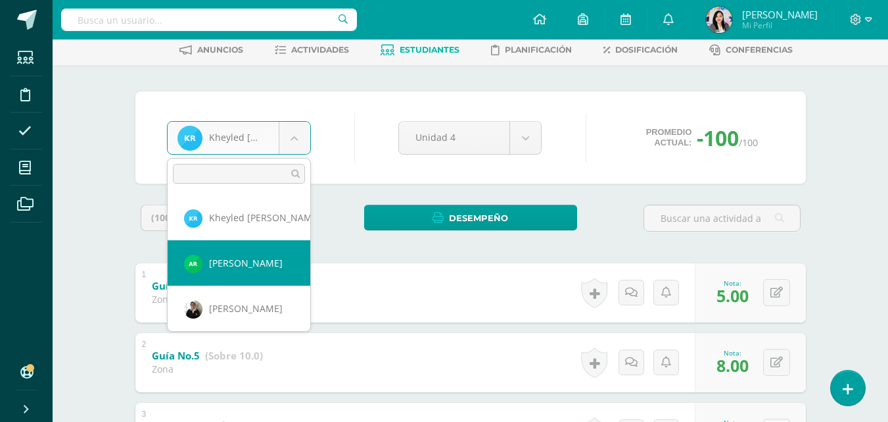
select select "1446"
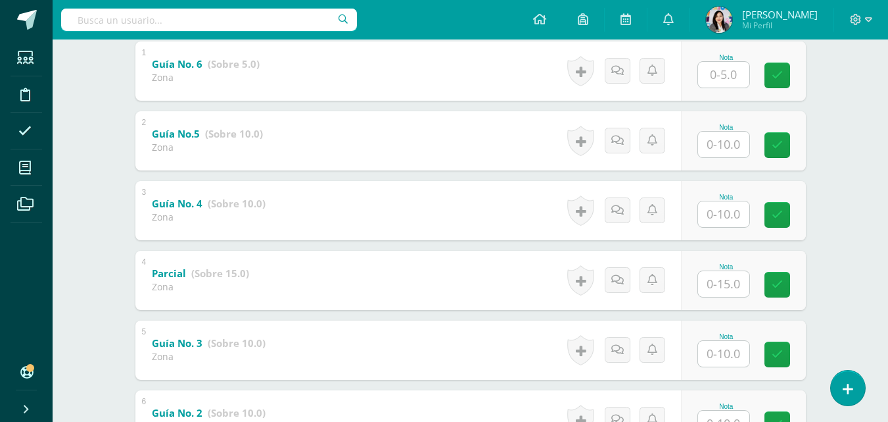
scroll to position [288, 0]
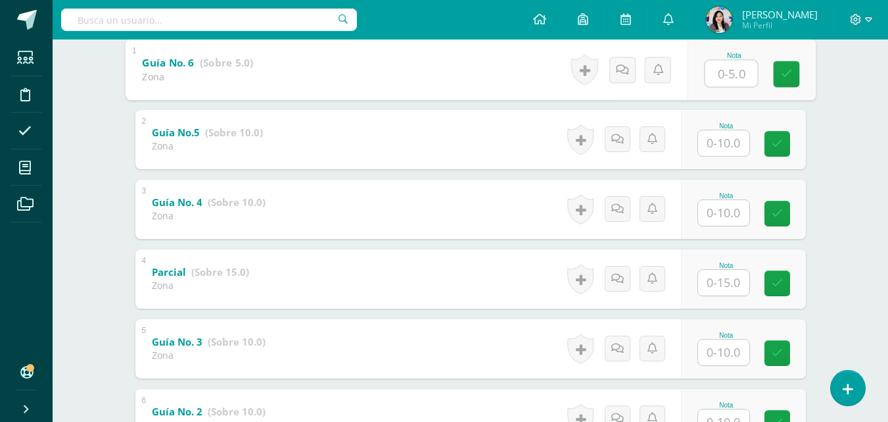
click at [740, 78] on input "text" at bounding box center [731, 73] width 53 height 26
type input "5"
click at [731, 149] on input "text" at bounding box center [723, 143] width 51 height 26
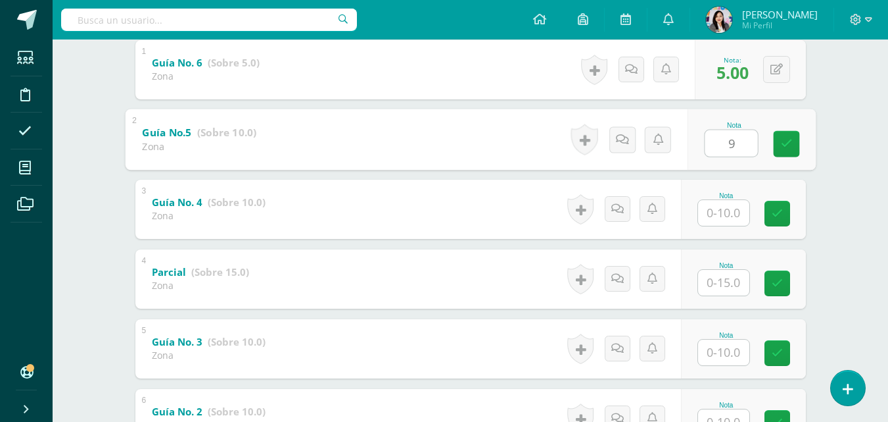
type input "9"
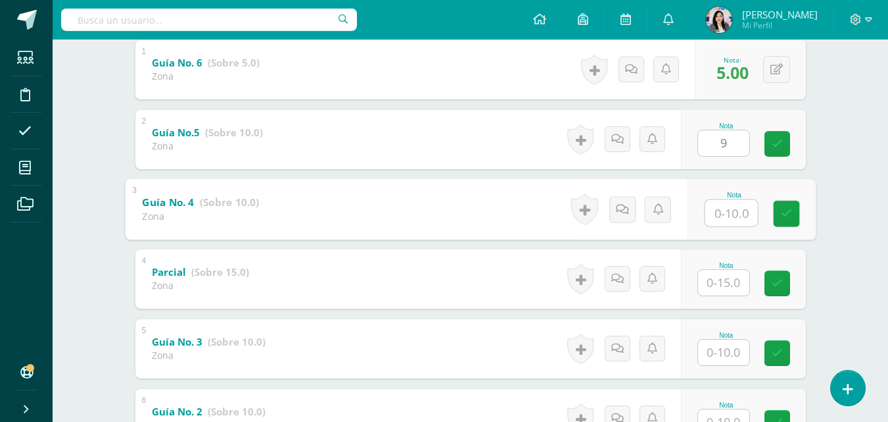
click at [717, 220] on input "text" at bounding box center [731, 212] width 53 height 26
type input "8"
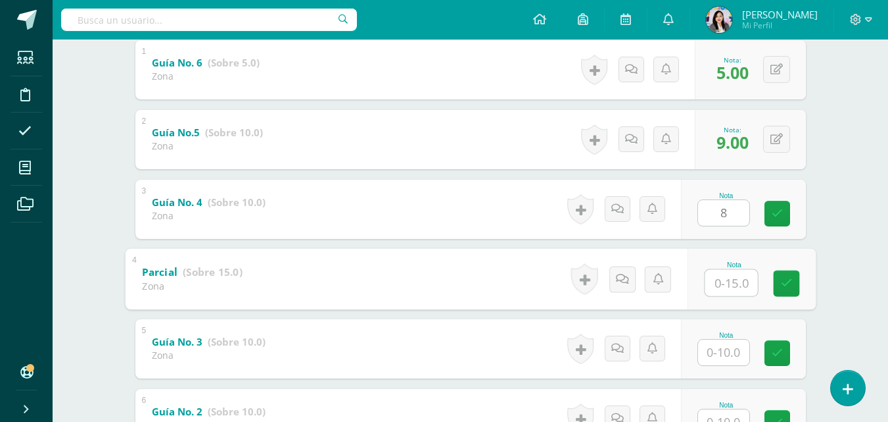
click at [733, 290] on input "text" at bounding box center [731, 282] width 53 height 26
type input "12"
click at [723, 354] on input "text" at bounding box center [723, 352] width 51 height 26
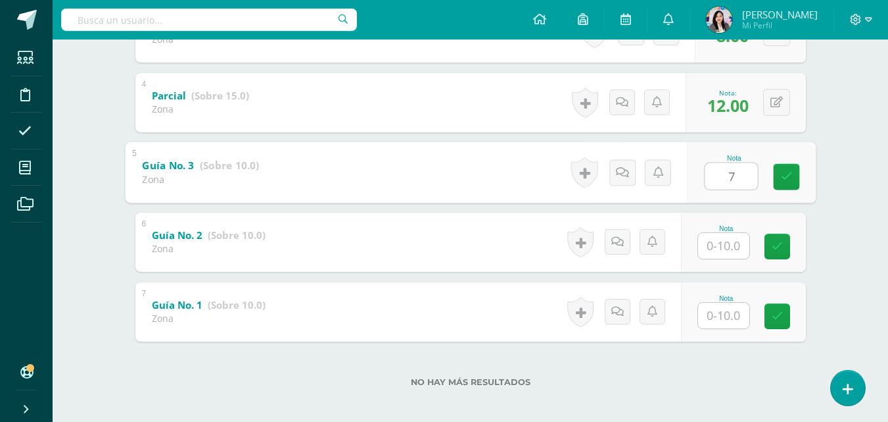
scroll to position [472, 0]
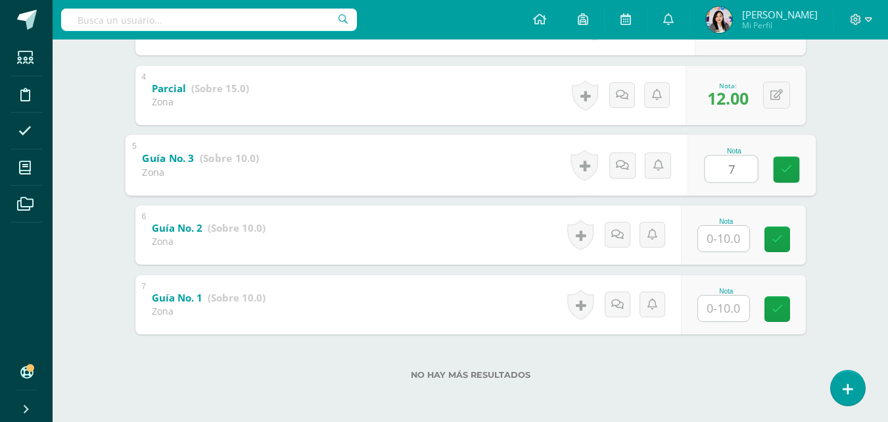
type input "7"
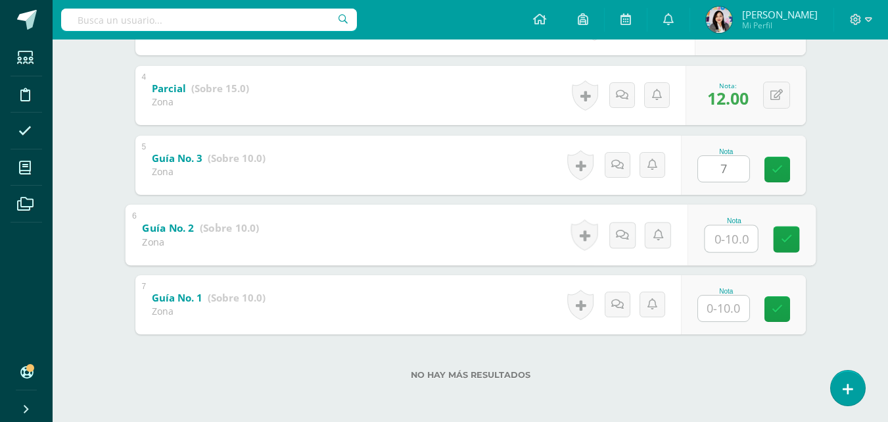
click at [710, 229] on input "text" at bounding box center [731, 238] width 53 height 26
type input "0"
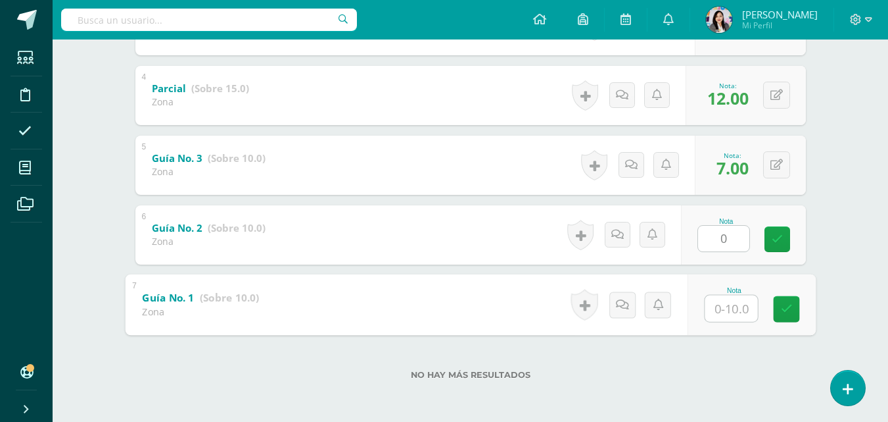
click at [714, 312] on input "text" at bounding box center [731, 308] width 53 height 26
type input "3"
click at [777, 312] on link at bounding box center [786, 308] width 26 height 26
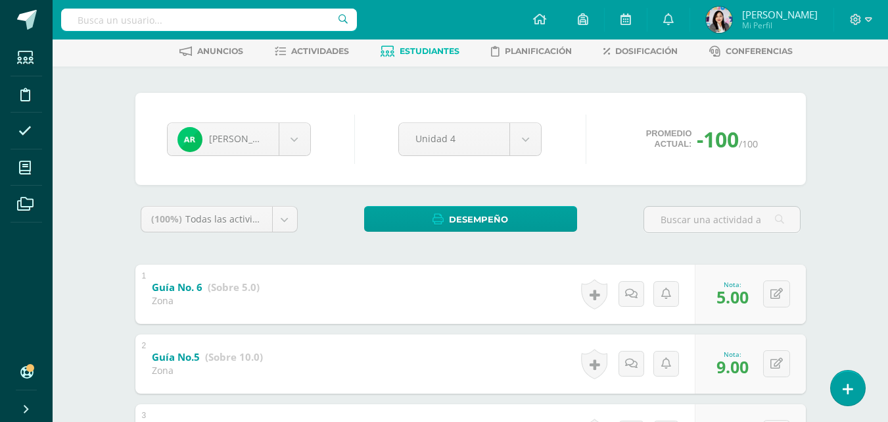
scroll to position [62, 0]
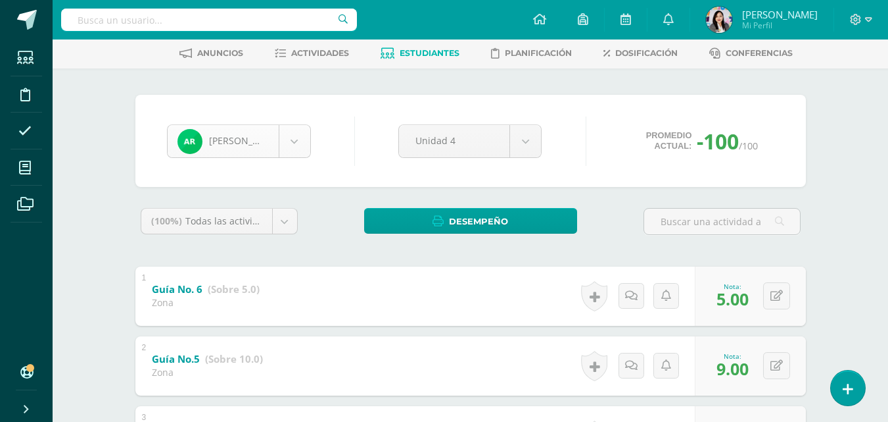
click at [303, 132] on body "Estudiantes Disciplina Asistencia Mis cursos Archivos Soporte Ayuda Reportar un…" at bounding box center [444, 384] width 888 height 893
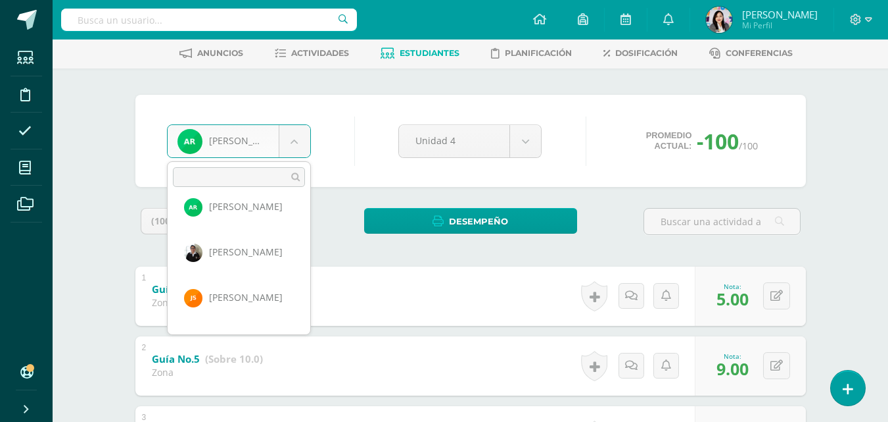
scroll to position [1134, 0]
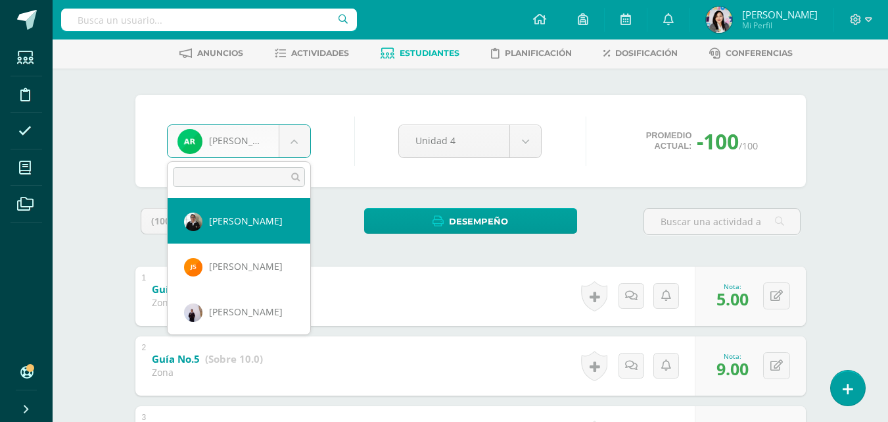
select select "234"
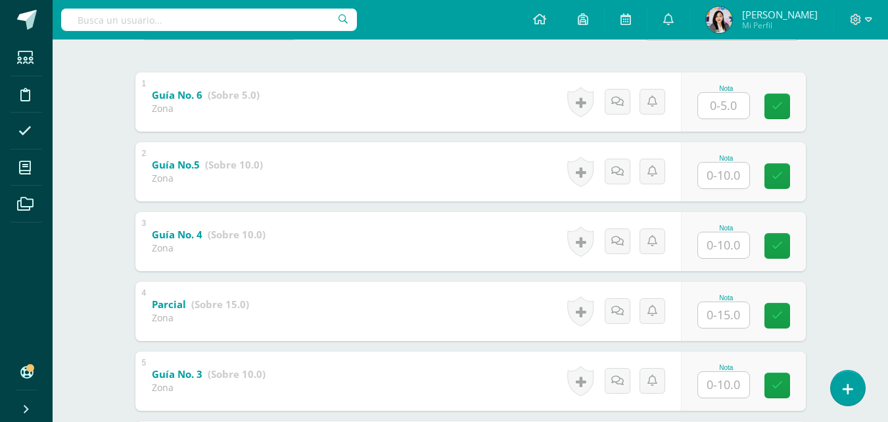
scroll to position [257, 0]
click at [736, 112] on input "text" at bounding box center [723, 104] width 51 height 26
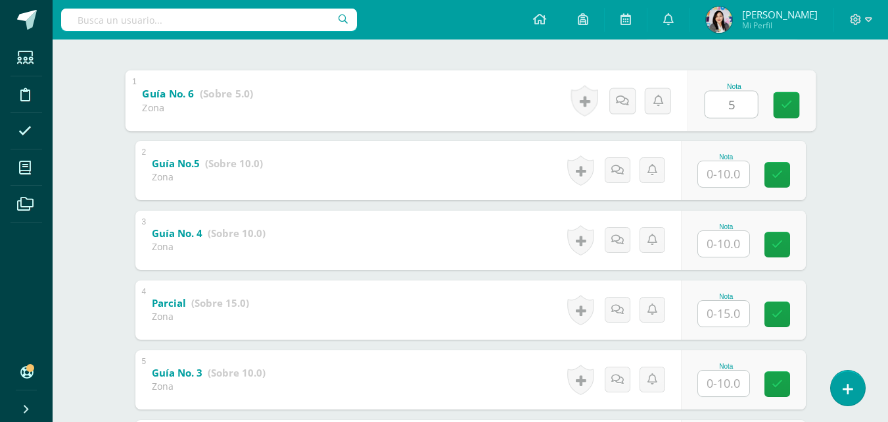
type input "5"
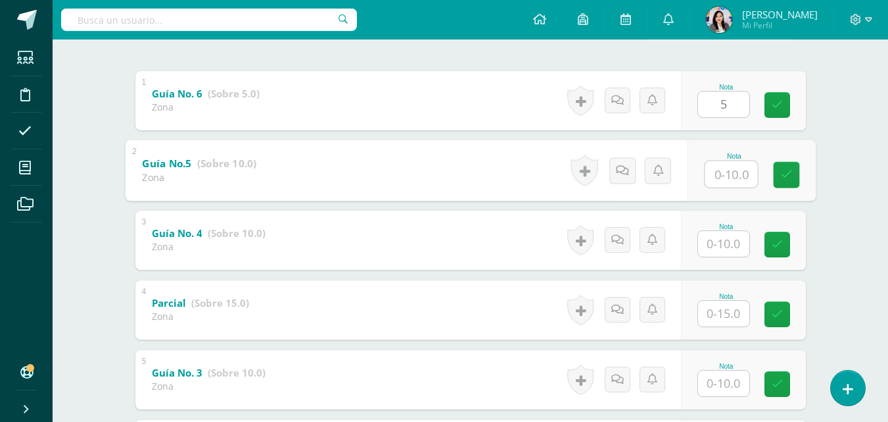
click at [725, 164] on input "text" at bounding box center [731, 173] width 53 height 26
type input "7"
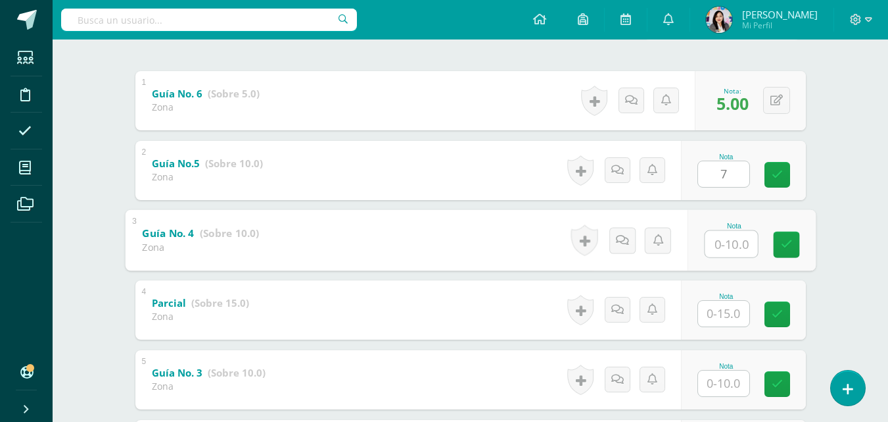
click at [723, 240] on input "text" at bounding box center [731, 243] width 53 height 26
type input "7"
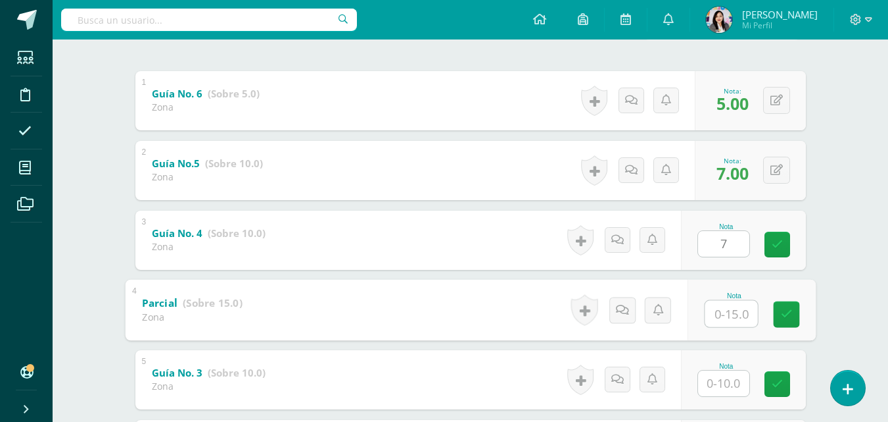
click at [746, 306] on input "text" at bounding box center [731, 313] width 53 height 26
type input "12"
click at [737, 379] on input "text" at bounding box center [723, 383] width 51 height 26
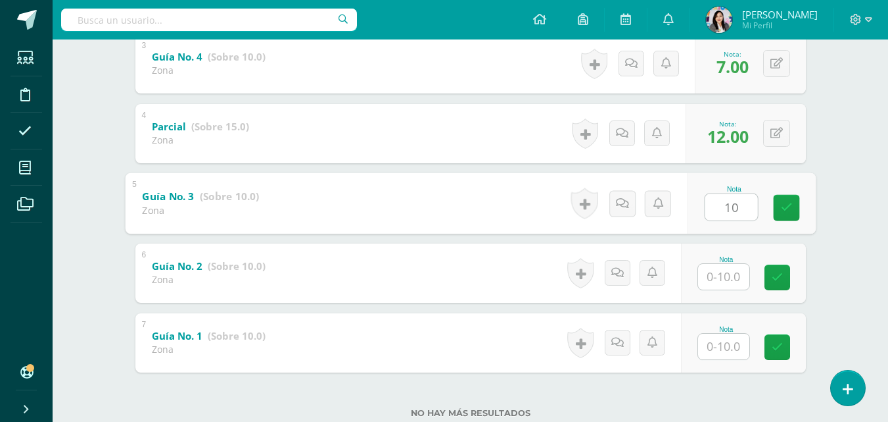
scroll to position [472, 0]
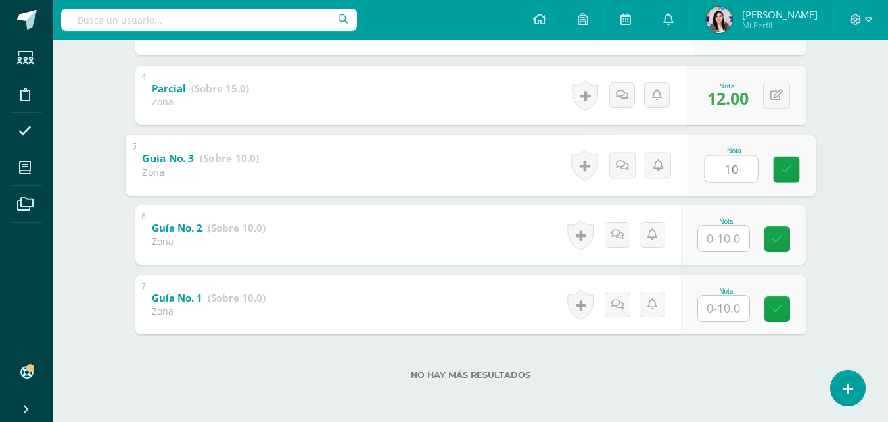
type input "10"
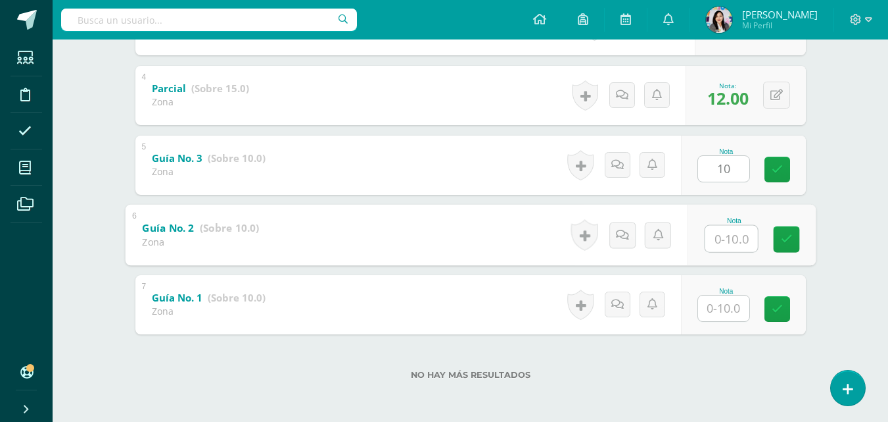
click at [733, 242] on input "text" at bounding box center [731, 238] width 53 height 26
type input "8"
click at [728, 316] on input "text" at bounding box center [723, 308] width 51 height 26
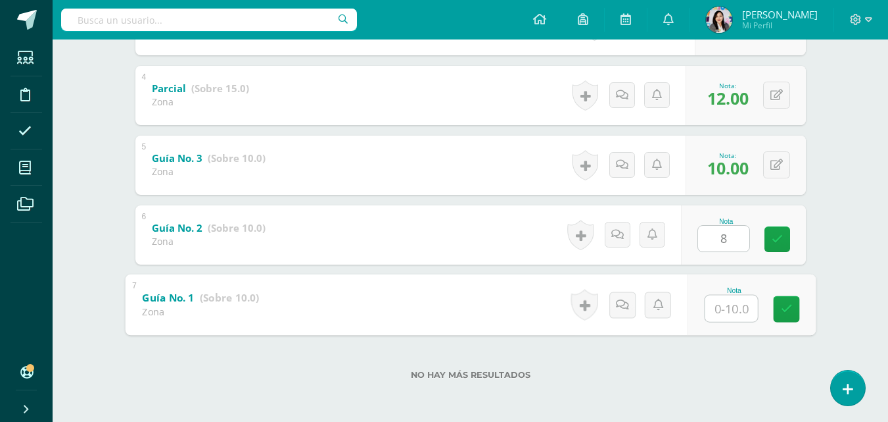
type input "8"
click at [793, 308] on link at bounding box center [786, 308] width 26 height 26
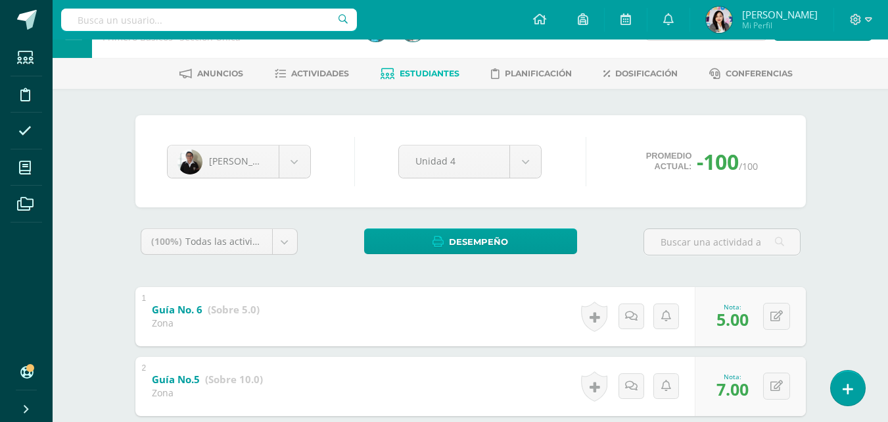
scroll to position [0, 0]
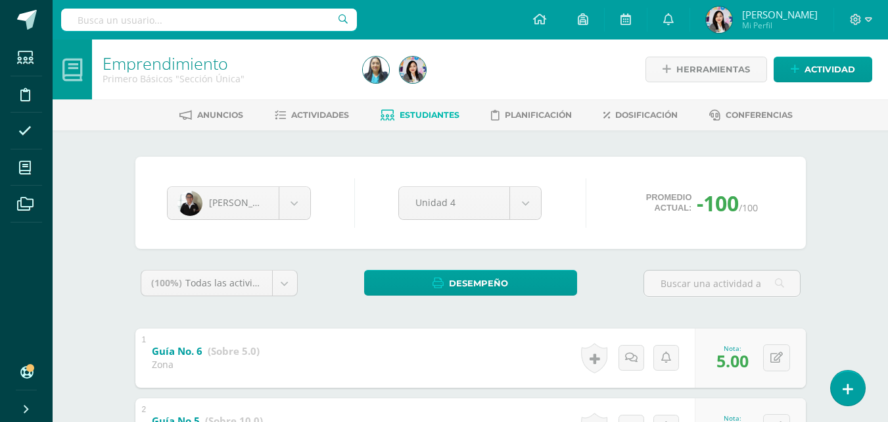
click at [303, 183] on div "Ian Raymundo Jefferson Aguilar Daniella Alcántara Genesis Alijá Maria Alija Ali…" at bounding box center [471, 203] width 618 height 50
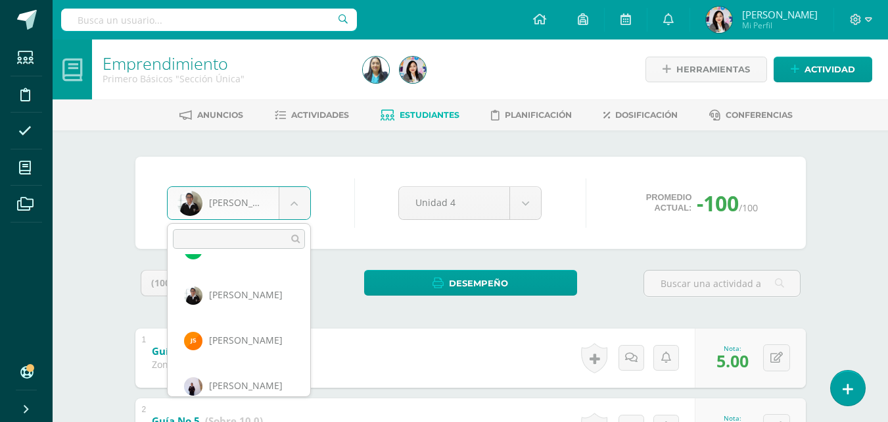
scroll to position [1134, 0]
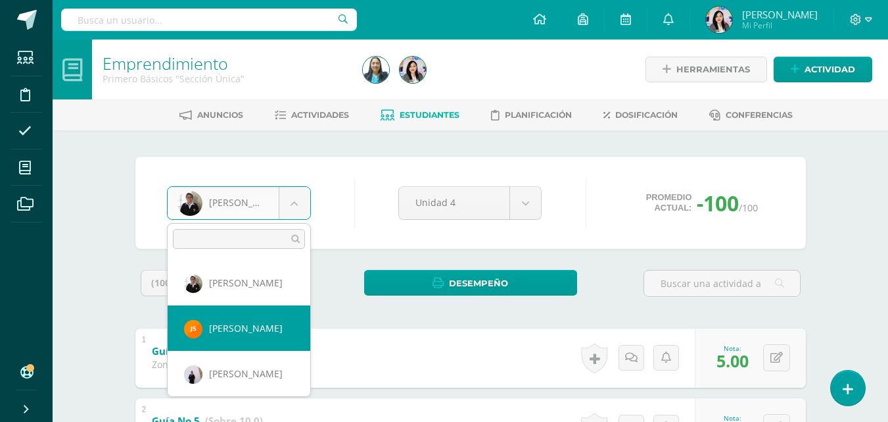
select select "1680"
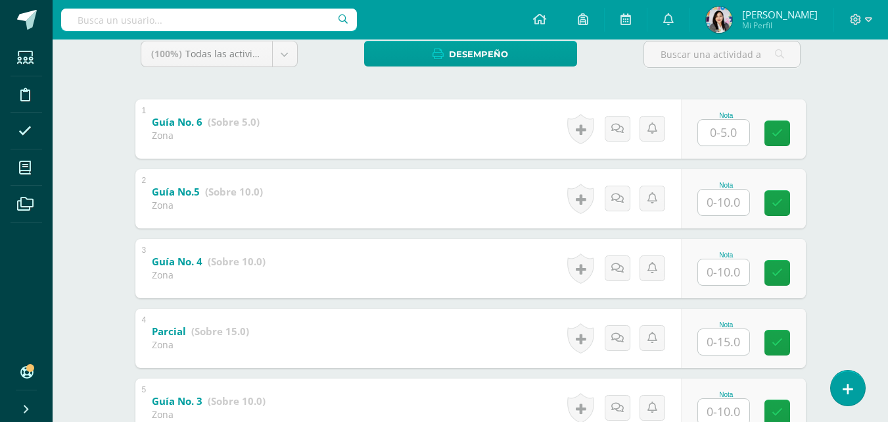
scroll to position [231, 0]
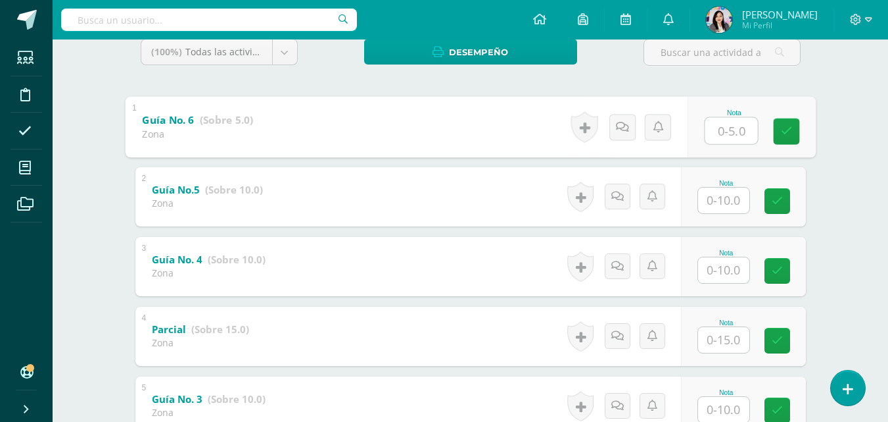
click at [737, 134] on input "text" at bounding box center [731, 130] width 53 height 26
type input "5"
type input "0"
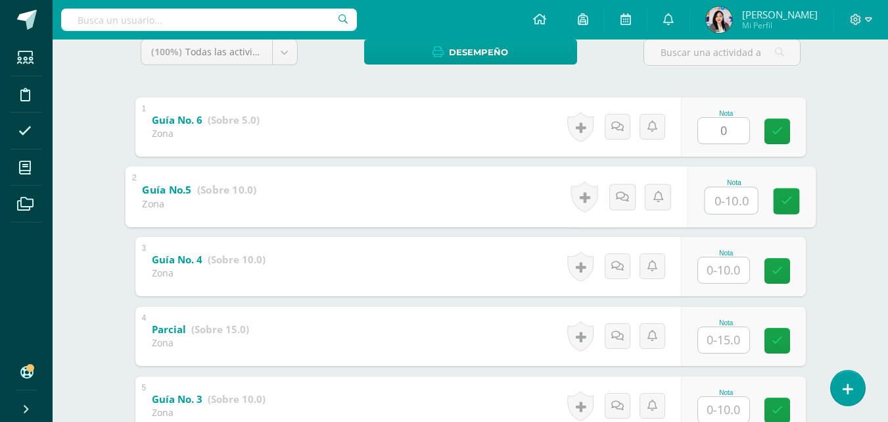
click at [723, 201] on input "text" at bounding box center [731, 200] width 53 height 26
type input "6"
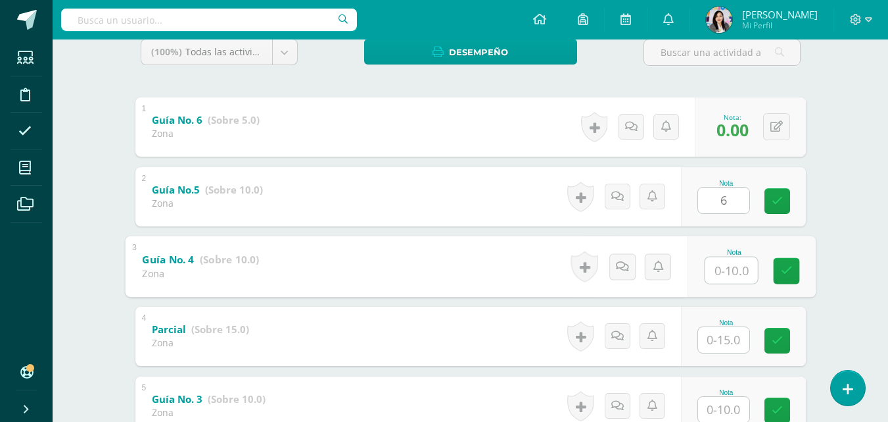
click at [727, 269] on input "text" at bounding box center [731, 269] width 53 height 26
type input "2"
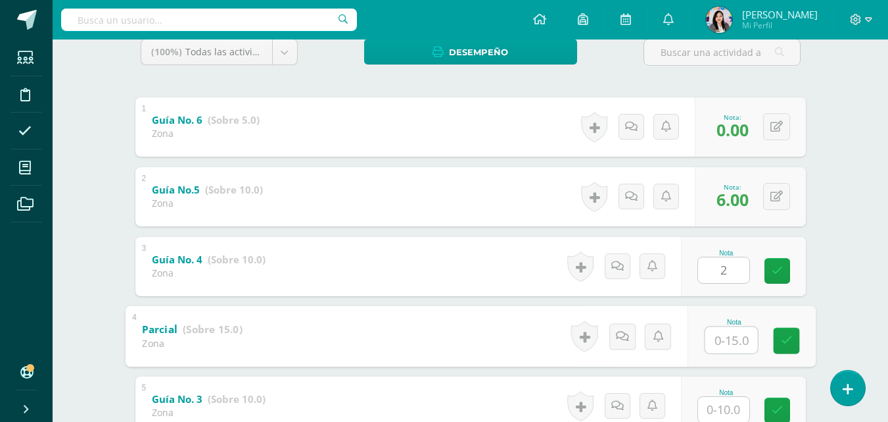
click at [729, 342] on input "text" at bounding box center [731, 339] width 53 height 26
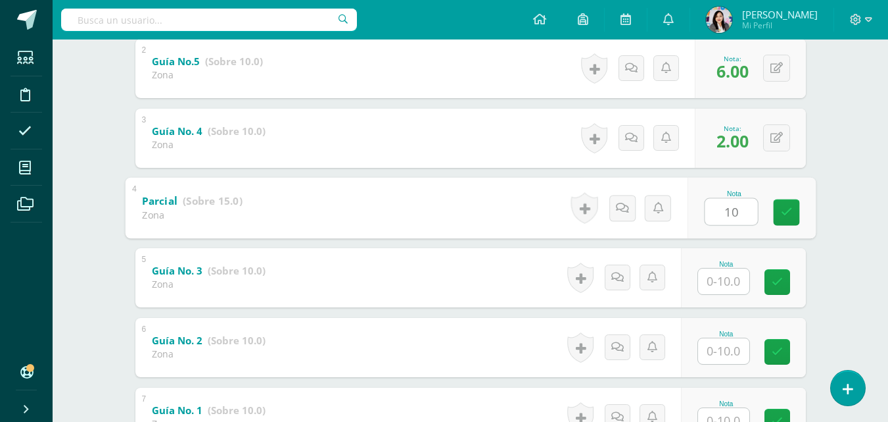
scroll to position [472, 0]
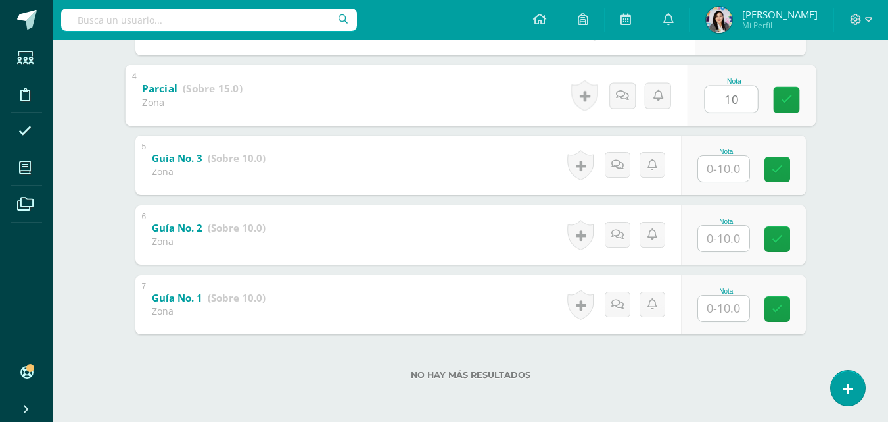
type input "10"
click at [709, 166] on input "text" at bounding box center [723, 169] width 51 height 26
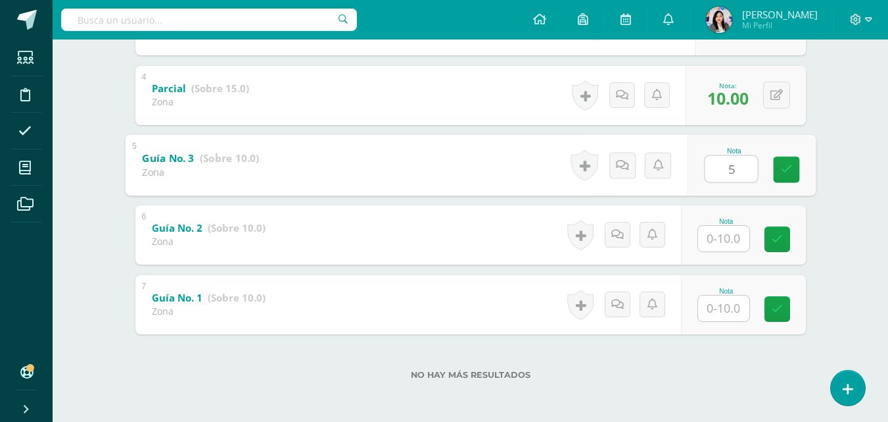
type input "5"
click at [726, 244] on input "text" at bounding box center [723, 239] width 51 height 26
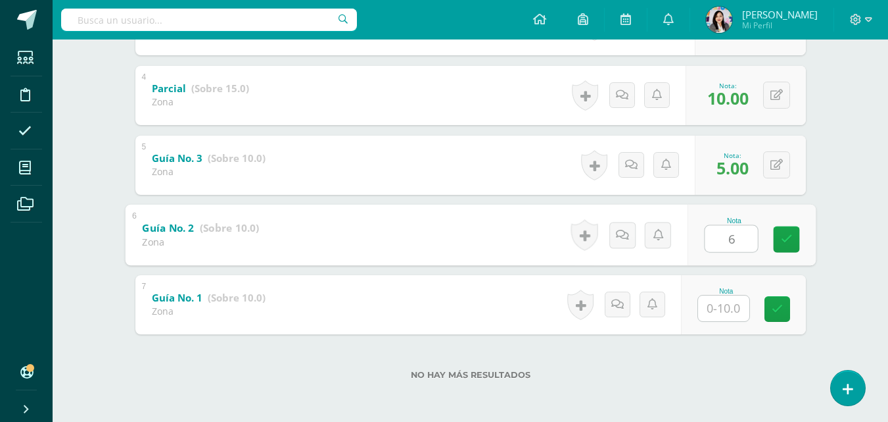
type input "6"
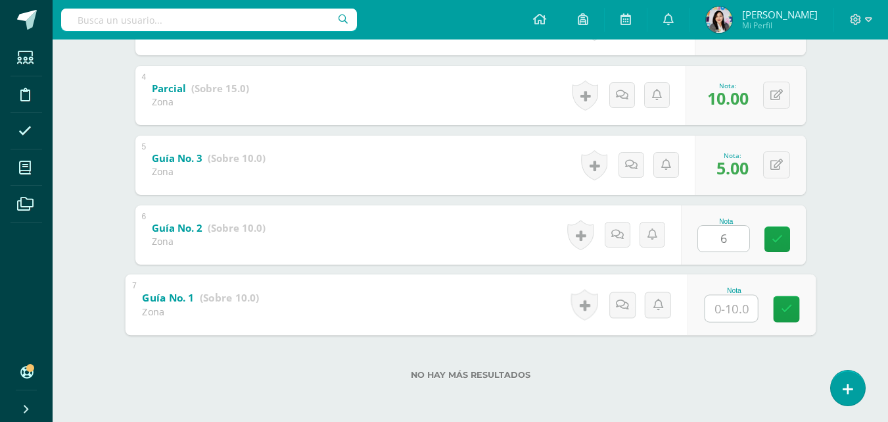
click at [728, 304] on input "text" at bounding box center [731, 308] width 53 height 26
type input "2"
click at [794, 310] on link at bounding box center [786, 308] width 26 height 26
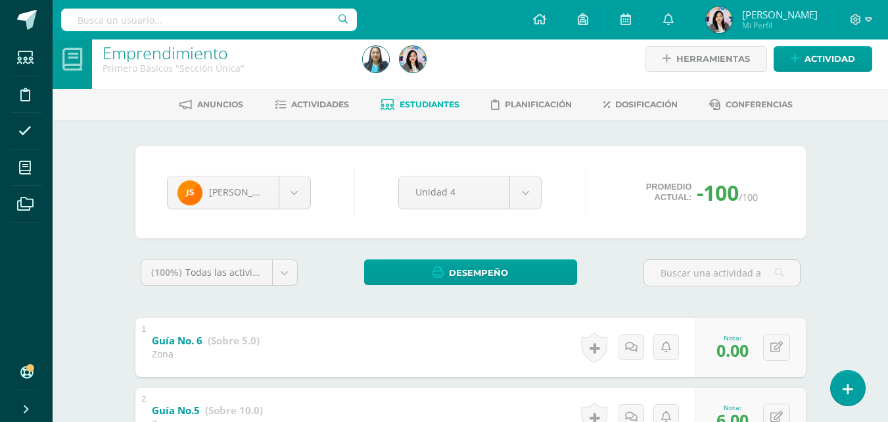
scroll to position [9, 0]
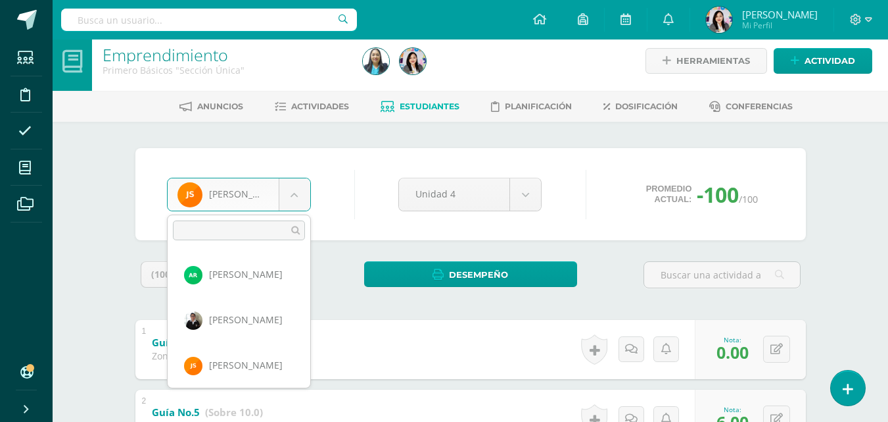
scroll to position [1134, 0]
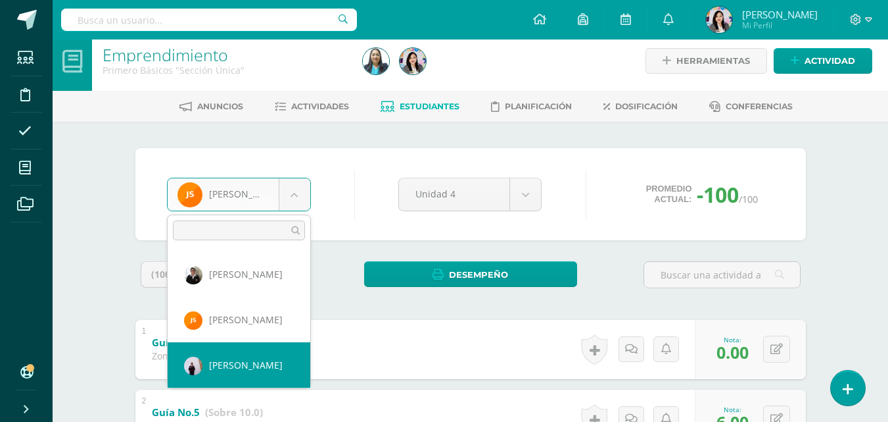
select select "2"
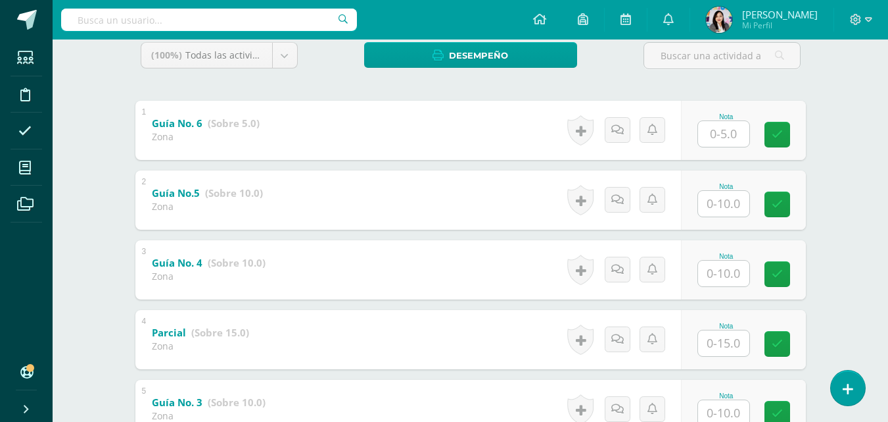
scroll to position [231, 0]
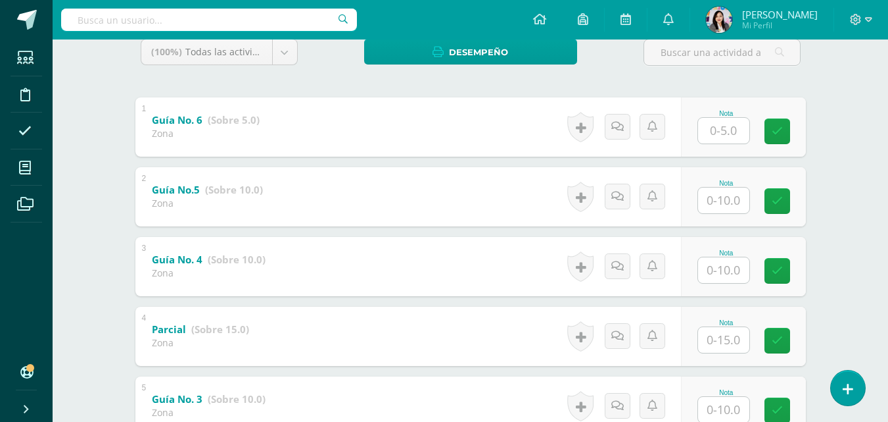
click at [750, 126] on div at bounding box center [724, 130] width 53 height 27
click at [721, 139] on input "text" at bounding box center [731, 130] width 53 height 26
type input "0"
click at [729, 201] on input "text" at bounding box center [731, 200] width 53 height 26
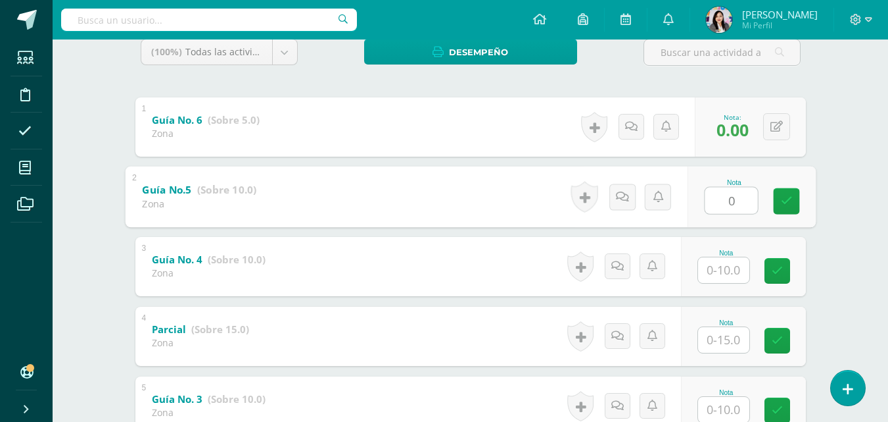
type input "0"
click at [737, 261] on input "text" at bounding box center [723, 270] width 51 height 26
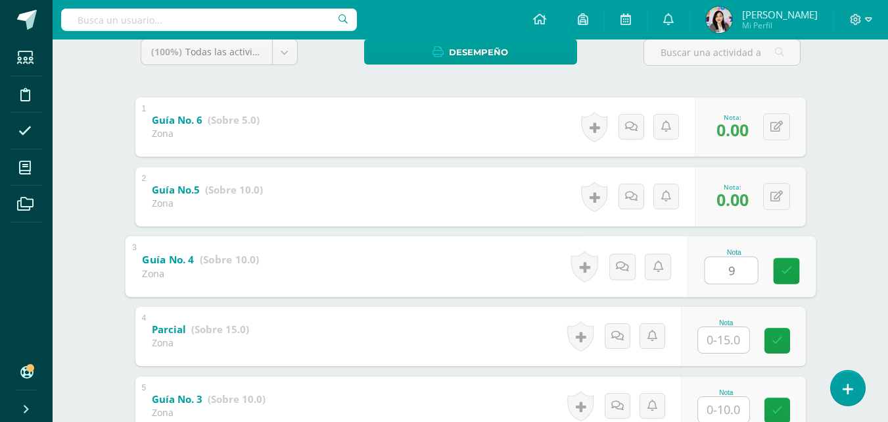
type input "9"
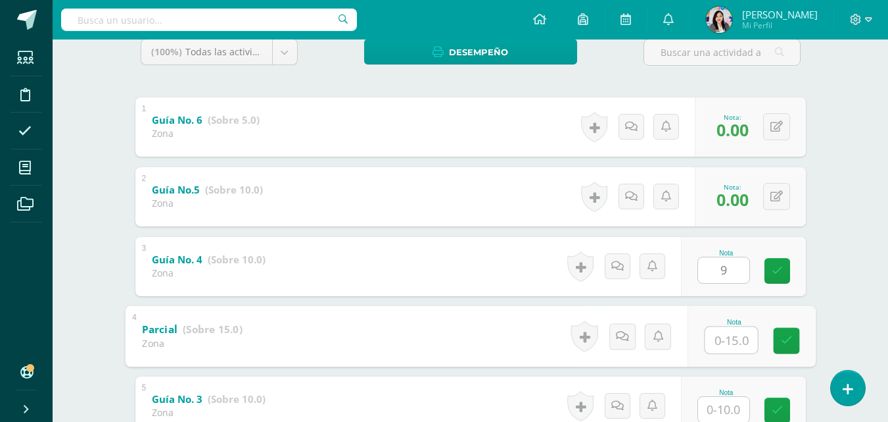
click at [714, 338] on input "text" at bounding box center [731, 339] width 53 height 26
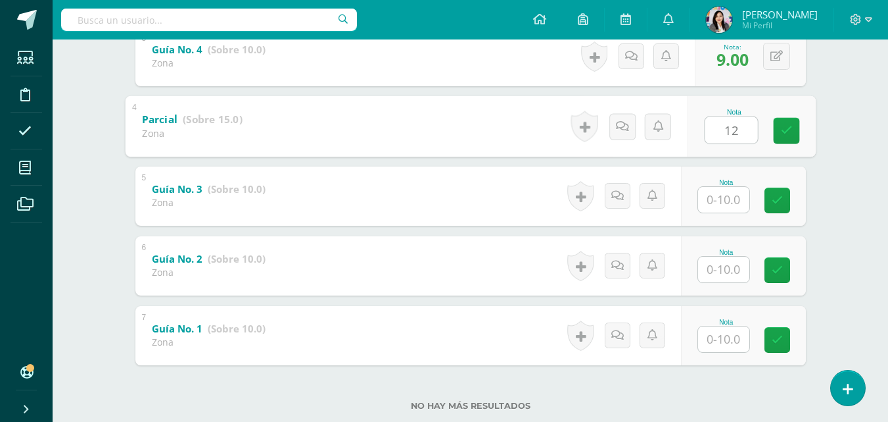
scroll to position [445, 0]
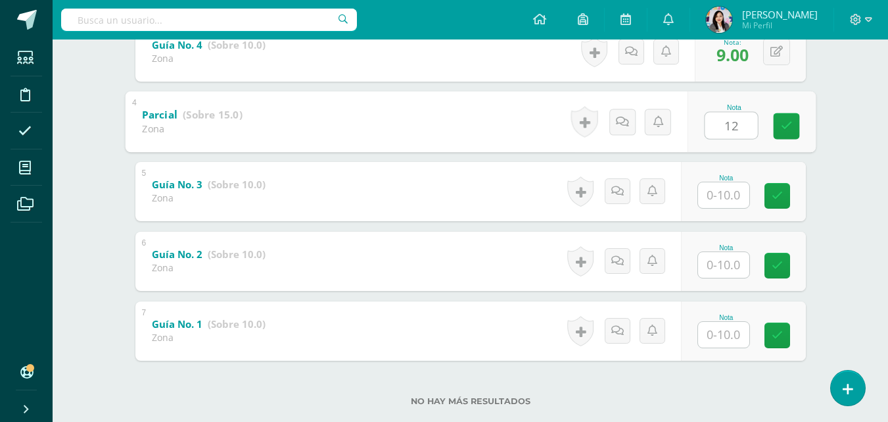
type input "12"
click at [715, 194] on input "text" at bounding box center [723, 195] width 51 height 26
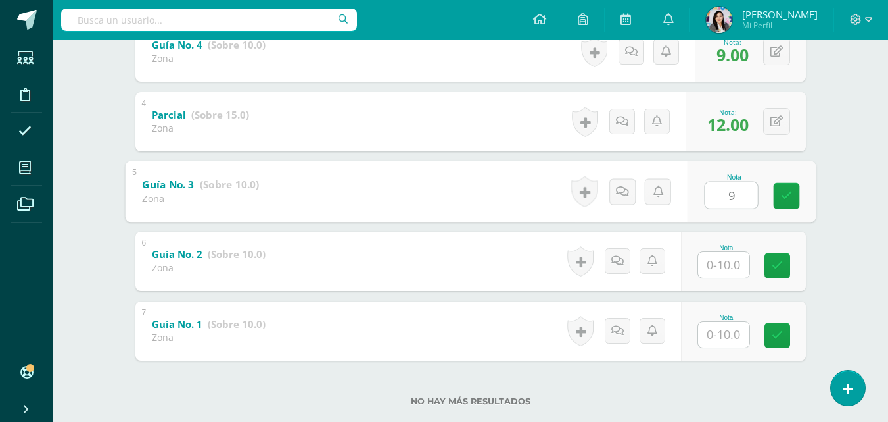
type input "9"
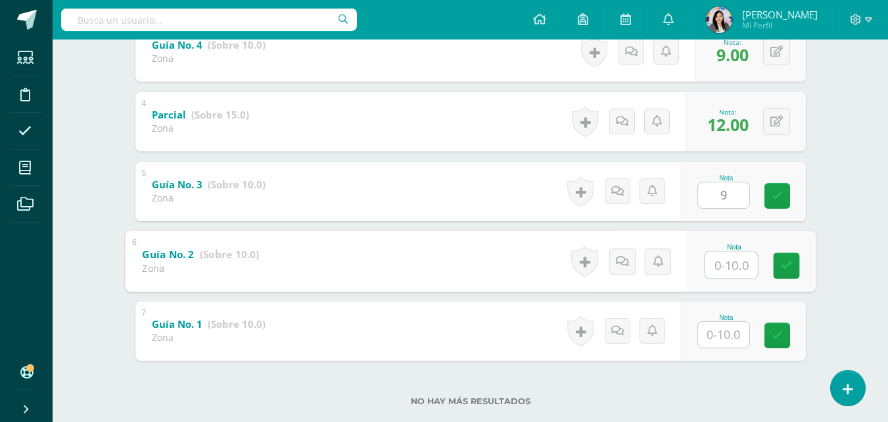
click at [720, 269] on input "text" at bounding box center [731, 264] width 53 height 26
type input "10"
click at [723, 337] on input "text" at bounding box center [723, 335] width 51 height 26
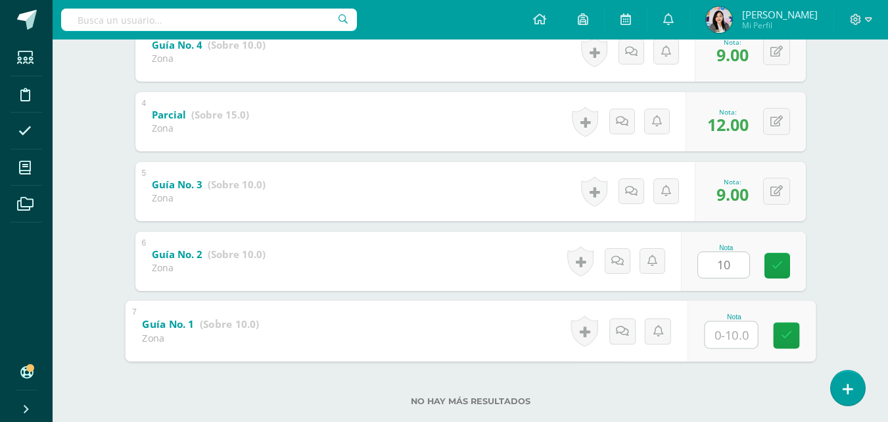
type input "8"
click at [778, 337] on link at bounding box center [786, 335] width 26 height 26
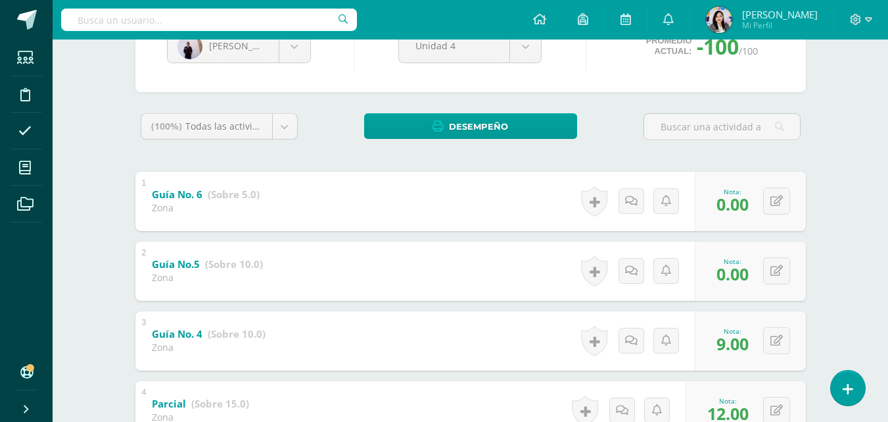
scroll to position [142, 0]
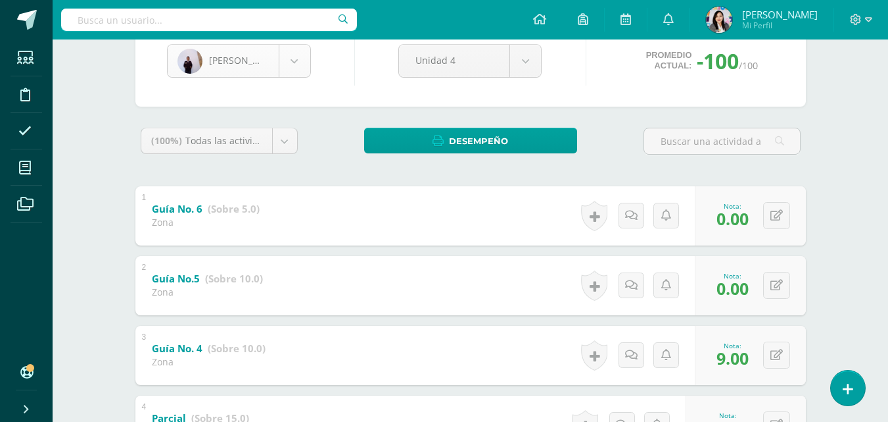
click at [294, 58] on body "Estudiantes Disciplina Asistencia Mis cursos Archivos Soporte Ayuda Reportar un…" at bounding box center [444, 304] width 888 height 893
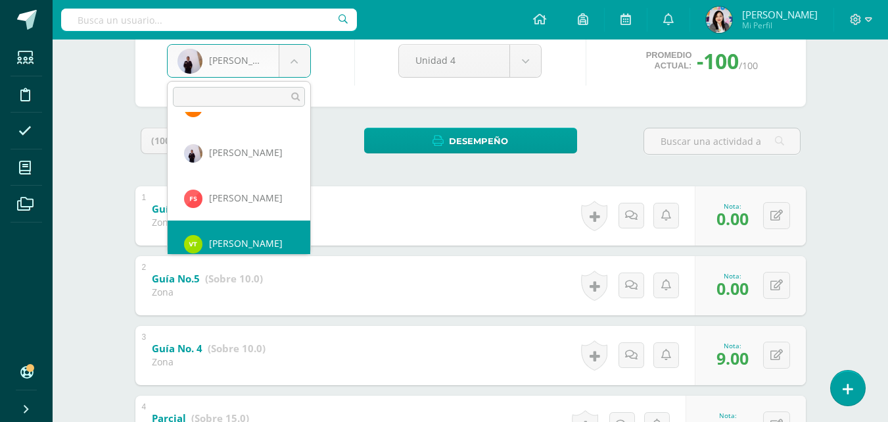
scroll to position [1225, 0]
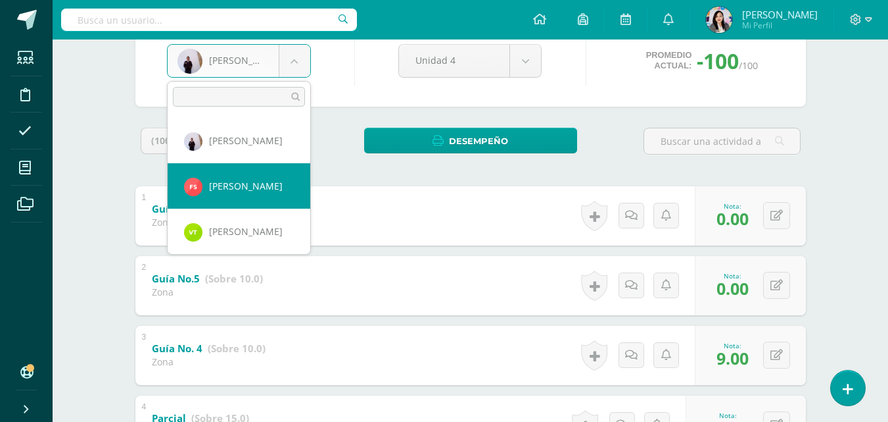
select select "1679"
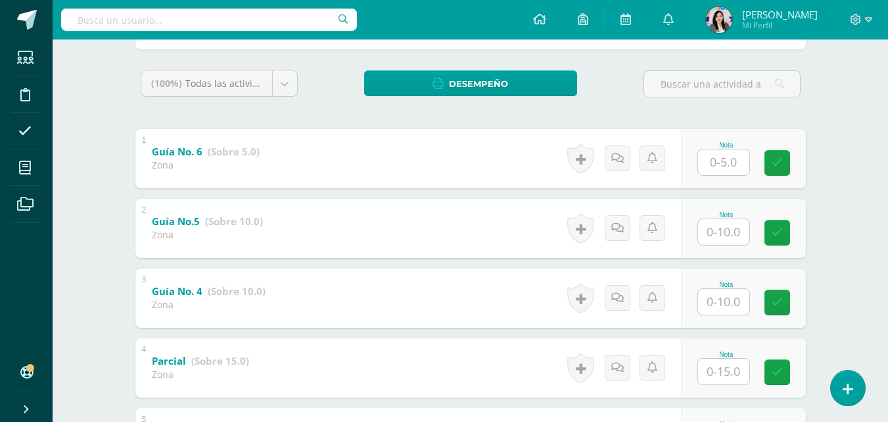
scroll to position [204, 0]
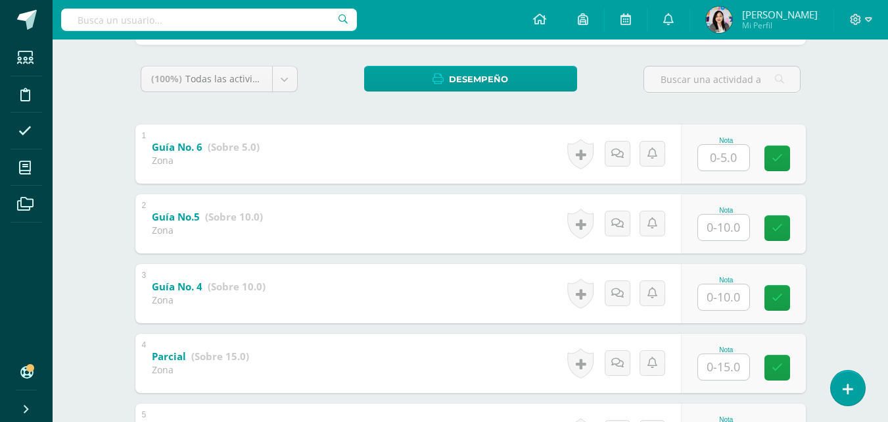
click at [733, 167] on input "text" at bounding box center [723, 158] width 51 height 26
type input "0"
type input "4"
click at [717, 230] on input "text" at bounding box center [723, 227] width 51 height 26
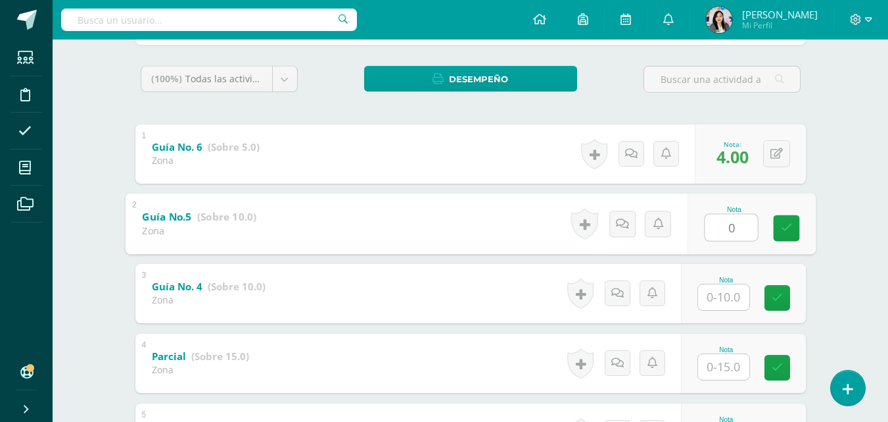
type input "0"
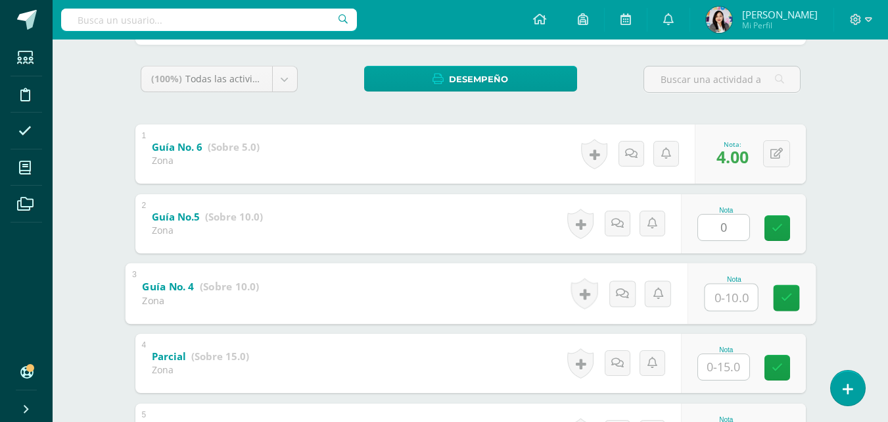
click at [719, 295] on input "text" at bounding box center [731, 296] width 53 height 26
type input "8"
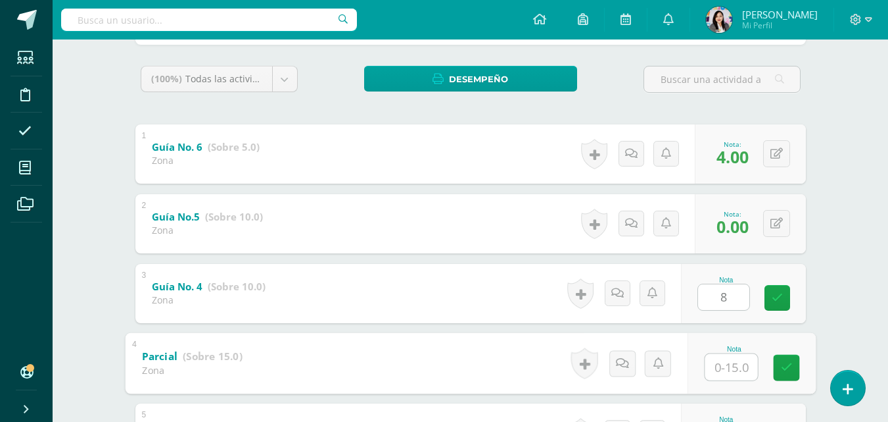
click at [714, 362] on input "text" at bounding box center [731, 366] width 53 height 26
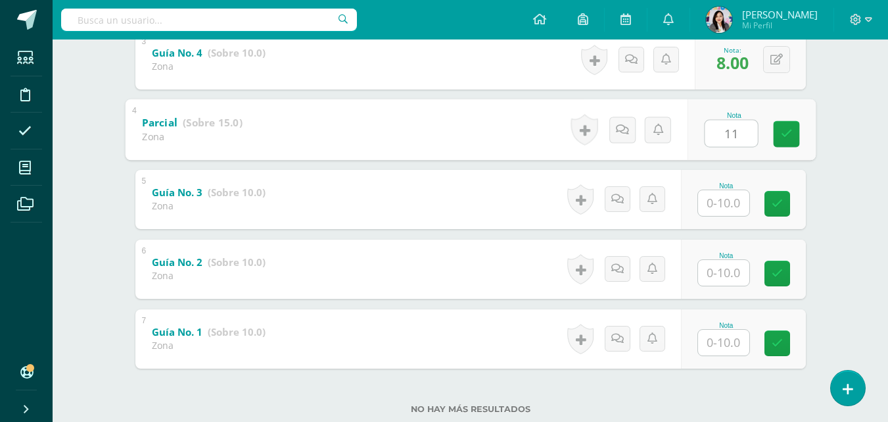
scroll to position [472, 0]
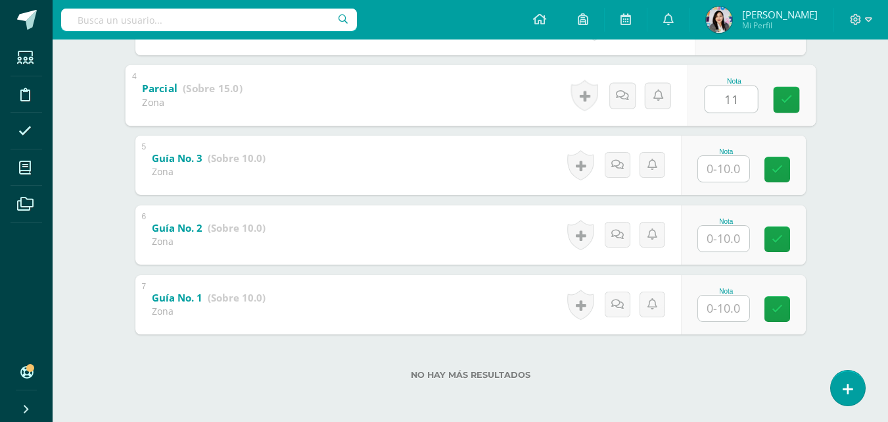
type input "11"
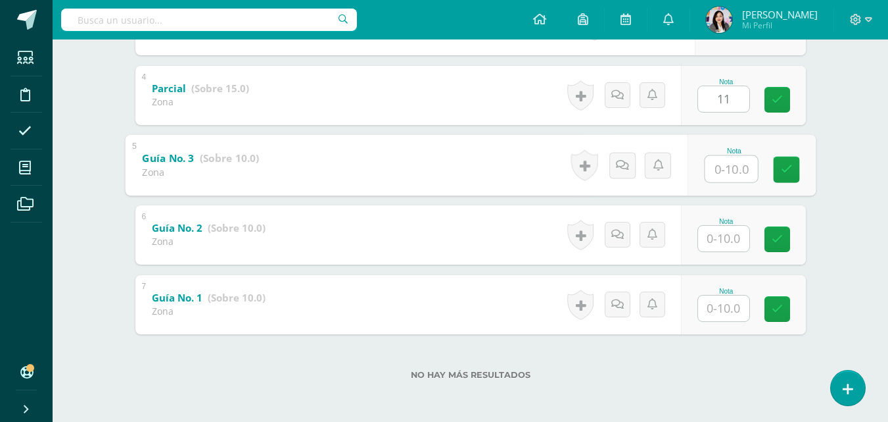
click at [725, 164] on input "text" at bounding box center [731, 168] width 53 height 26
type input "7"
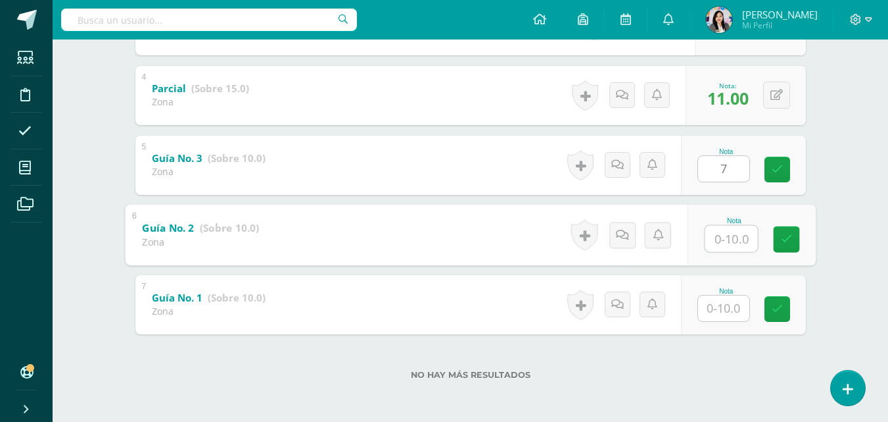
click at [716, 246] on input "text" at bounding box center [731, 238] width 53 height 26
type input "0"
click at [730, 319] on input "text" at bounding box center [723, 308] width 51 height 26
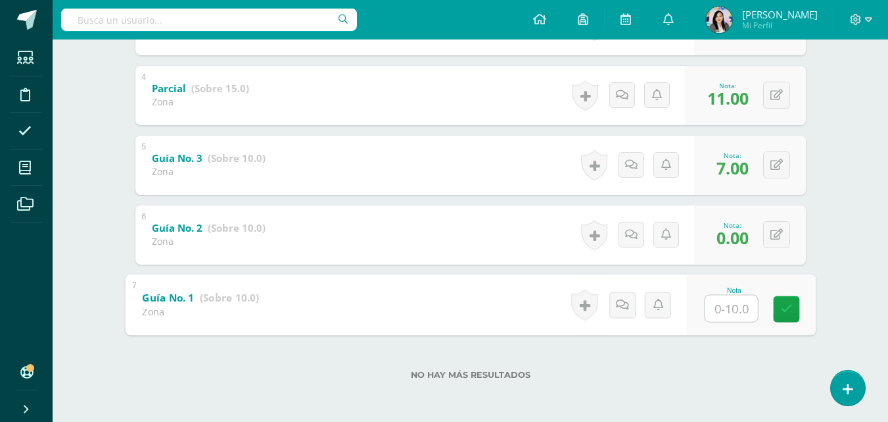
type input "8"
click at [781, 307] on icon at bounding box center [787, 308] width 12 height 11
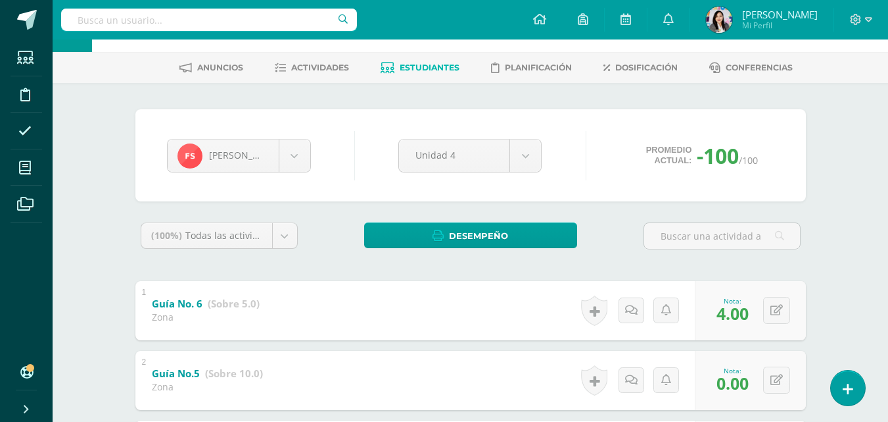
scroll to position [44, 0]
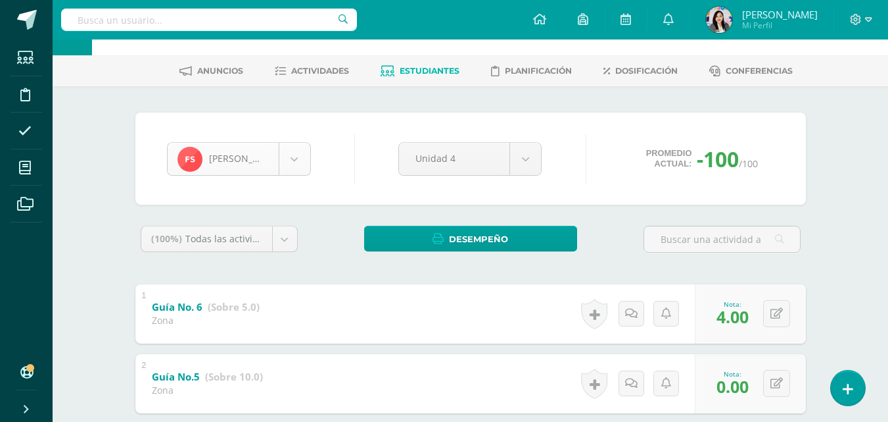
click at [302, 157] on body "Estudiantes Disciplina Asistencia Mis cursos Archivos Soporte Ayuda Reportar un…" at bounding box center [444, 402] width 888 height 893
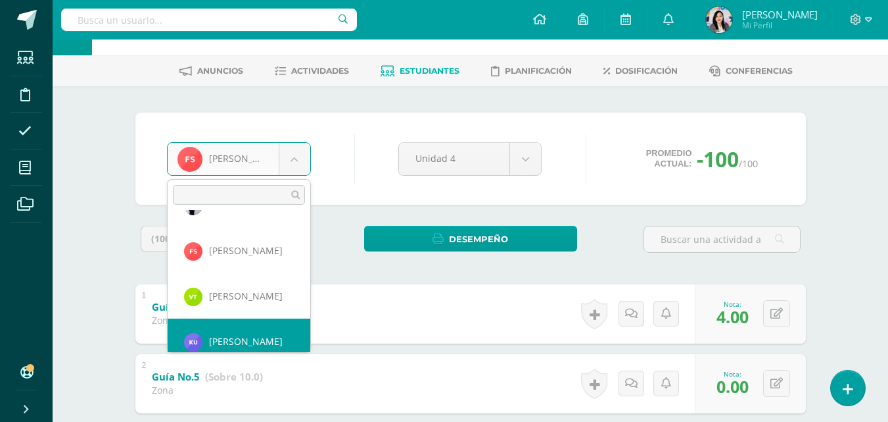
scroll to position [1270, 0]
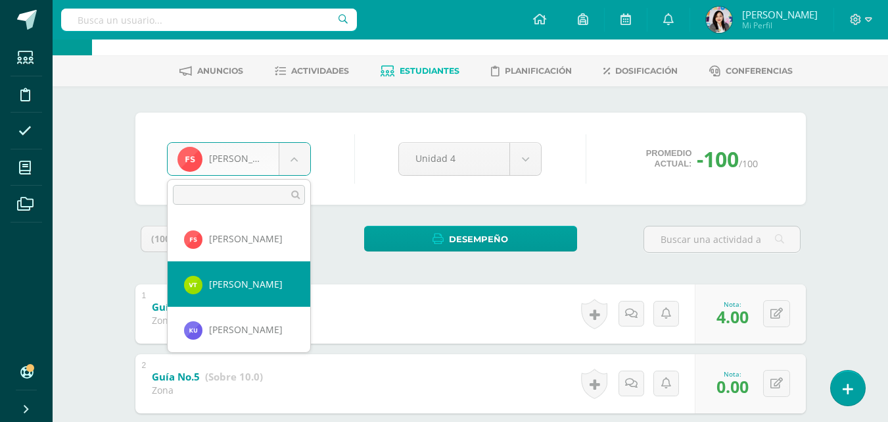
select select "1447"
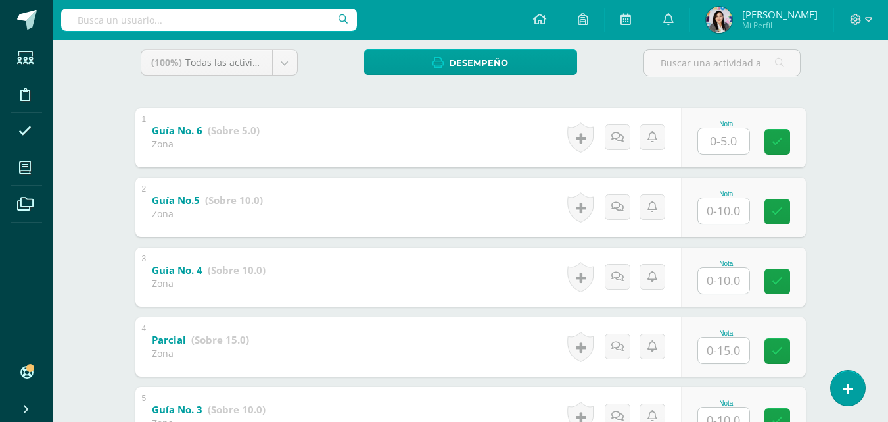
scroll to position [251, 0]
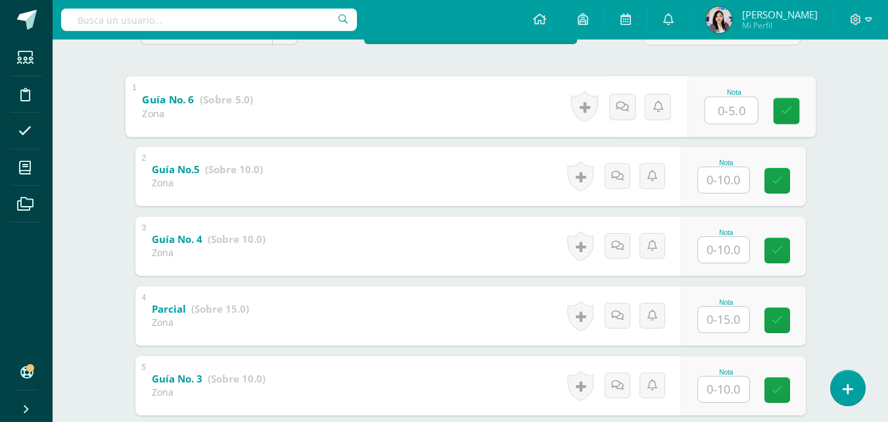
click at [724, 114] on input "text" at bounding box center [731, 110] width 53 height 26
type input "5"
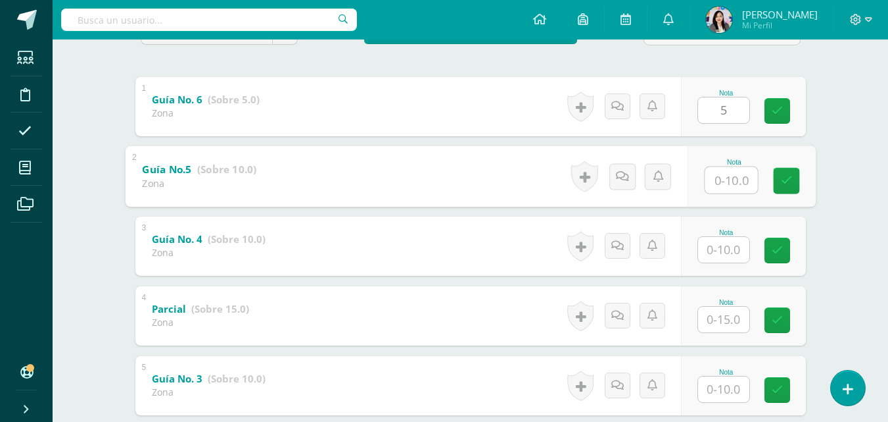
click at [714, 178] on input "text" at bounding box center [731, 179] width 53 height 26
type input "10"
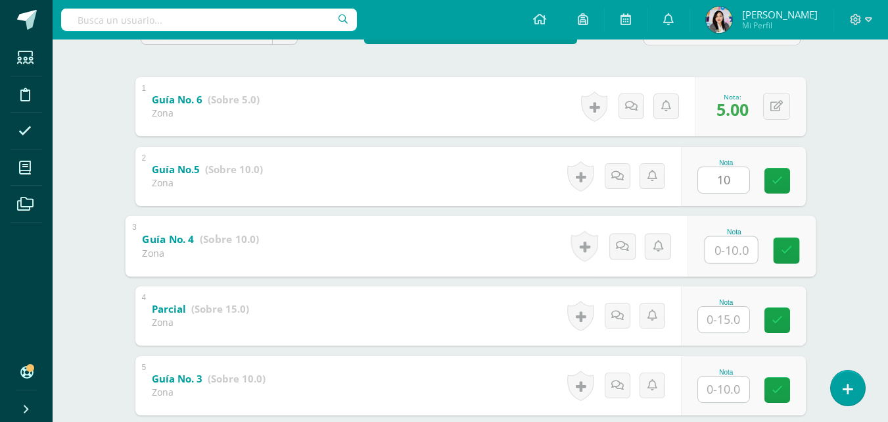
click at [711, 247] on input "text" at bounding box center [731, 249] width 53 height 26
type input "9"
click at [710, 320] on input "text" at bounding box center [723, 319] width 51 height 26
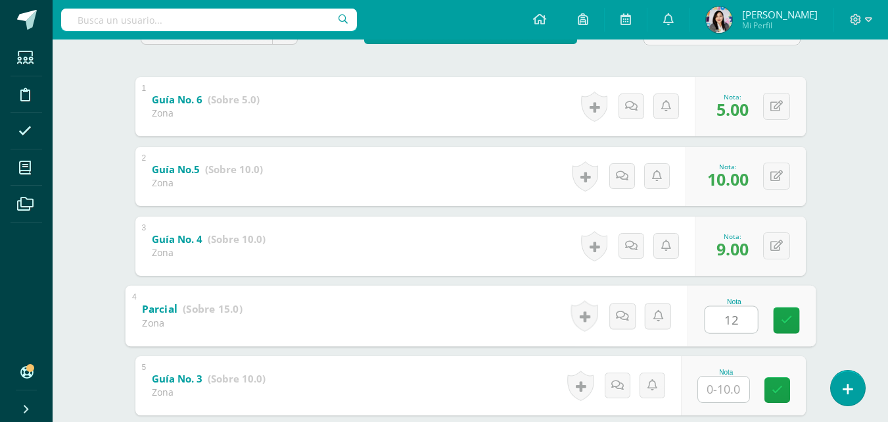
type input "12"
click at [726, 388] on input "text" at bounding box center [723, 389] width 51 height 26
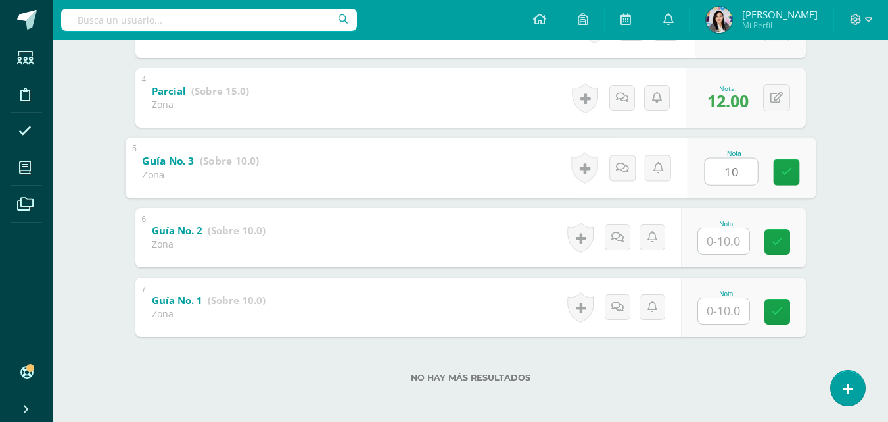
scroll to position [472, 0]
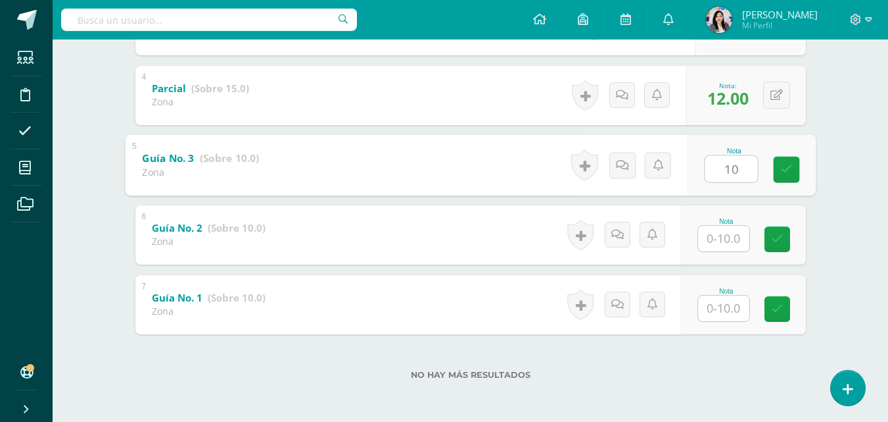
type input "10"
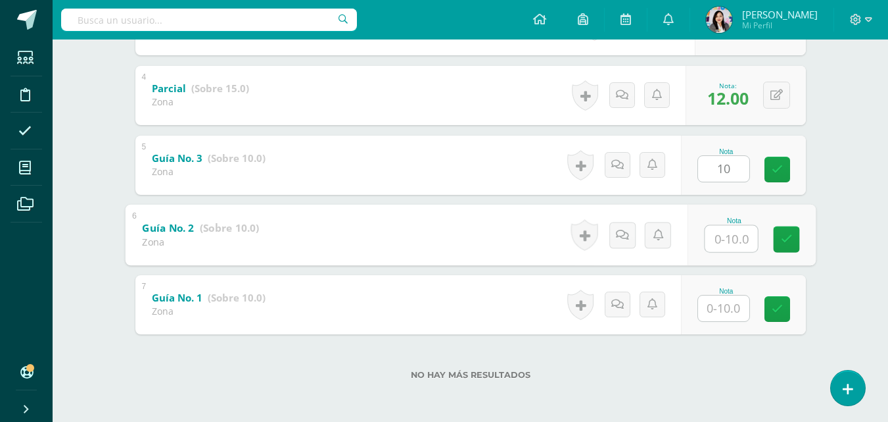
click at [706, 234] on input "text" at bounding box center [731, 238] width 53 height 26
type input "10"
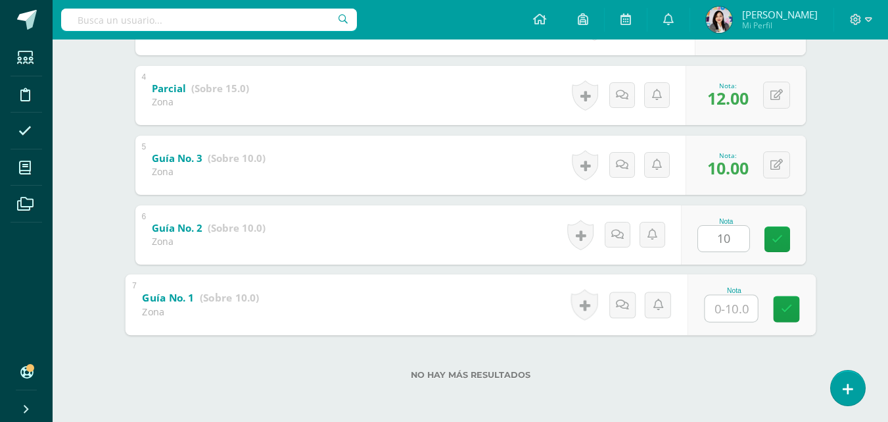
click at [718, 308] on input "text" at bounding box center [731, 308] width 53 height 26
type input "10"
click at [780, 310] on link at bounding box center [786, 308] width 26 height 26
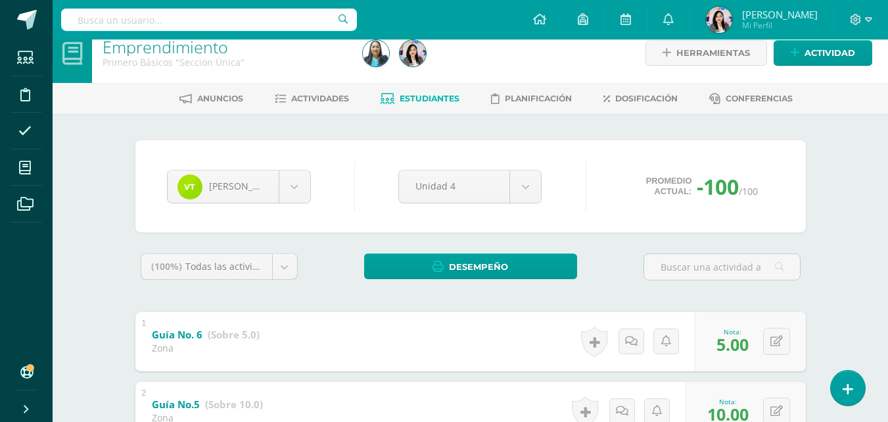
scroll to position [14, 0]
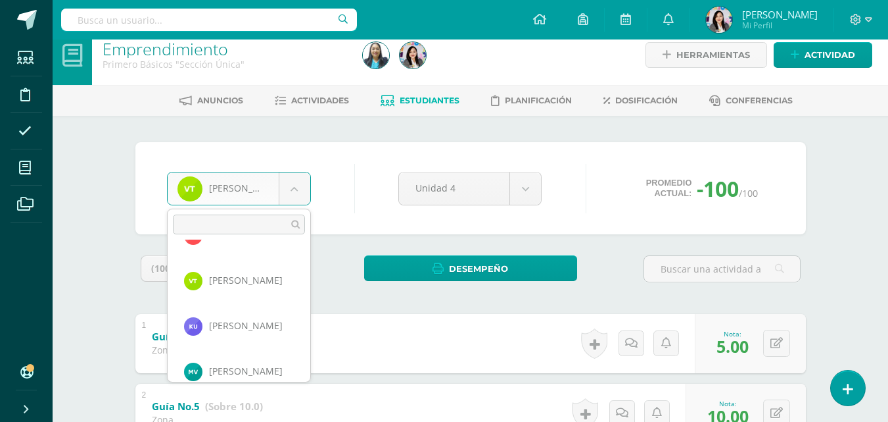
scroll to position [1315, 0]
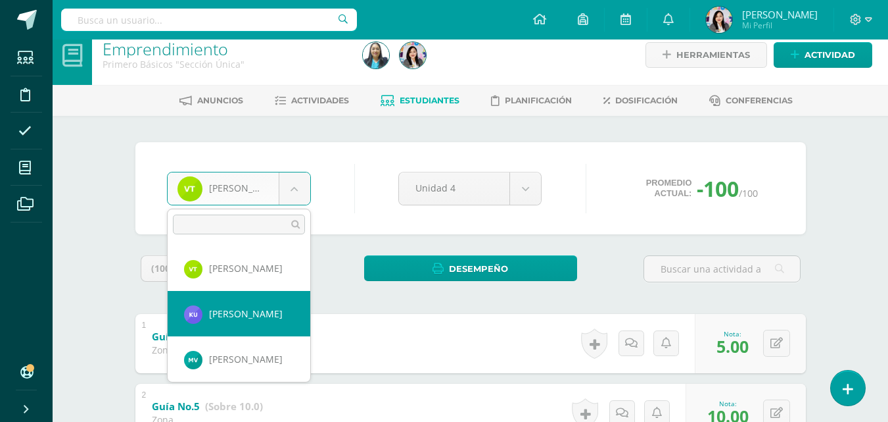
select select "1650"
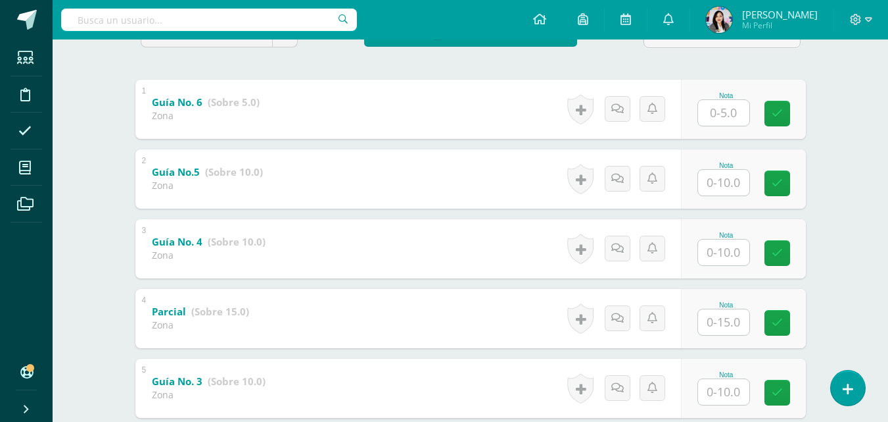
scroll to position [251, 0]
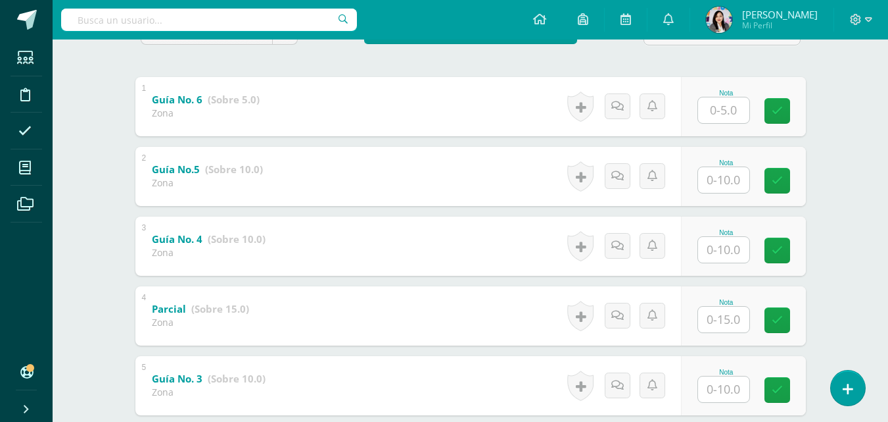
click at [705, 107] on input "text" at bounding box center [723, 110] width 51 height 26
type input "5"
click at [721, 178] on input "text" at bounding box center [731, 179] width 53 height 26
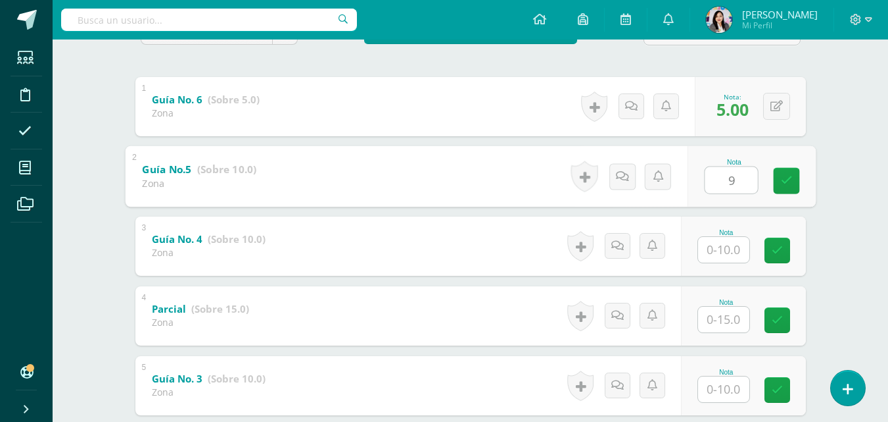
type input "9"
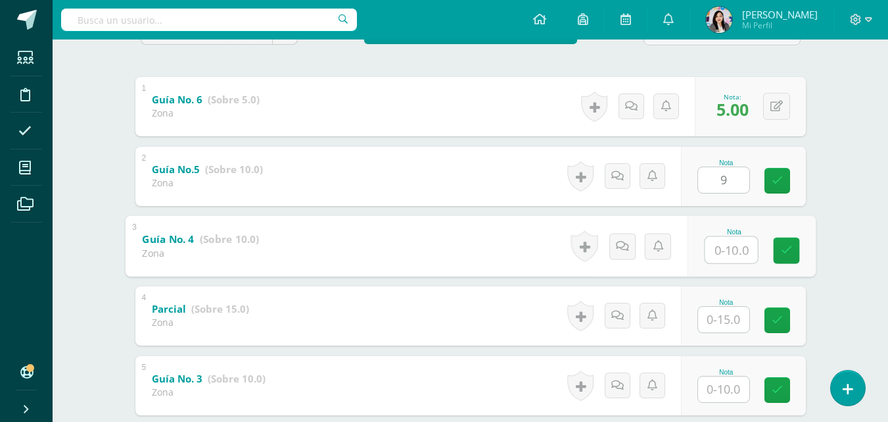
click at [727, 255] on input "text" at bounding box center [731, 249] width 53 height 26
type input "8"
click at [735, 325] on input "text" at bounding box center [723, 319] width 51 height 26
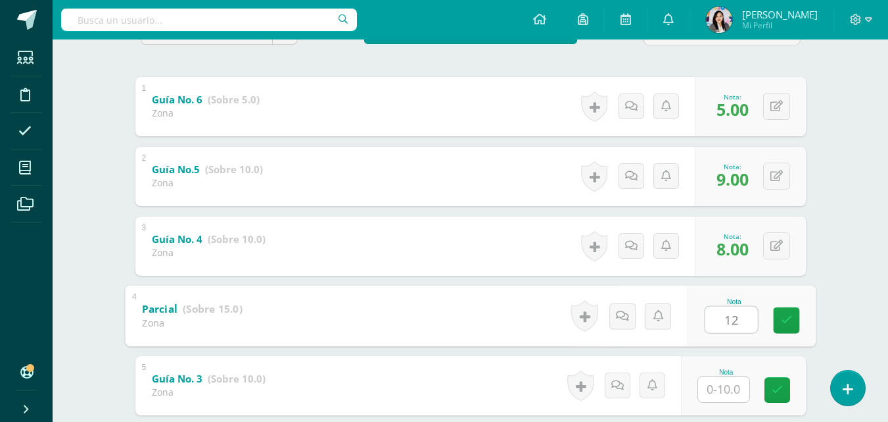
type input "12"
click at [714, 392] on input "text" at bounding box center [723, 389] width 51 height 26
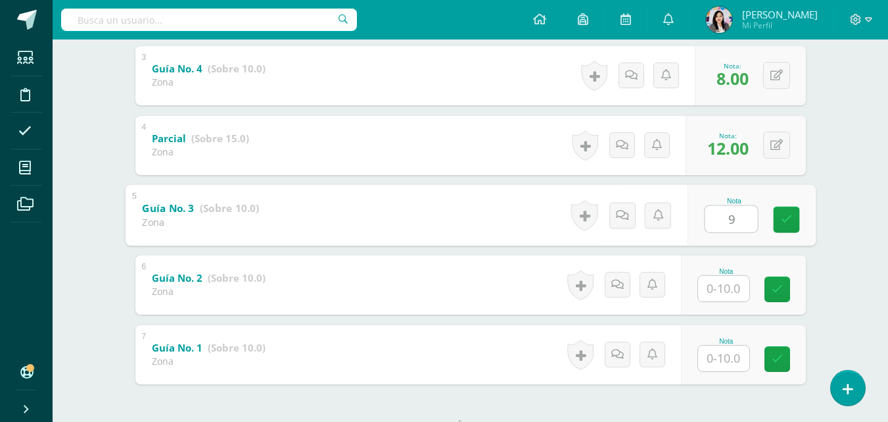
scroll to position [472, 0]
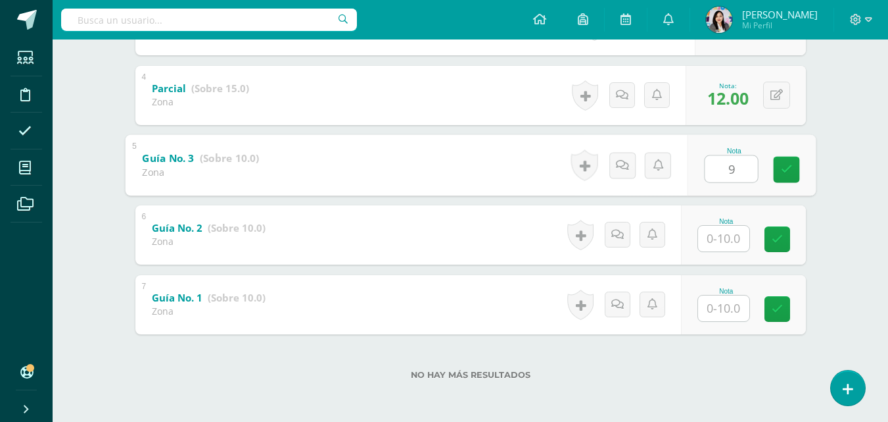
type input "9"
click at [715, 236] on input "text" at bounding box center [723, 239] width 51 height 26
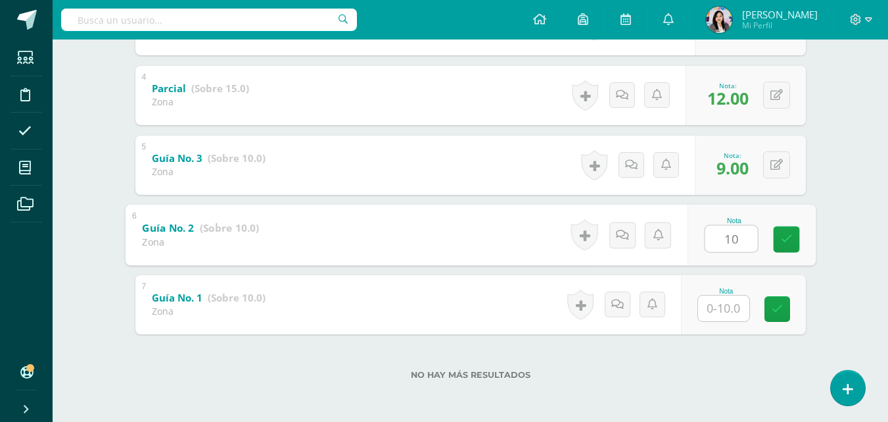
type input "10"
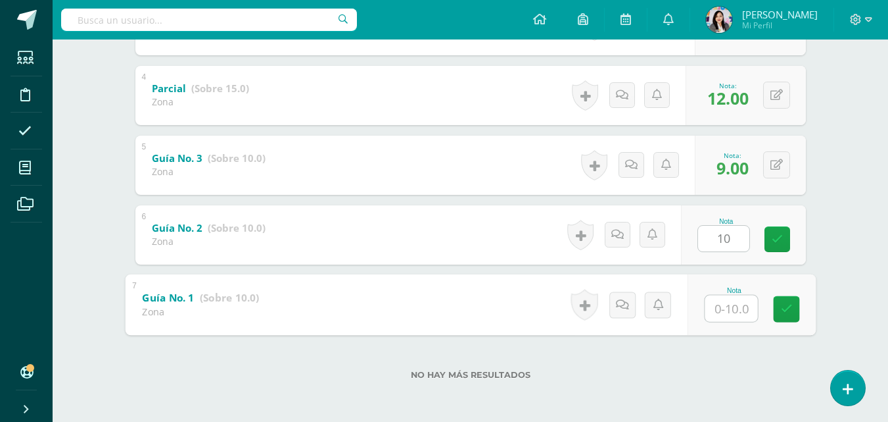
click at [723, 297] on input "text" at bounding box center [731, 308] width 53 height 26
type input "8"
click at [785, 309] on icon at bounding box center [787, 308] width 12 height 11
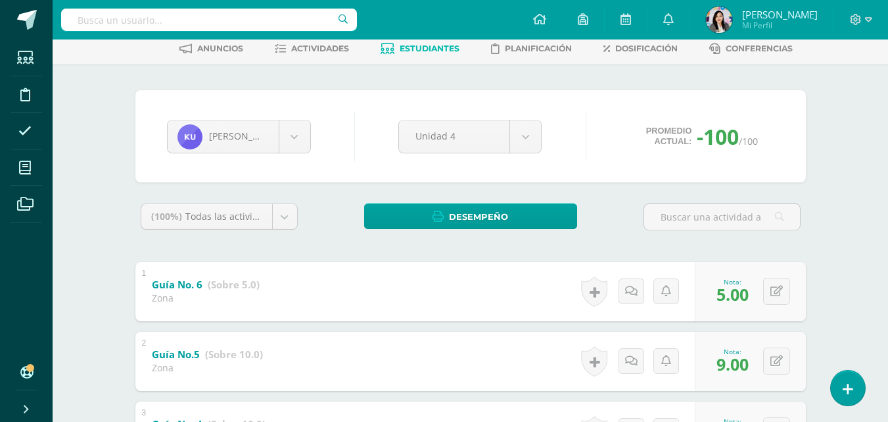
scroll to position [64, 0]
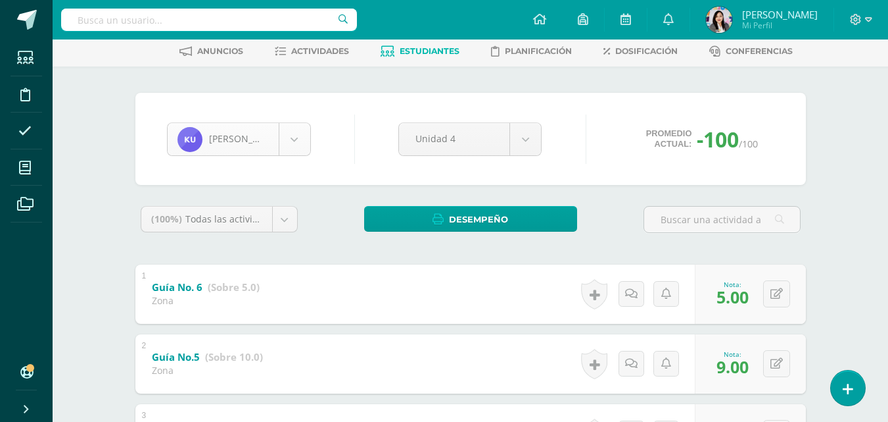
click at [291, 135] on body "Estudiantes Disciplina Asistencia Mis cursos Archivos Soporte Ayuda Reportar un…" at bounding box center [444, 382] width 888 height 893
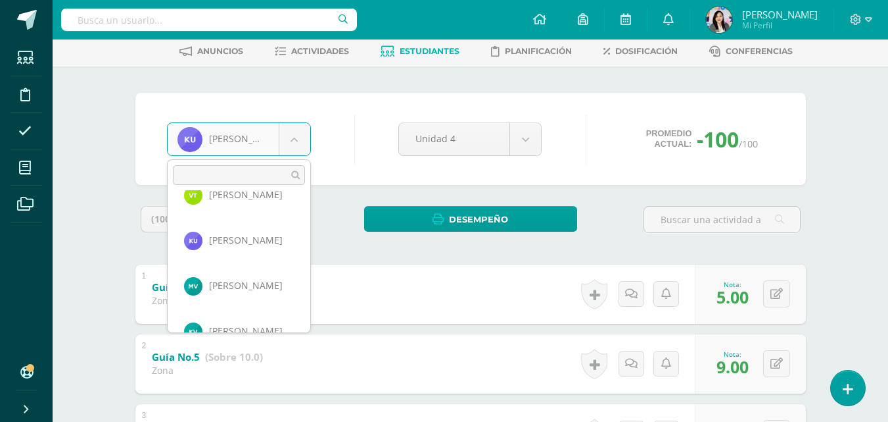
scroll to position [1362, 0]
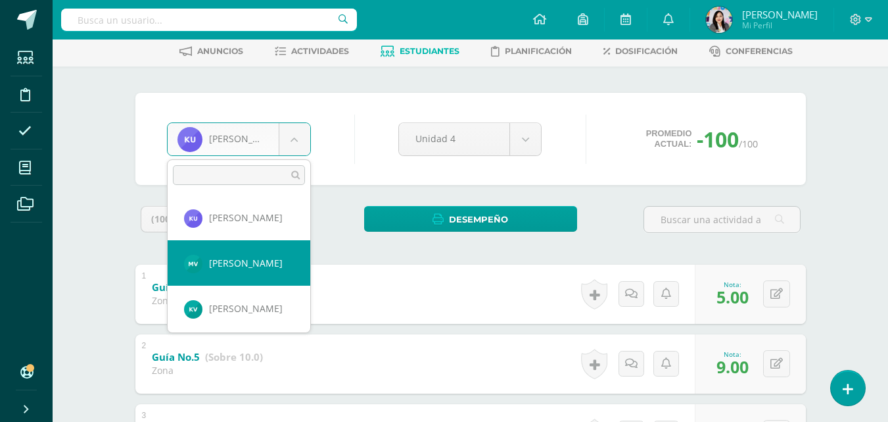
select select "1651"
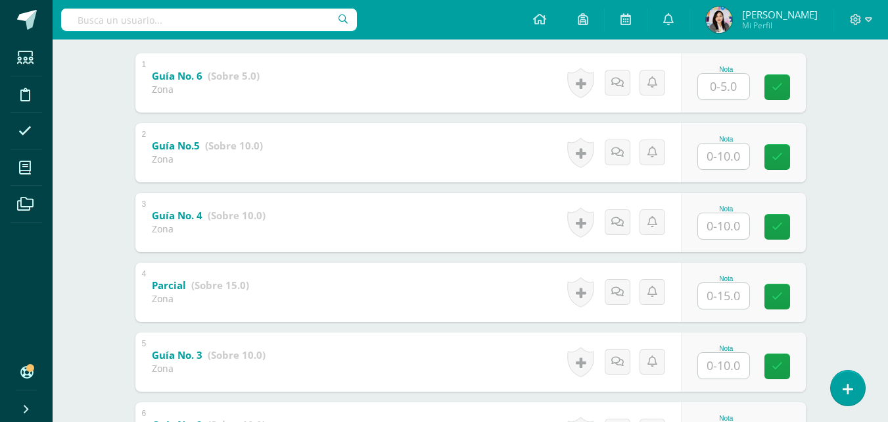
scroll to position [310, 0]
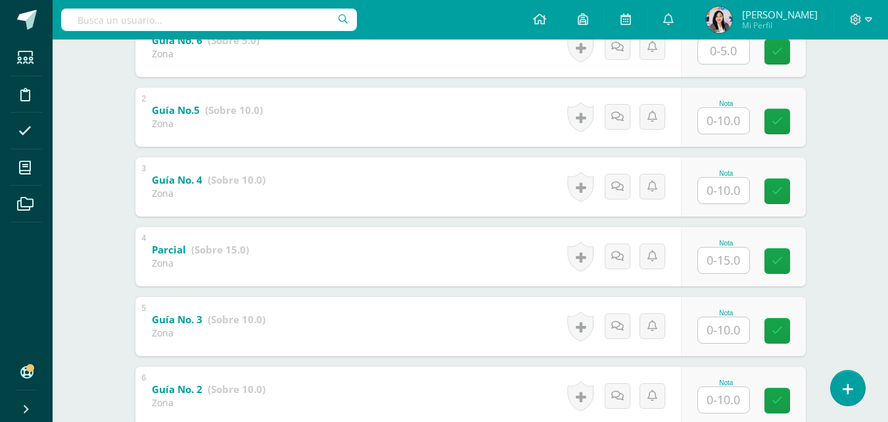
click at [742, 59] on input "text" at bounding box center [723, 51] width 51 height 26
type input "5"
click at [719, 114] on input "text" at bounding box center [731, 120] width 53 height 26
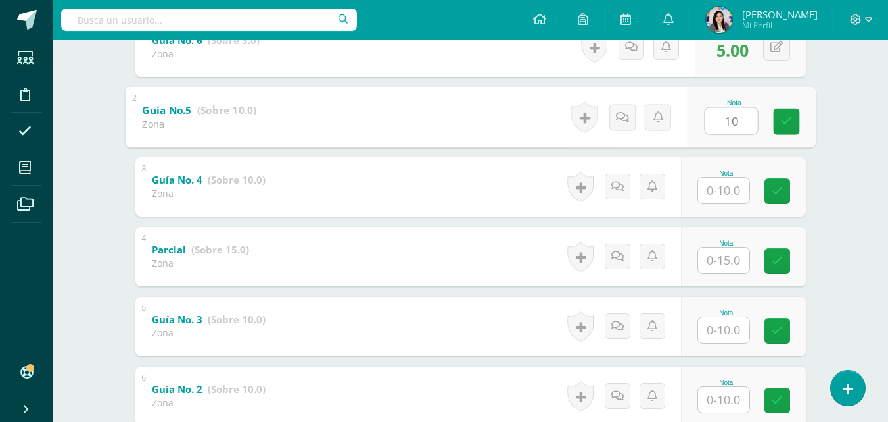
type input "10"
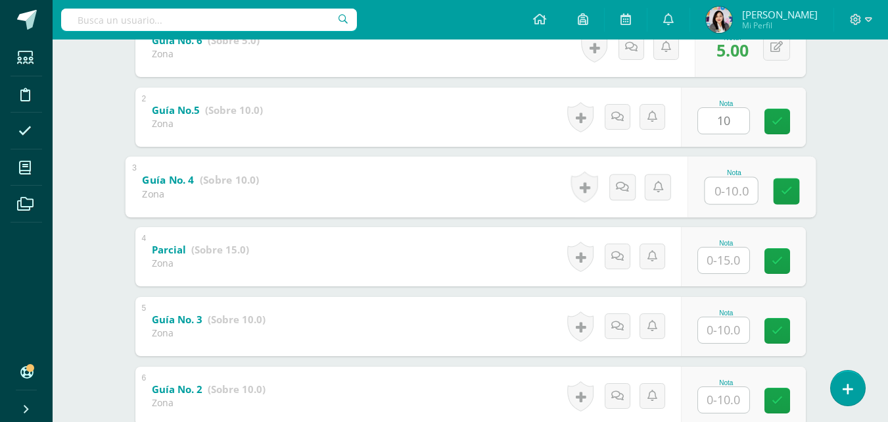
click at [719, 191] on input "text" at bounding box center [731, 190] width 53 height 26
type input "9"
click at [719, 262] on input "text" at bounding box center [723, 260] width 51 height 26
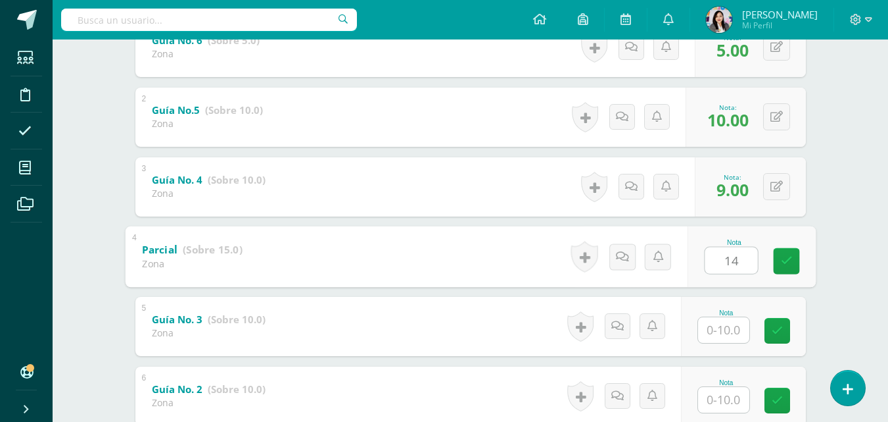
type input "14"
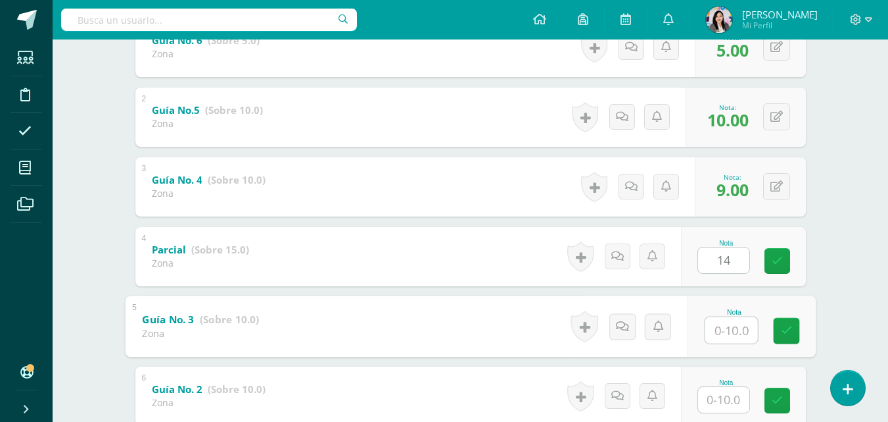
click at [727, 322] on input "text" at bounding box center [731, 329] width 53 height 26
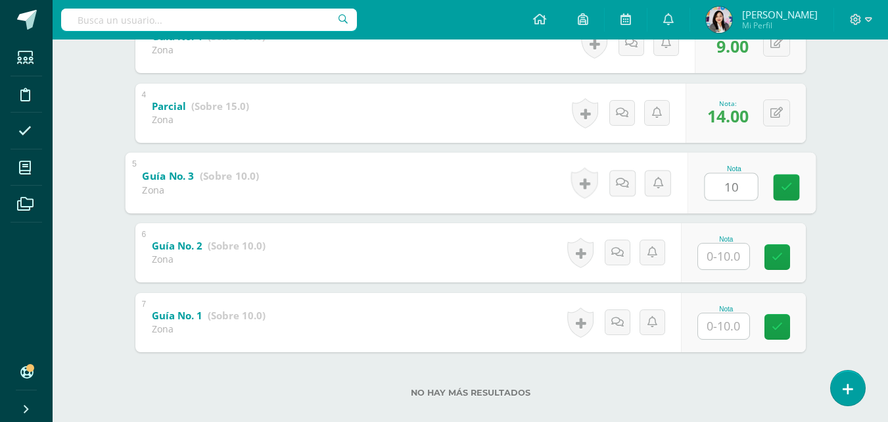
scroll to position [472, 0]
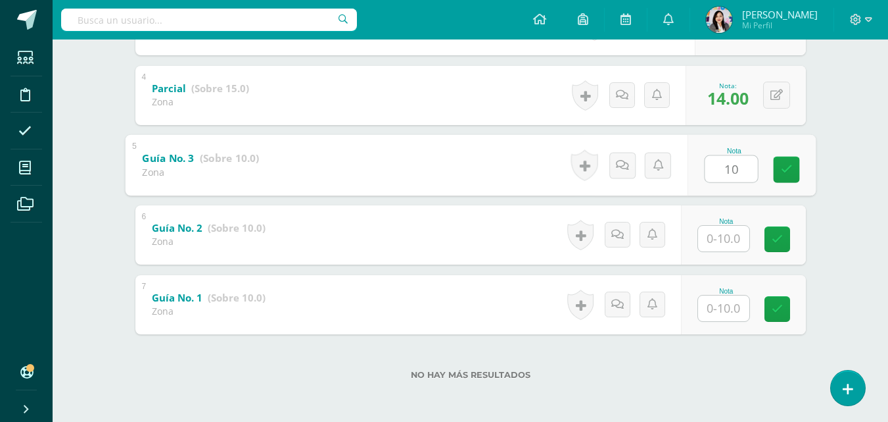
type input "10"
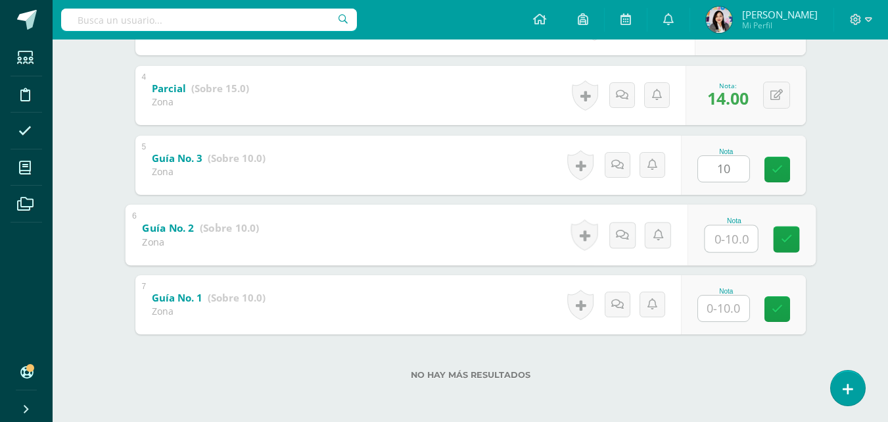
click at [708, 242] on input "text" at bounding box center [731, 238] width 53 height 26
type input "10"
click at [715, 304] on input "text" at bounding box center [723, 308] width 51 height 26
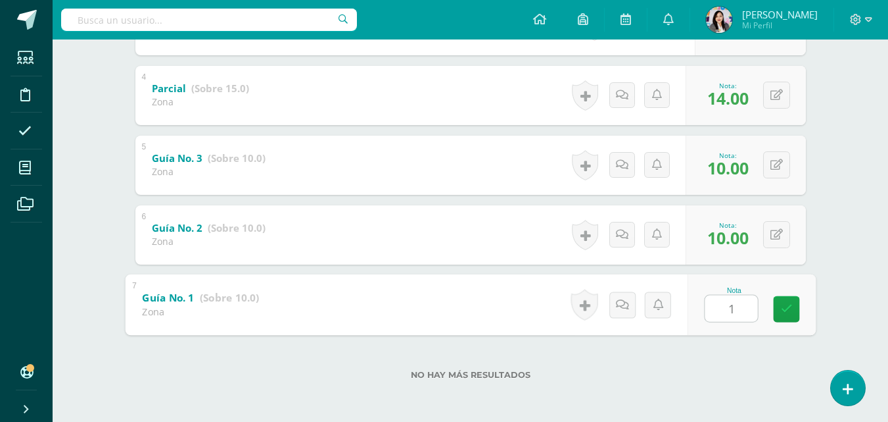
type input "10"
click at [781, 314] on icon at bounding box center [787, 308] width 12 height 11
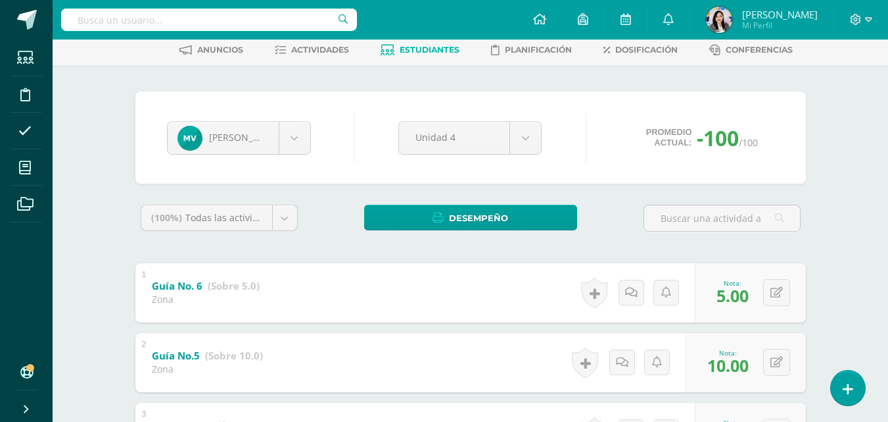
scroll to position [0, 0]
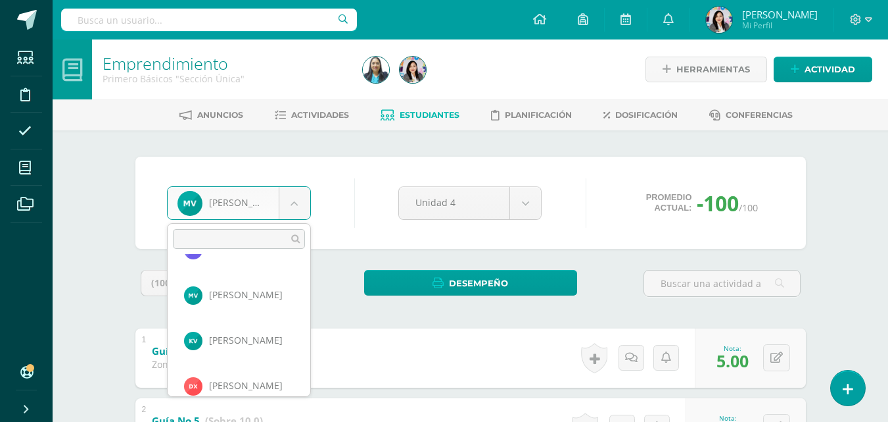
scroll to position [1406, 0]
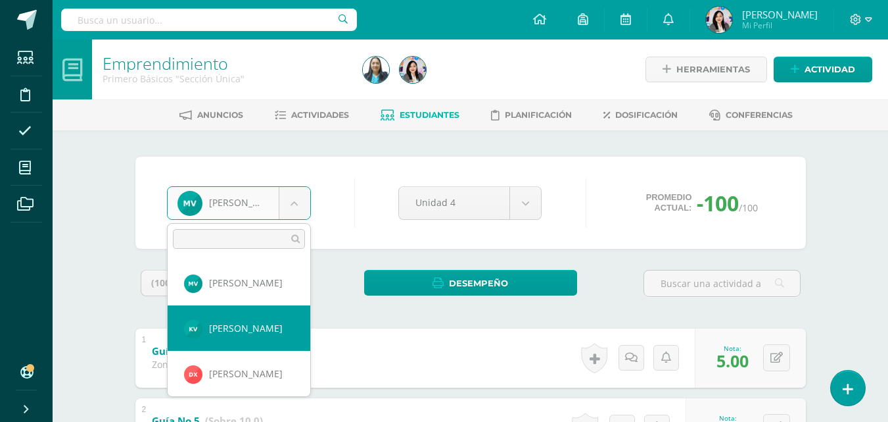
select select "1685"
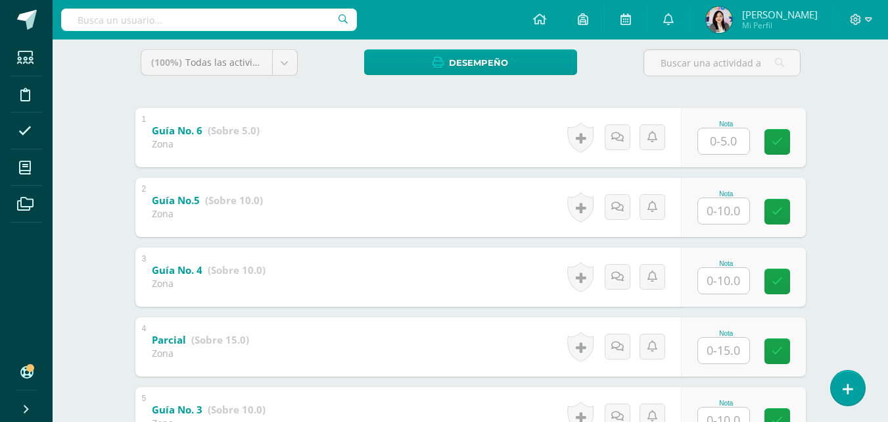
scroll to position [222, 0]
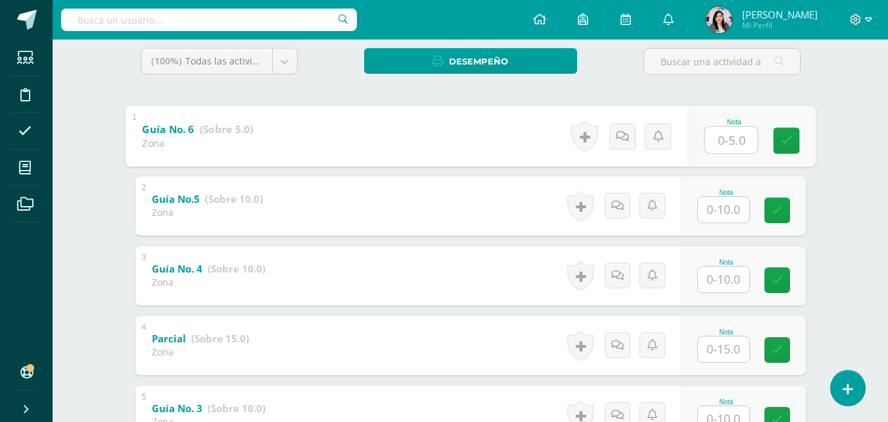
click at [742, 147] on input "text" at bounding box center [731, 139] width 53 height 26
type input "5"
click at [735, 198] on input "text" at bounding box center [723, 210] width 51 height 26
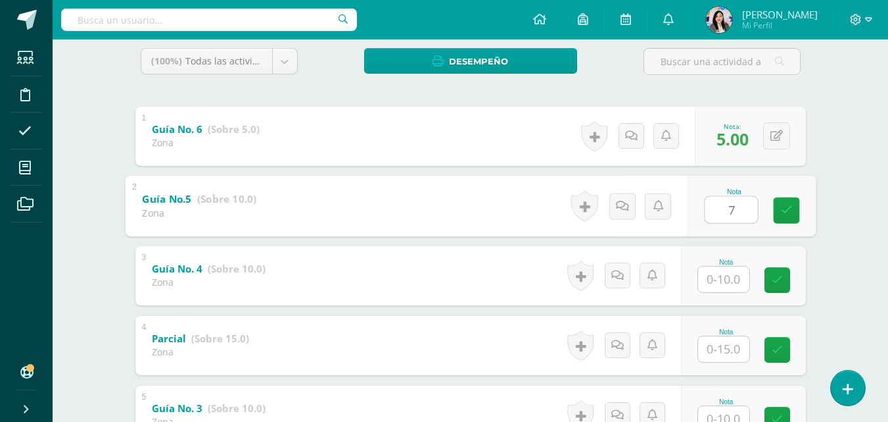
type input "7"
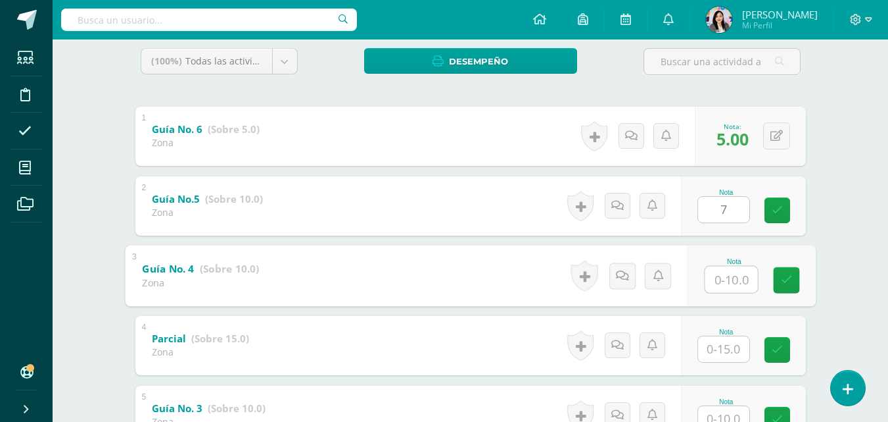
click at [729, 276] on input "text" at bounding box center [731, 279] width 53 height 26
type input "7"
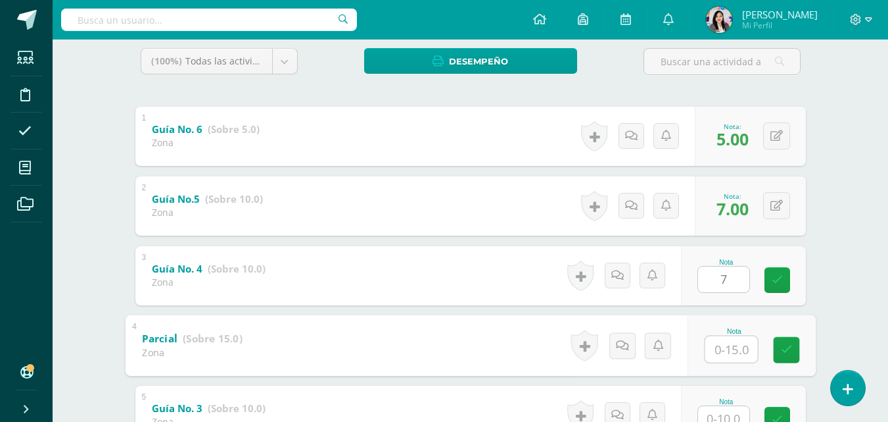
click at [721, 358] on input "text" at bounding box center [731, 348] width 53 height 26
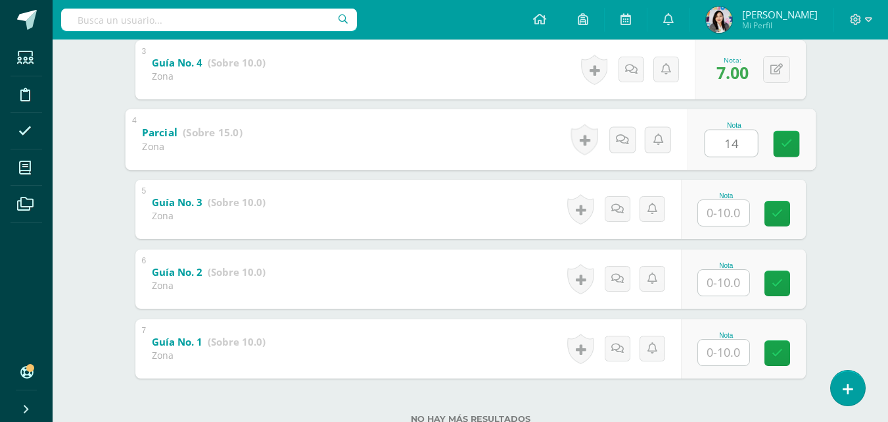
scroll to position [441, 0]
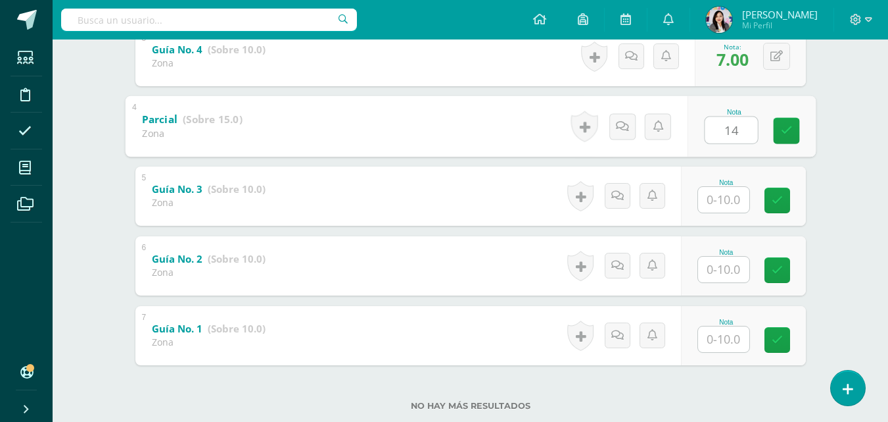
type input "14"
click at [715, 198] on input "text" at bounding box center [723, 200] width 51 height 26
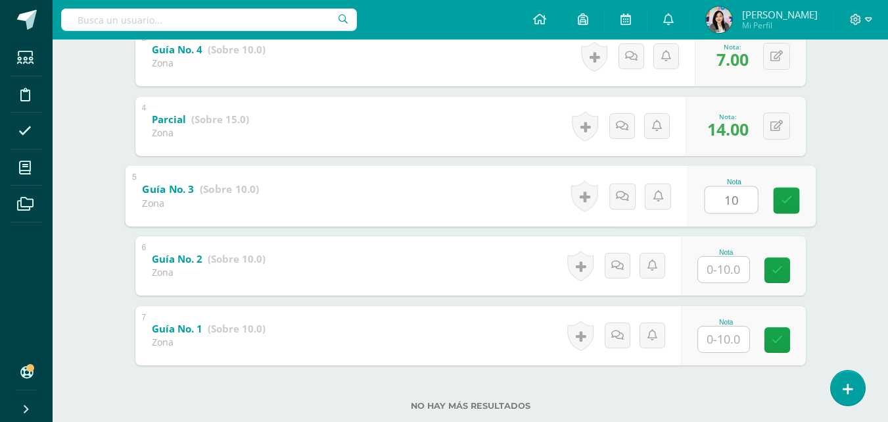
type input "10"
click at [735, 253] on div "Nota" at bounding box center [727, 252] width 58 height 7
click at [736, 266] on input "text" at bounding box center [723, 269] width 51 height 26
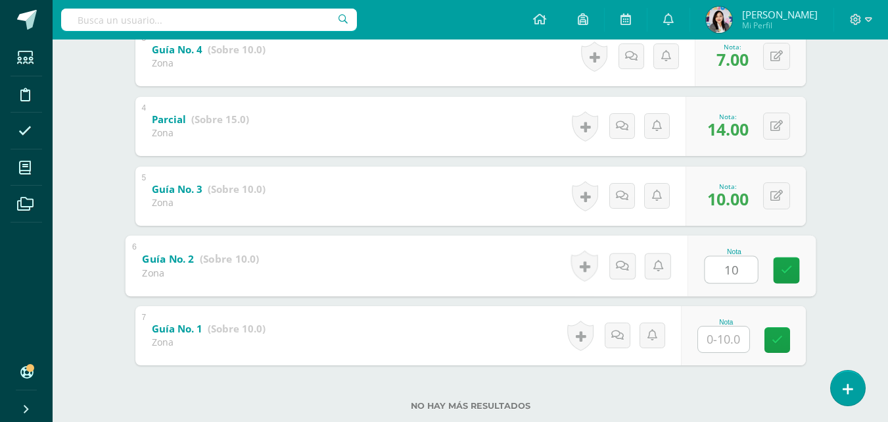
type input "10"
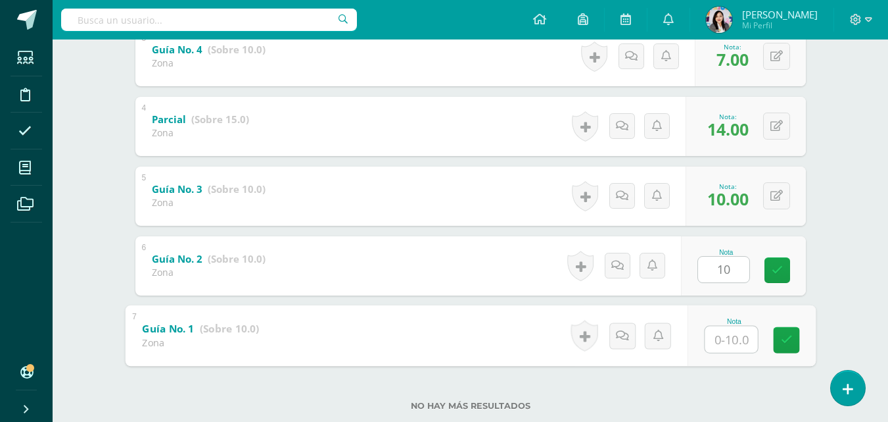
click at [721, 349] on input "text" at bounding box center [731, 339] width 53 height 26
type input "10"
click at [794, 341] on link at bounding box center [786, 339] width 26 height 26
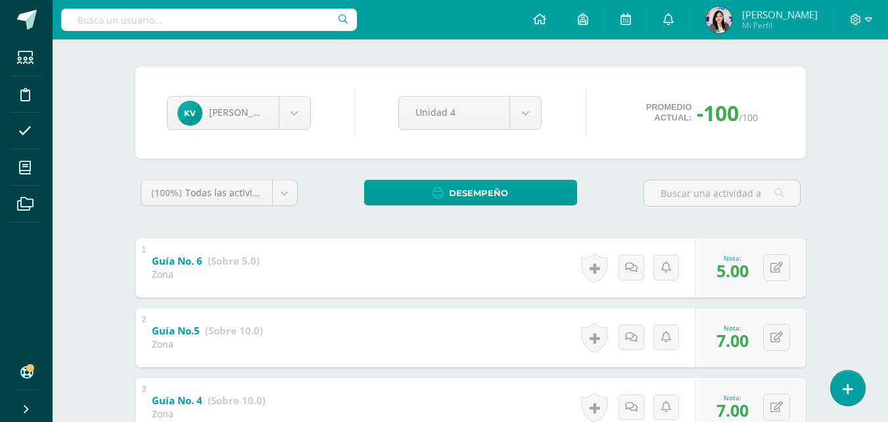
scroll to position [0, 0]
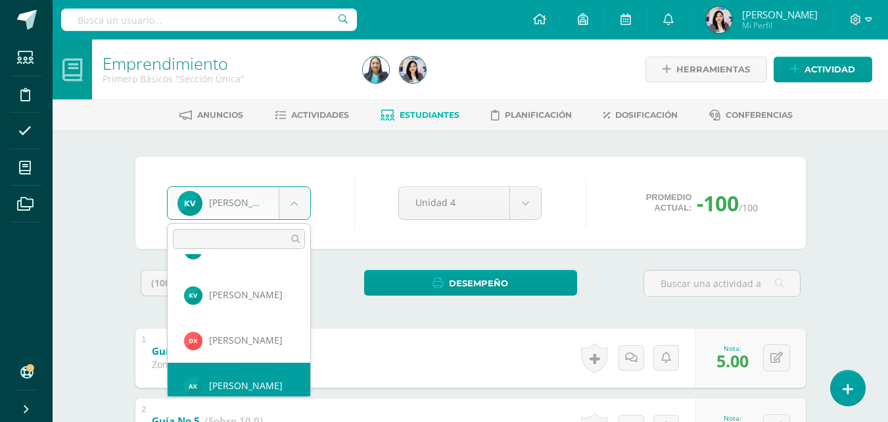
scroll to position [1451, 0]
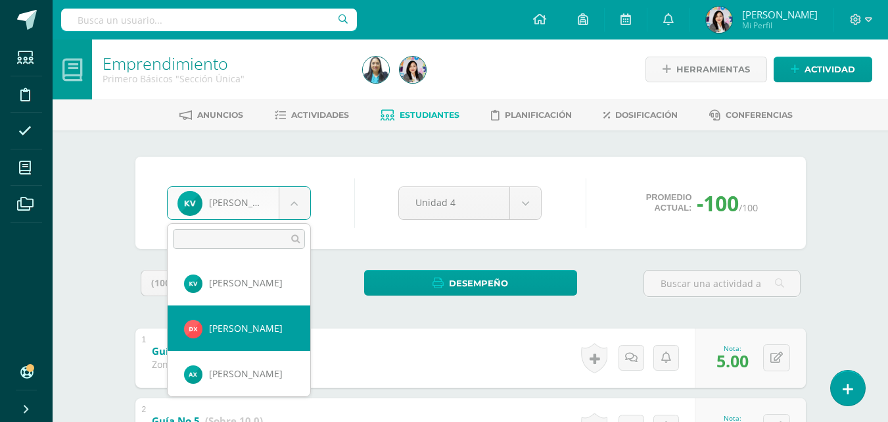
select select "1698"
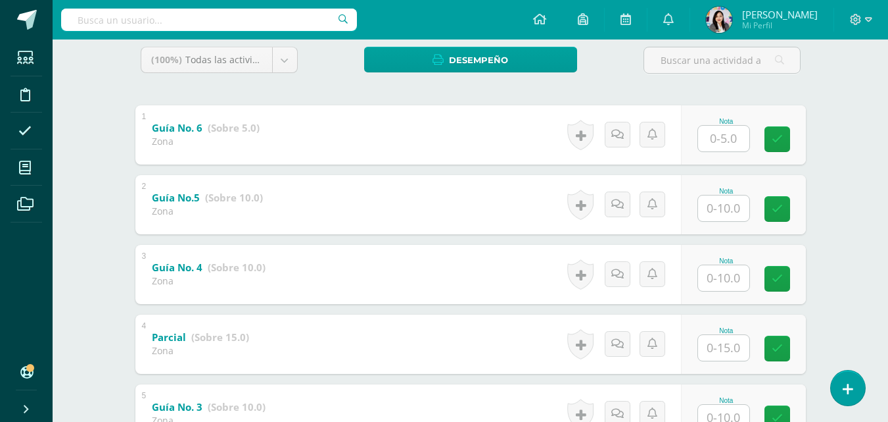
scroll to position [231, 0]
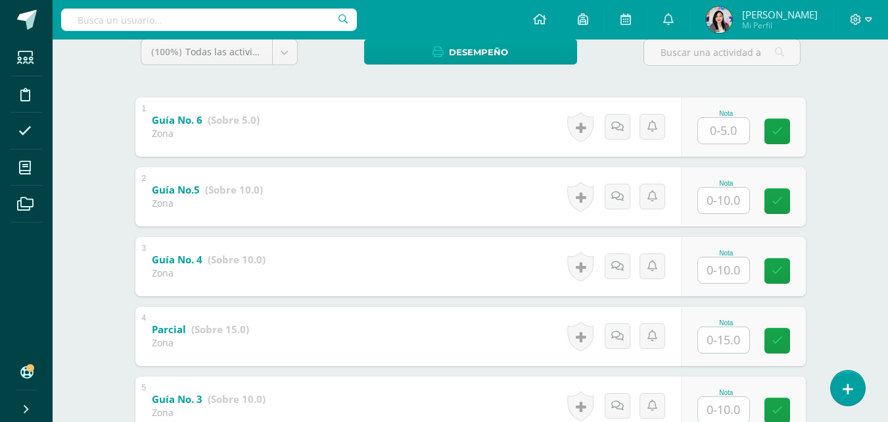
click at [736, 133] on input "text" at bounding box center [723, 131] width 51 height 26
type input "5"
click at [713, 206] on input "text" at bounding box center [723, 200] width 51 height 26
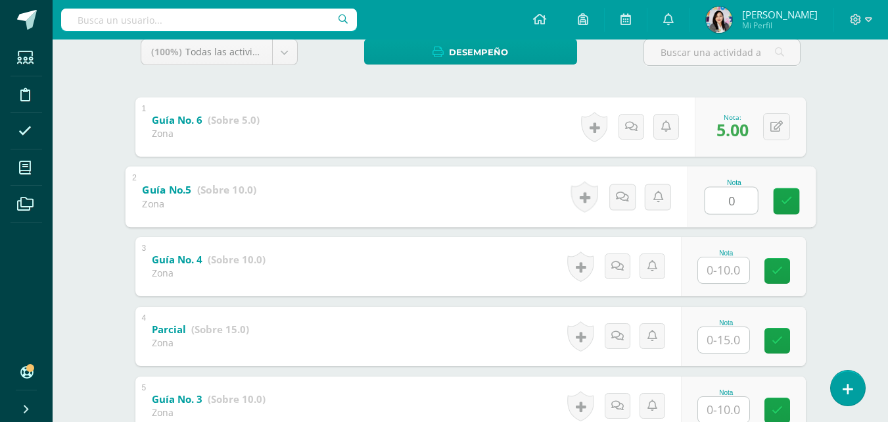
type input "0"
click at [720, 271] on input "text" at bounding box center [723, 270] width 51 height 26
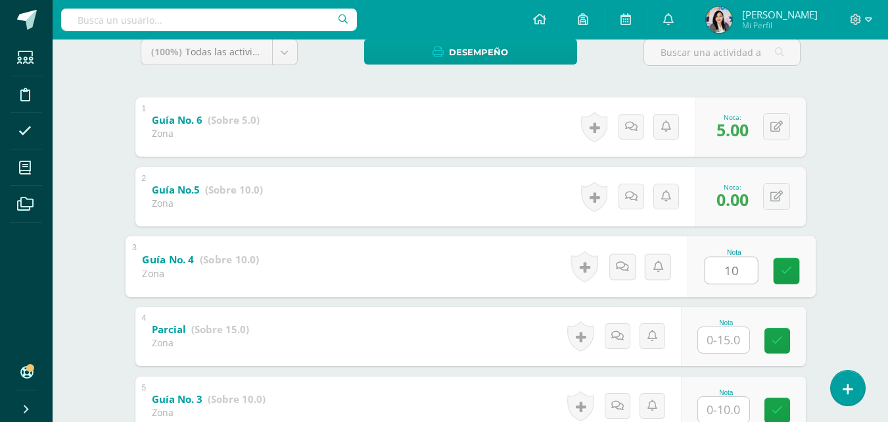
type input "10"
click at [714, 344] on input "text" at bounding box center [723, 340] width 51 height 26
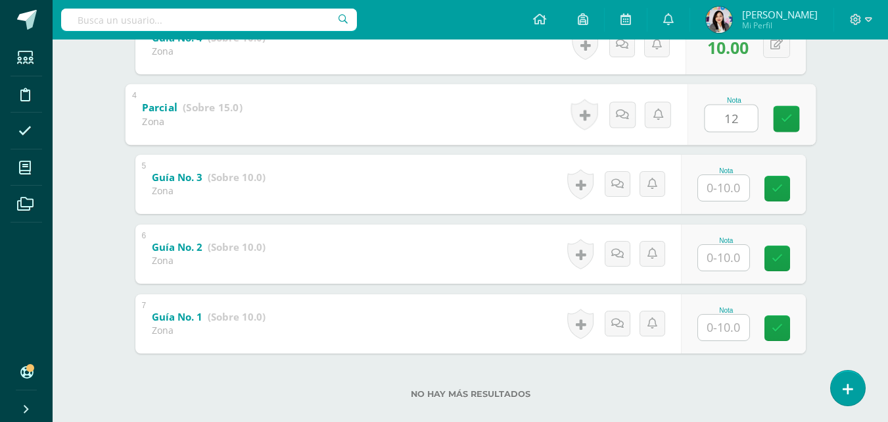
scroll to position [454, 0]
type input "12"
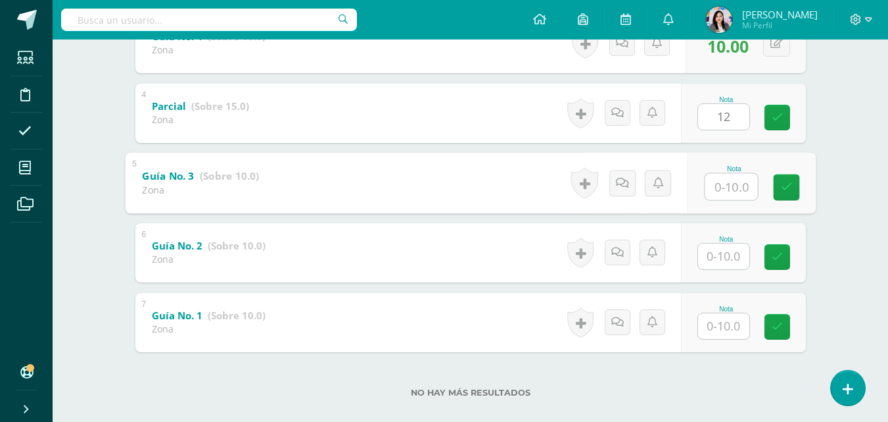
click at [724, 189] on input "text" at bounding box center [731, 186] width 53 height 26
type input "7"
click at [715, 257] on input "text" at bounding box center [723, 256] width 51 height 26
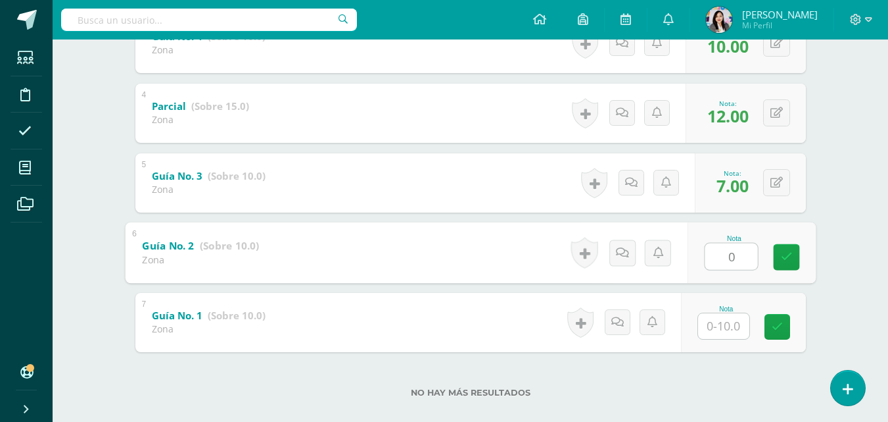
type input "0"
click at [723, 330] on input "text" at bounding box center [723, 326] width 51 height 26
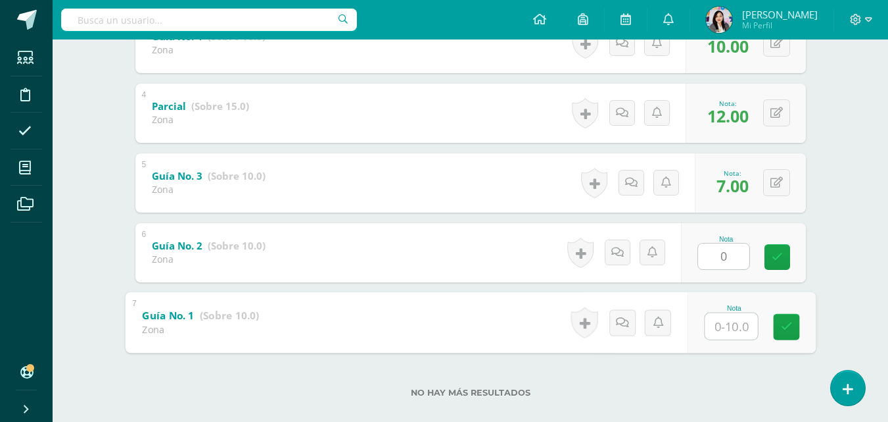
type input "7"
click at [784, 326] on icon at bounding box center [787, 326] width 12 height 11
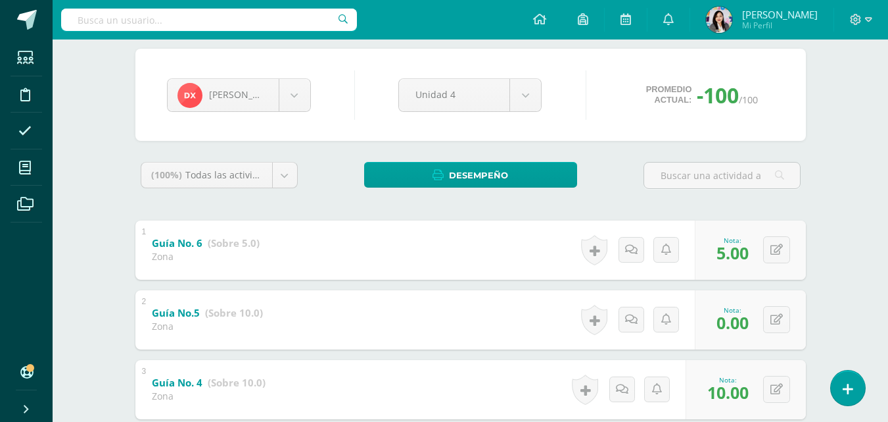
scroll to position [102, 0]
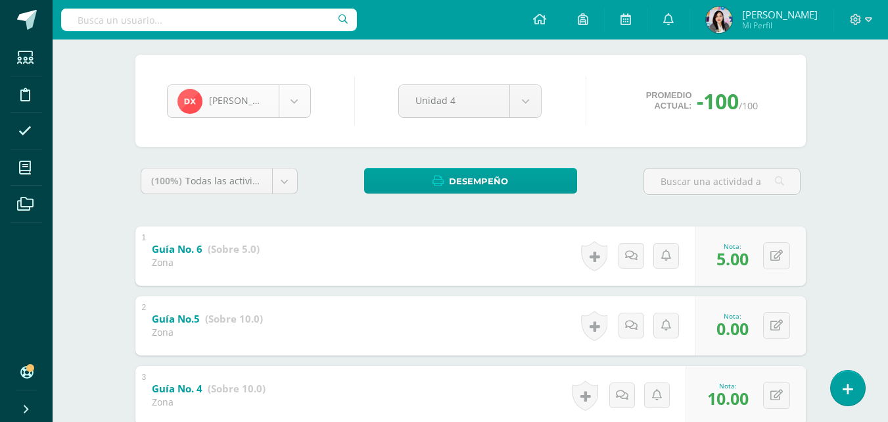
click at [291, 101] on body "Estudiantes Disciplina Asistencia Mis cursos Archivos Soporte Ayuda Reportar un…" at bounding box center [444, 344] width 888 height 893
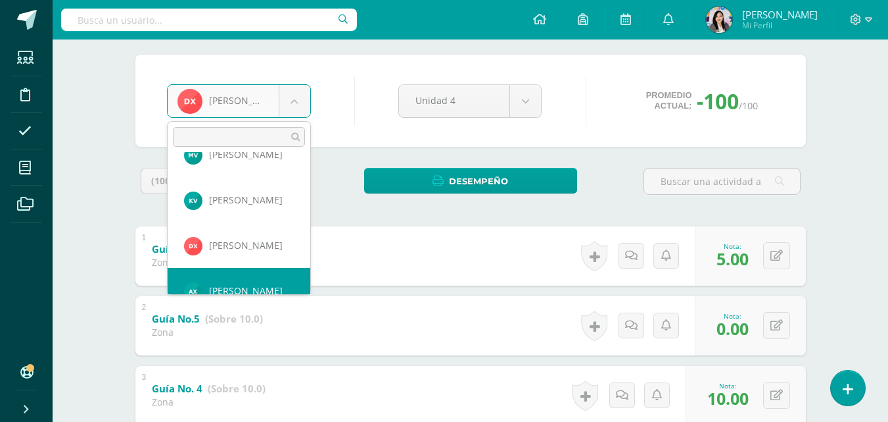
scroll to position [1451, 0]
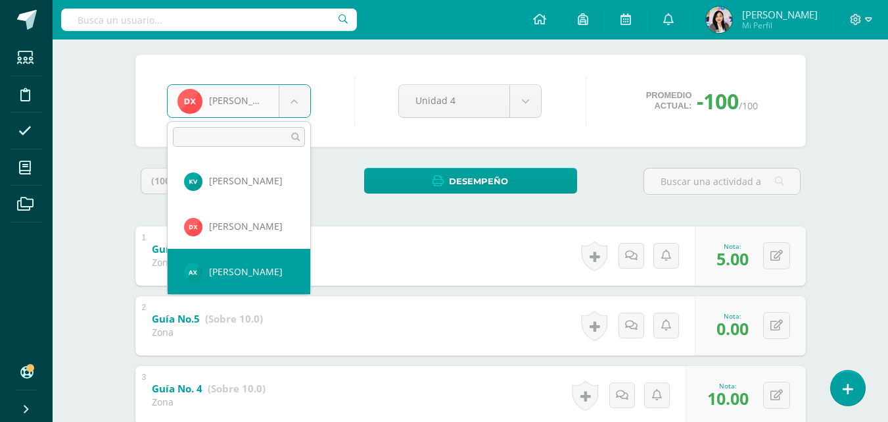
select select "1681"
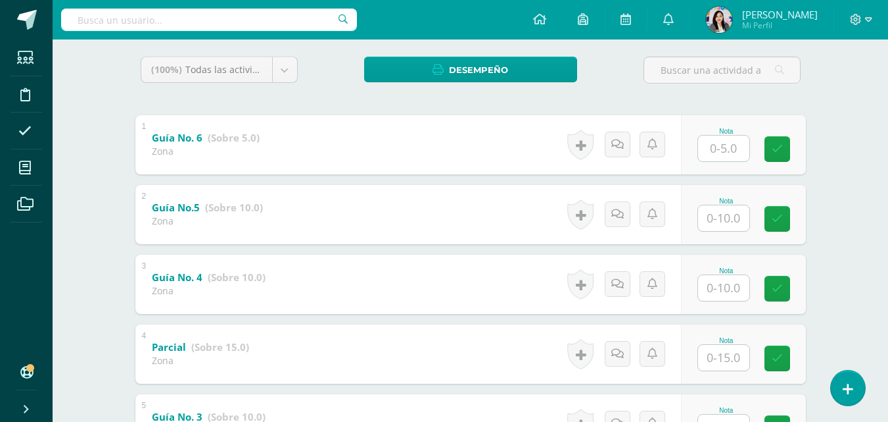
scroll to position [310, 0]
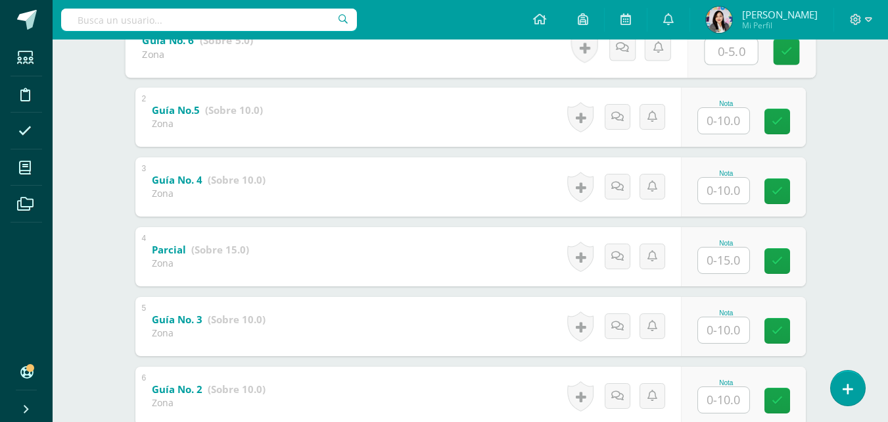
click at [727, 43] on input "text" at bounding box center [731, 50] width 53 height 26
type input "0"
click at [718, 117] on input "text" at bounding box center [723, 121] width 51 height 26
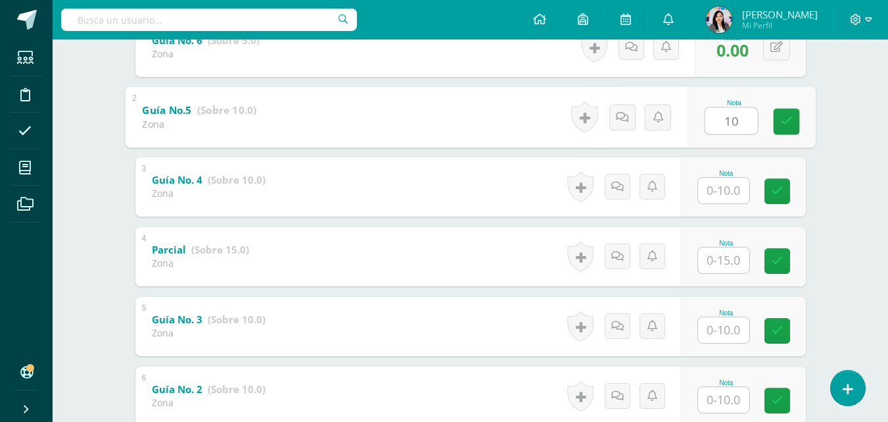
type input "10"
click at [721, 183] on input "text" at bounding box center [723, 191] width 51 height 26
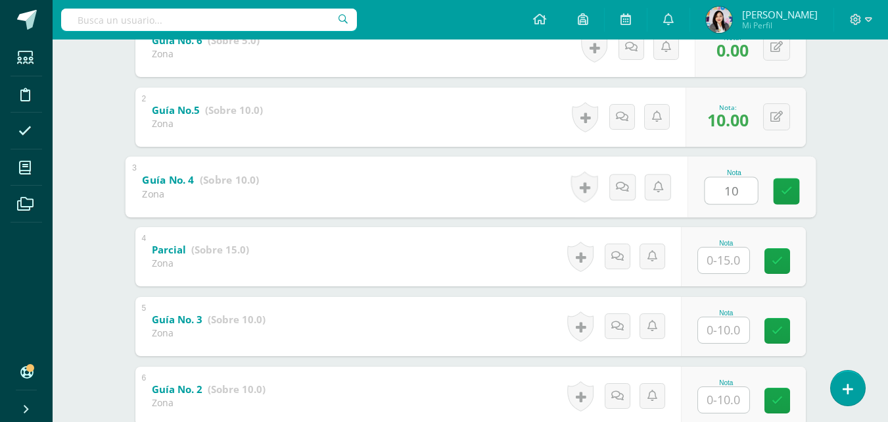
type input "10"
click at [714, 253] on input "text" at bounding box center [723, 260] width 51 height 26
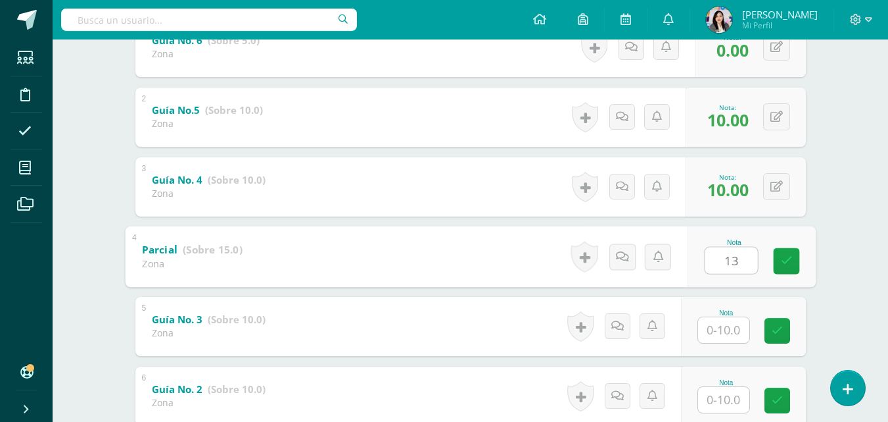
type input "13"
click at [730, 331] on input "text" at bounding box center [723, 330] width 51 height 26
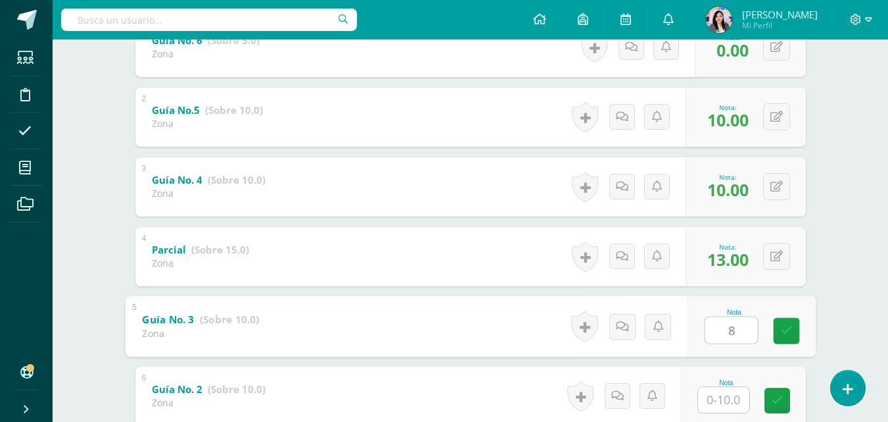
scroll to position [472, 0]
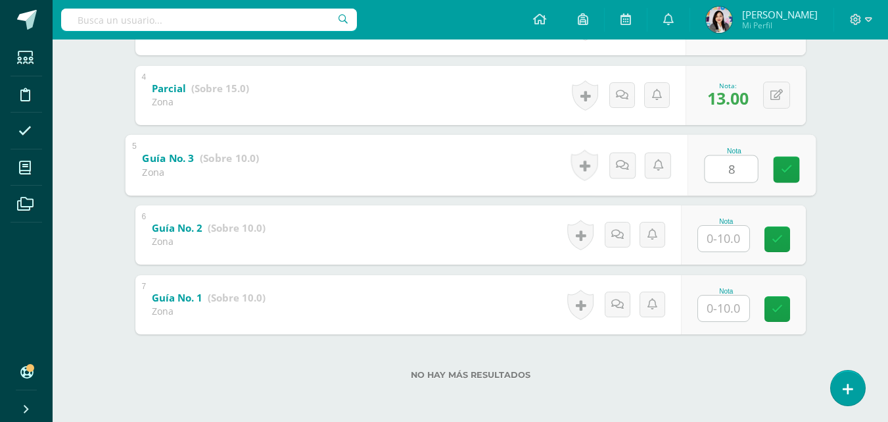
type input "8"
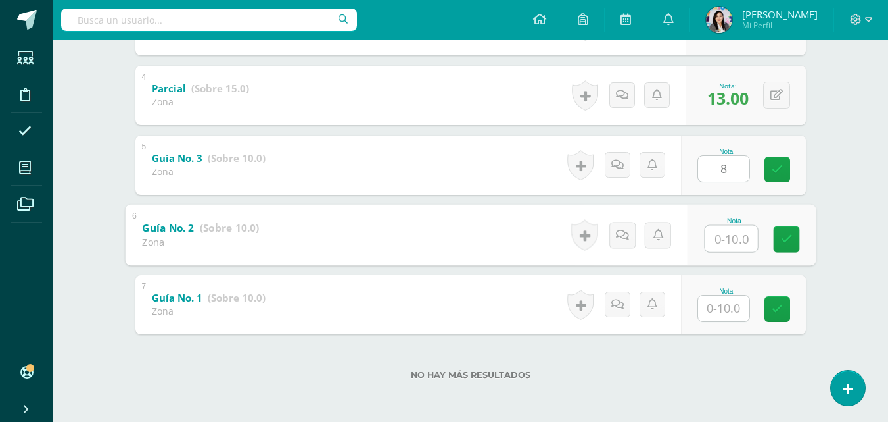
click at [722, 239] on input "text" at bounding box center [731, 238] width 53 height 26
type input "9"
click at [718, 310] on input "text" at bounding box center [723, 308] width 51 height 26
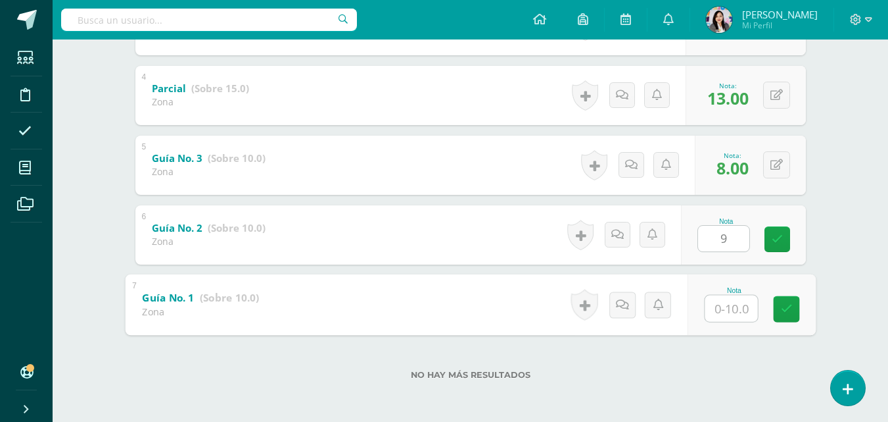
type input "5"
click at [782, 315] on link at bounding box center [786, 308] width 26 height 26
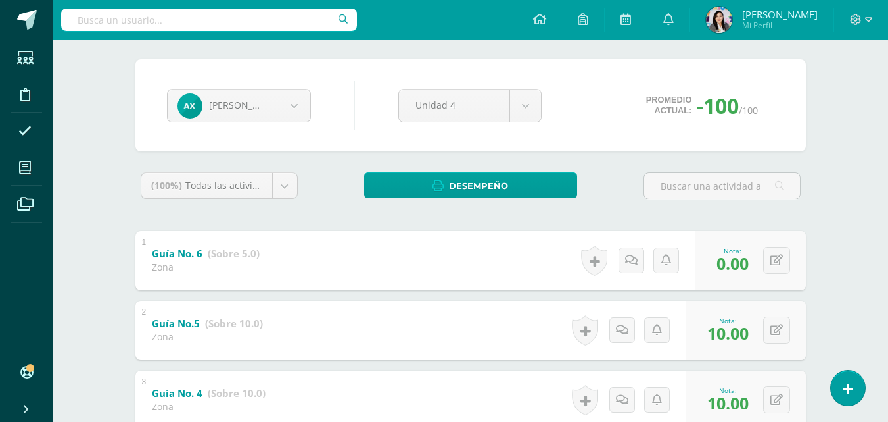
scroll to position [0, 0]
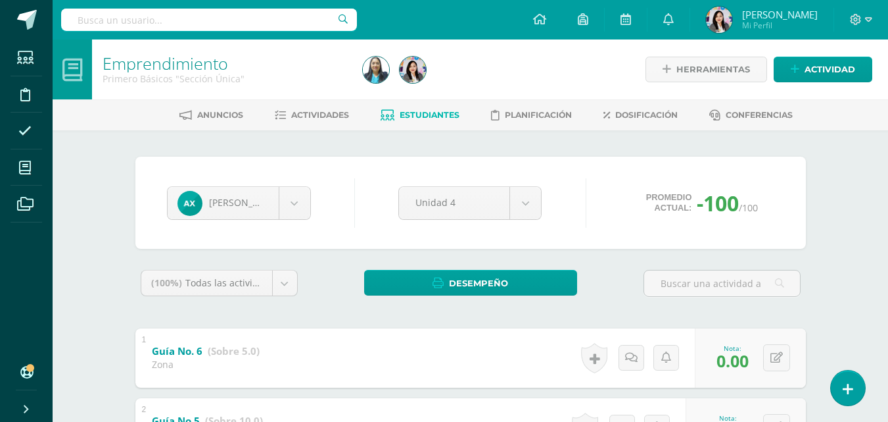
click at [400, 118] on span "Estudiantes" at bounding box center [430, 115] width 60 height 10
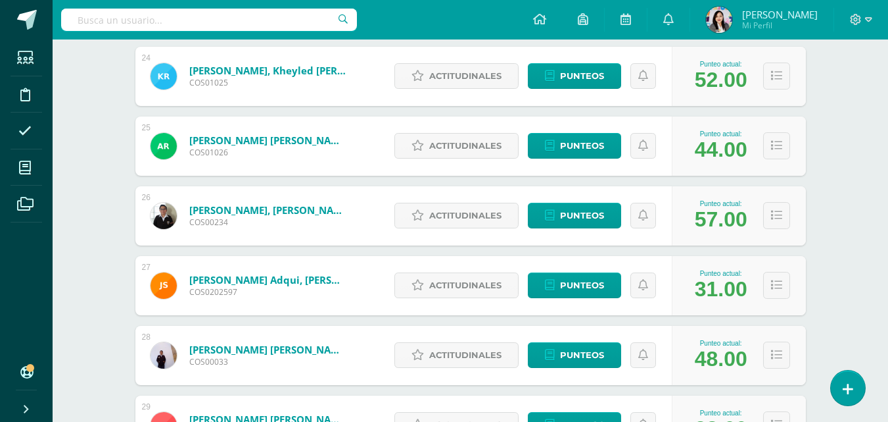
scroll to position [1616, 0]
